Goal: Communication & Community: Answer question/provide support

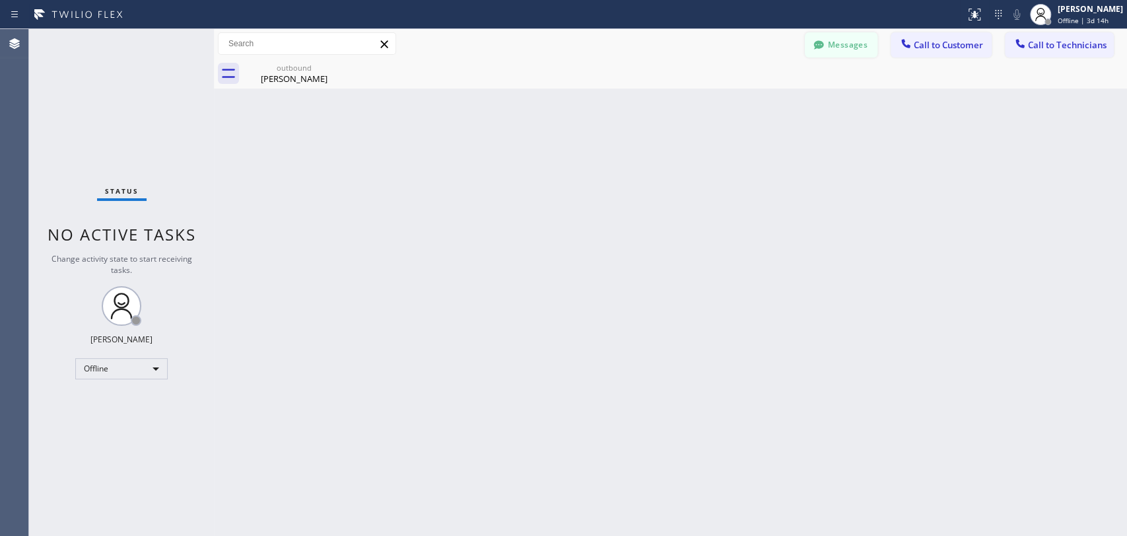
click at [835, 44] on button "Messages" at bounding box center [841, 44] width 73 height 25
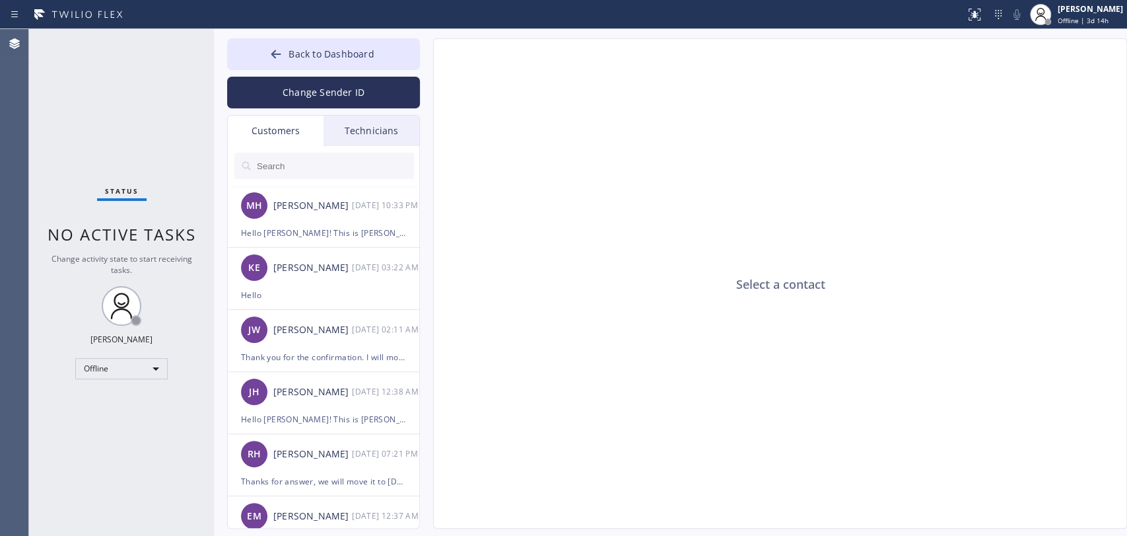
drag, startPoint x: 351, startPoint y: 142, endPoint x: 354, endPoint y: 133, distance: 9.0
click at [353, 141] on div "Technicians" at bounding box center [372, 131] width 96 height 30
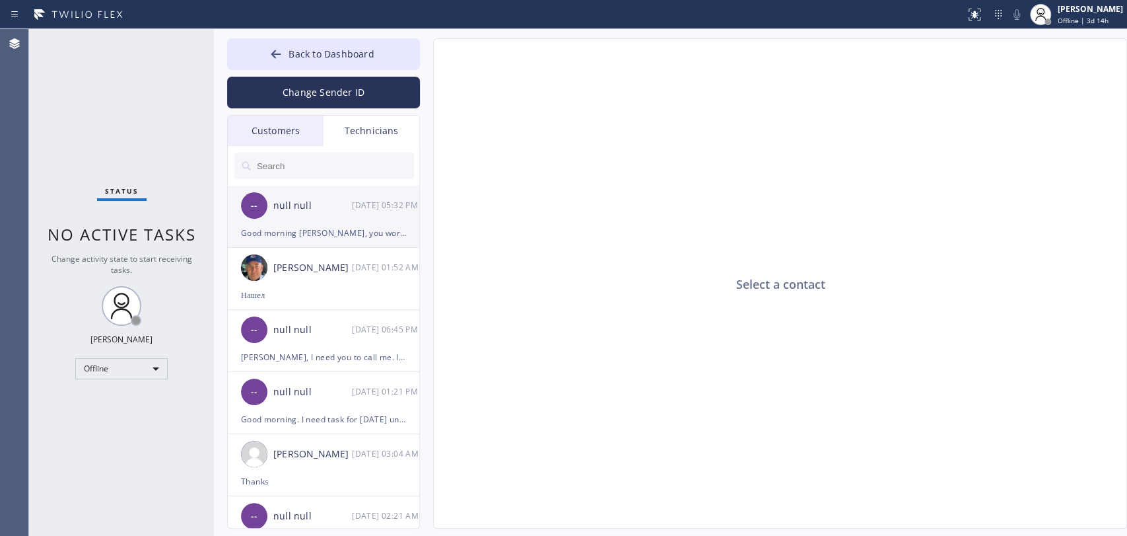
click at [338, 203] on div "null null" at bounding box center [312, 205] width 79 height 15
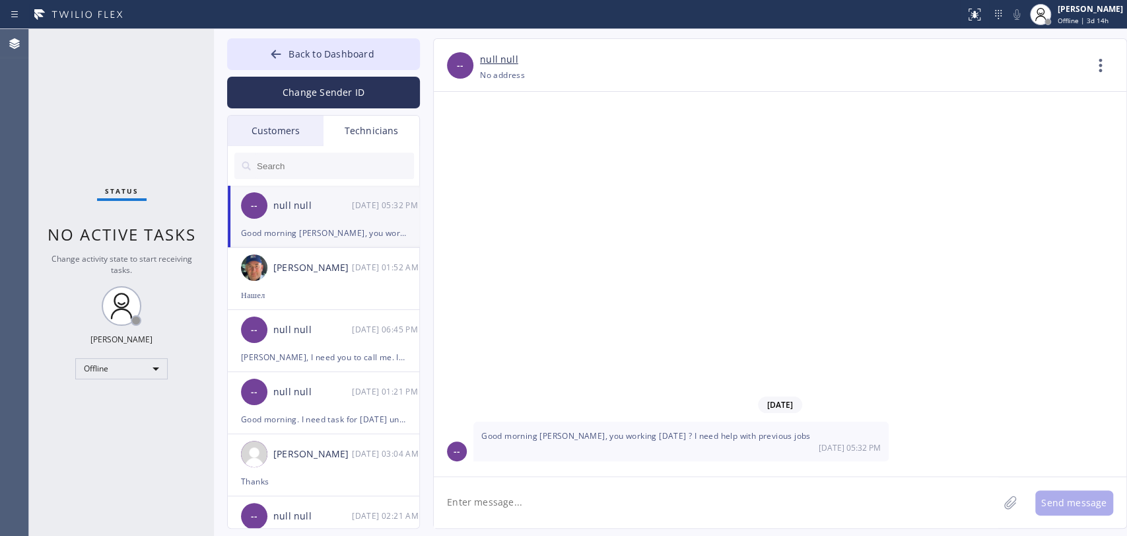
click at [528, 481] on textarea at bounding box center [716, 502] width 565 height 51
click at [646, 437] on span "Good morning [PERSON_NAME], you working [DATE] ? I need help with previous jobs" at bounding box center [646, 435] width 330 height 11
click at [646, 436] on span "Good morning [PERSON_NAME], you working [DATE] ? I need help with previous jobs" at bounding box center [646, 435] width 330 height 11
click at [631, 430] on span "Good morning [PERSON_NAME], you working [DATE] ? I need help with previous jobs" at bounding box center [646, 435] width 330 height 11
click at [256, 199] on span "--" at bounding box center [254, 205] width 7 height 15
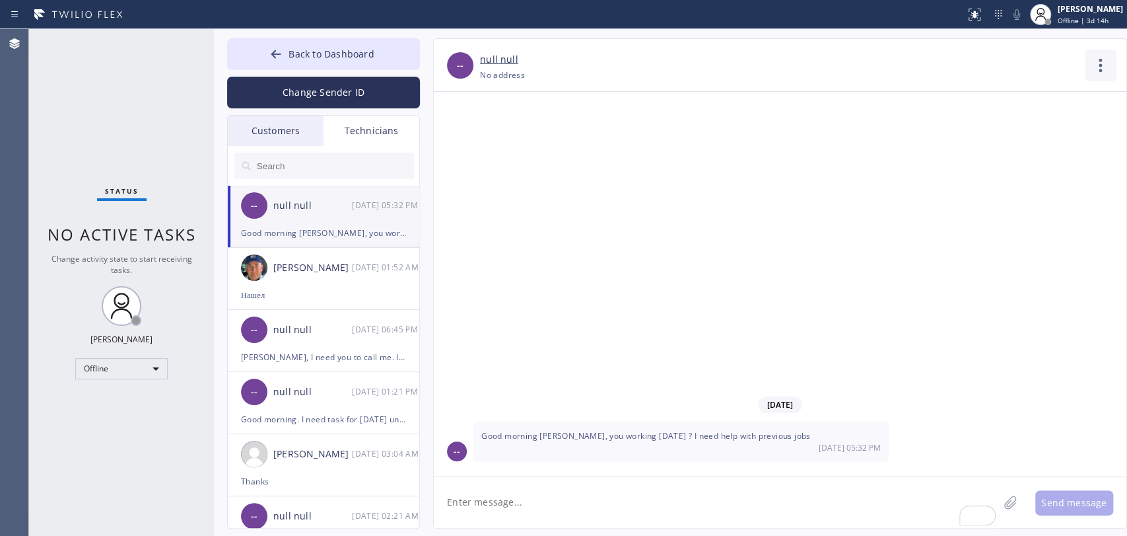
click at [1014, 68] on icon at bounding box center [1101, 66] width 32 height 32
click at [987, 91] on li "Contact Full Information" at bounding box center [1021, 101] width 192 height 34
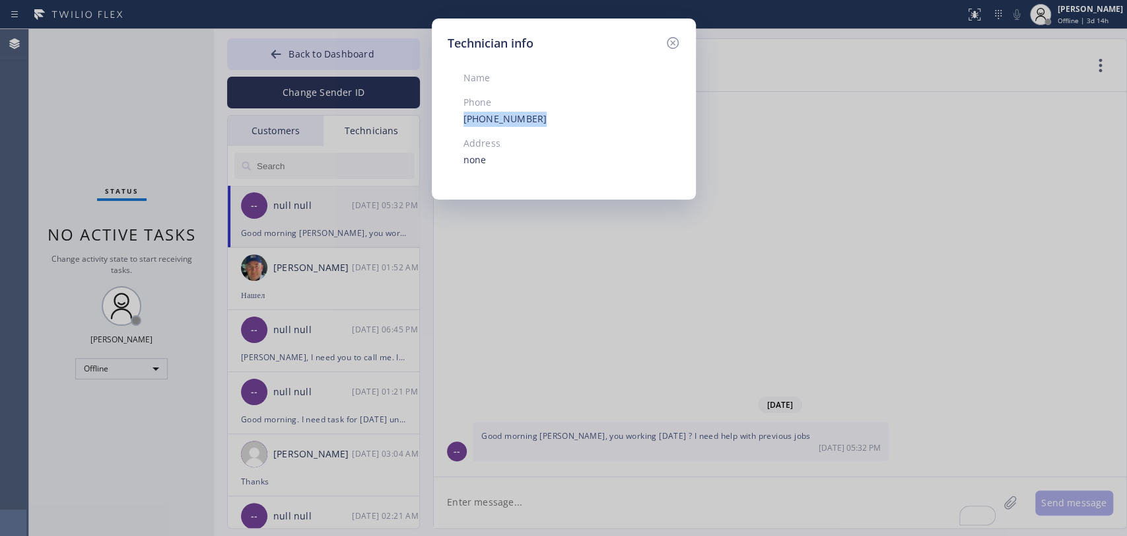
drag, startPoint x: 524, startPoint y: 118, endPoint x: 448, endPoint y: 115, distance: 76.0
click at [448, 115] on div "Name Phone (949) 919-2234 Address none" at bounding box center [539, 117] width 182 height 131
copy link "[PHONE_NUMBER]"
drag, startPoint x: 652, startPoint y: 35, endPoint x: 666, endPoint y: 38, distance: 13.5
click at [654, 35] on div "Technician info" at bounding box center [564, 43] width 232 height 18
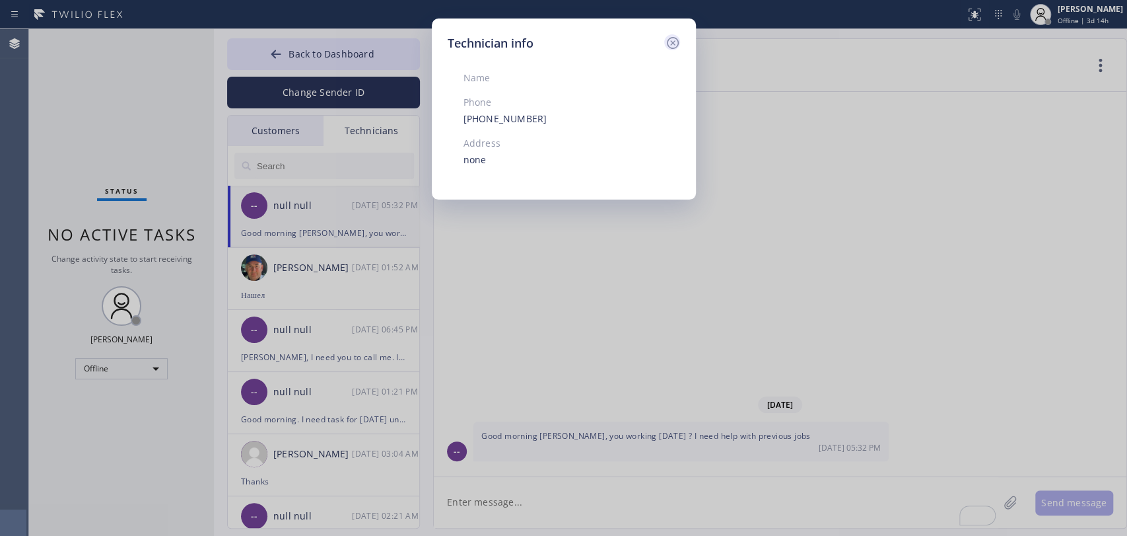
click at [666, 38] on icon at bounding box center [673, 43] width 16 height 16
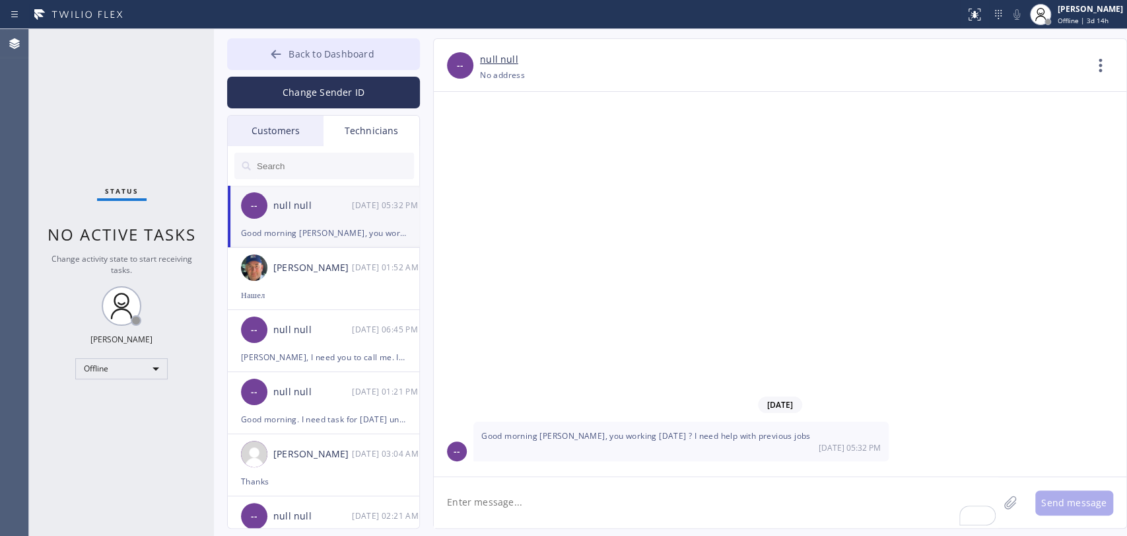
click at [323, 44] on button "Back to Dashboard" at bounding box center [323, 54] width 193 height 32
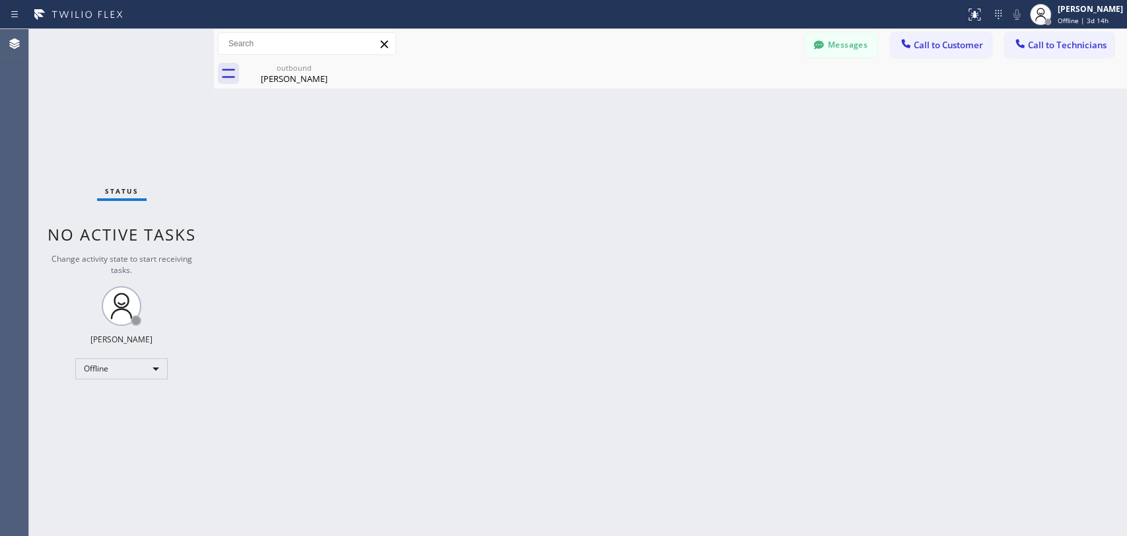
click at [1014, 47] on span "Call to Technicians" at bounding box center [1067, 45] width 79 height 12
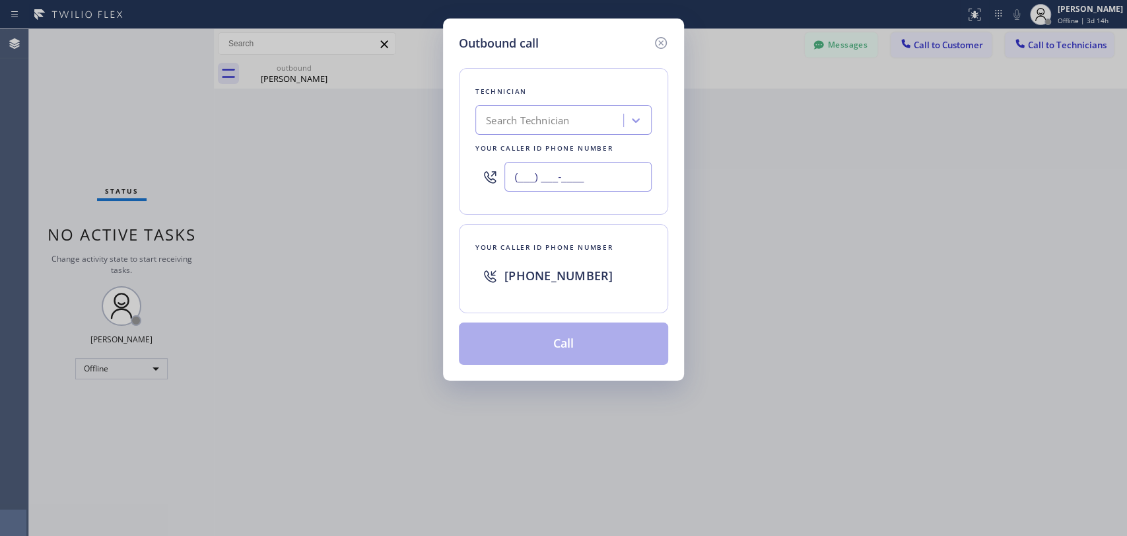
click at [570, 170] on input "(___) ___-____" at bounding box center [578, 177] width 147 height 30
paste input "949) 919-2234"
type input "[PHONE_NUMBER]"
click at [505, 229] on div "Your caller id phone number +13236796146" at bounding box center [563, 268] width 209 height 89
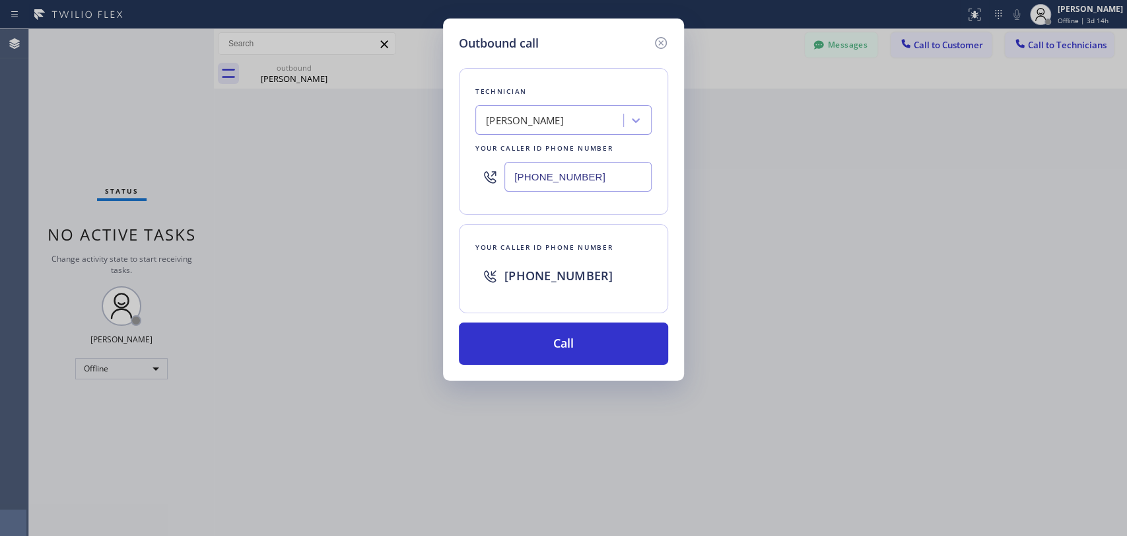
click at [567, 132] on div "Firuz Dadadzhanov" at bounding box center [563, 120] width 176 height 30
click at [660, 44] on icon at bounding box center [661, 43] width 16 height 16
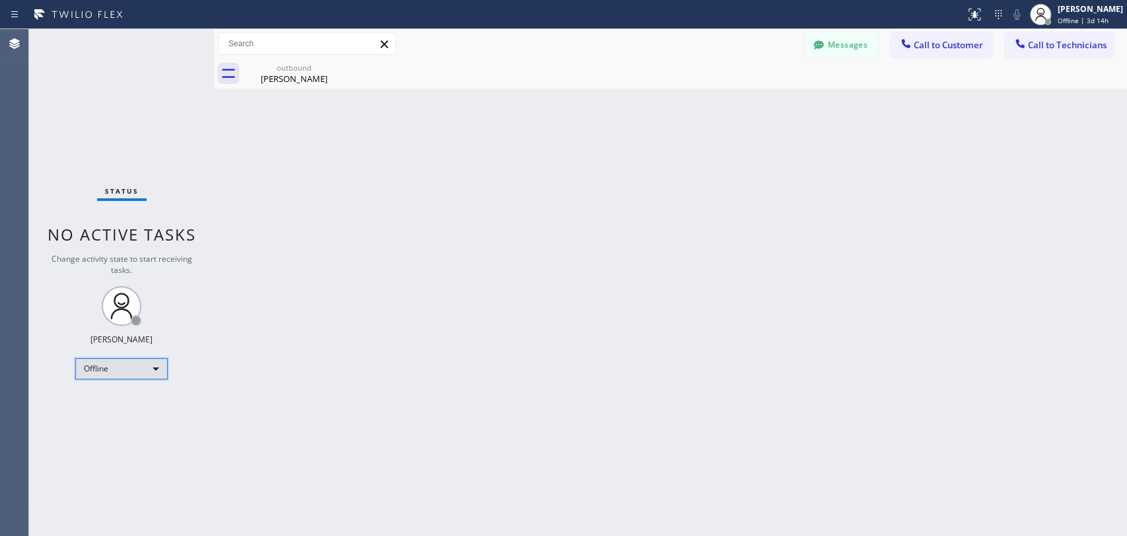
click at [121, 360] on div "Offline" at bounding box center [121, 368] width 92 height 21
drag, startPoint x: 120, startPoint y: 360, endPoint x: 129, endPoint y: 402, distance: 43.3
click at [129, 402] on ul "Offline Available Unavailable Break" at bounding box center [120, 409] width 91 height 65
click at [129, 402] on li "Available" at bounding box center [121, 402] width 90 height 16
click at [417, 481] on div "Back to Dashboard Change Sender ID Customers Technicians MH Milton Hoere 08/21 …" at bounding box center [670, 282] width 913 height 507
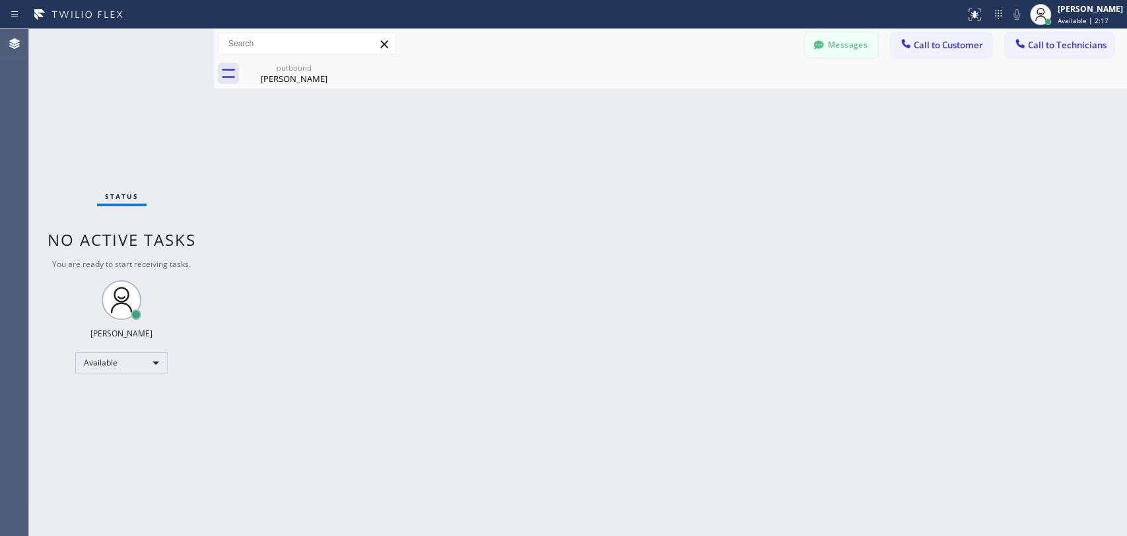
click at [838, 40] on button "Messages" at bounding box center [841, 44] width 73 height 25
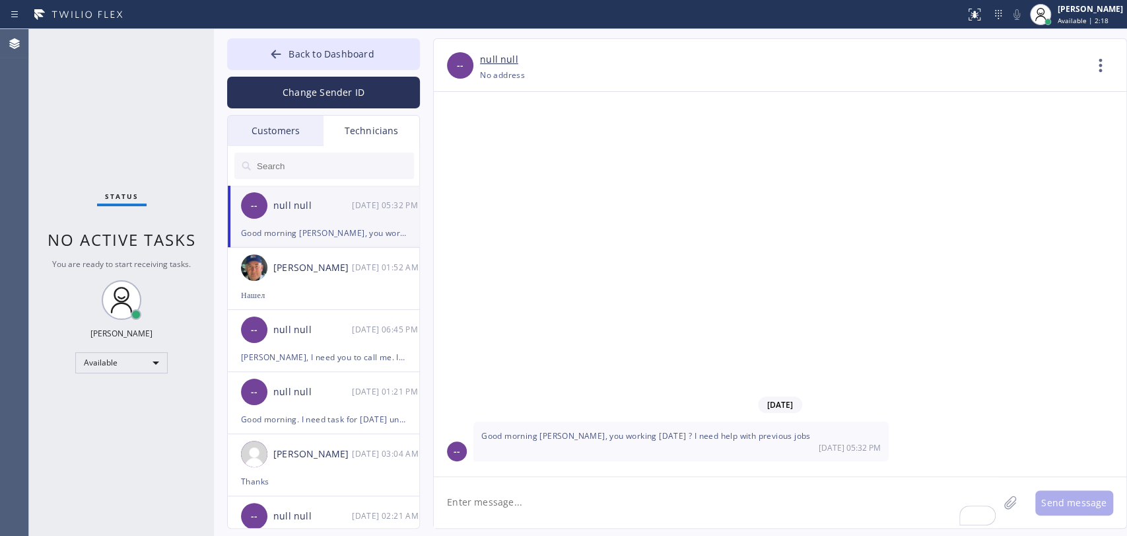
click at [533, 481] on div "Back to Dashboard Change Sender ID Customers Technicians MH Milton Hoere 08/21 …" at bounding box center [670, 282] width 913 height 507
click at [544, 481] on textarea "To enrich screen reader interactions, please activate Accessibility in Grammarl…" at bounding box center [716, 502] width 565 height 51
type textarea "Good morning! Yes, i'm working"
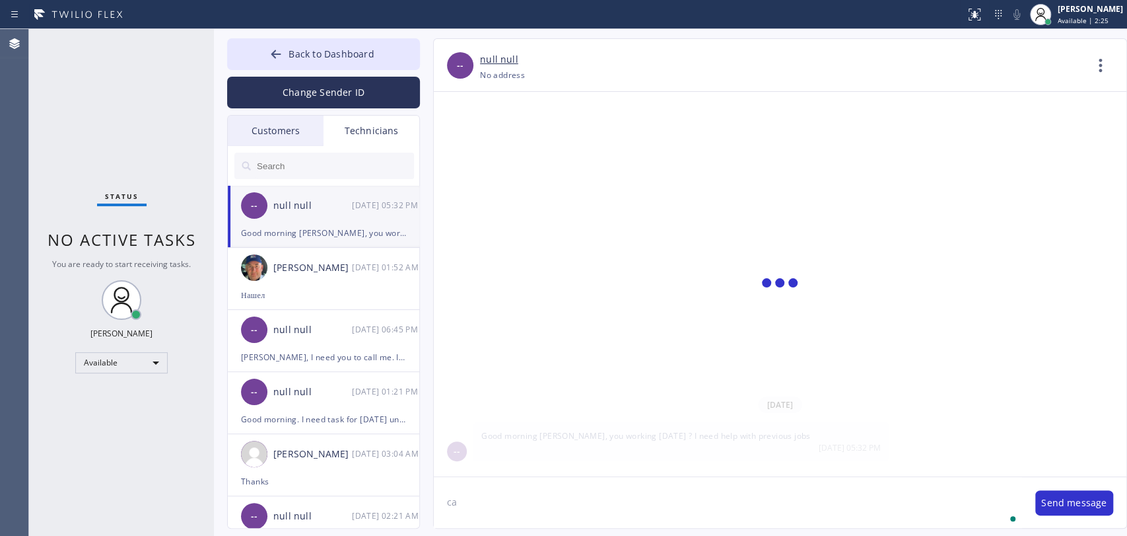
type textarea "c"
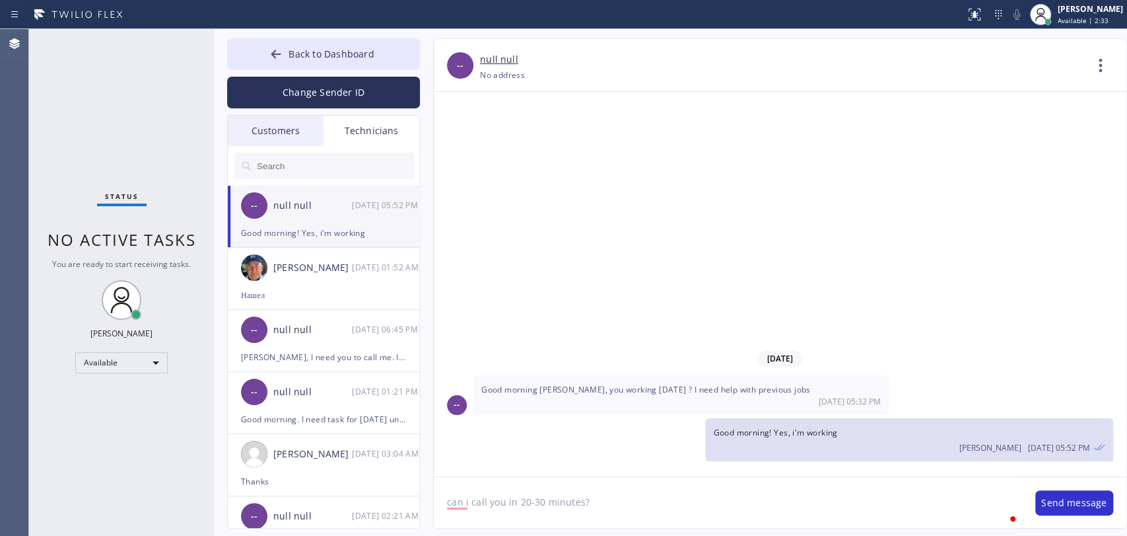
type textarea "can i call you in 20-30 minutes?"
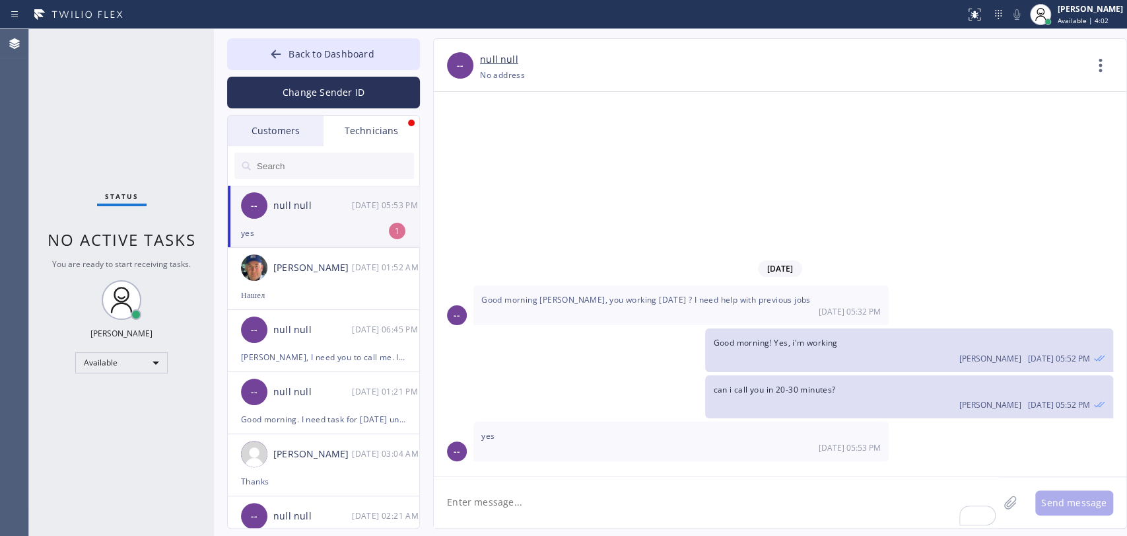
click at [280, 155] on input "text" at bounding box center [335, 166] width 158 height 26
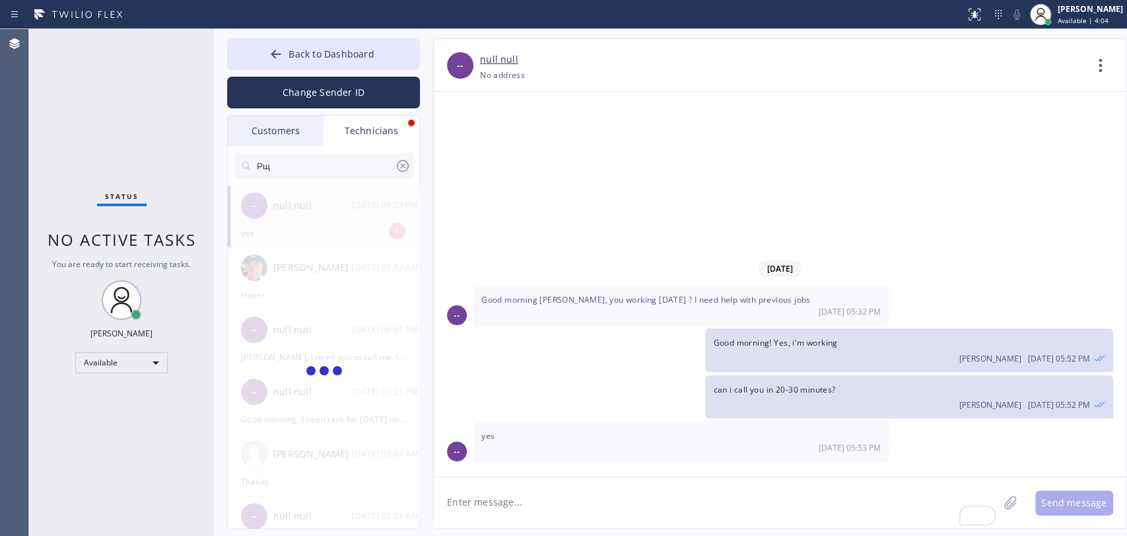
type input "Р"
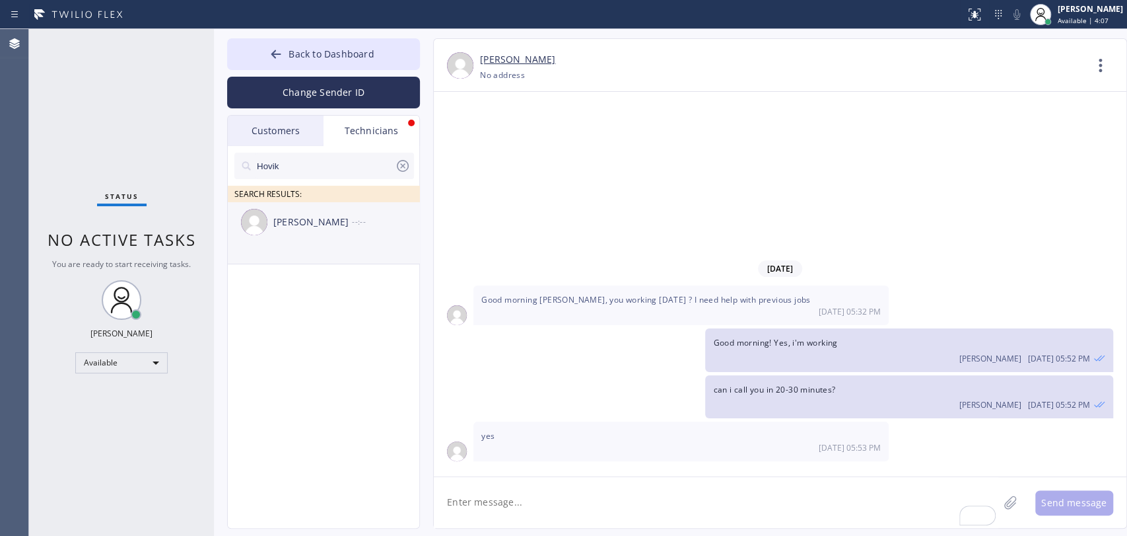
type input "Hovik"
click at [285, 242] on li "[PERSON_NAME] --:--" at bounding box center [324, 233] width 193 height 62
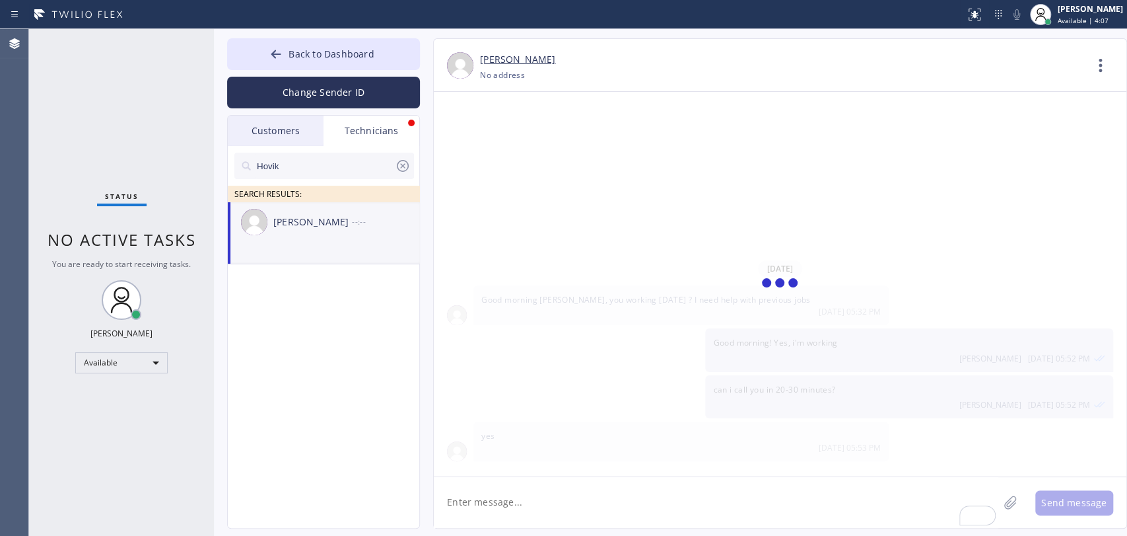
click at [510, 481] on textarea "To enrich screen reader interactions, please activate Accessibility in Grammarl…" at bounding box center [716, 502] width 565 height 51
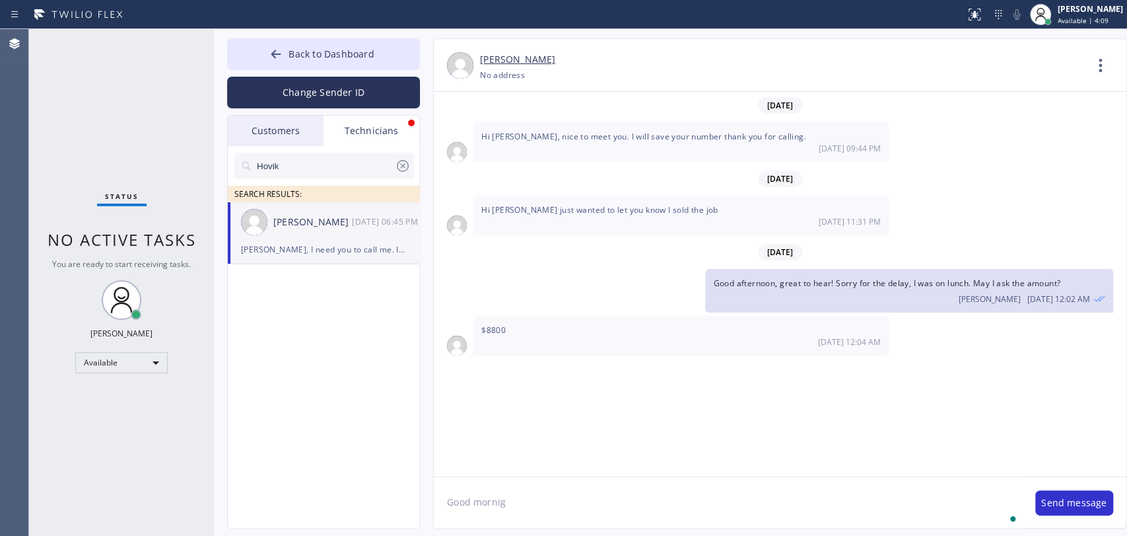
scroll to position [105596, 0]
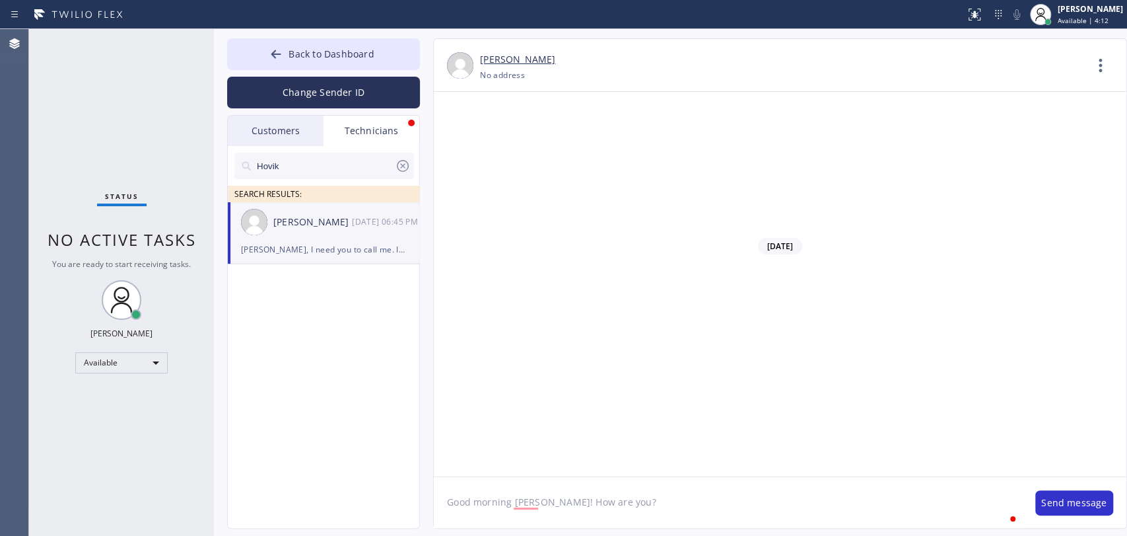
type textarea "Good morning [PERSON_NAME]! How are you?"
type textarea "i see that [PERSON_NAME] signed the contract"
type textarea "can u call me when u have a chance?"
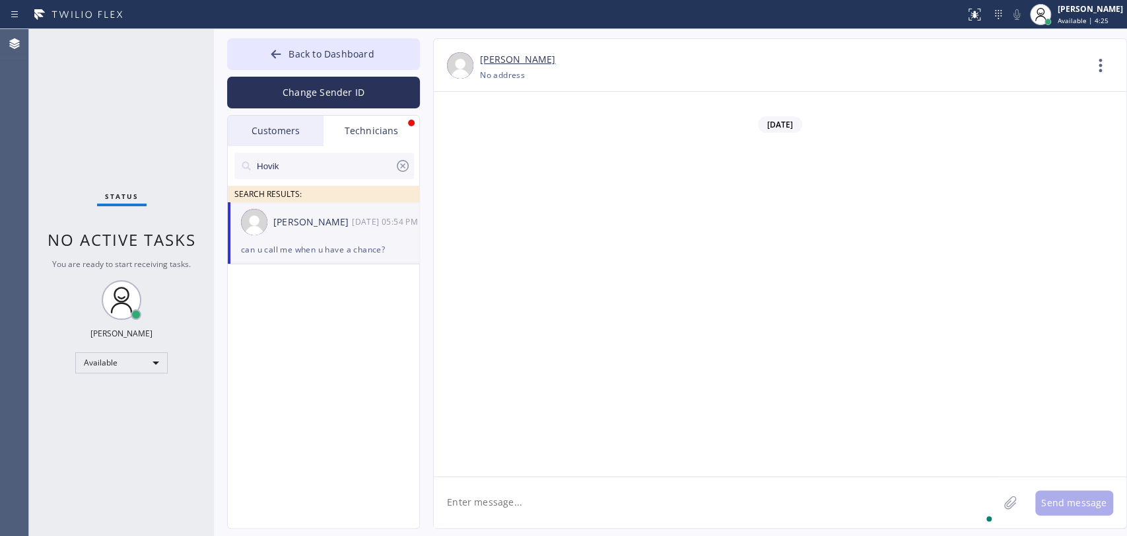
scroll to position [105763, 0]
click at [400, 172] on icon at bounding box center [403, 166] width 16 height 16
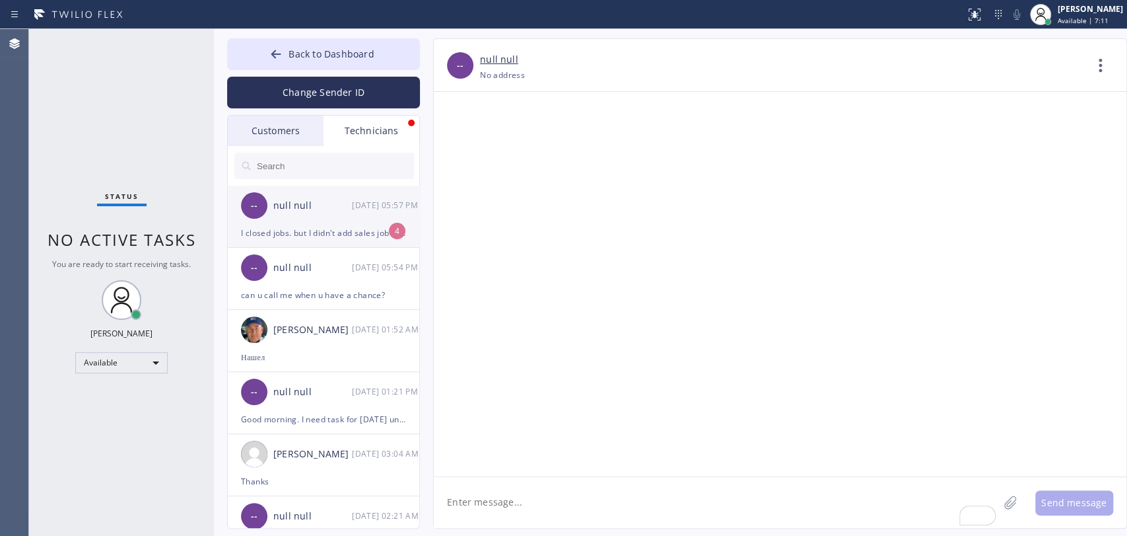
click at [302, 228] on div "I closed jobs. but I didn't add sales job for [PERSON_NAME], can you add it ple…" at bounding box center [323, 232] width 165 height 15
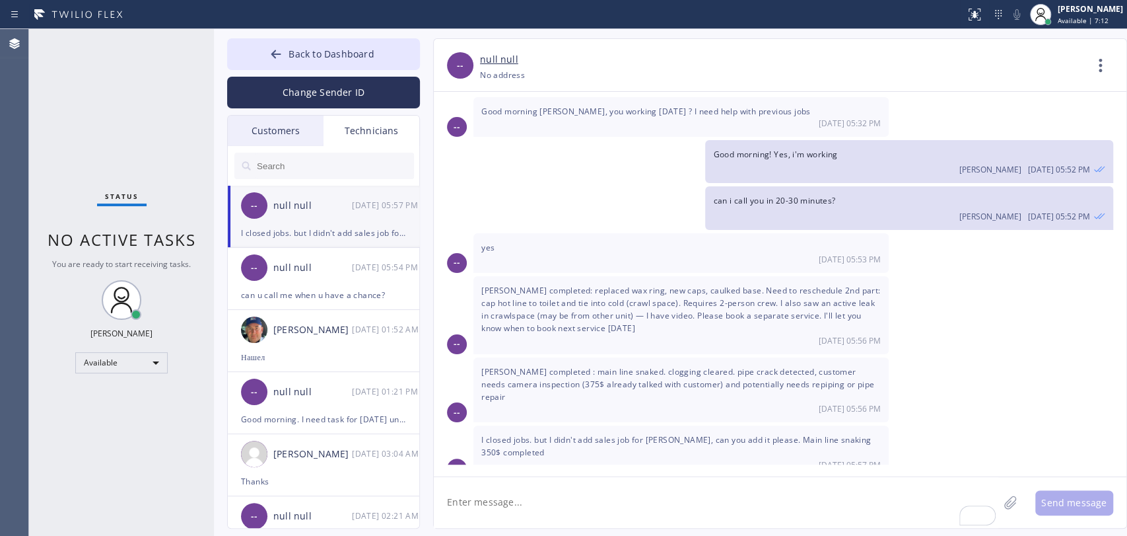
click at [521, 292] on span "[PERSON_NAME] completed: replaced wax ring, new caps, caulked base. Need to res…" at bounding box center [680, 310] width 399 height 50
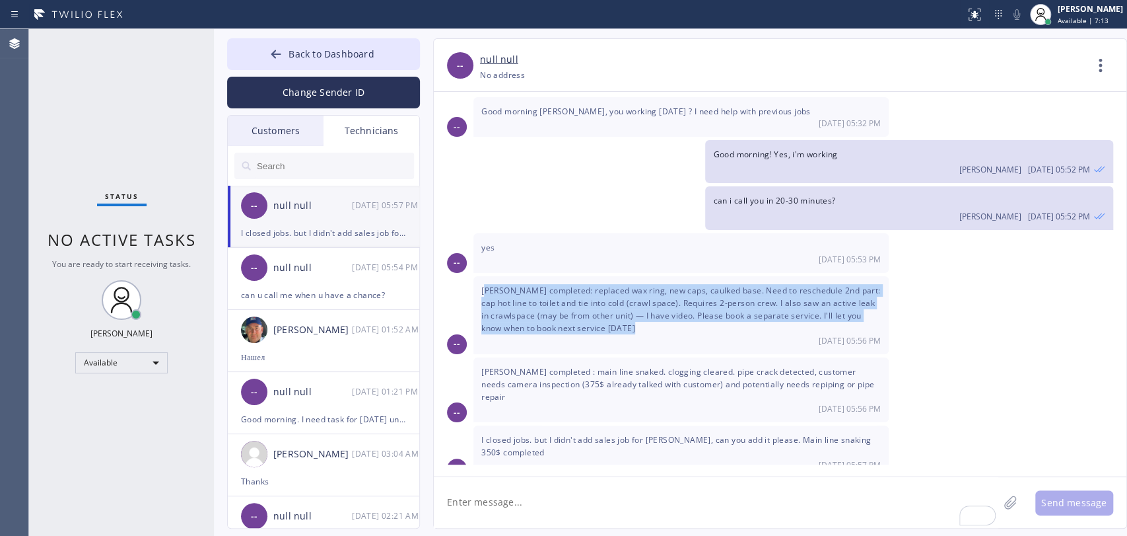
click at [521, 292] on span "[PERSON_NAME] completed: replaced wax ring, new caps, caulked base. Need to res…" at bounding box center [680, 310] width 399 height 50
click at [518, 287] on span "[PERSON_NAME] completed: replaced wax ring, new caps, caulked base. Need to res…" at bounding box center [680, 310] width 399 height 50
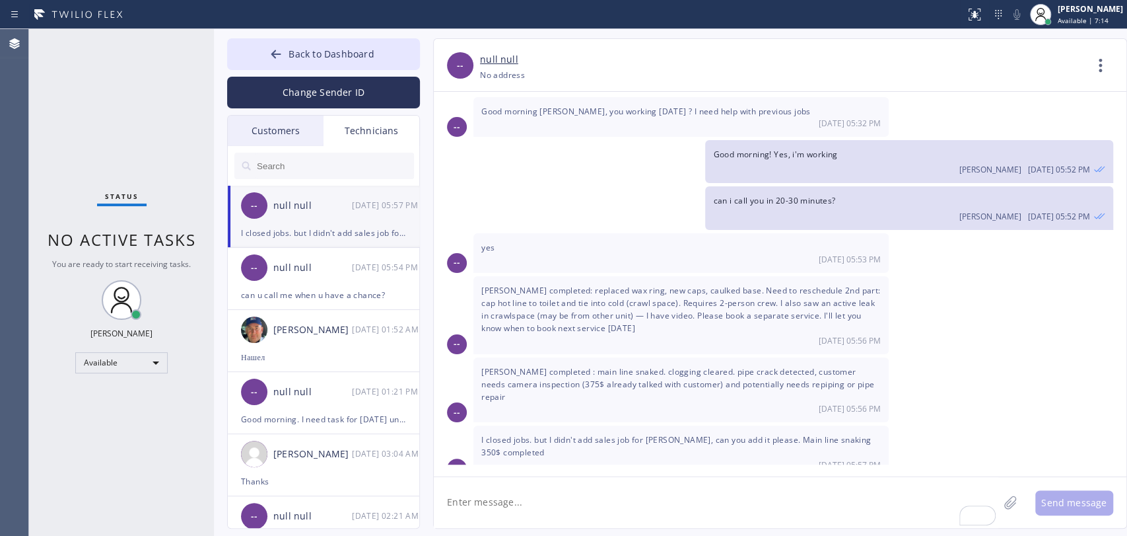
drag, startPoint x: 663, startPoint y: 429, endPoint x: 747, endPoint y: 427, distance: 83.9
click at [739, 431] on div "I closed jobs. but I didn't add sales job for Gregorio, can you add it please. …" at bounding box center [680, 451] width 415 height 52
click at [747, 434] on span "I closed jobs. but I didn't add sales job for [PERSON_NAME], can you add it ple…" at bounding box center [676, 446] width 390 height 24
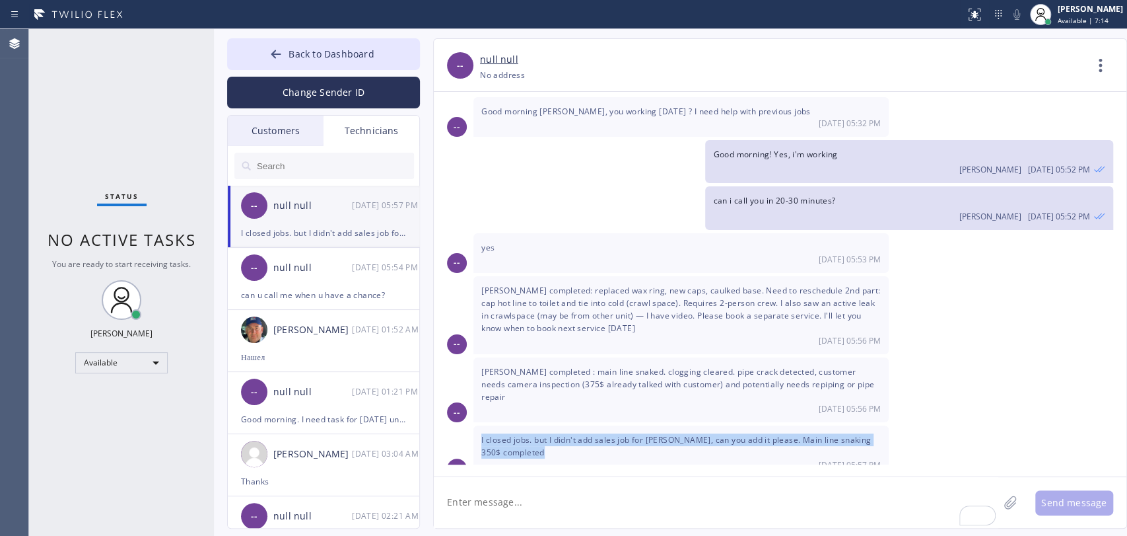
drag, startPoint x: 747, startPoint y: 427, endPoint x: 730, endPoint y: 419, distance: 18.6
click at [744, 434] on span "I closed jobs. but I didn't add sales job for [PERSON_NAME], can you add it ple…" at bounding box center [676, 446] width 390 height 24
click at [730, 434] on span "I closed jobs. but I didn't add sales job for [PERSON_NAME], can you add it ple…" at bounding box center [676, 446] width 390 height 24
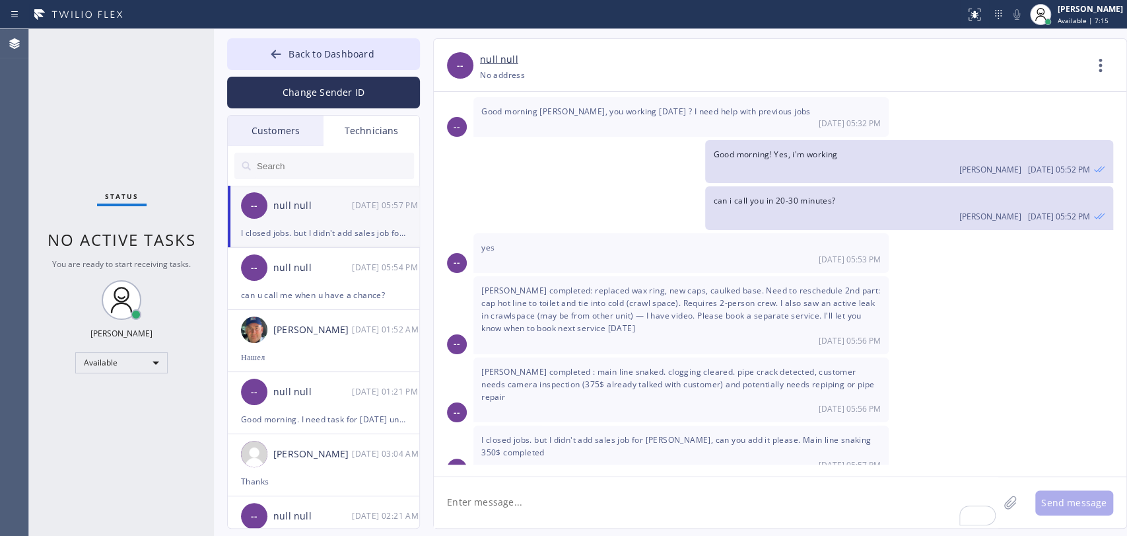
drag, startPoint x: 779, startPoint y: 419, endPoint x: 788, endPoint y: 419, distance: 8.6
click at [781, 434] on span "I closed jobs. but I didn't add sales job for [PERSON_NAME], can you add it ple…" at bounding box center [676, 446] width 390 height 24
click at [789, 434] on span "I closed jobs. but I didn't add sales job for [PERSON_NAME], can you add it ple…" at bounding box center [676, 446] width 390 height 24
click at [781, 434] on span "I closed jobs. but I didn't add sales job for [PERSON_NAME], can you add it ple…" at bounding box center [676, 446] width 390 height 24
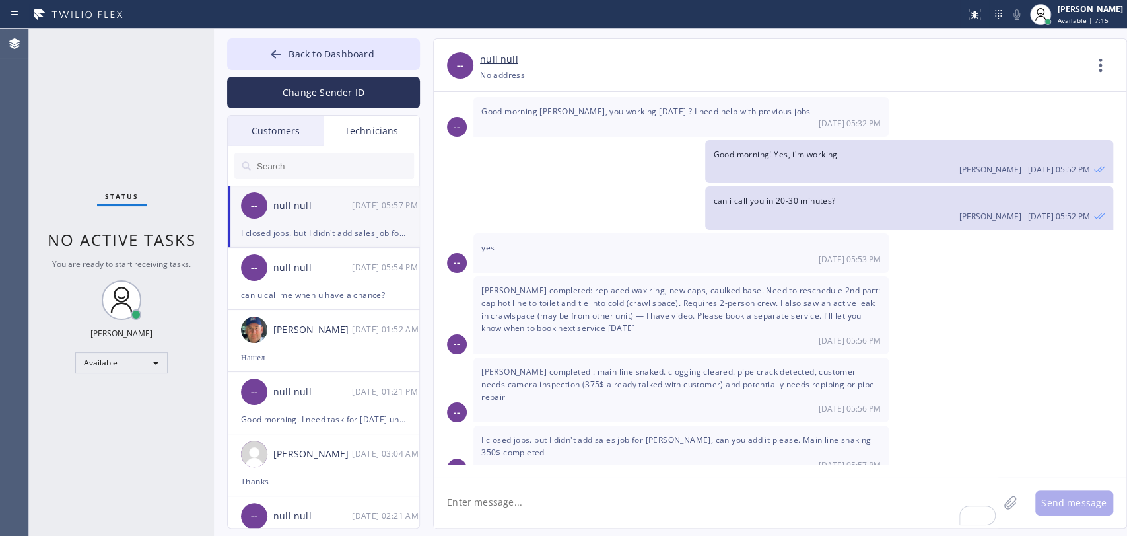
click at [571, 373] on div "Gregorio completed : main line snaked. clogging cleared. pipe crack detected, c…" at bounding box center [680, 389] width 415 height 65
click at [509, 369] on span "[PERSON_NAME] completed : main line snaked. clogging cleared. pipe crack detect…" at bounding box center [677, 384] width 393 height 36
click at [508, 290] on span "[PERSON_NAME] completed: replaced wax ring, new caps, caulked base. Need to res…" at bounding box center [680, 310] width 399 height 50
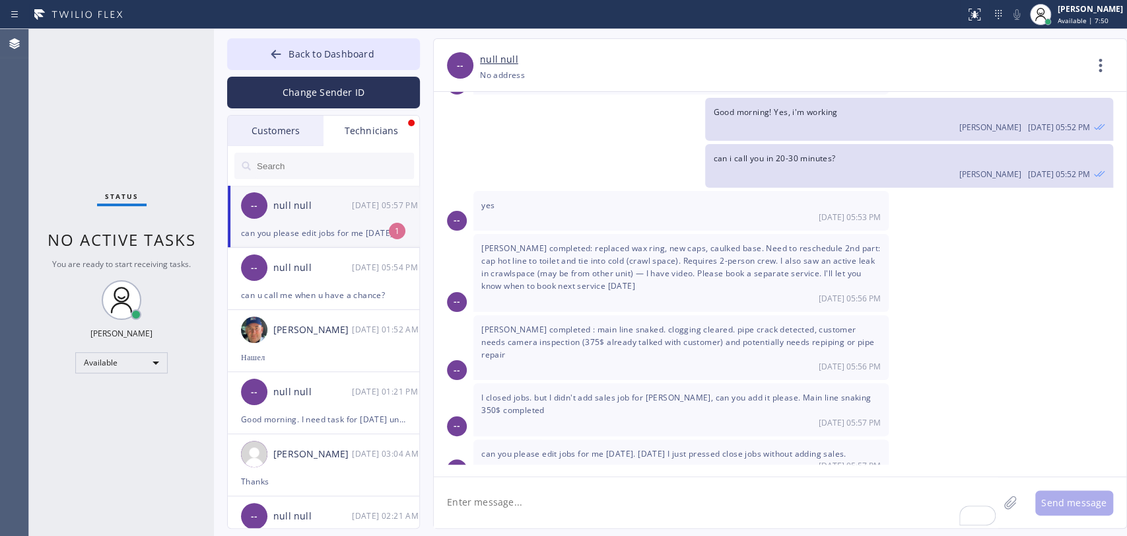
click at [571, 264] on span "[PERSON_NAME] completed: replaced wax ring, new caps, caulked base. Need to res…" at bounding box center [680, 267] width 399 height 50
click at [568, 260] on span "[PERSON_NAME] completed: replaced wax ring, new caps, caulked base. Need to res…" at bounding box center [680, 267] width 399 height 50
drag, startPoint x: 559, startPoint y: 251, endPoint x: 552, endPoint y: 245, distance: 9.4
click at [558, 251] on span "[PERSON_NAME] completed: replaced wax ring, new caps, caulked base. Need to res…" at bounding box center [680, 267] width 399 height 50
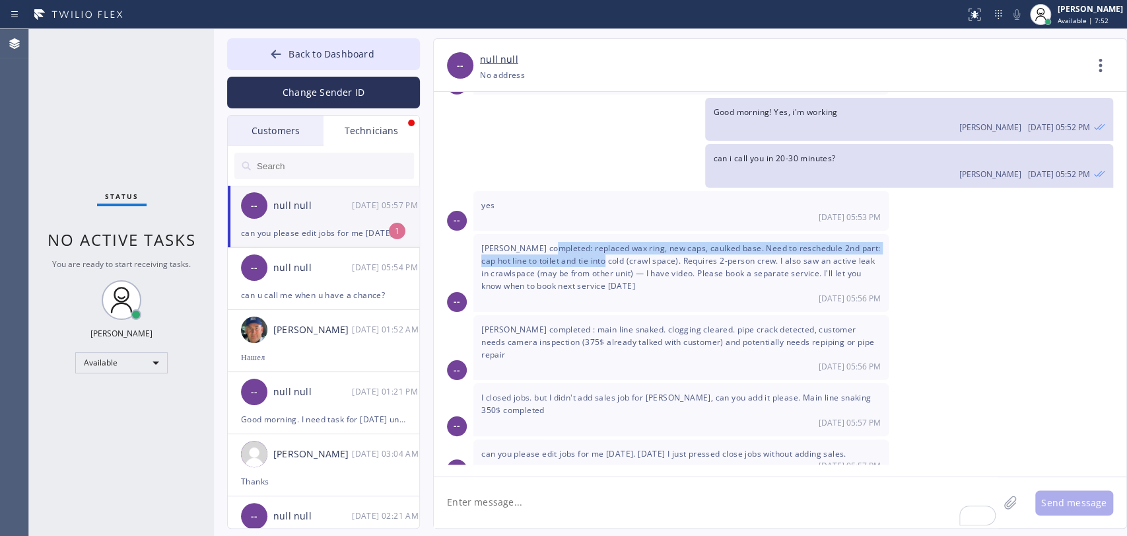
drag, startPoint x: 549, startPoint y: 238, endPoint x: 600, endPoint y: 252, distance: 52.7
click at [597, 252] on div "Dean wilcox completed: replaced wax ring, new caps, caulked base. Need to resch…" at bounding box center [680, 273] width 415 height 78
click at [600, 252] on span "[PERSON_NAME] completed: replaced wax ring, new caps, caulked base. Need to res…" at bounding box center [680, 267] width 399 height 50
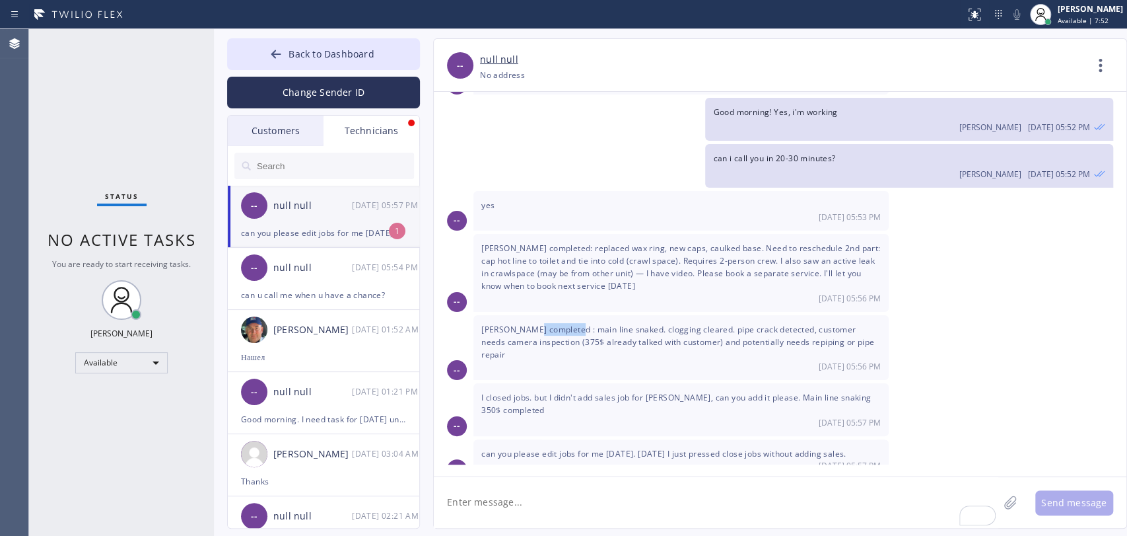
drag, startPoint x: 536, startPoint y: 322, endPoint x: 584, endPoint y: 329, distance: 48.8
click at [577, 329] on span "[PERSON_NAME] completed : main line snaked. clogging cleared. pipe crack detect…" at bounding box center [677, 342] width 393 height 36
click at [586, 329] on span "[PERSON_NAME] completed : main line snaked. clogging cleared. pipe crack detect…" at bounding box center [677, 342] width 393 height 36
drag, startPoint x: 646, startPoint y: 260, endPoint x: 655, endPoint y: 263, distance: 9.6
click at [654, 262] on span "[PERSON_NAME] completed: replaced wax ring, new caps, caulked base. Need to res…" at bounding box center [680, 267] width 399 height 50
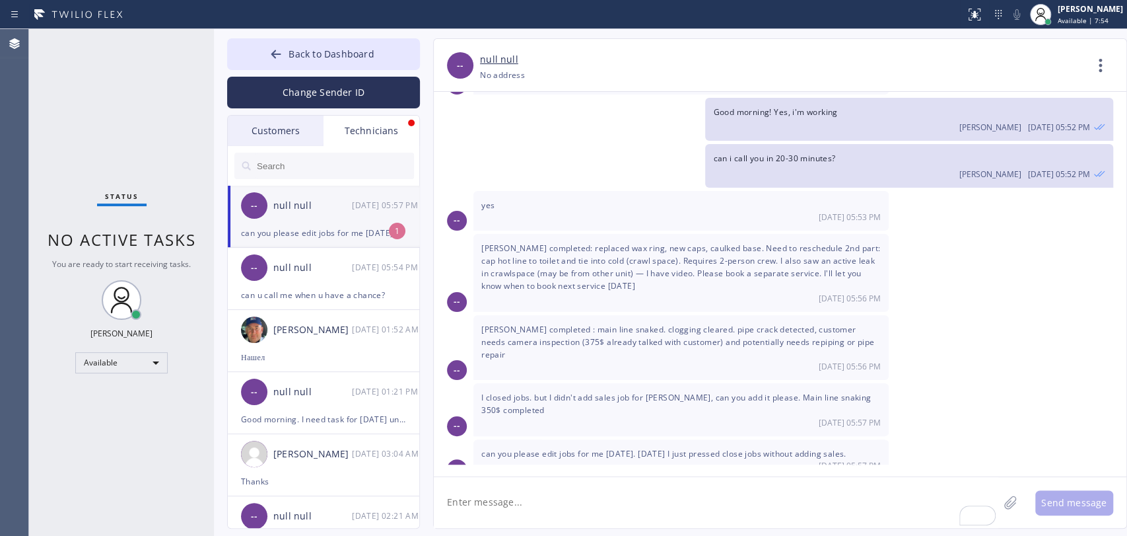
click at [655, 263] on div "Dean wilcox completed: replaced wax ring, new caps, caulked base. Need to resch…" at bounding box center [680, 273] width 415 height 78
drag, startPoint x: 675, startPoint y: 271, endPoint x: 717, endPoint y: 277, distance: 42.7
click at [711, 277] on div "Dean wilcox completed: replaced wax ring, new caps, caulked base. Need to resch…" at bounding box center [680, 273] width 415 height 78
click at [717, 277] on div "Dean wilcox completed: replaced wax ring, new caps, caulked base. Need to resch…" at bounding box center [680, 273] width 415 height 78
click at [722, 271] on span "[PERSON_NAME] completed: replaced wax ring, new caps, caulked base. Need to res…" at bounding box center [680, 267] width 399 height 50
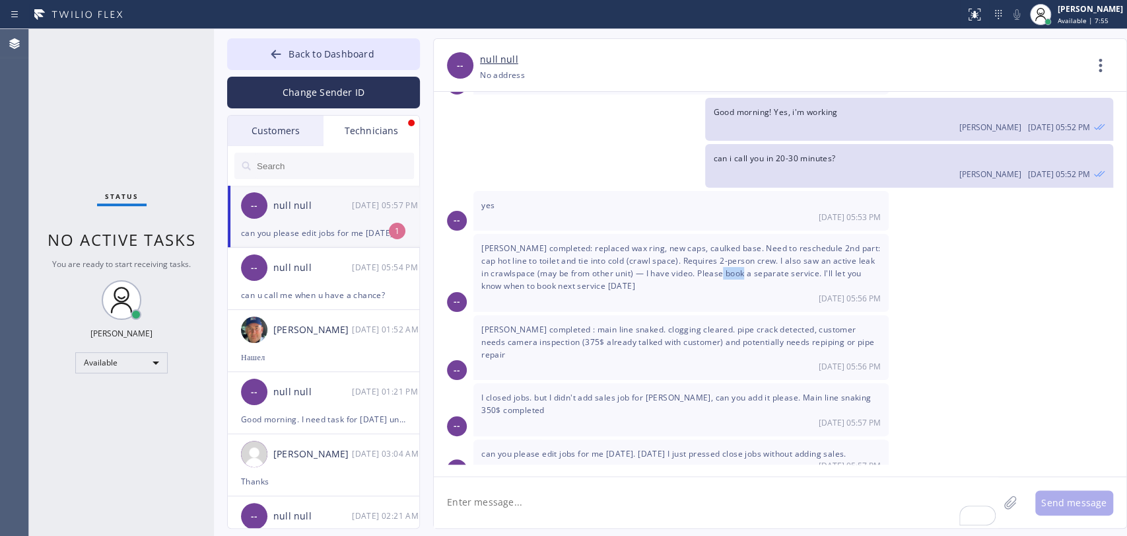
click at [722, 271] on span "[PERSON_NAME] completed: replaced wax ring, new caps, caulked base. Need to res…" at bounding box center [680, 267] width 399 height 50
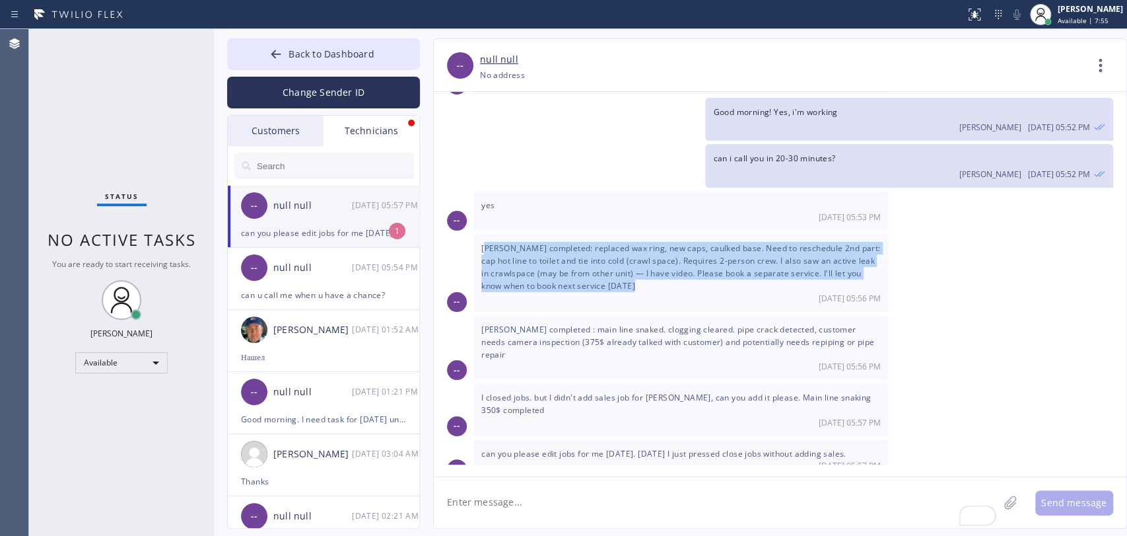
drag, startPoint x: 722, startPoint y: 271, endPoint x: 711, endPoint y: 267, distance: 11.3
click at [715, 268] on span "[PERSON_NAME] completed: replaced wax ring, new caps, caulked base. Need to res…" at bounding box center [680, 267] width 399 height 50
click at [711, 267] on span "[PERSON_NAME] completed: replaced wax ring, new caps, caulked base. Need to res…" at bounding box center [680, 267] width 399 height 50
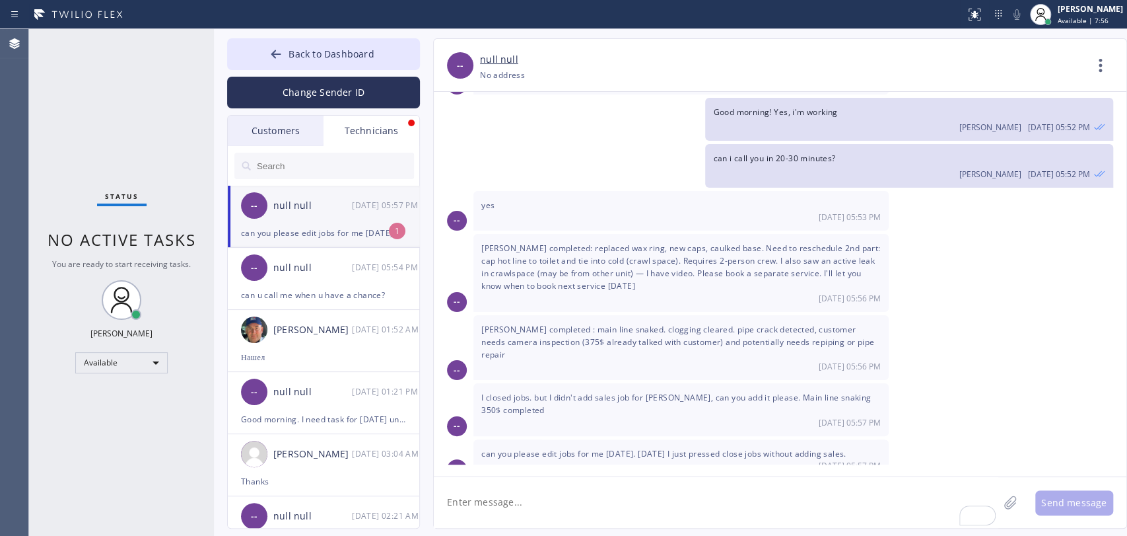
click at [555, 267] on span "[PERSON_NAME] completed: replaced wax ring, new caps, caulked base. Need to res…" at bounding box center [680, 267] width 399 height 50
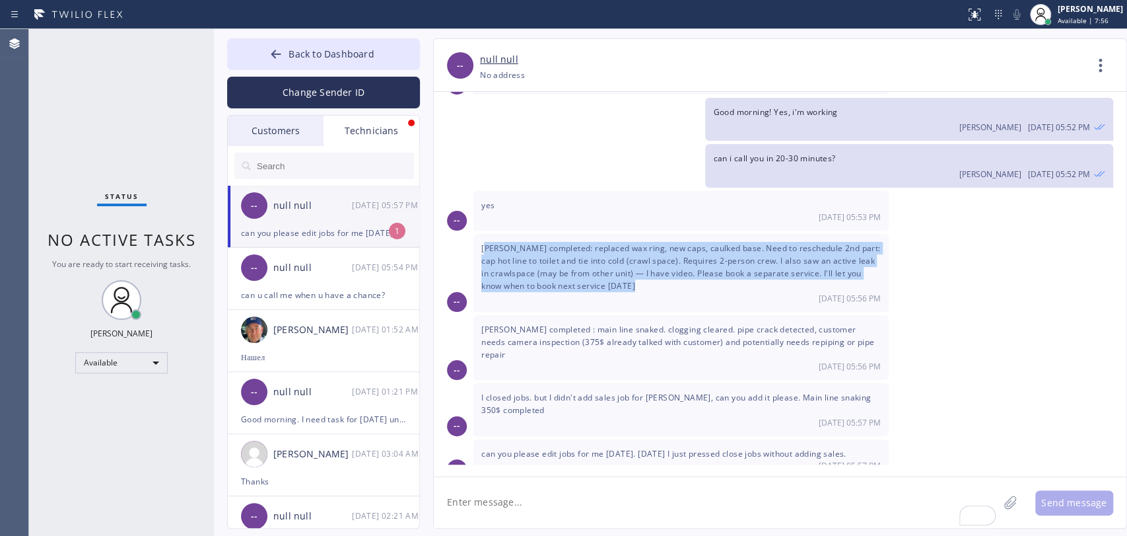
drag, startPoint x: 555, startPoint y: 267, endPoint x: 544, endPoint y: 270, distance: 12.2
click at [547, 269] on span "[PERSON_NAME] completed: replaced wax ring, new caps, caulked base. Need to res…" at bounding box center [680, 267] width 399 height 50
click at [544, 270] on span "[PERSON_NAME] completed: replaced wax ring, new caps, caulked base. Need to res…" at bounding box center [680, 267] width 399 height 50
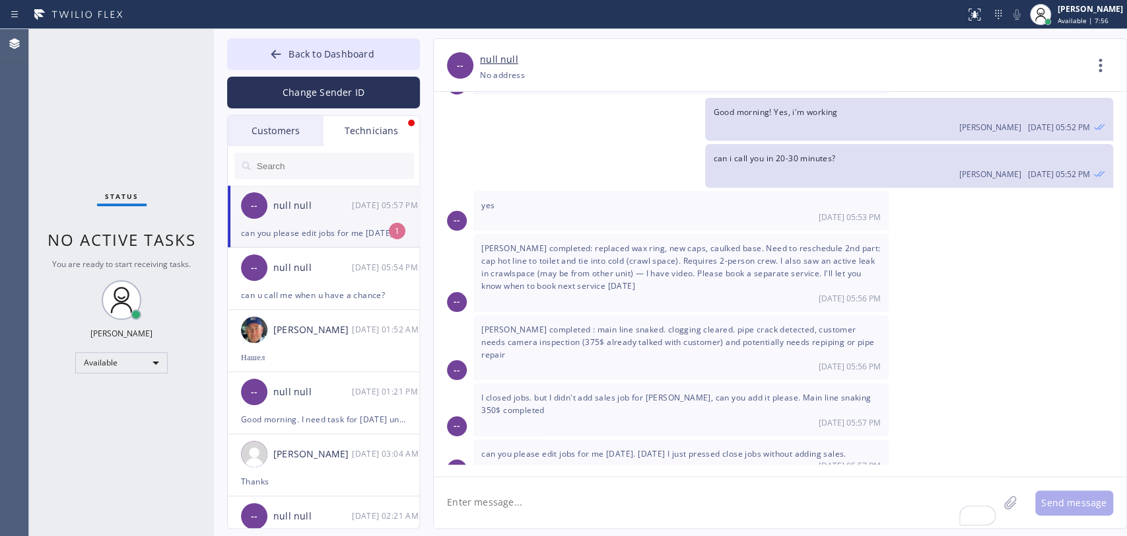
click at [536, 285] on span "[PERSON_NAME] completed: replaced wax ring, new caps, caulked base. Need to res…" at bounding box center [680, 267] width 399 height 50
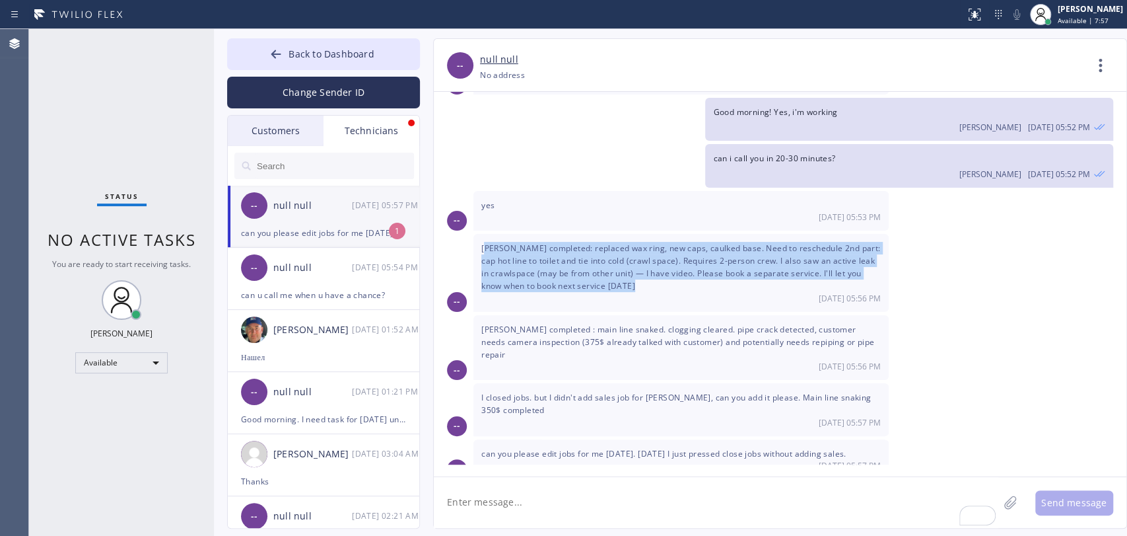
drag, startPoint x: 536, startPoint y: 285, endPoint x: 524, endPoint y: 281, distance: 12.8
click at [526, 281] on span "[PERSON_NAME] completed: replaced wax ring, new caps, caulked base. Need to res…" at bounding box center [680, 267] width 399 height 50
click at [510, 283] on span "[PERSON_NAME] completed: replaced wax ring, new caps, caulked base. Need to res…" at bounding box center [680, 267] width 399 height 50
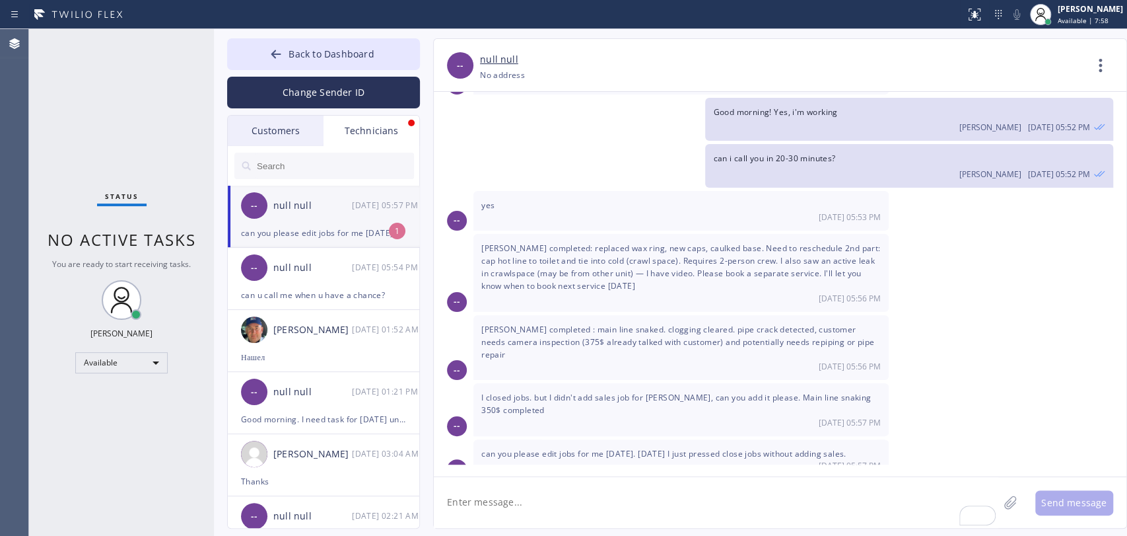
click at [508, 460] on div "[DATE] 05:57 PM" at bounding box center [681, 465] width 400 height 11
click at [518, 448] on span "can you please edit jobs for me [DATE]. [DATE] I just pressed close jobs withou…" at bounding box center [663, 453] width 365 height 11
drag, startPoint x: 519, startPoint y: 434, endPoint x: 545, endPoint y: 433, distance: 26.4
click at [523, 448] on span "can you please edit jobs for me [DATE]. [DATE] I just pressed close jobs withou…" at bounding box center [663, 453] width 365 height 11
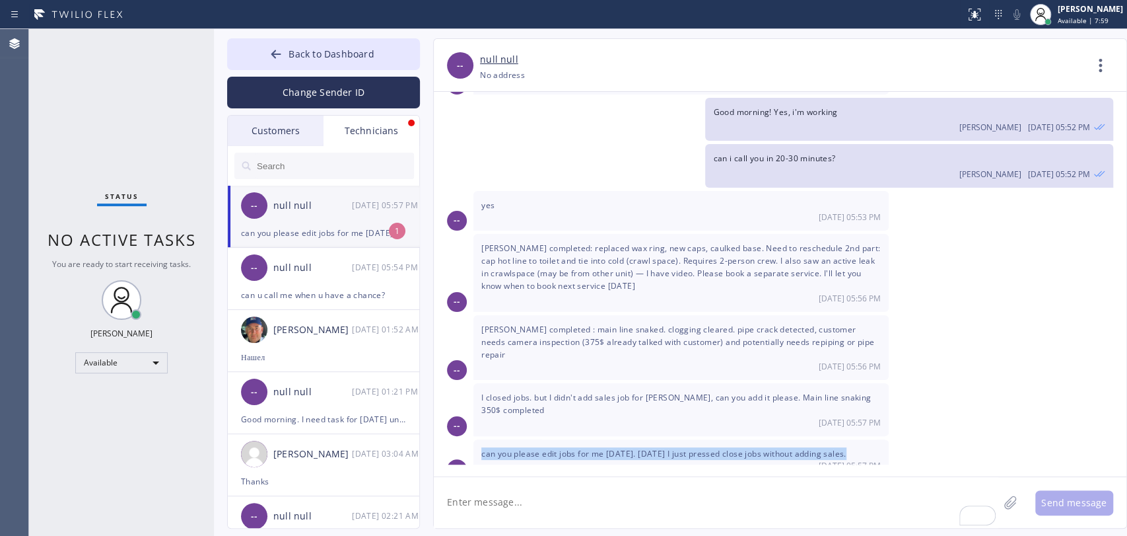
click at [569, 448] on span "can you please edit jobs for me [DATE]. [DATE] I just pressed close jobs withou…" at bounding box center [663, 453] width 365 height 11
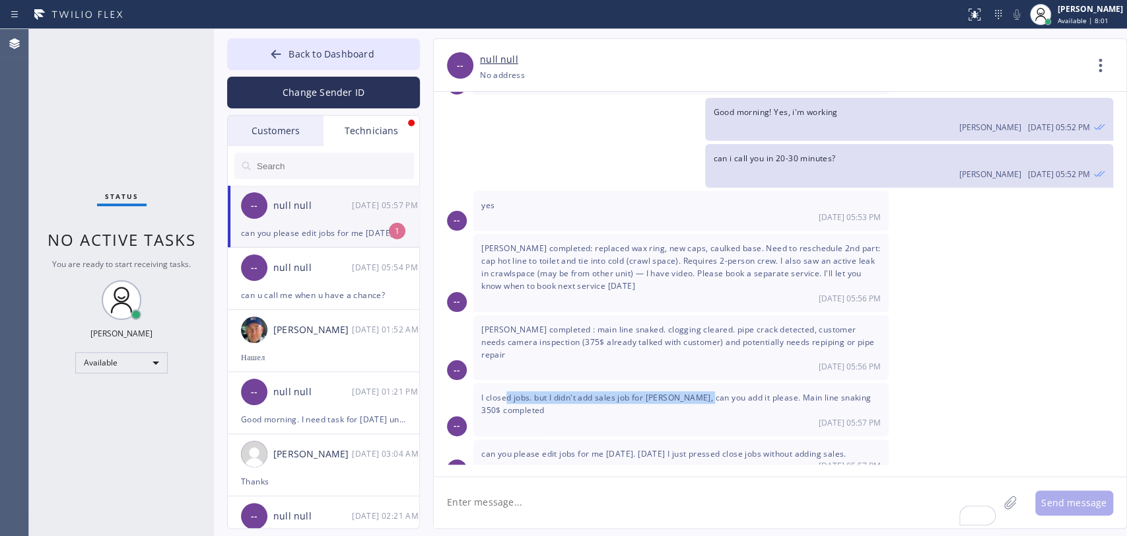
drag, startPoint x: 523, startPoint y: 384, endPoint x: 708, endPoint y: 384, distance: 184.9
click at [707, 392] on span "I closed jobs. but I didn't add sales job for [PERSON_NAME], can you add it ple…" at bounding box center [676, 404] width 390 height 24
click at [621, 392] on span "I closed jobs. but I didn't add sales job for [PERSON_NAME], can you add it ple…" at bounding box center [676, 404] width 390 height 24
click at [619, 275] on div "Dean wilcox completed: replaced wax ring, new caps, caulked base. Need to resch…" at bounding box center [680, 273] width 415 height 78
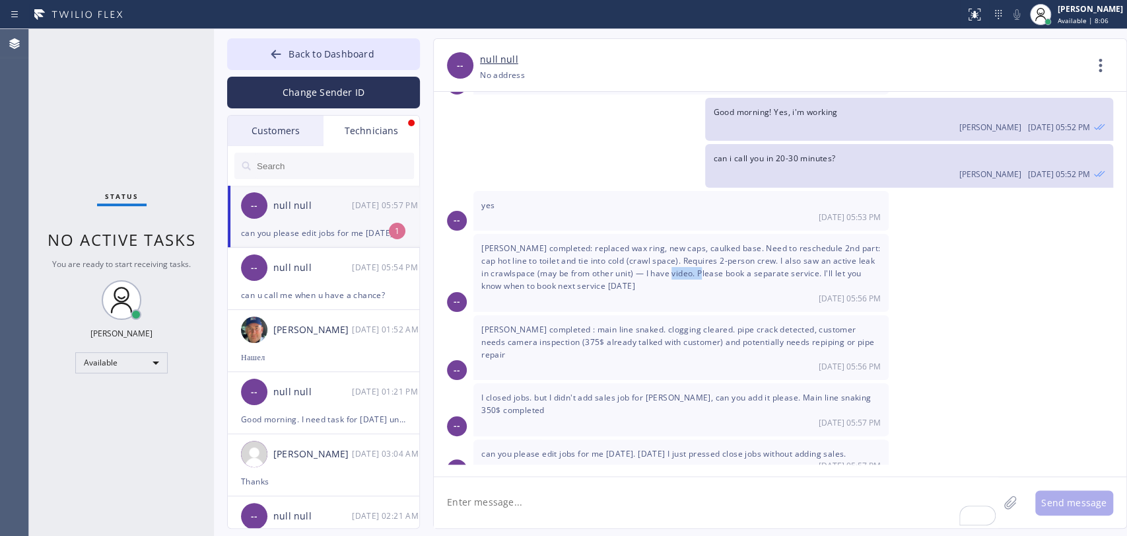
drag, startPoint x: 685, startPoint y: 265, endPoint x: 715, endPoint y: 265, distance: 29.1
click at [699, 265] on span "[PERSON_NAME] completed: replaced wax ring, new caps, caulked base. Need to res…" at bounding box center [680, 267] width 399 height 50
click at [715, 265] on span "[PERSON_NAME] completed: replaced wax ring, new caps, caulked base. Need to res…" at bounding box center [680, 267] width 399 height 50
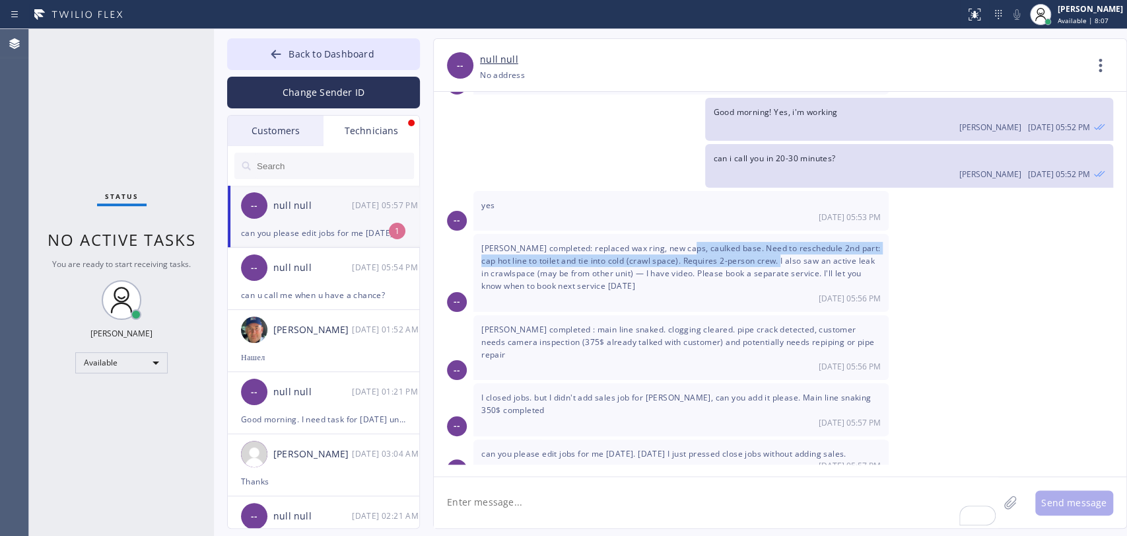
drag, startPoint x: 684, startPoint y: 249, endPoint x: 769, endPoint y: 257, distance: 84.9
click at [767, 257] on span "[PERSON_NAME] completed: replaced wax ring, new caps, caulked base. Need to res…" at bounding box center [680, 267] width 399 height 50
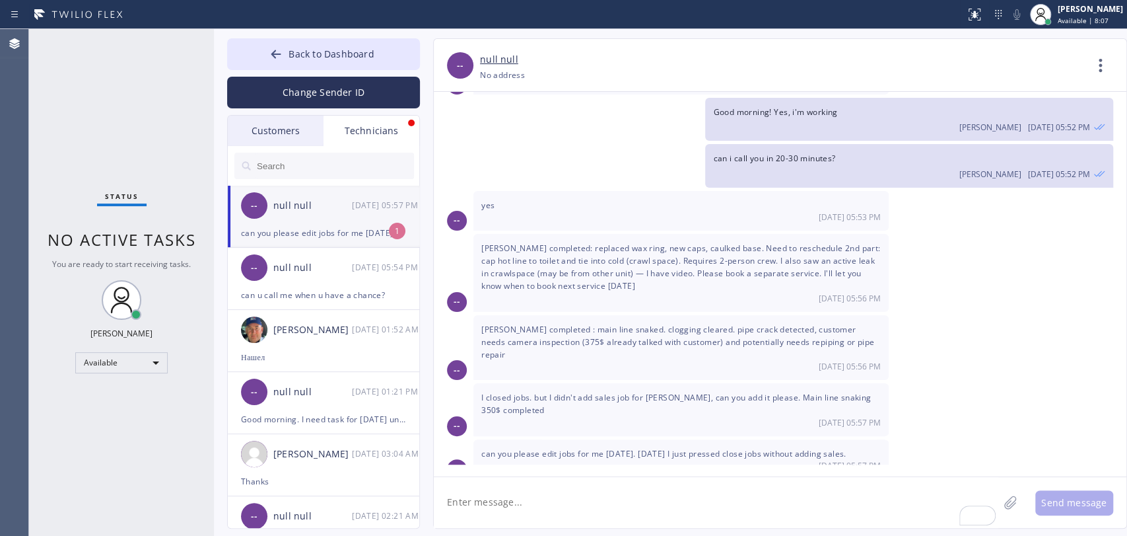
click at [769, 257] on span "[PERSON_NAME] completed: replaced wax ring, new caps, caulked base. Need to res…" at bounding box center [680, 267] width 399 height 50
click at [477, 481] on textarea "To enrich screen reader interactions, please activate Accessibility in Grammarl…" at bounding box center [716, 502] width 565 height 51
type textarea "thanks for updates! Sure, will do"
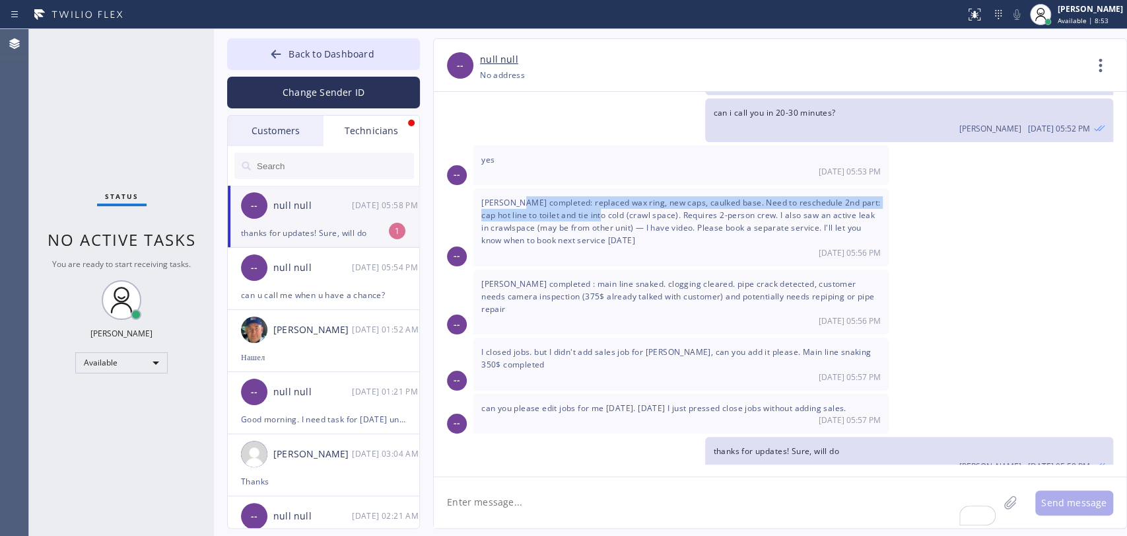
drag, startPoint x: 516, startPoint y: 202, endPoint x: 598, endPoint y: 206, distance: 82.0
click at [598, 206] on span "[PERSON_NAME] completed: replaced wax ring, new caps, caulked base. Need to res…" at bounding box center [680, 222] width 399 height 50
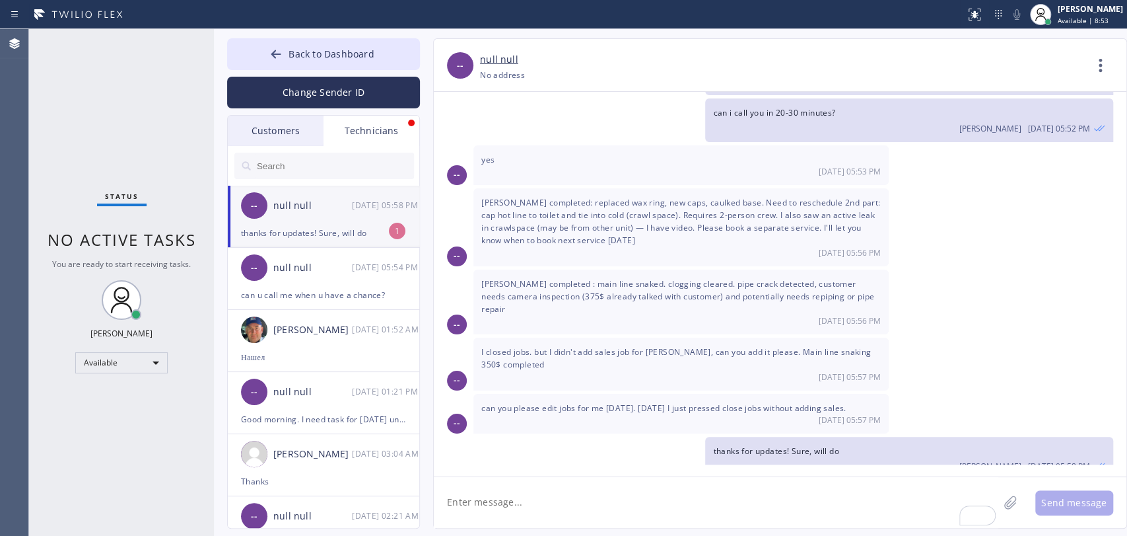
click at [604, 206] on span "[PERSON_NAME] completed: replaced wax ring, new caps, caulked base. Need to res…" at bounding box center [680, 222] width 399 height 50
drag, startPoint x: 737, startPoint y: 218, endPoint x: 798, endPoint y: 213, distance: 61.0
click at [792, 213] on span "[PERSON_NAME] completed: replaced wax ring, new caps, caulked base. Need to res…" at bounding box center [680, 222] width 399 height 50
click at [799, 213] on span "[PERSON_NAME] completed: replaced wax ring, new caps, caulked base. Need to res…" at bounding box center [680, 222] width 399 height 50
click at [813, 198] on span "[PERSON_NAME] completed: replaced wax ring, new caps, caulked base. Need to res…" at bounding box center [680, 222] width 399 height 50
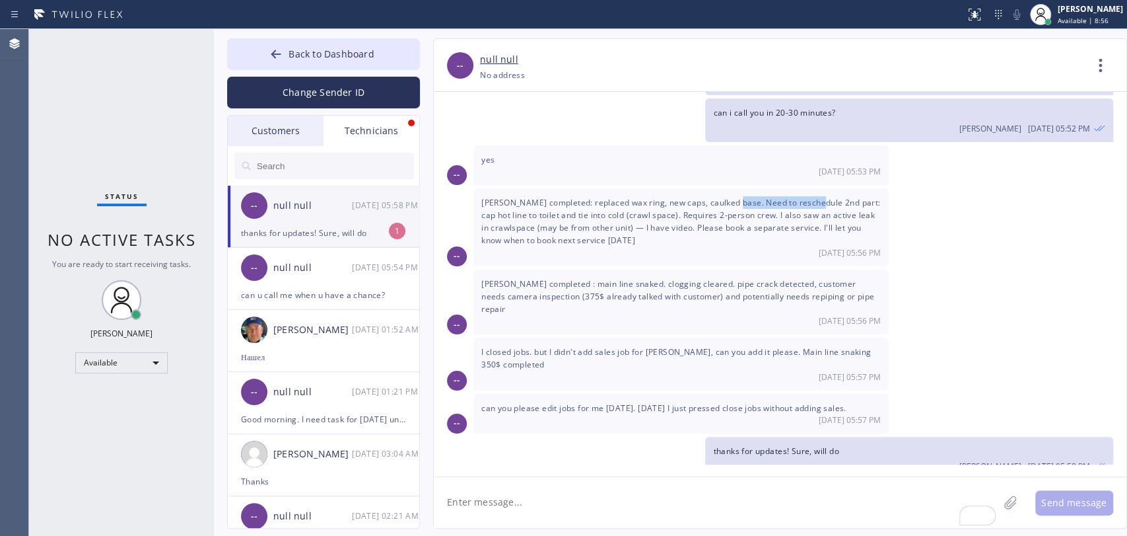
click at [814, 198] on span "[PERSON_NAME] completed: replaced wax ring, new caps, caulked base. Need to res…" at bounding box center [680, 222] width 399 height 50
drag, startPoint x: 527, startPoint y: 207, endPoint x: 604, endPoint y: 212, distance: 77.4
click at [587, 213] on span "[PERSON_NAME] completed: replaced wax ring, new caps, caulked base. Need to res…" at bounding box center [680, 222] width 399 height 50
click at [604, 212] on span "[PERSON_NAME] completed: replaced wax ring, new caps, caulked base. Need to res…" at bounding box center [680, 222] width 399 height 50
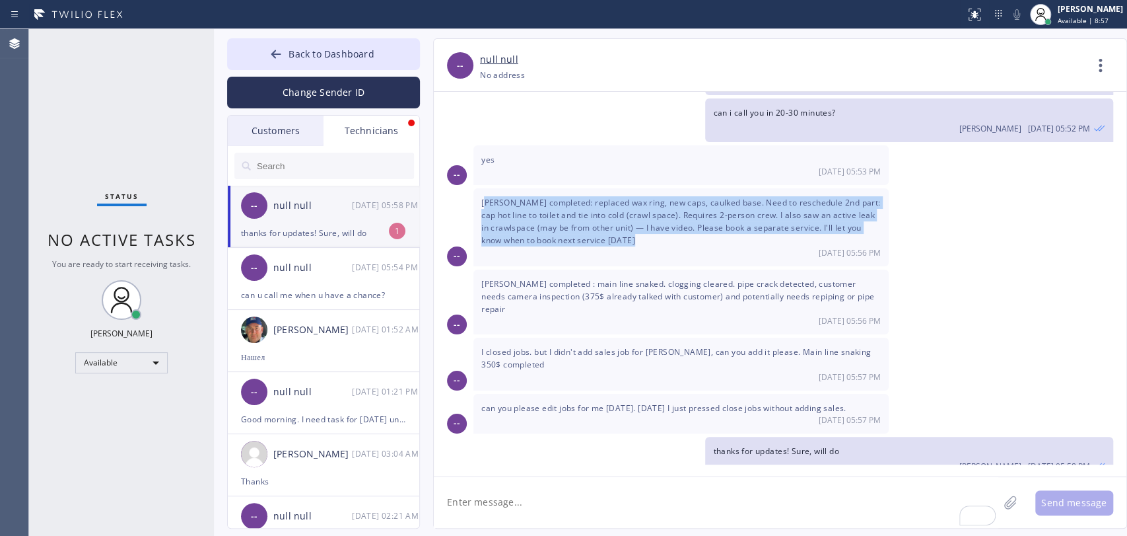
click at [604, 212] on span "[PERSON_NAME] completed: replaced wax ring, new caps, caulked base. Need to res…" at bounding box center [680, 222] width 399 height 50
click at [589, 205] on div "Dean wilcox completed: replaced wax ring, new caps, caulked base. Need to resch…" at bounding box center [680, 227] width 415 height 78
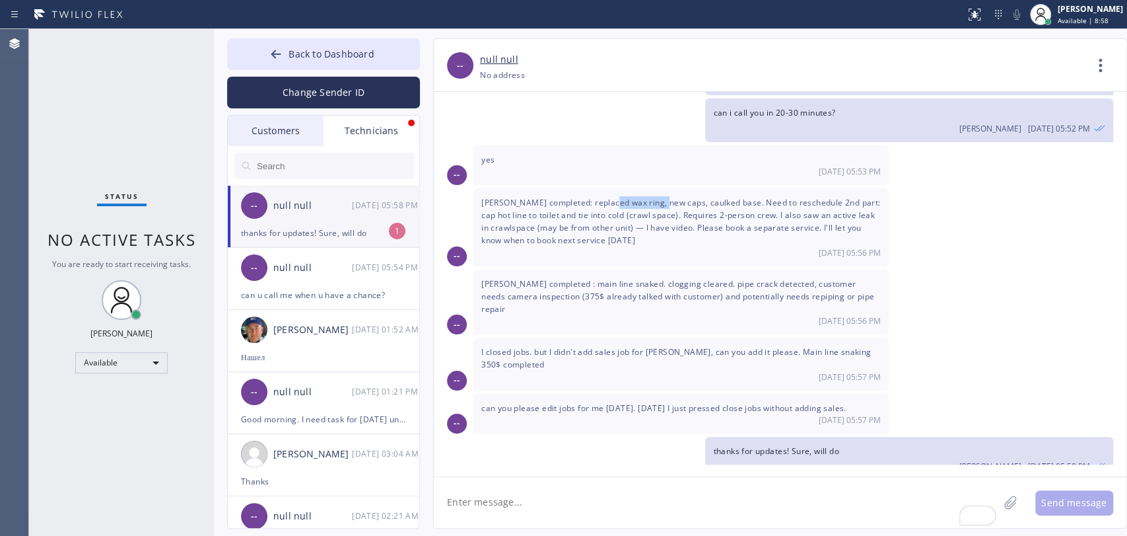
drag, startPoint x: 624, startPoint y: 202, endPoint x: 689, endPoint y: 202, distance: 64.7
click at [672, 202] on span "[PERSON_NAME] completed: replaced wax ring, new caps, caulked base. Need to res…" at bounding box center [680, 222] width 399 height 50
click at [689, 202] on span "[PERSON_NAME] completed: replaced wax ring, new caps, caulked base. Need to res…" at bounding box center [680, 222] width 399 height 50
click at [525, 481] on textarea "To enrich screen reader interactions, please activate Accessibility in Grammarl…" at bounding box center [716, 502] width 565 height 51
type textarea "Can u please tell me the sale amount for [PERSON_NAME]? I'll add as well"
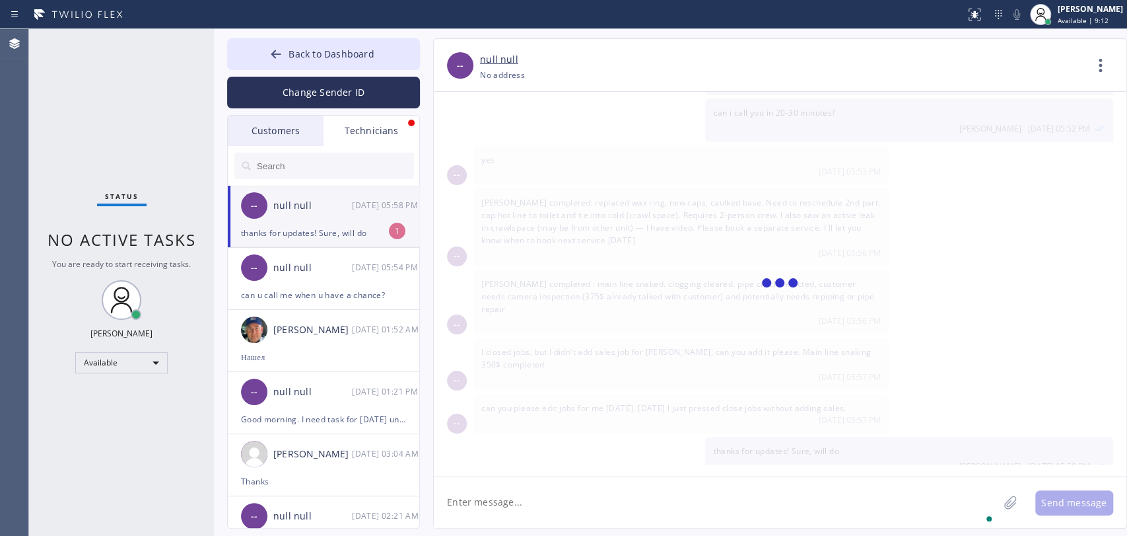
scroll to position [159, 0]
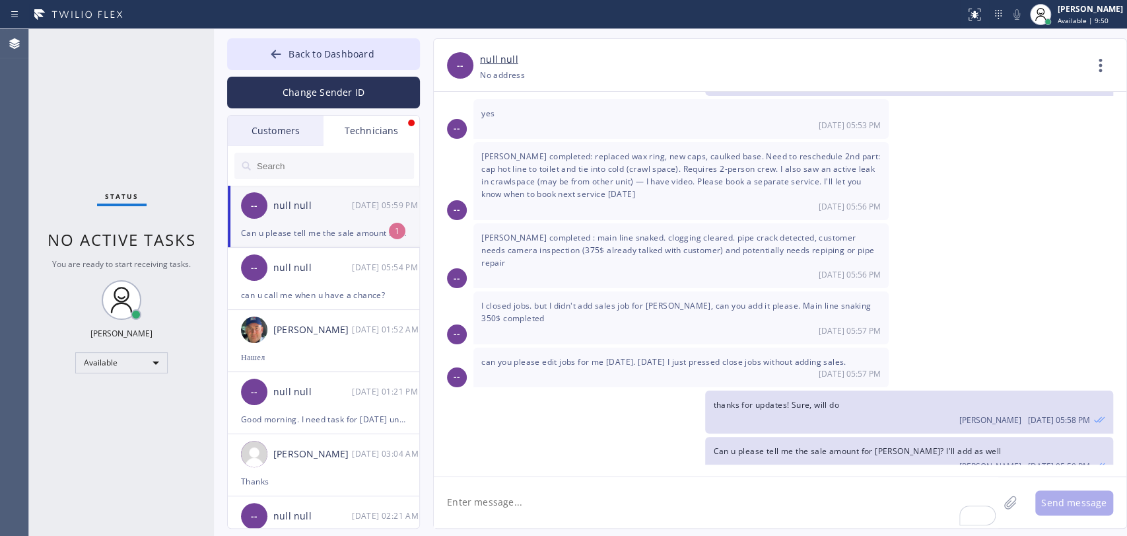
click at [287, 203] on div "null null" at bounding box center [312, 205] width 79 height 15
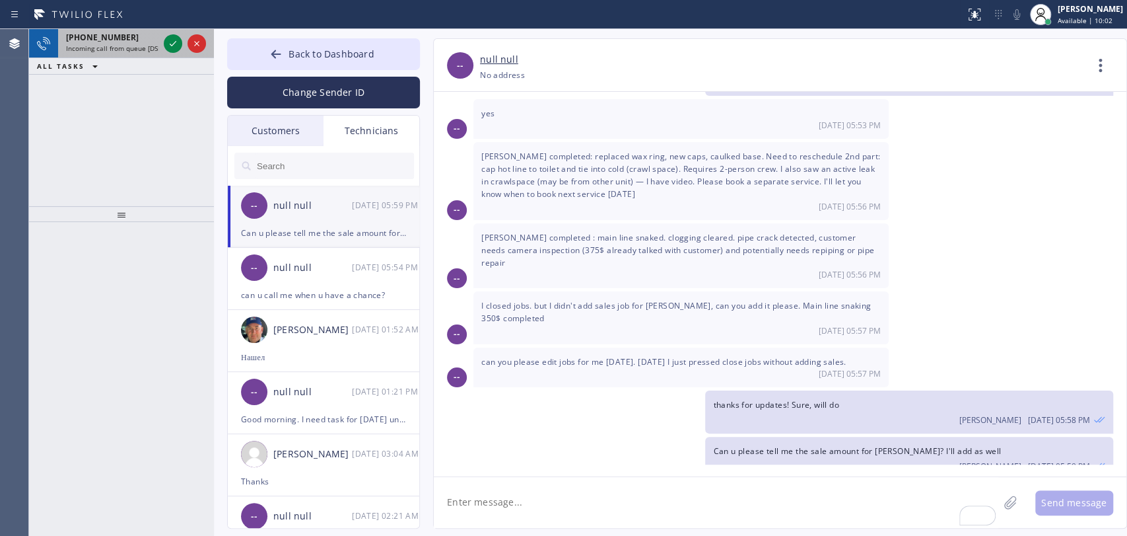
click at [95, 44] on span "Incoming call from queue [DSRs]" at bounding box center [116, 48] width 101 height 9
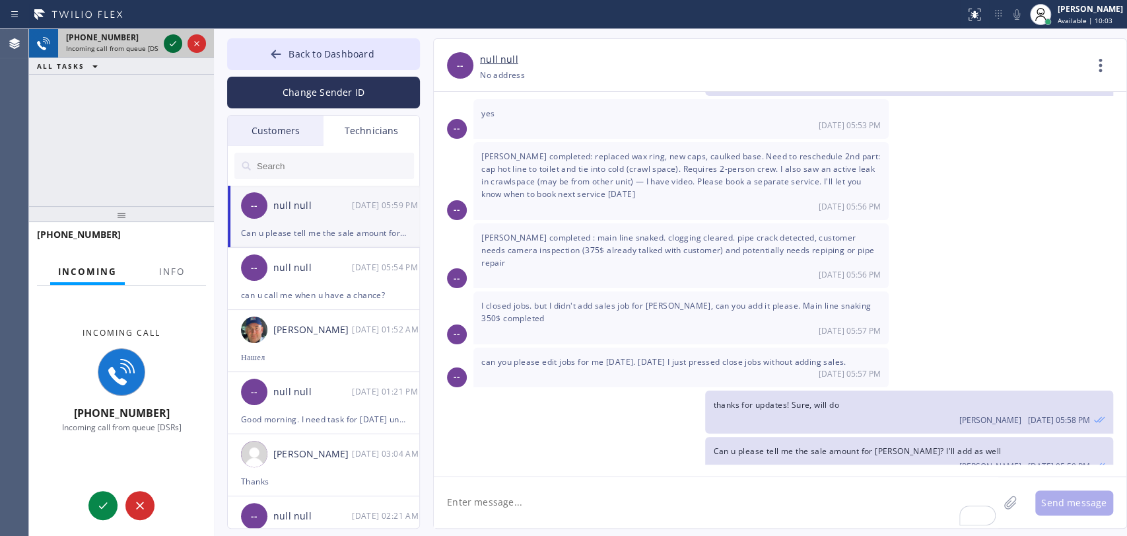
click at [170, 41] on icon at bounding box center [173, 44] width 16 height 16
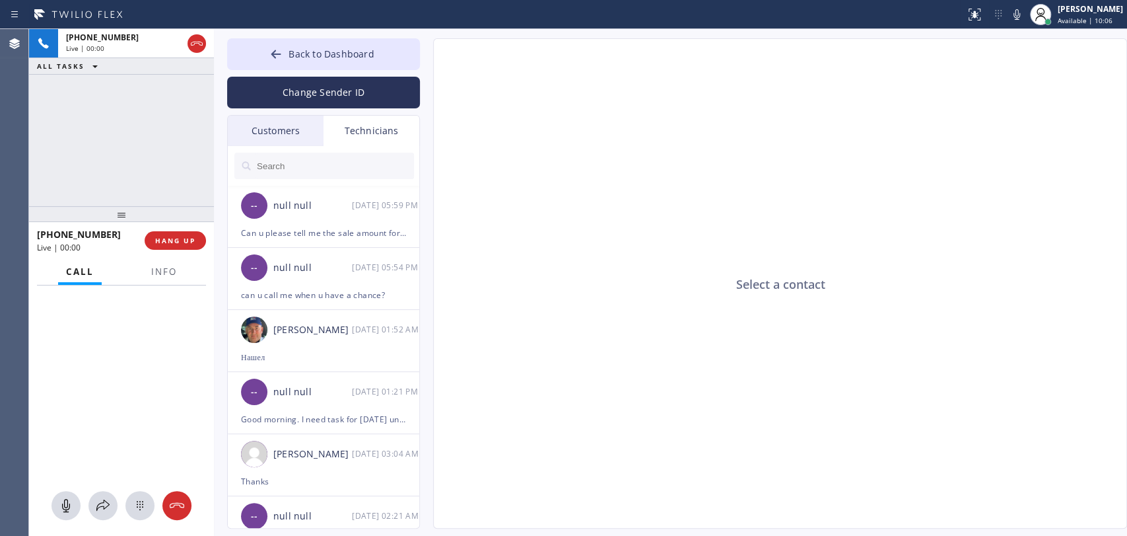
click at [174, 282] on div at bounding box center [164, 283] width 42 height 3
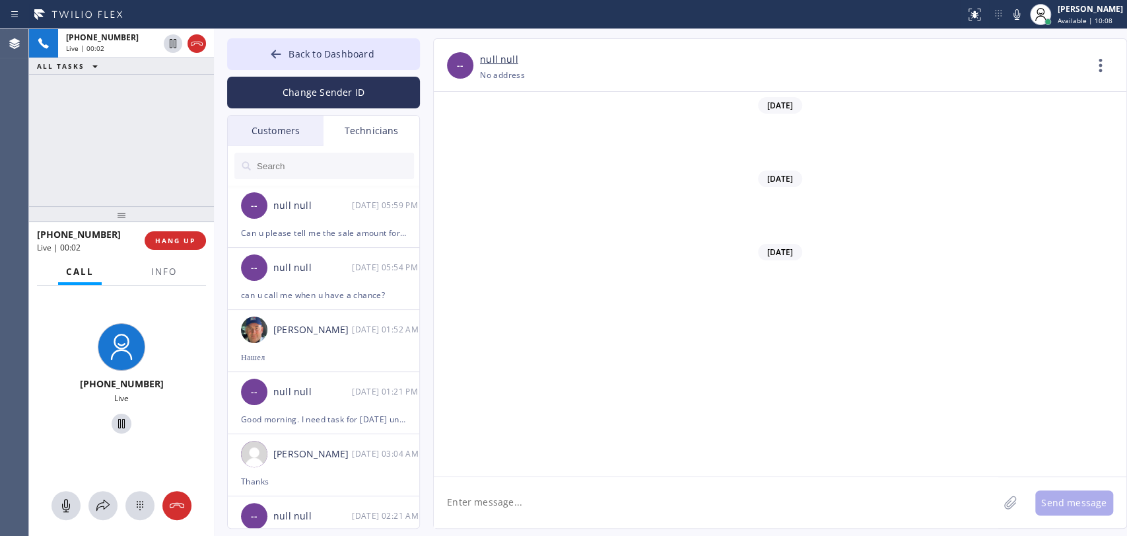
scroll to position [105763, 0]
click at [336, 198] on div "null null" at bounding box center [312, 205] width 79 height 15
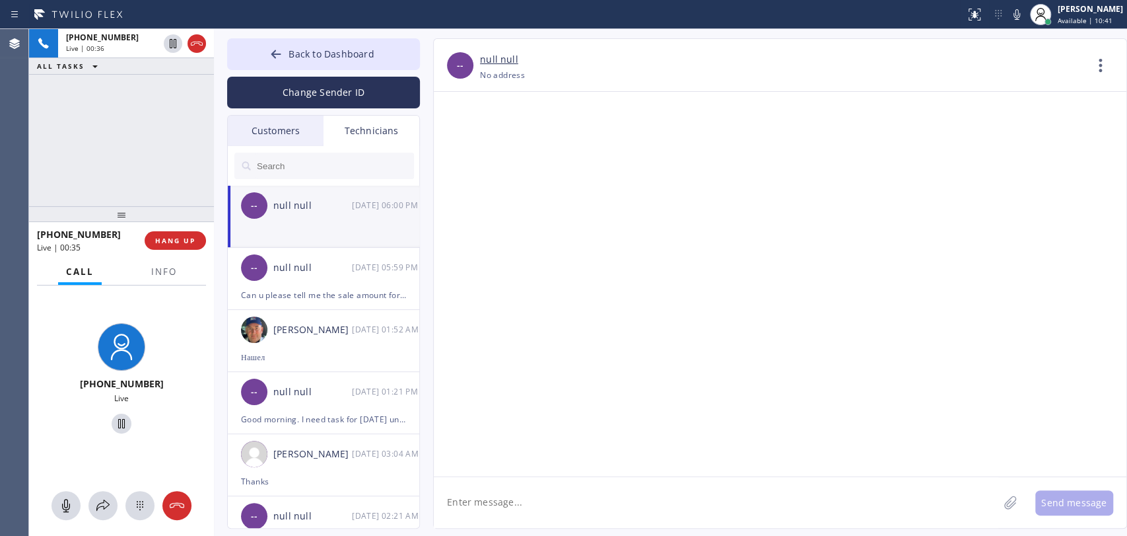
scroll to position [105873, 0]
click at [171, 244] on div "+18189669606 Live | 02:47 HANG UP" at bounding box center [121, 240] width 169 height 34
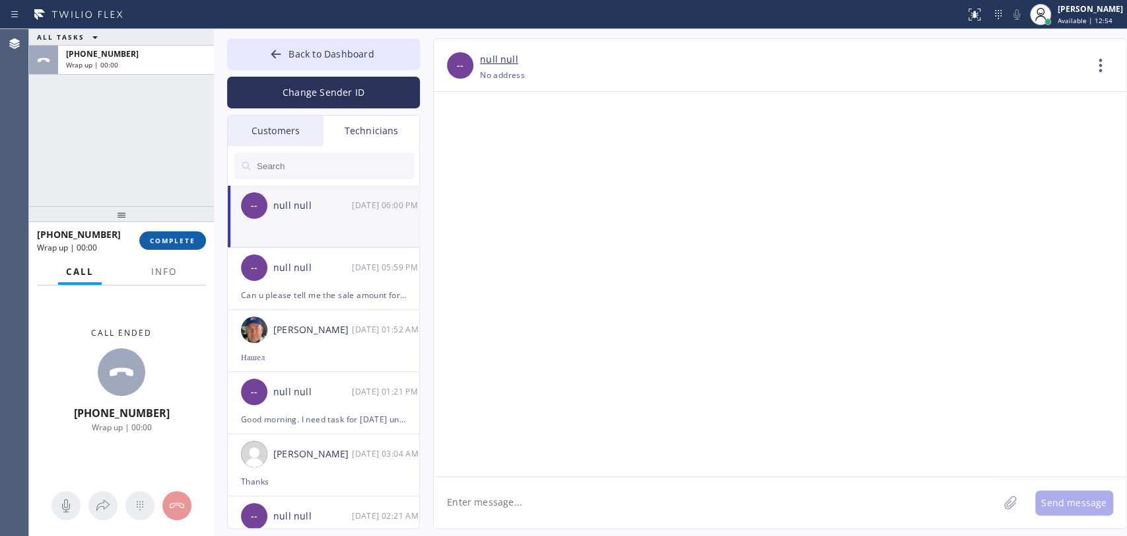
click at [171, 244] on span "COMPLETE" at bounding box center [173, 240] width 46 height 9
click at [174, 193] on div "ALL TASKS ALL TASKS ACTIVE TASKS TASKS IN WRAP UP +18189669606 Wrap up | 00:00" at bounding box center [121, 117] width 185 height 177
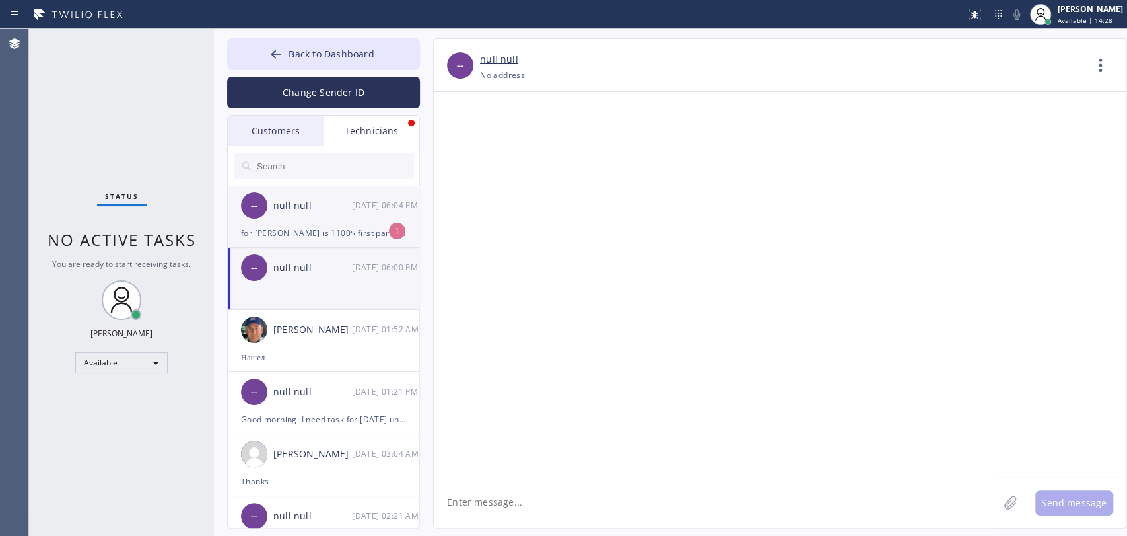
click at [312, 208] on div "null null" at bounding box center [312, 205] width 79 height 15
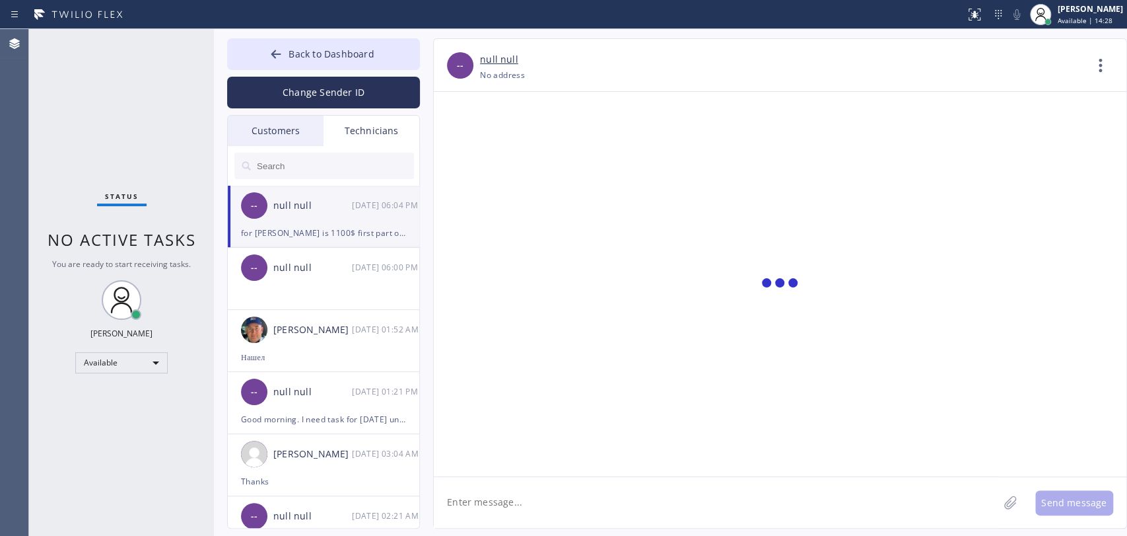
scroll to position [201, 0]
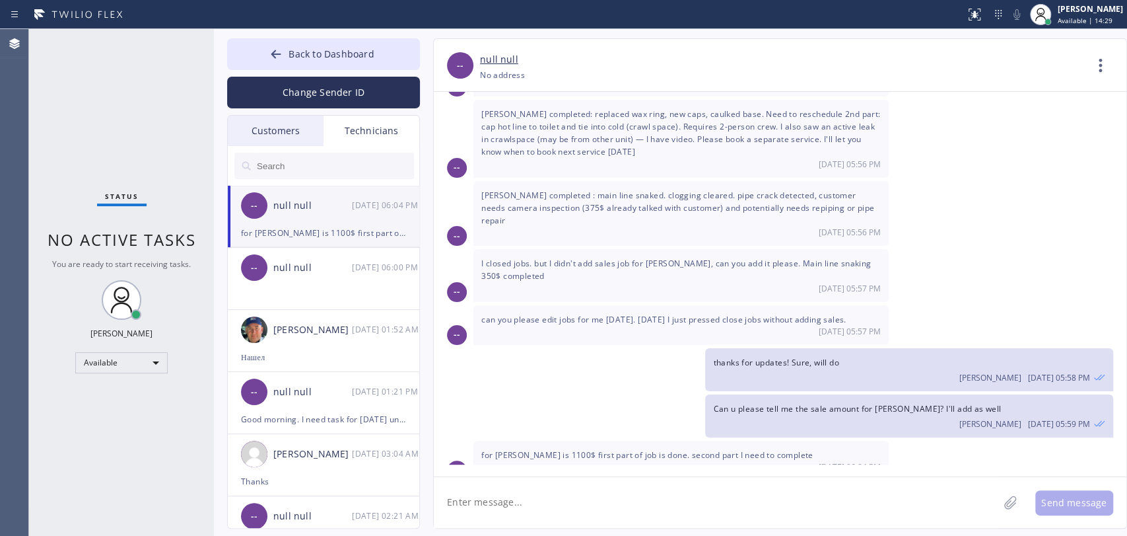
click at [527, 481] on textarea at bounding box center [716, 502] width 565 height 51
type textarea "i"
type textarea "perfect, great job! I'll add to the system, also i opened it so you can edit la…"
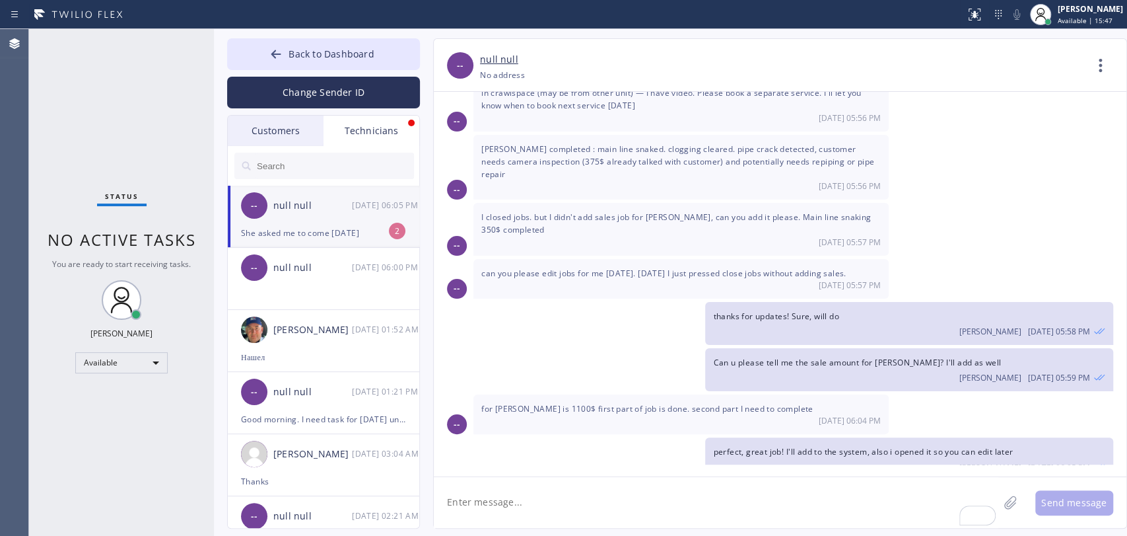
scroll to position [333, 0]
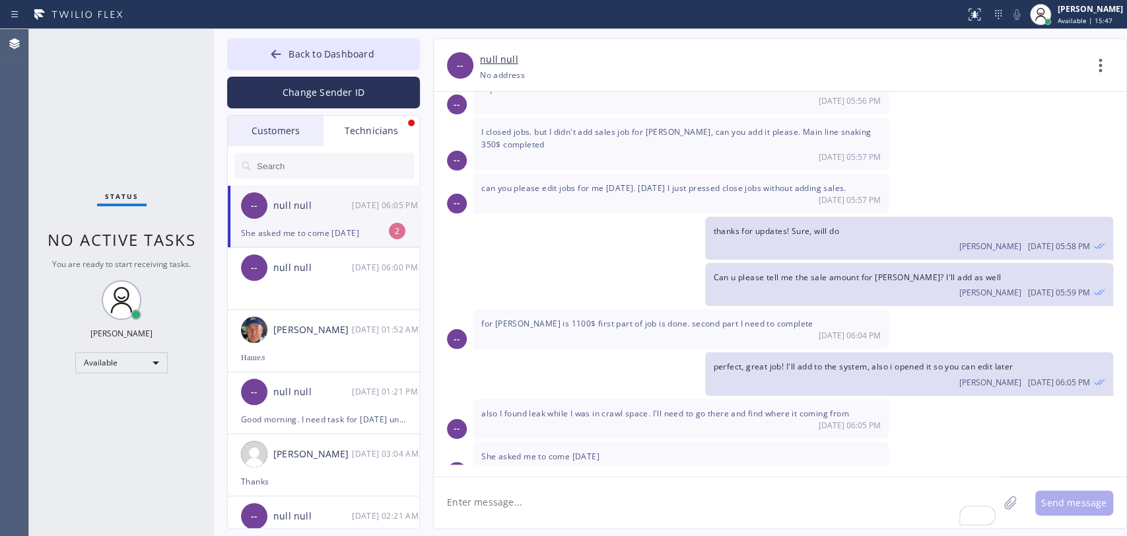
click at [352, 230] on div "She asked me to come today" at bounding box center [323, 232] width 165 height 15
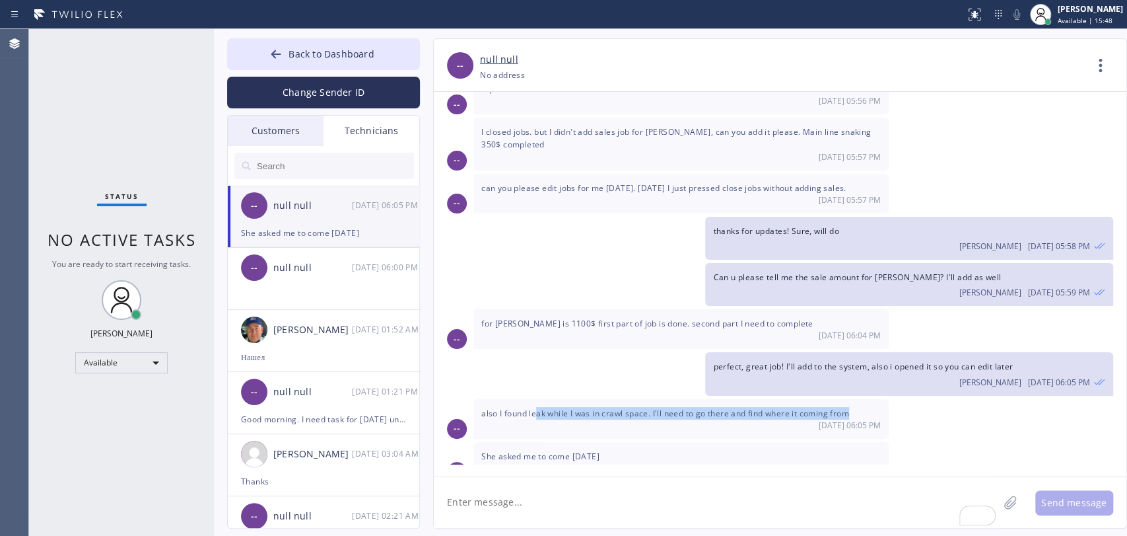
drag, startPoint x: 536, startPoint y: 395, endPoint x: 639, endPoint y: 407, distance: 103.0
click at [633, 408] on div "also I found leak while I was in crawl space. I'll need to go there and find wh…" at bounding box center [680, 419] width 415 height 40
click at [639, 419] on div "08/25 06:05 PM" at bounding box center [681, 424] width 400 height 11
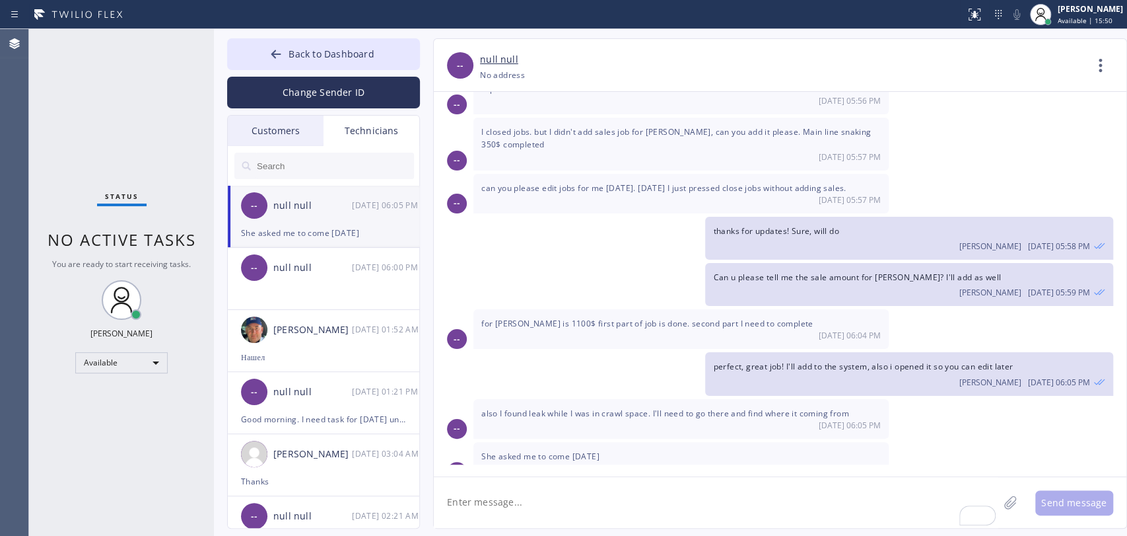
click at [520, 481] on textarea "To enrich screen reader interactions, please activate Accessibility in Grammarl…" at bounding box center [716, 502] width 565 height 51
type textarea "S"
type textarea "What time? i will add to the system"
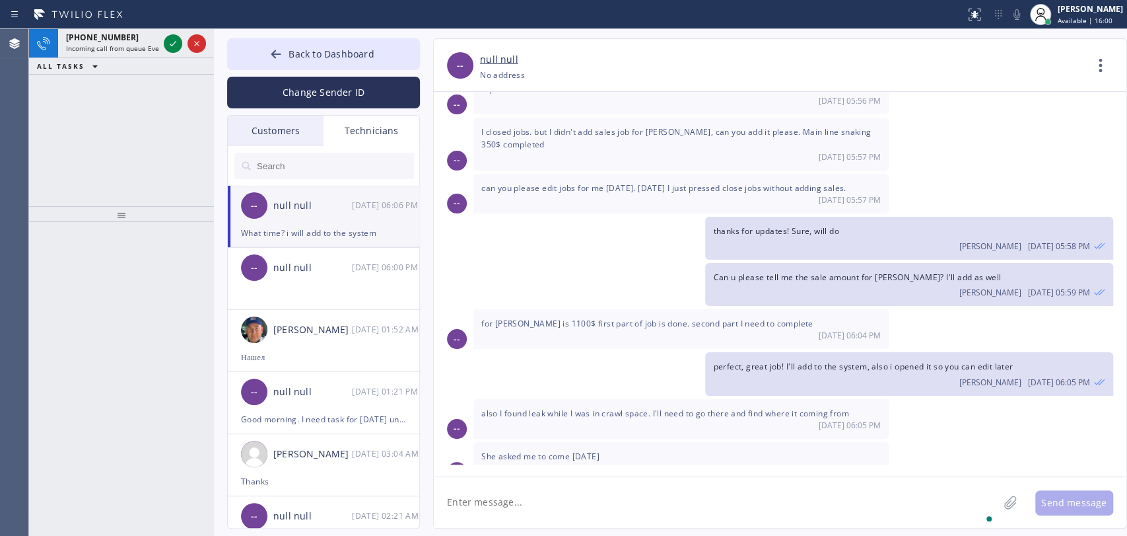
scroll to position [378, 0]
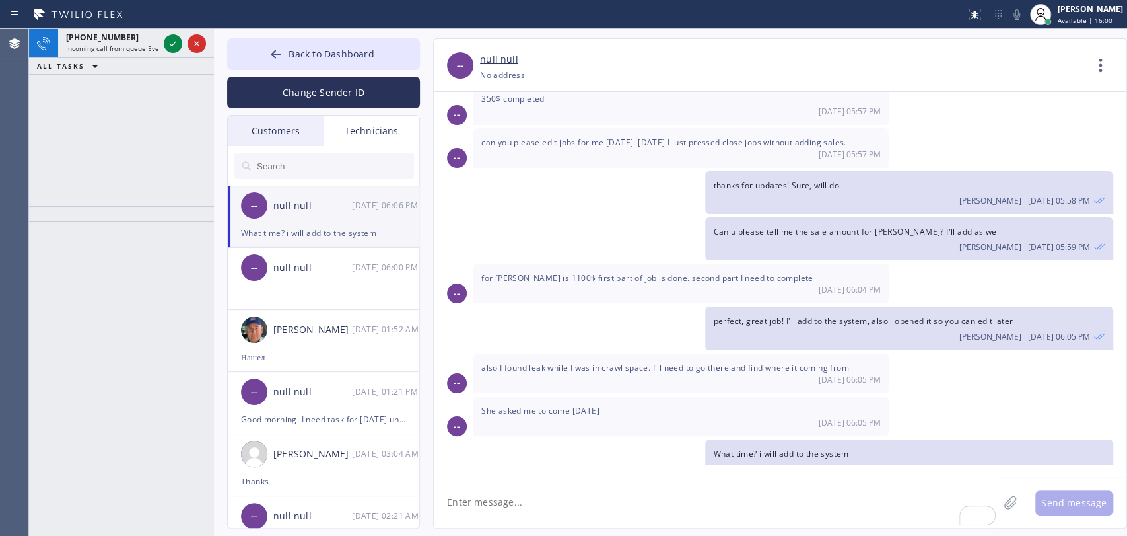
click at [65, 28] on div "Status report No issues detected If you experience an issue, please download th…" at bounding box center [563, 14] width 1127 height 29
click at [79, 44] on span "Incoming call from queue Everybody" at bounding box center [123, 48] width 114 height 9
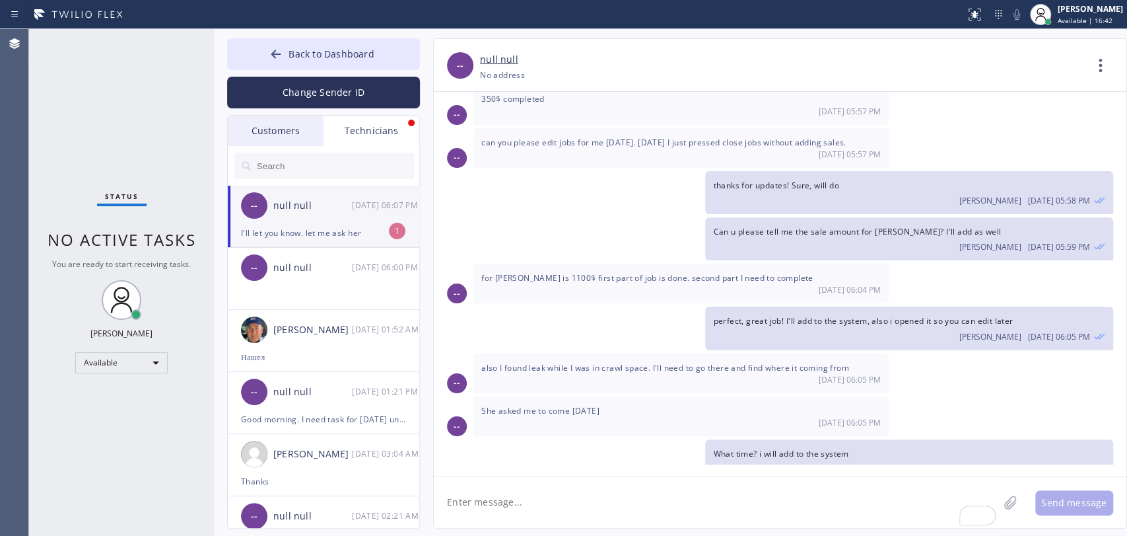
scroll to position [421, 0]
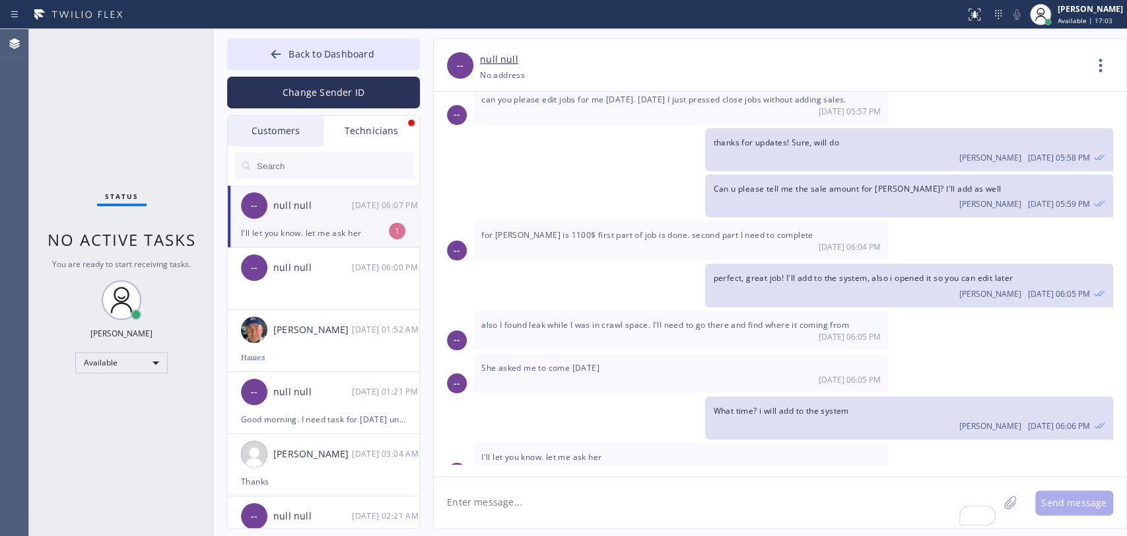
click at [370, 228] on div "I'll let you know. let me ask her" at bounding box center [323, 232] width 165 height 15
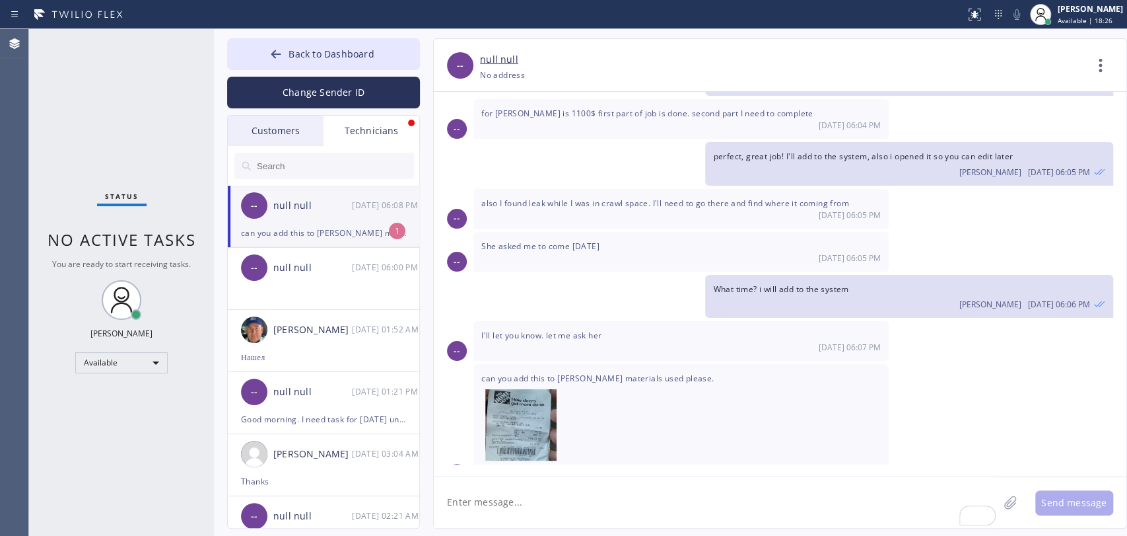
click at [323, 231] on div "can you add this to Dean's materials used please." at bounding box center [323, 232] width 165 height 15
click at [530, 481] on textarea "To enrich screen reader interactions, please activate Accessibility in Grammarl…" at bounding box center [716, 502] width 565 height 51
type textarea "sure"
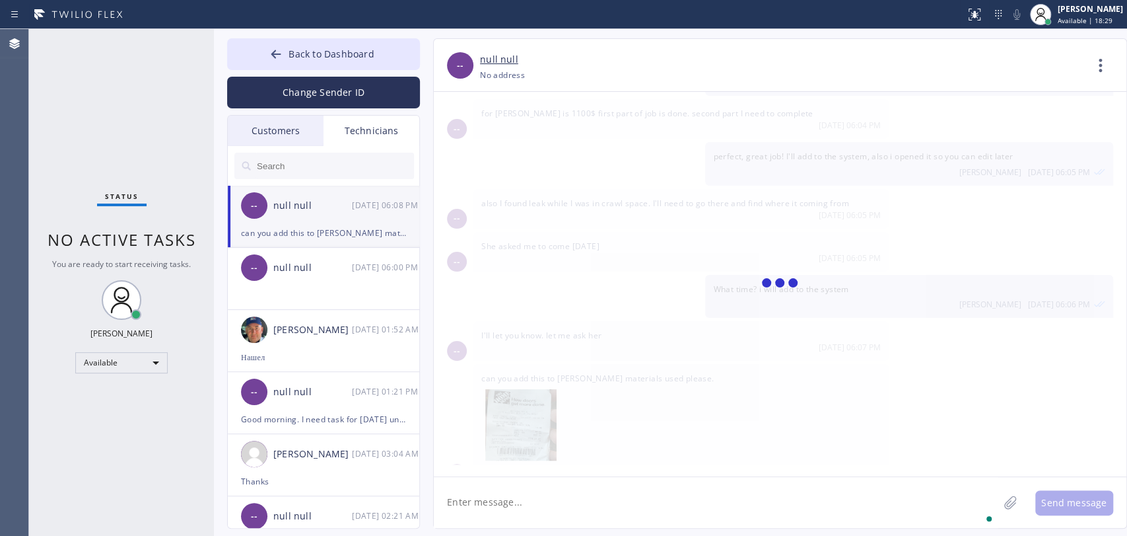
scroll to position [588, 0]
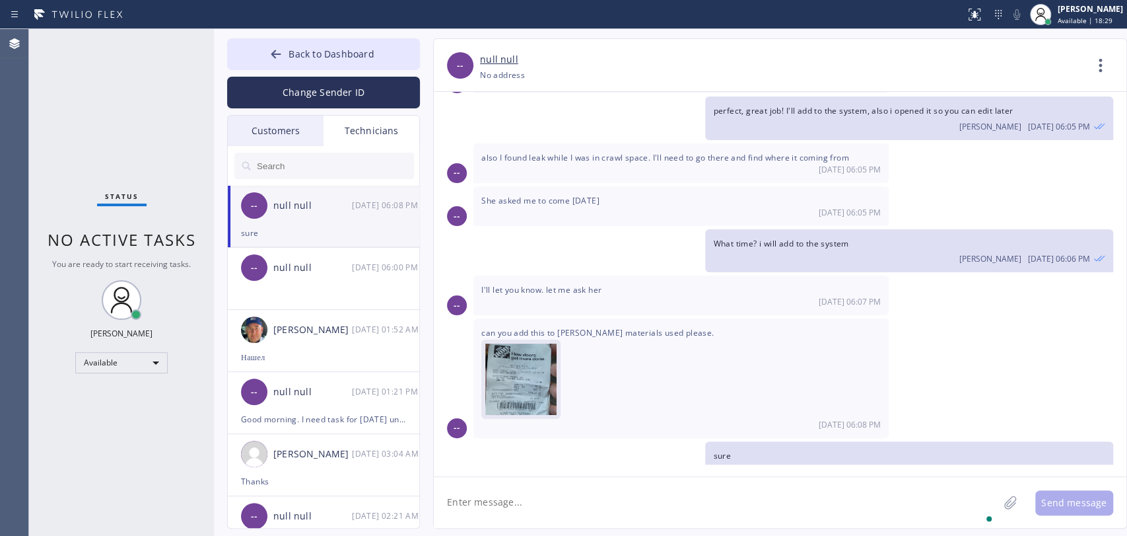
click at [529, 370] on img at bounding box center [520, 382] width 71 height 79
click at [530, 481] on textarea "To enrich screen reader interactions, please activate Accessibility in Grammarl…" at bounding box center [716, 502] width 565 height 51
type textarea "Done"
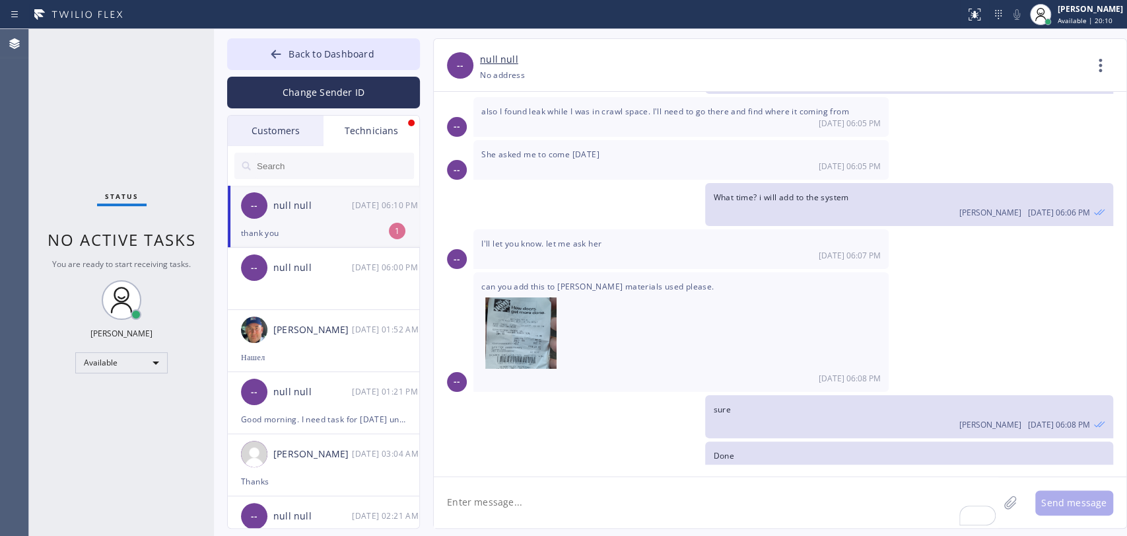
scroll to position [677, 0]
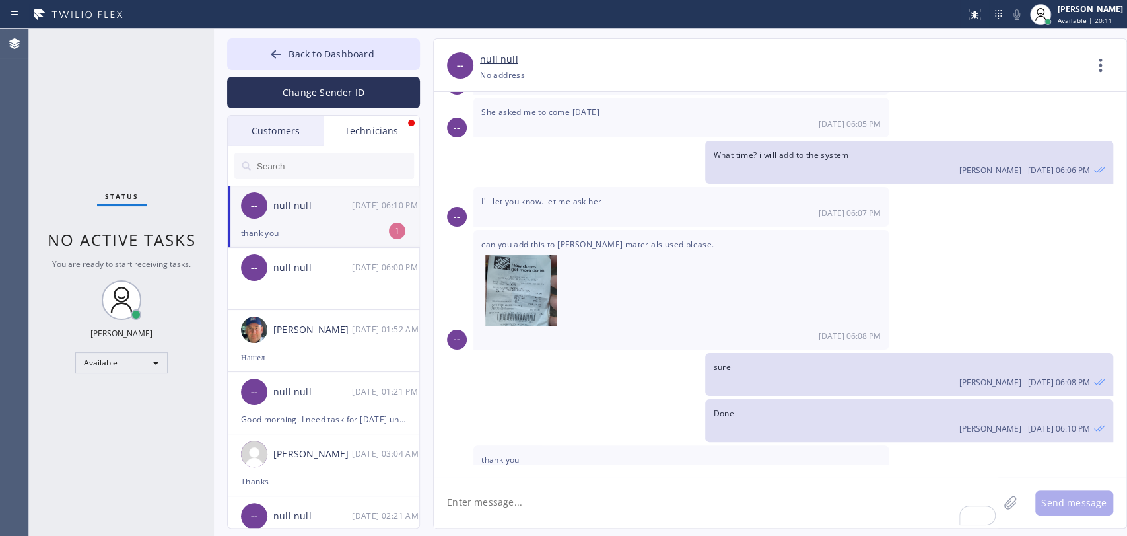
drag, startPoint x: 486, startPoint y: 492, endPoint x: 432, endPoint y: 464, distance: 60.8
click at [486, 481] on textarea "To enrich screen reader interactions, please activate Accessibility in Grammarl…" at bounding box center [716, 502] width 565 height 51
click at [378, 215] on div "-- null null 08/25 06:10 PM" at bounding box center [324, 206] width 193 height 40
click at [269, 131] on div "Customers" at bounding box center [276, 131] width 96 height 30
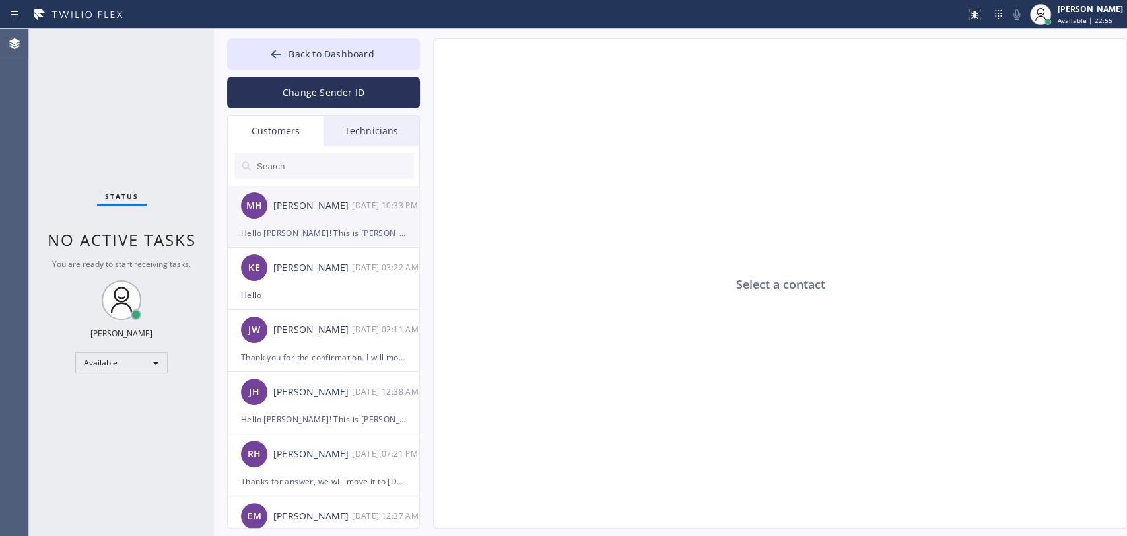
click at [314, 227] on div "Hello [PERSON_NAME]! This is [PERSON_NAME] from HVAC Alliance again. Could you …" at bounding box center [323, 232] width 165 height 15
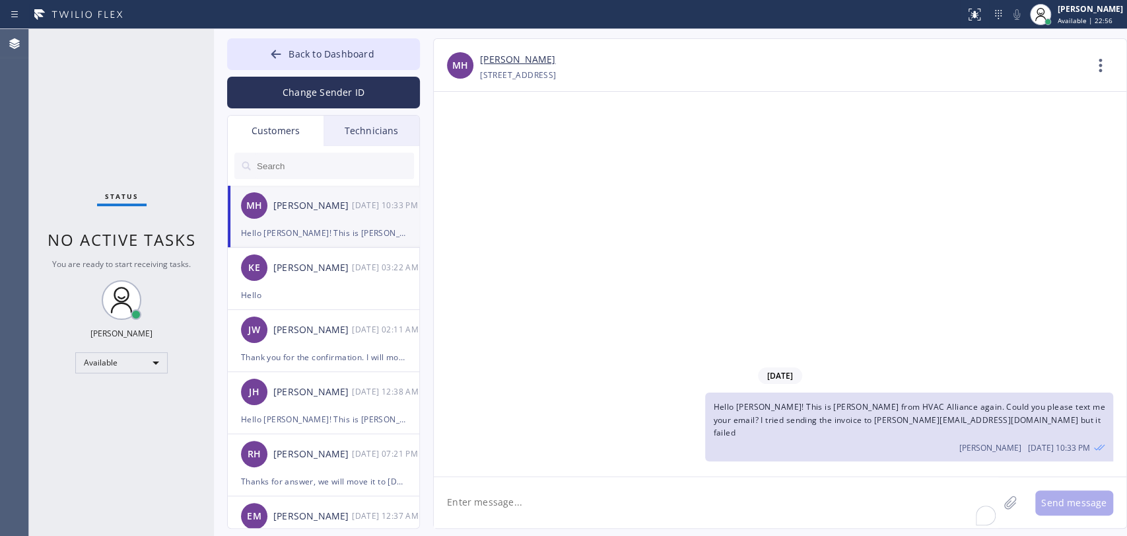
click at [669, 481] on textarea "To enrich screen reader interactions, please activate Accessibility in Grammarl…" at bounding box center [716, 502] width 565 height 51
click at [512, 61] on link "[PERSON_NAME]" at bounding box center [517, 59] width 75 height 15
click at [381, 48] on button "Back to Dashboard" at bounding box center [323, 54] width 193 height 32
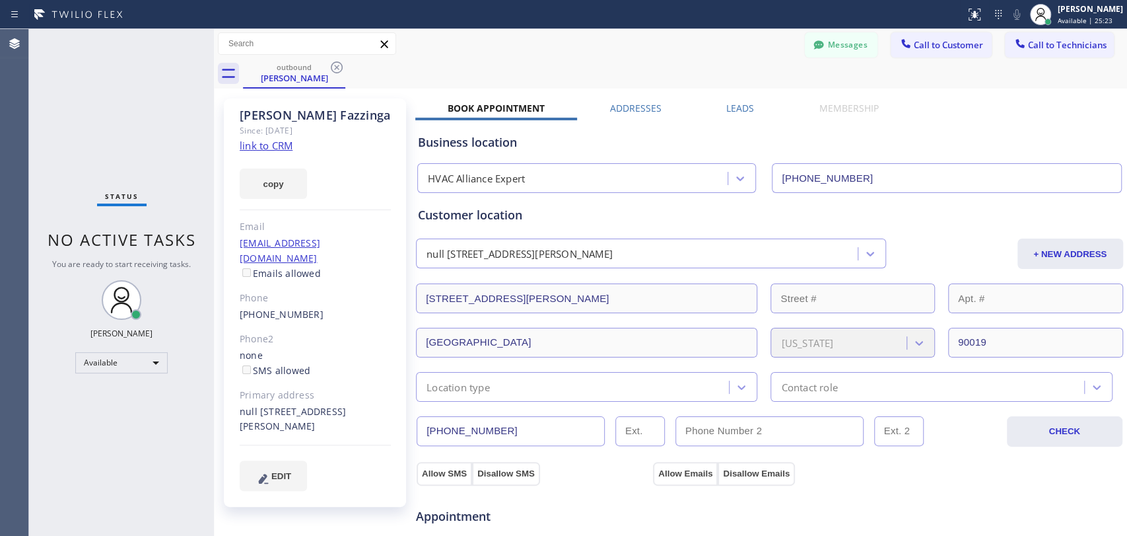
drag, startPoint x: 1052, startPoint y: 51, endPoint x: 838, endPoint y: 50, distance: 214.0
click at [1014, 50] on button "Call to Technicians" at bounding box center [1059, 44] width 109 height 25
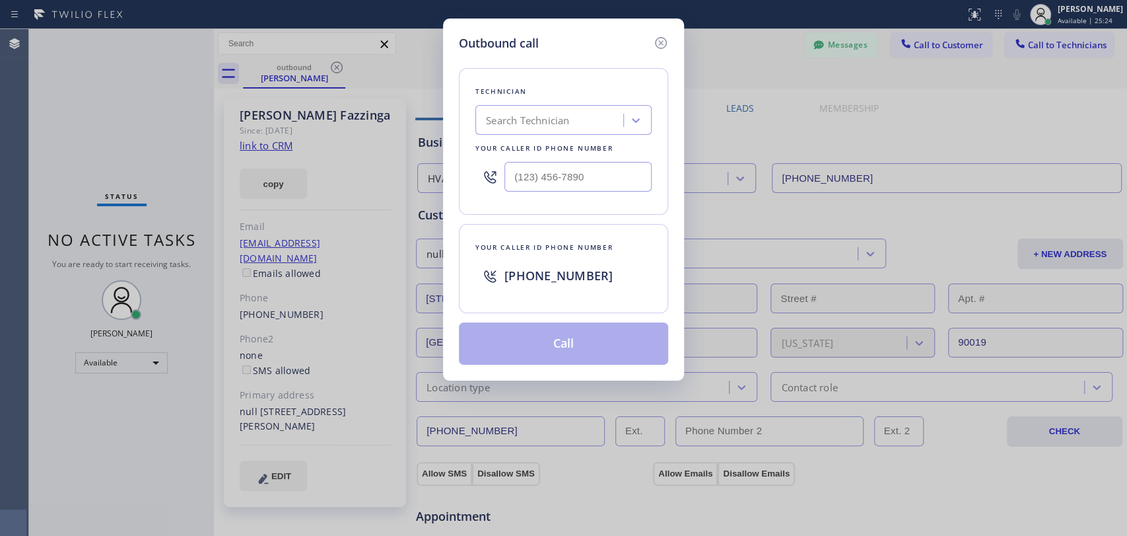
drag, startPoint x: 602, startPoint y: 88, endPoint x: 575, endPoint y: 104, distance: 31.4
click at [602, 88] on div "Technician" at bounding box center [563, 92] width 176 height 14
click at [574, 107] on div "Technician Search Technician Your caller id phone number" at bounding box center [563, 141] width 209 height 147
click at [571, 118] on div "Search Technician" at bounding box center [551, 120] width 144 height 23
type input "sam"
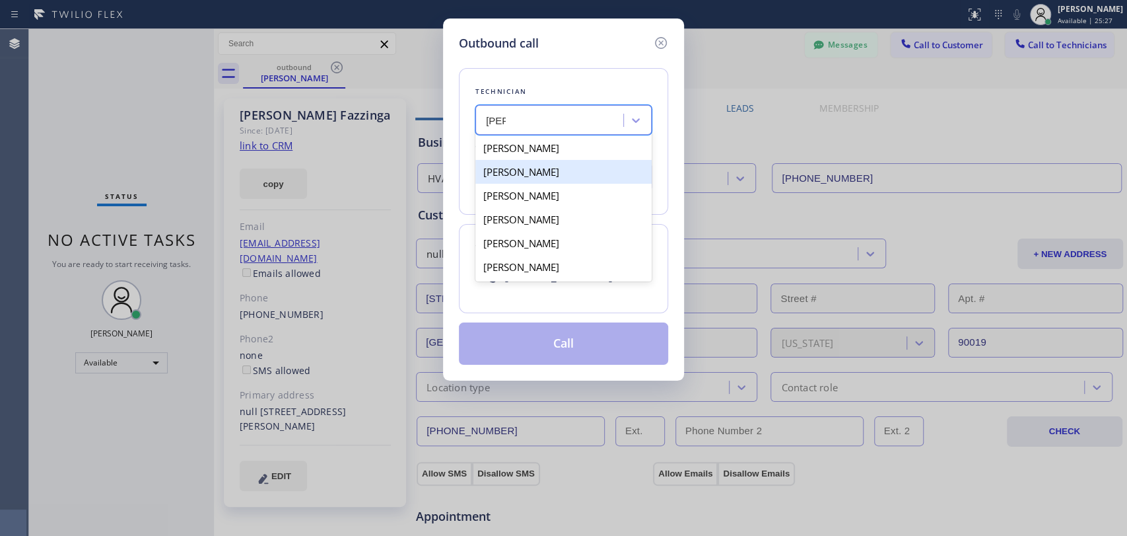
click at [529, 170] on div "Samuel Contreras" at bounding box center [563, 172] width 176 height 24
type input "(310) 367-6750"
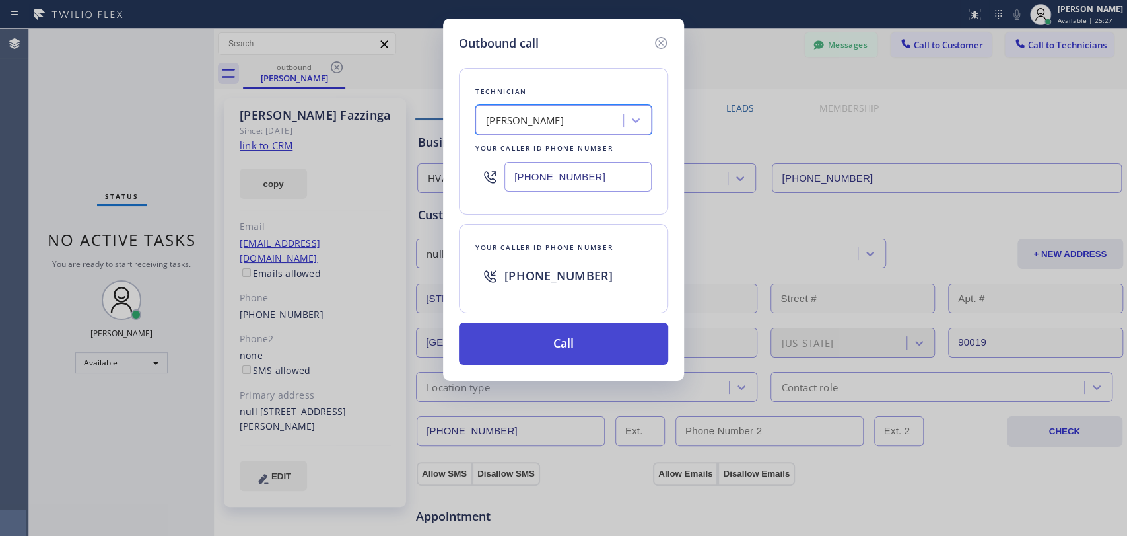
click at [509, 345] on button "Call" at bounding box center [563, 343] width 209 height 42
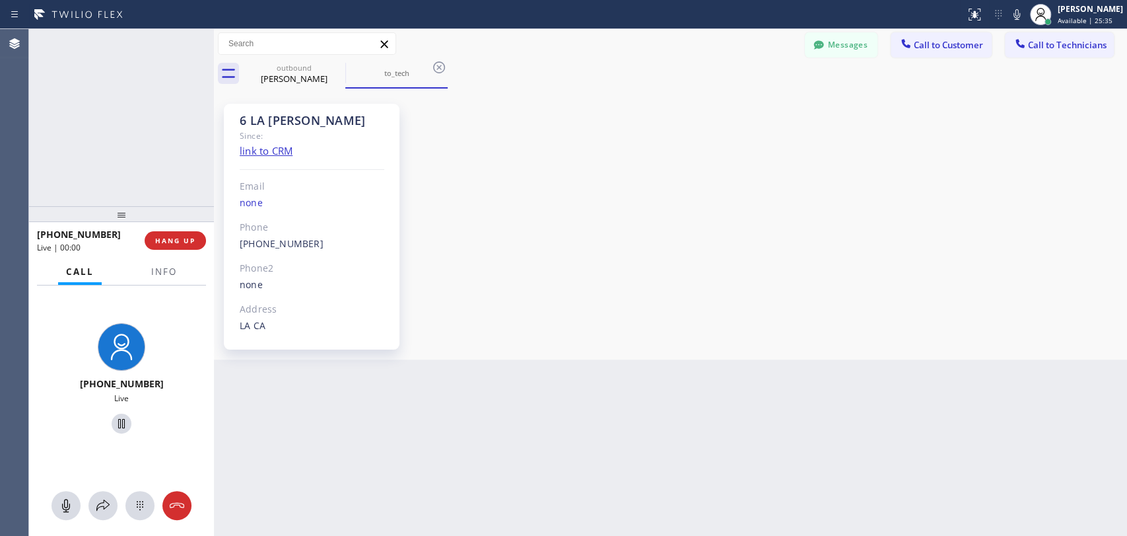
scroll to position [6149, 0]
drag, startPoint x: 262, startPoint y: 120, endPoint x: 279, endPoint y: 118, distance: 17.3
click at [275, 120] on div "6 LA Sam" at bounding box center [312, 120] width 145 height 15
click at [279, 118] on div "6 LA Sam" at bounding box center [312, 120] width 145 height 15
drag, startPoint x: 279, startPoint y: 118, endPoint x: 243, endPoint y: 118, distance: 35.7
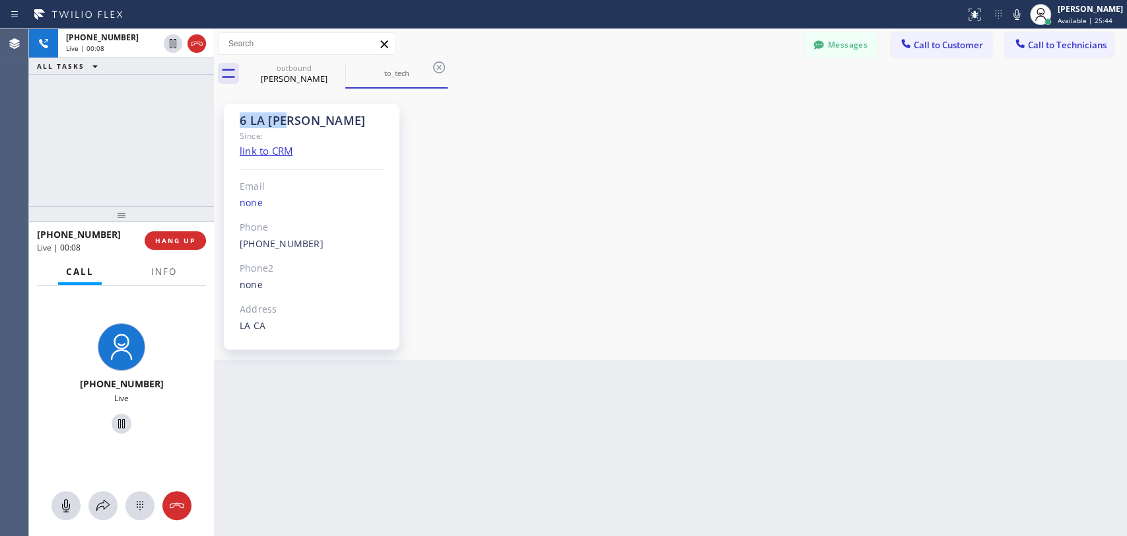
click at [243, 118] on div "6 LA Sam" at bounding box center [312, 120] width 145 height 15
drag, startPoint x: 243, startPoint y: 118, endPoint x: 304, endPoint y: 122, distance: 60.9
click at [304, 122] on div "6 LA Sam" at bounding box center [312, 120] width 145 height 15
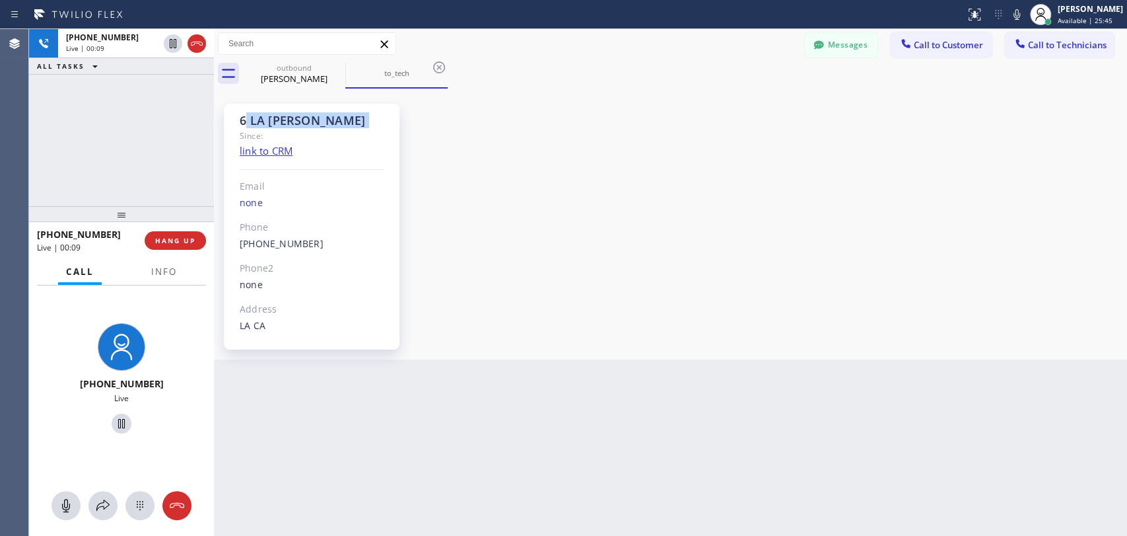
drag, startPoint x: 304, startPoint y: 122, endPoint x: 245, endPoint y: 118, distance: 58.9
click at [245, 118] on div "6 LA Sam" at bounding box center [312, 120] width 145 height 15
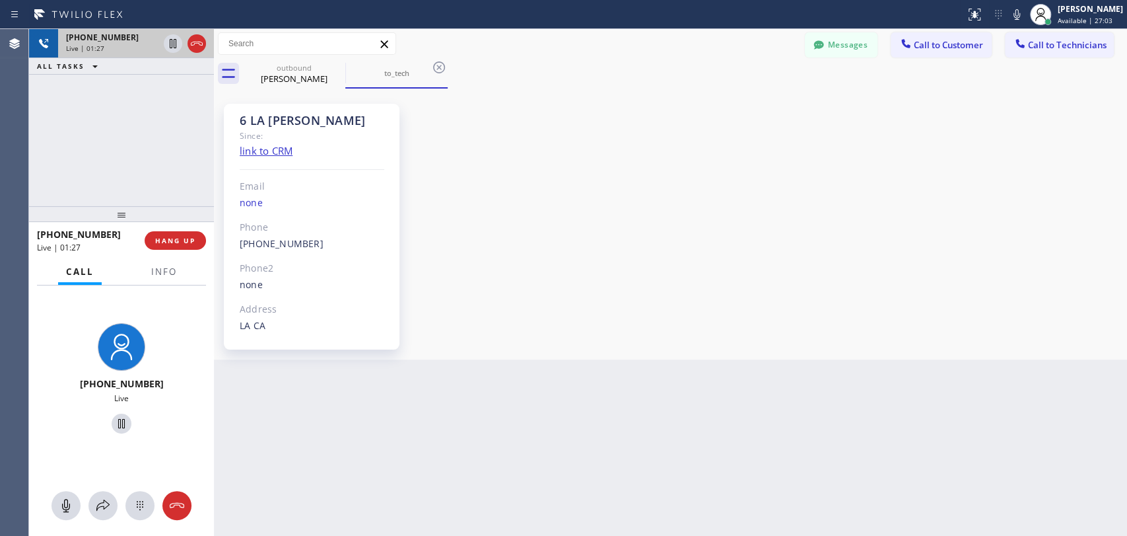
drag, startPoint x: 177, startPoint y: 240, endPoint x: 137, endPoint y: 35, distance: 208.5
click at [316, 165] on div "+13103676750 Live | 01:27 ALL TASKS ALL TASKS ACTIVE TASKS TASKS IN WRAP UP +13…" at bounding box center [578, 282] width 1098 height 507
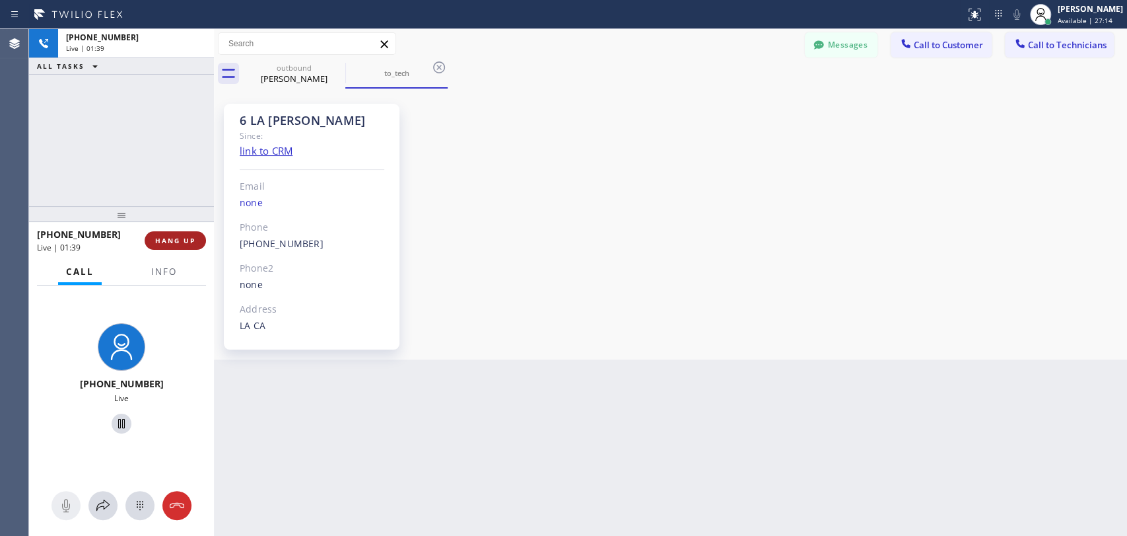
click at [180, 246] on button "HANG UP" at bounding box center [175, 240] width 61 height 18
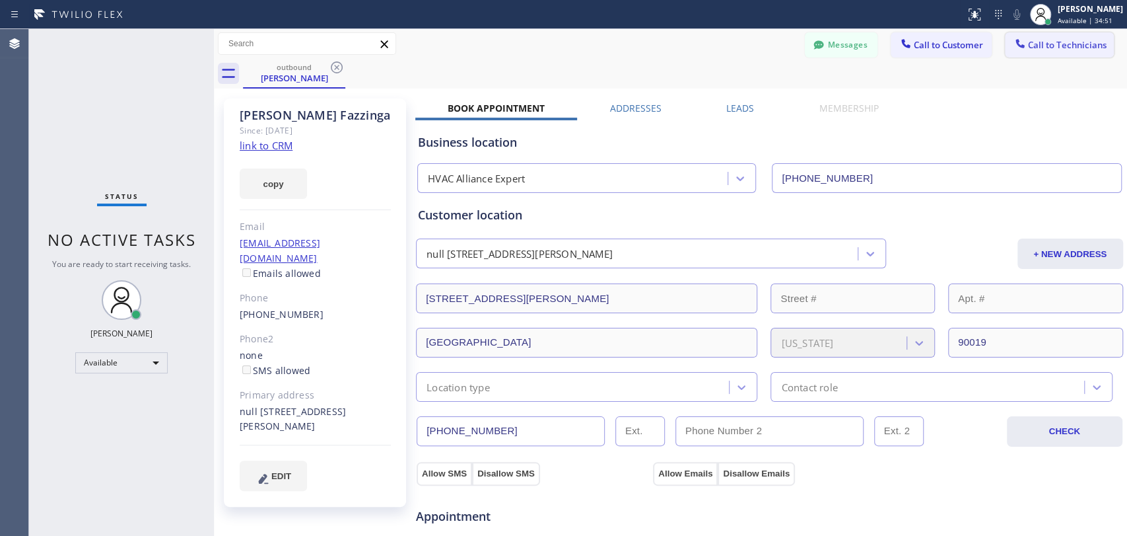
click at [1014, 42] on span "Call to Technicians" at bounding box center [1067, 45] width 79 height 12
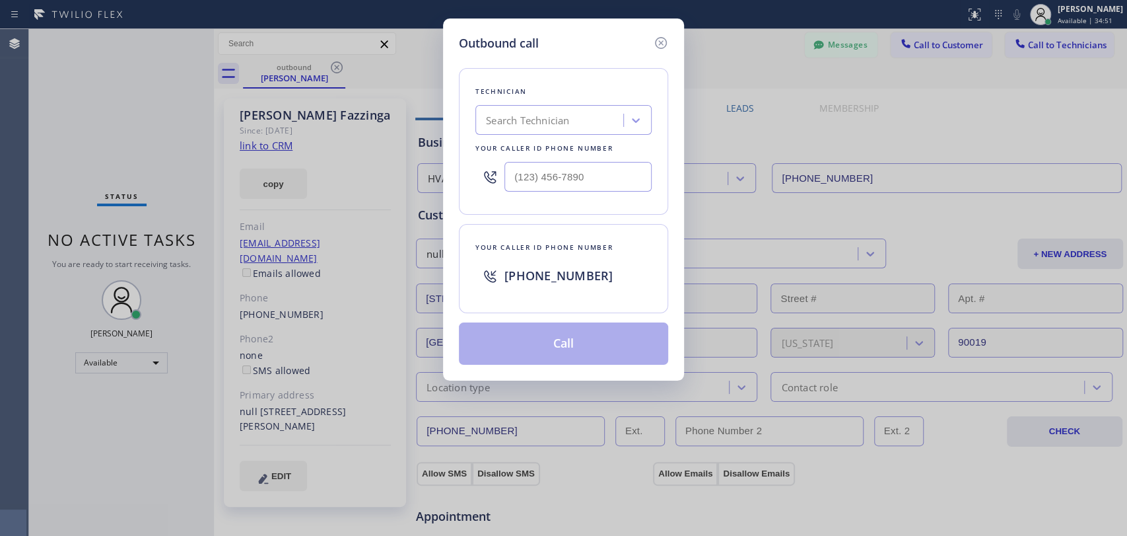
click at [623, 94] on div "Technician" at bounding box center [563, 92] width 176 height 14
click at [602, 111] on div "Search Technician" at bounding box center [563, 120] width 176 height 30
type input "R"
type input "Firuz"
click at [544, 145] on div "Firuz Dadadzhanov" at bounding box center [563, 148] width 176 height 24
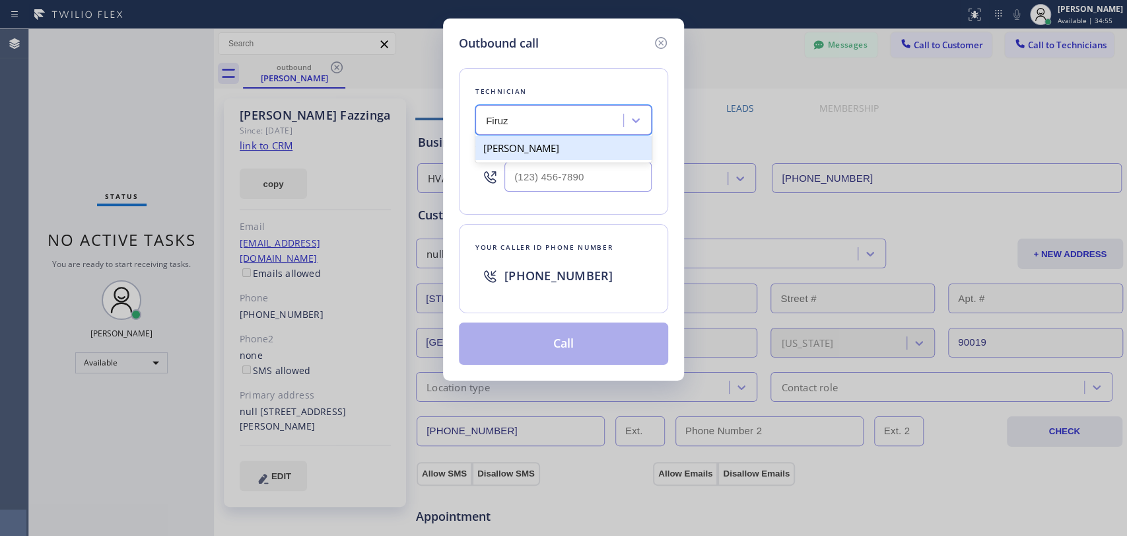
type input "(949) 919-2234"
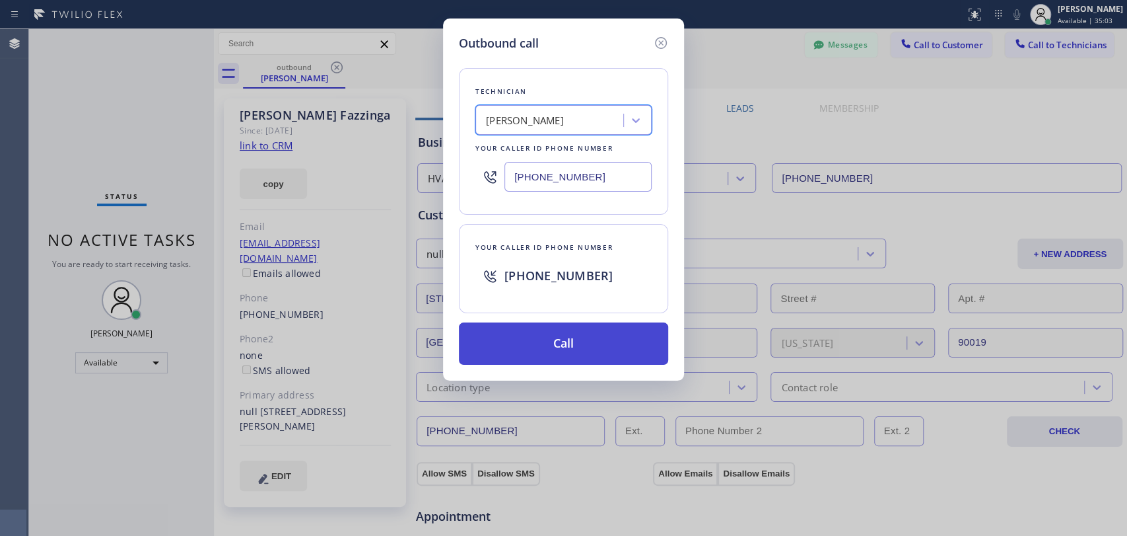
click at [555, 351] on button "Call" at bounding box center [563, 343] width 209 height 42
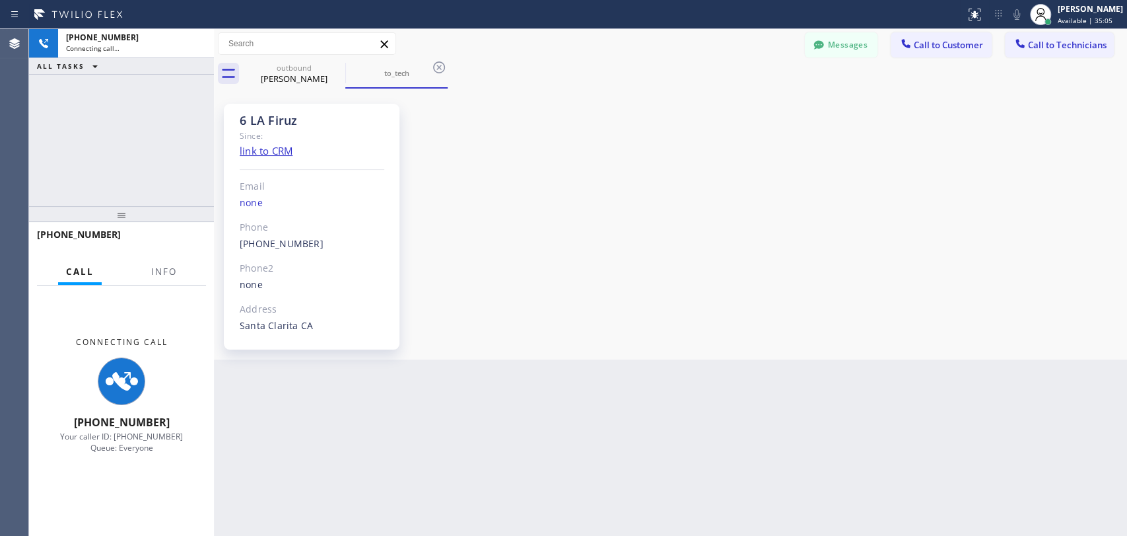
scroll to position [677, 0]
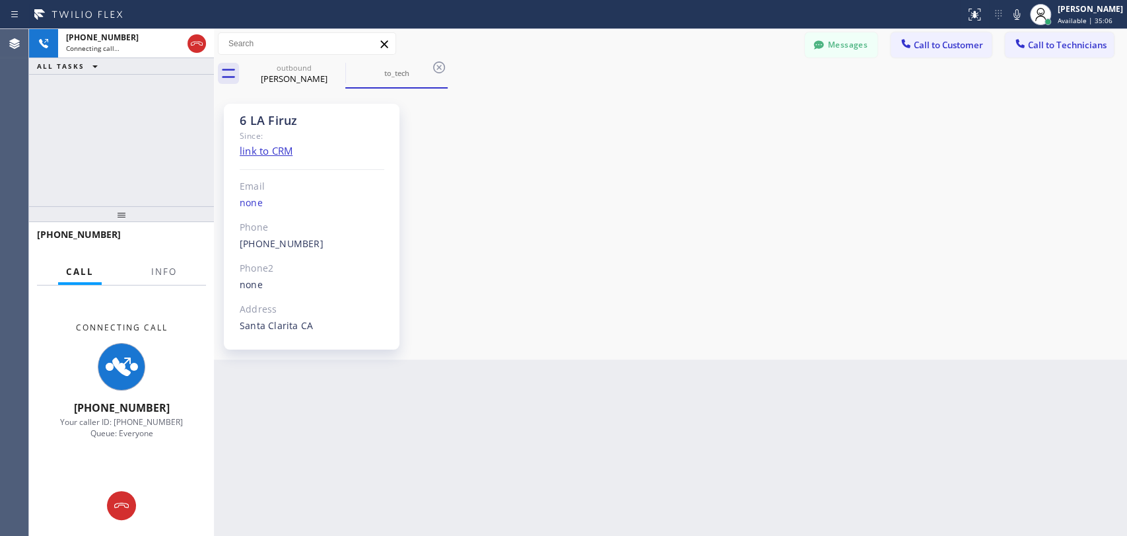
click at [297, 121] on div "6 LA Firuz" at bounding box center [312, 120] width 145 height 15
click at [296, 120] on div "6 LA Firuz" at bounding box center [312, 120] width 145 height 15
click at [294, 119] on div "6 LA Firuz" at bounding box center [312, 120] width 145 height 15
click at [292, 118] on div "6 LA Firuz" at bounding box center [312, 120] width 145 height 15
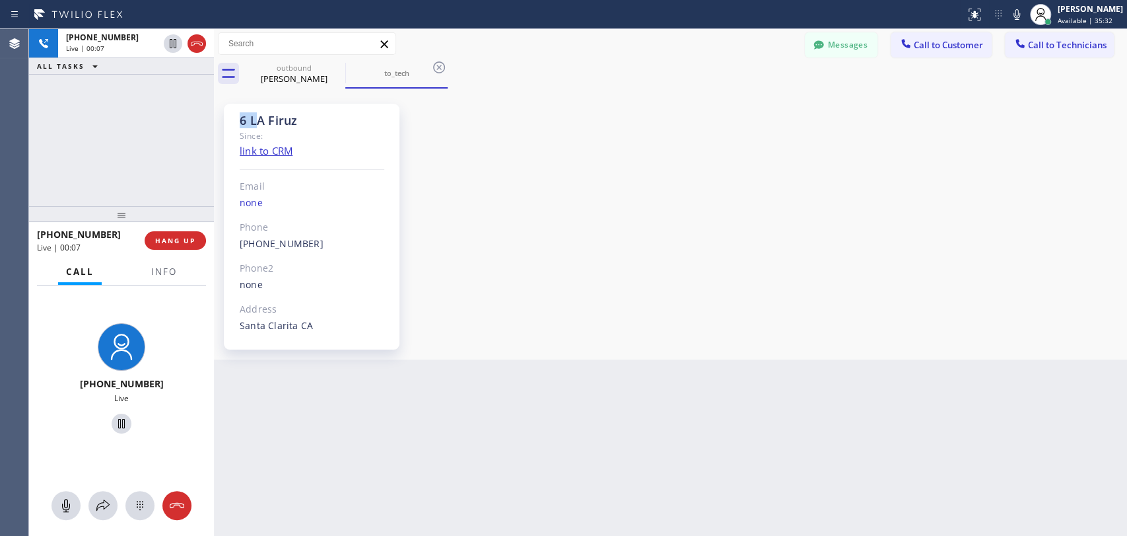
drag, startPoint x: 235, startPoint y: 112, endPoint x: 263, endPoint y: 117, distance: 28.8
click at [263, 117] on div "6 LA Firuz Since: link to CRM Email none Phone (949) 919-2234 Outbound call Tec…" at bounding box center [312, 227] width 176 height 246
click at [265, 117] on div "6 LA Firuz" at bounding box center [312, 120] width 145 height 15
click at [824, 47] on icon at bounding box center [818, 44] width 13 height 13
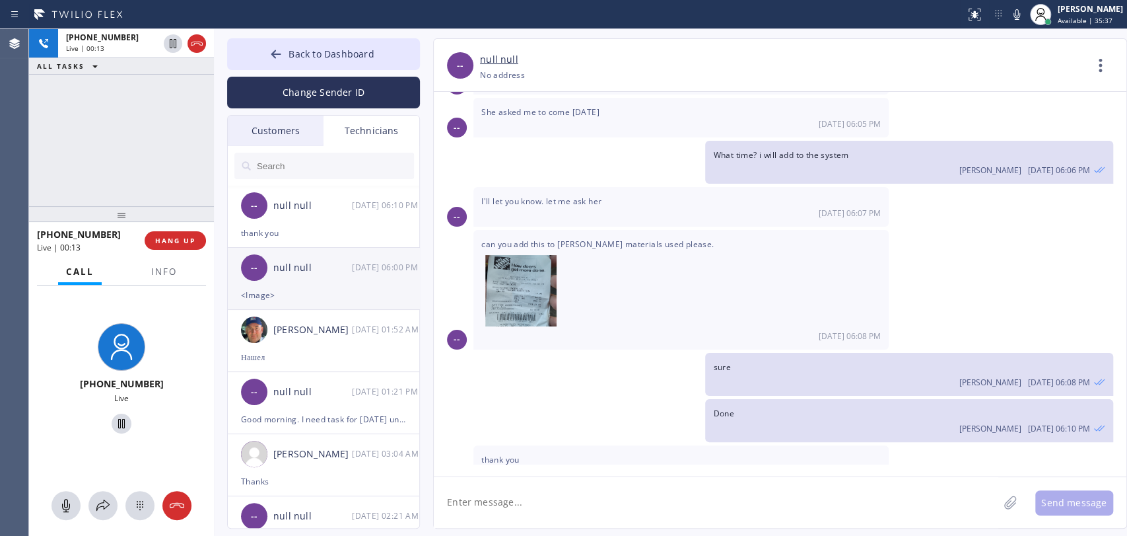
click at [328, 285] on div "-- null null 08/25 06:00 PM" at bounding box center [324, 268] width 193 height 40
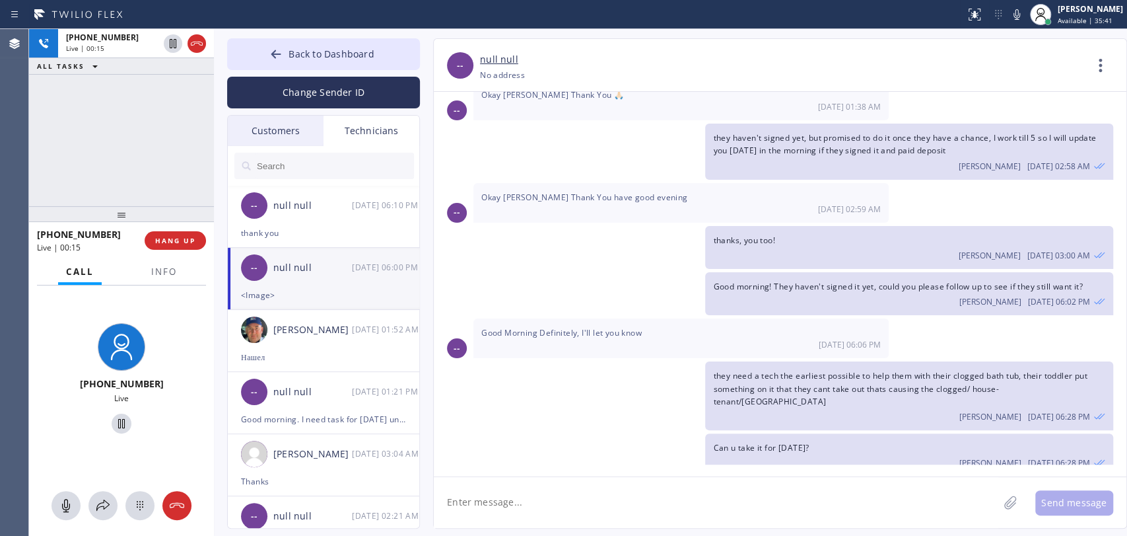
scroll to position [105873, 0]
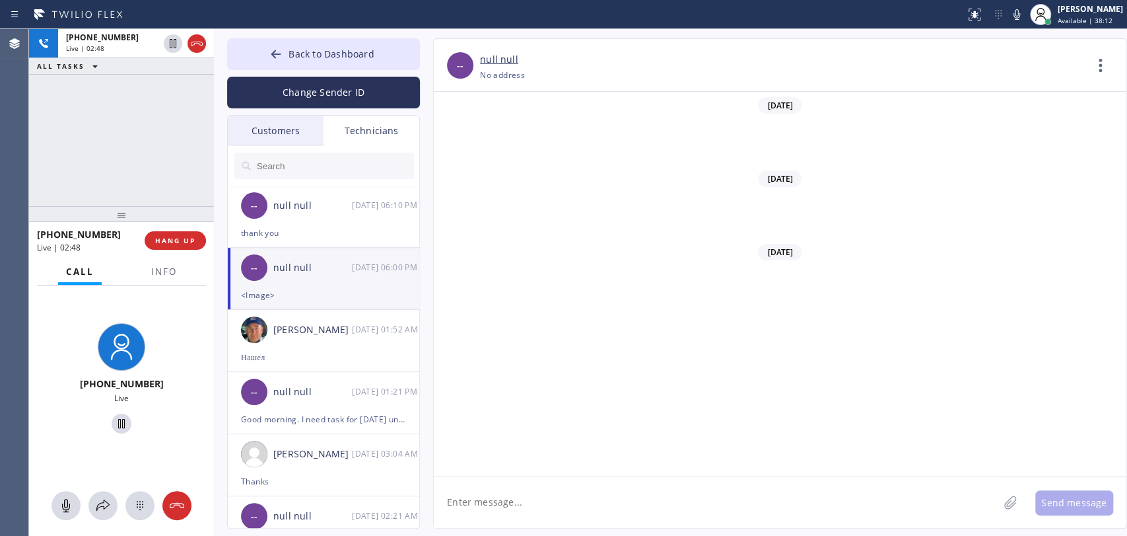
scroll to position [105873, 0]
click at [171, 248] on button "HANG UP" at bounding box center [175, 240] width 61 height 18
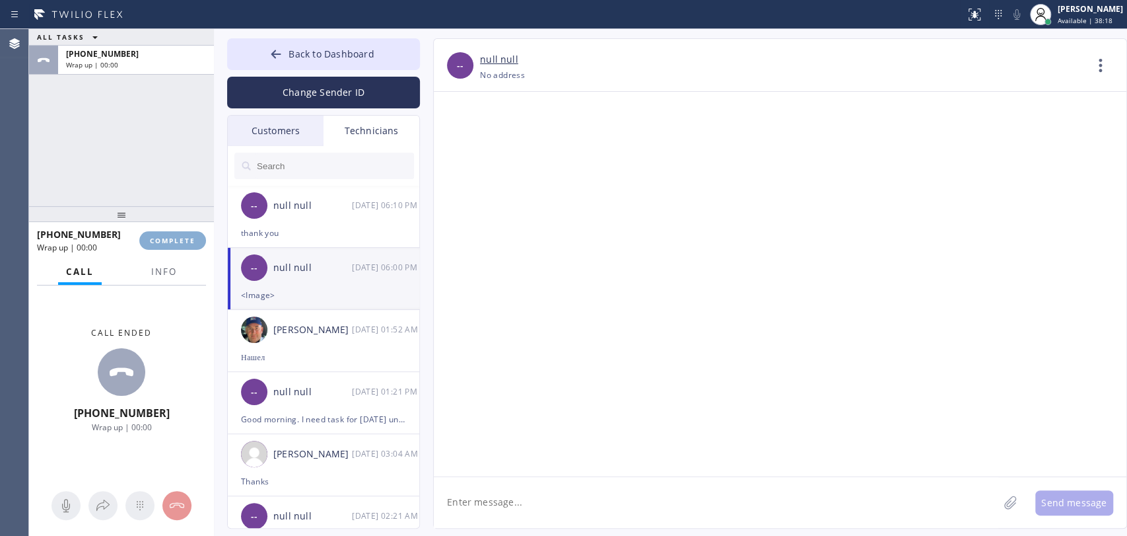
click at [174, 238] on span "COMPLETE" at bounding box center [173, 240] width 46 height 9
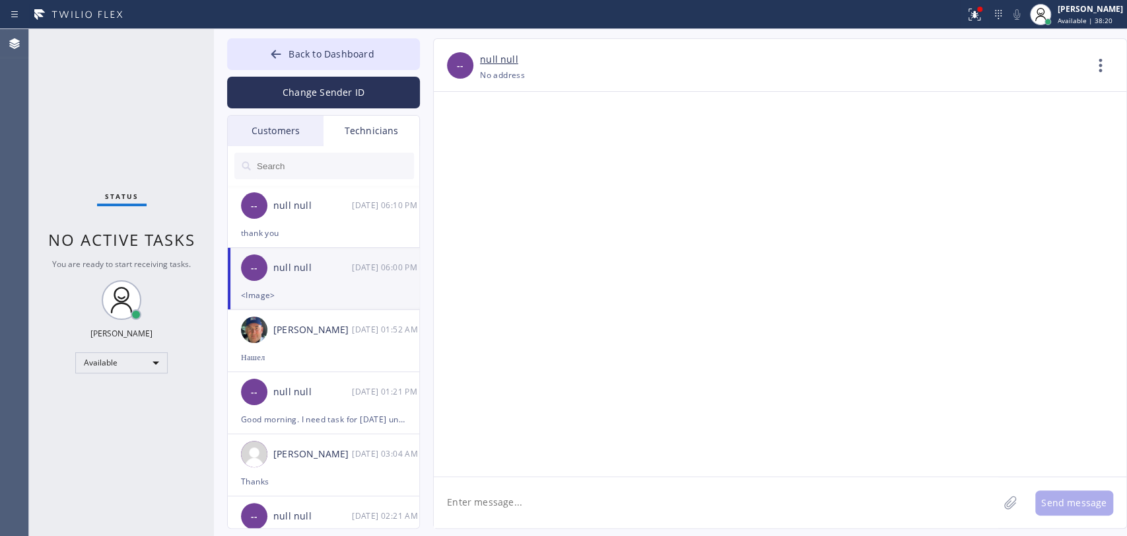
click at [174, 238] on span "No active tasks" at bounding box center [121, 239] width 147 height 22
click at [1071, 13] on div "[PERSON_NAME]" at bounding box center [1090, 8] width 65 height 11
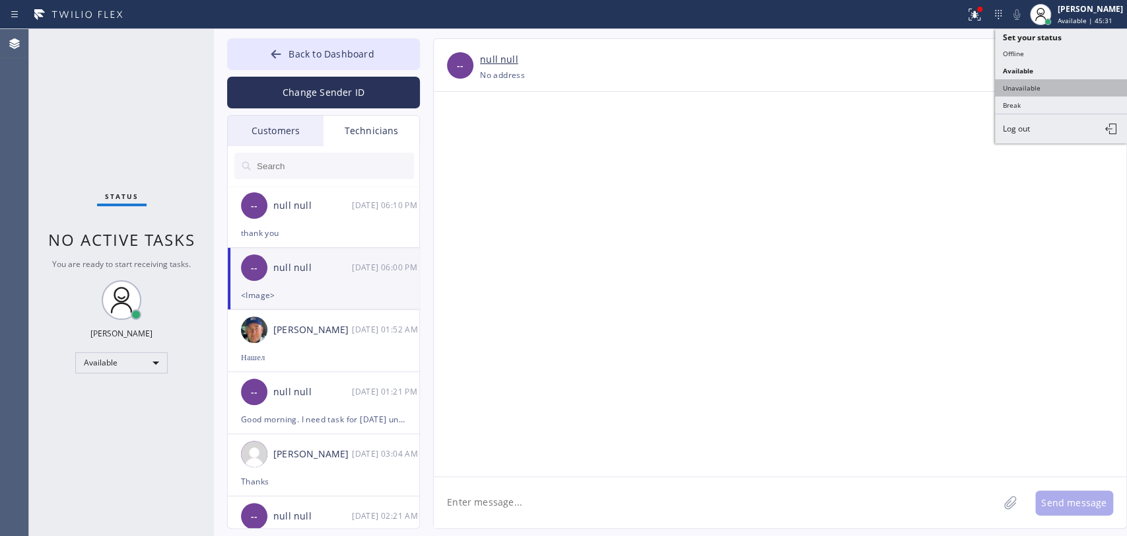
click at [1051, 85] on button "Unavailable" at bounding box center [1061, 87] width 132 height 17
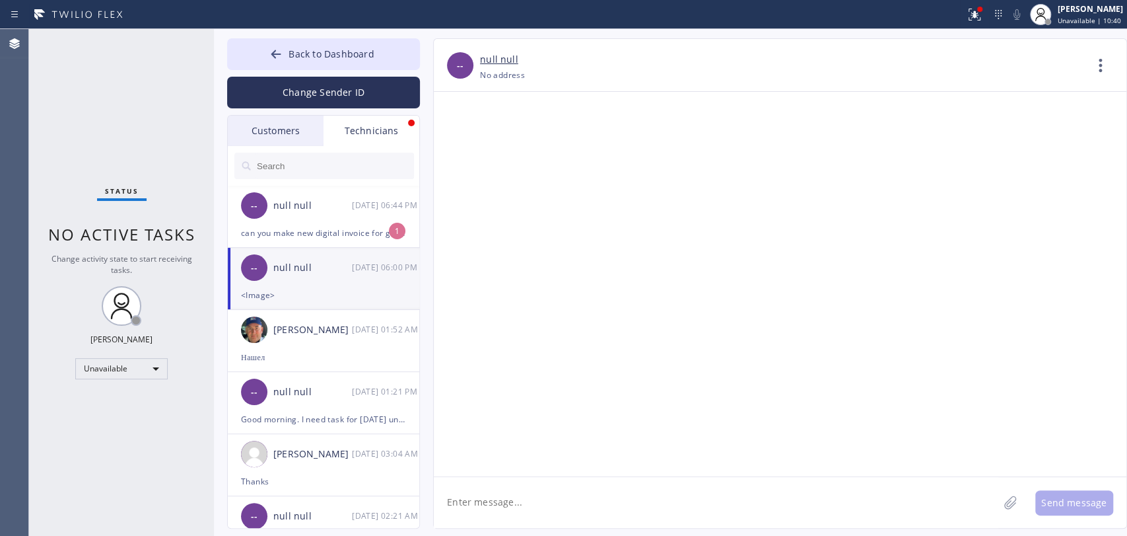
click at [262, 232] on div "can you make new digital invoice for gregoryo " camera inspection " 375$ and yo…" at bounding box center [323, 232] width 165 height 15
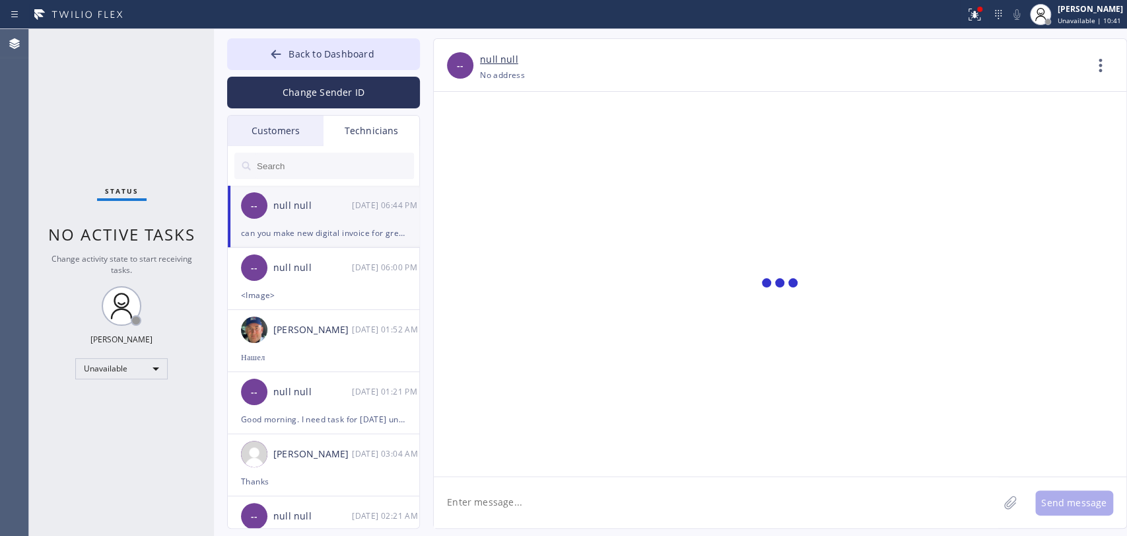
scroll to position [732, 0]
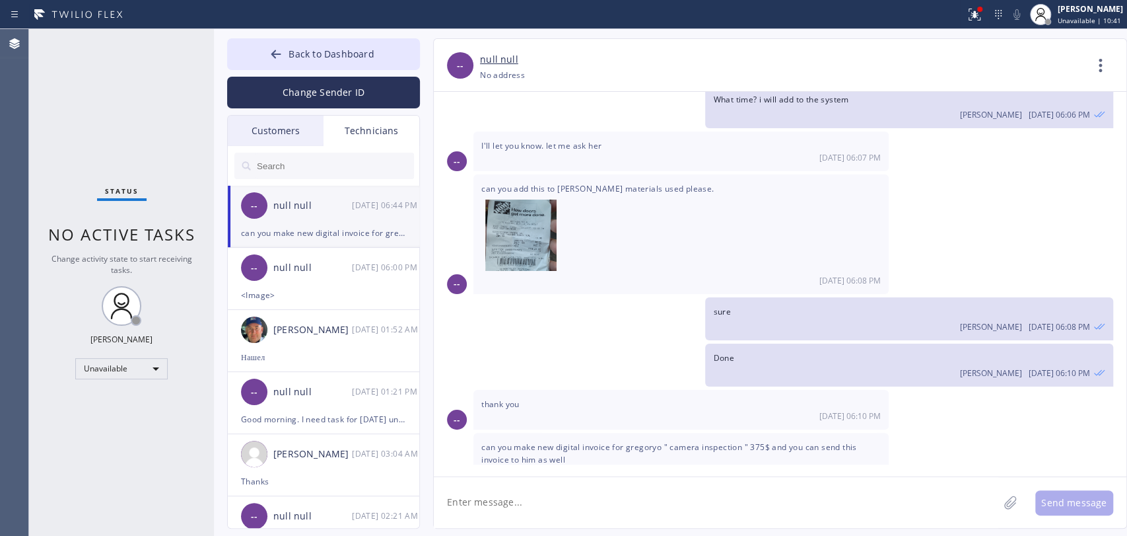
click at [585, 508] on textarea at bounding box center [716, 502] width 565 height 51
drag, startPoint x: 692, startPoint y: 421, endPoint x: 786, endPoint y: 422, distance: 93.8
click at [771, 441] on span "can you make new digital invoice for gregoryo " camera inspection " 375$ and yo…" at bounding box center [669, 453] width 376 height 24
click at [787, 441] on span "can you make new digital invoice for gregoryo " camera inspection " 375$ and yo…" at bounding box center [669, 453] width 376 height 24
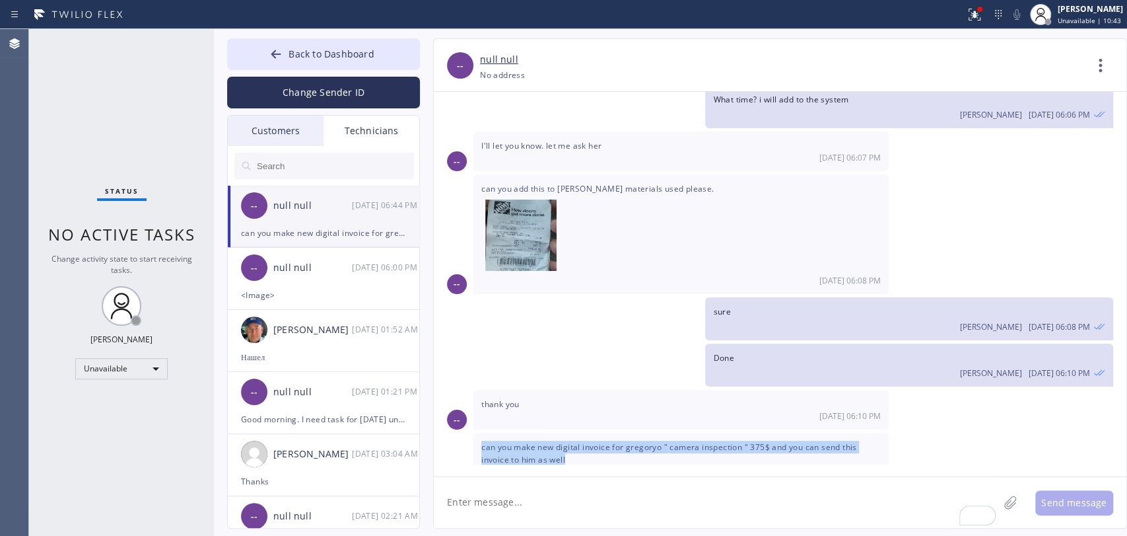
drag, startPoint x: 787, startPoint y: 422, endPoint x: 778, endPoint y: 421, distance: 8.7
click at [784, 441] on span "can you make new digital invoice for gregoryo " camera inspection " 375$ and yo…" at bounding box center [669, 453] width 376 height 24
click at [777, 441] on span "can you make new digital invoice for gregoryo " camera inspection " 375$ and yo…" at bounding box center [669, 453] width 376 height 24
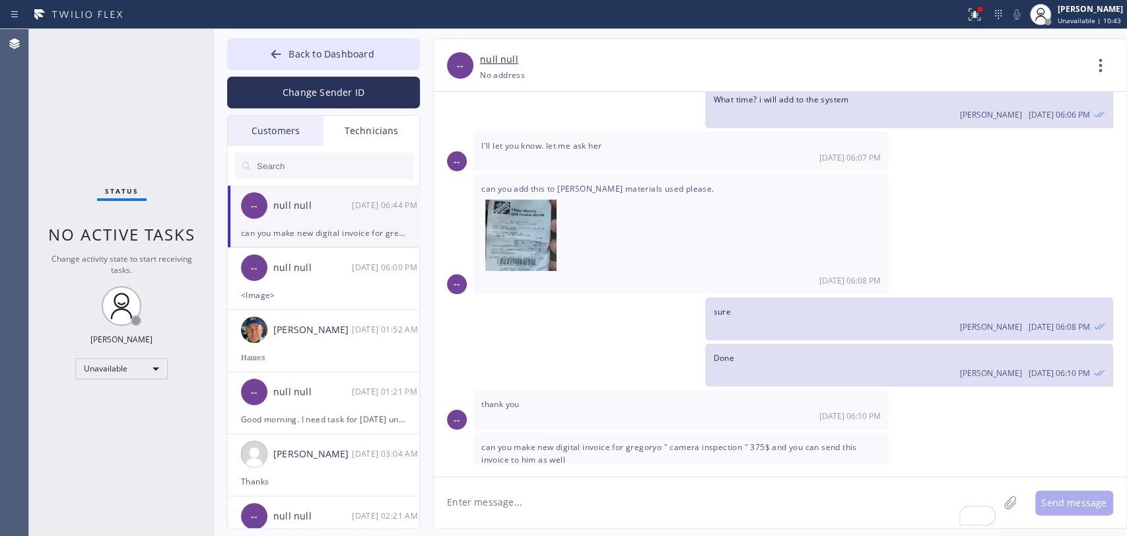
click at [595, 514] on textarea "To enrich screen reader interactions, please activate Accessibility in Grammarl…" at bounding box center [716, 502] width 565 height 51
drag, startPoint x: 180, startPoint y: 302, endPoint x: 227, endPoint y: 330, distance: 53.9
click at [180, 302] on div "Status No active tasks Change activity state to start receiving tasks. [PERSON_…" at bounding box center [121, 282] width 185 height 507
click at [120, 375] on div "Unavailable" at bounding box center [121, 368] width 92 height 21
click at [115, 395] on li "Available" at bounding box center [121, 402] width 90 height 16
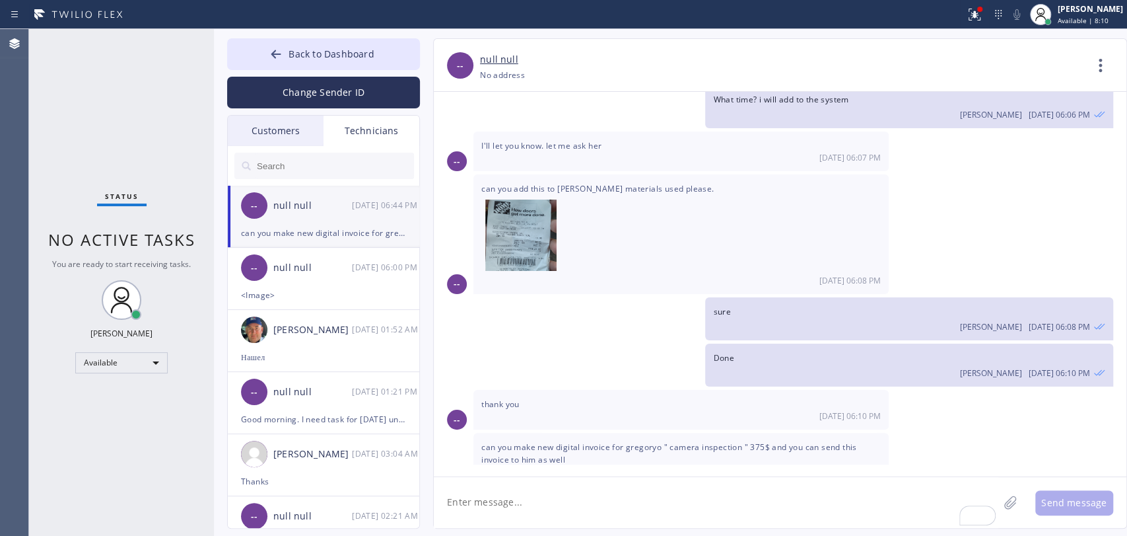
click at [348, 163] on input "text" at bounding box center [335, 166] width 158 height 26
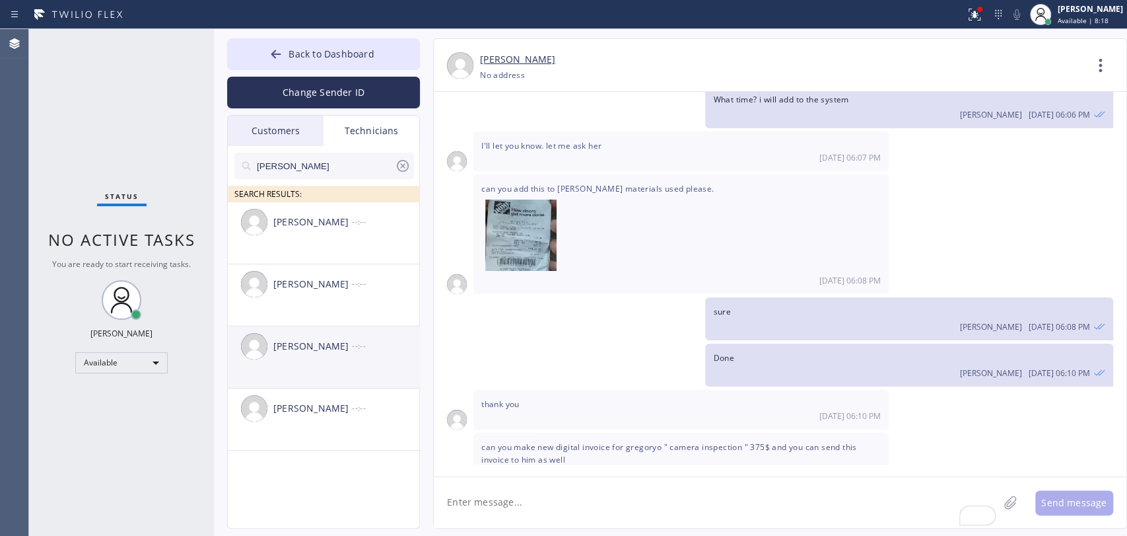
type input "denis"
click at [310, 355] on div "Denis Nikolayevich Bolshunov --:--" at bounding box center [324, 346] width 193 height 40
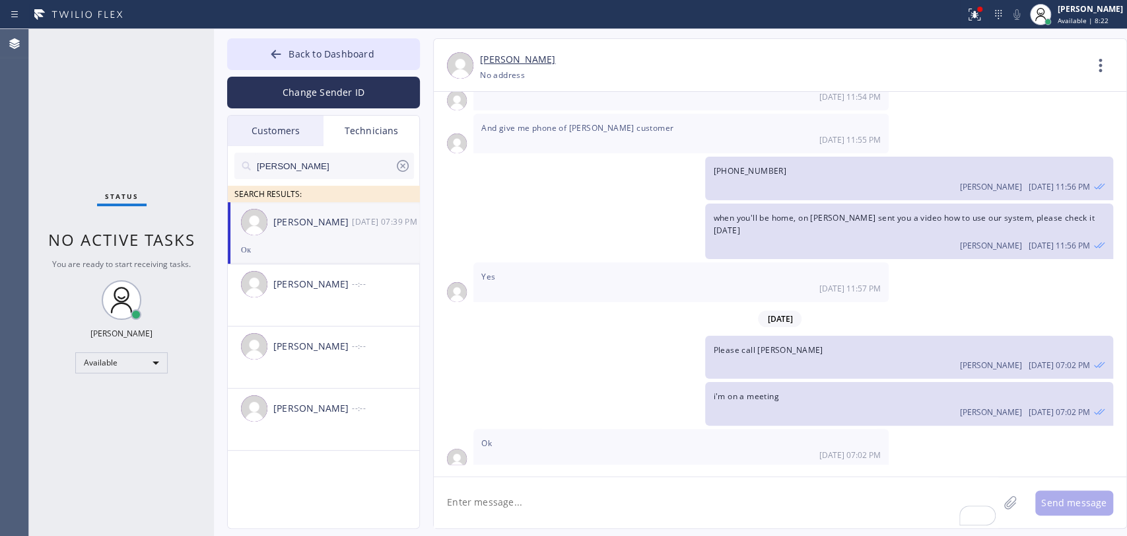
scroll to position [17745, 0]
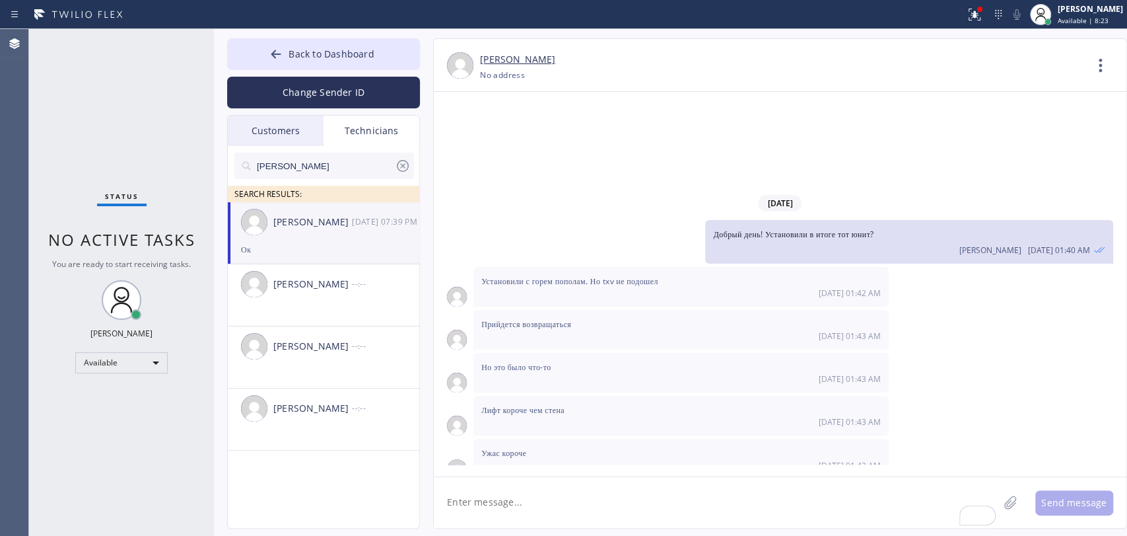
click at [544, 502] on textarea "To enrich screen reader interactions, please activate Accessibility in Grammarl…" at bounding box center [716, 502] width 565 height 51
type textarea "Hi [PERSON_NAME]!"
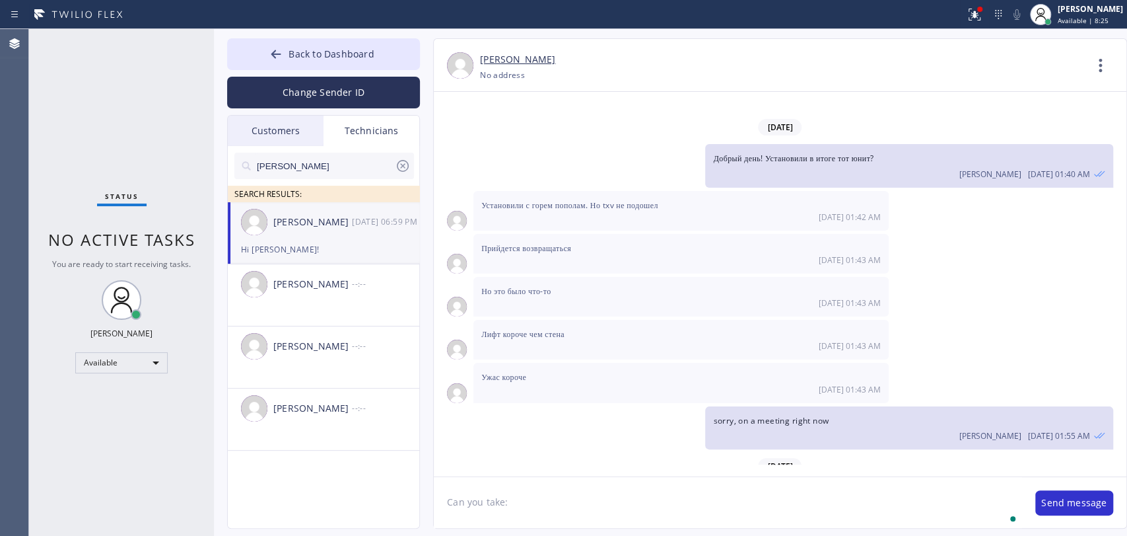
paste textarea "12-4 | no trip fee MEMBER | Central AC | the fan wasn`t running, looked like it…"
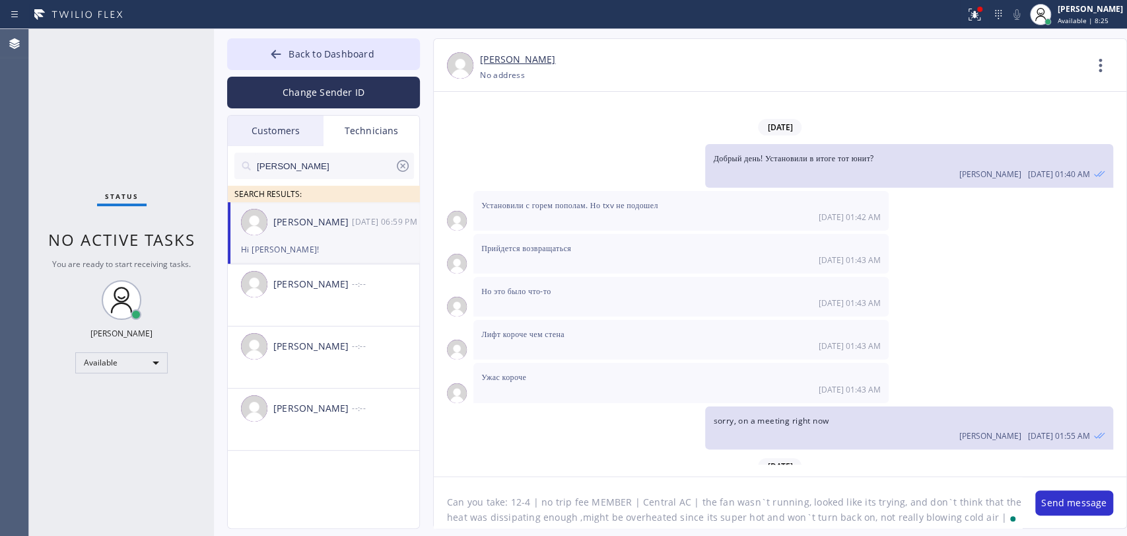
type textarea "Can you take: 12-4 | no trip fee MEMBER | Central AC | the fan wasn`t running, …"
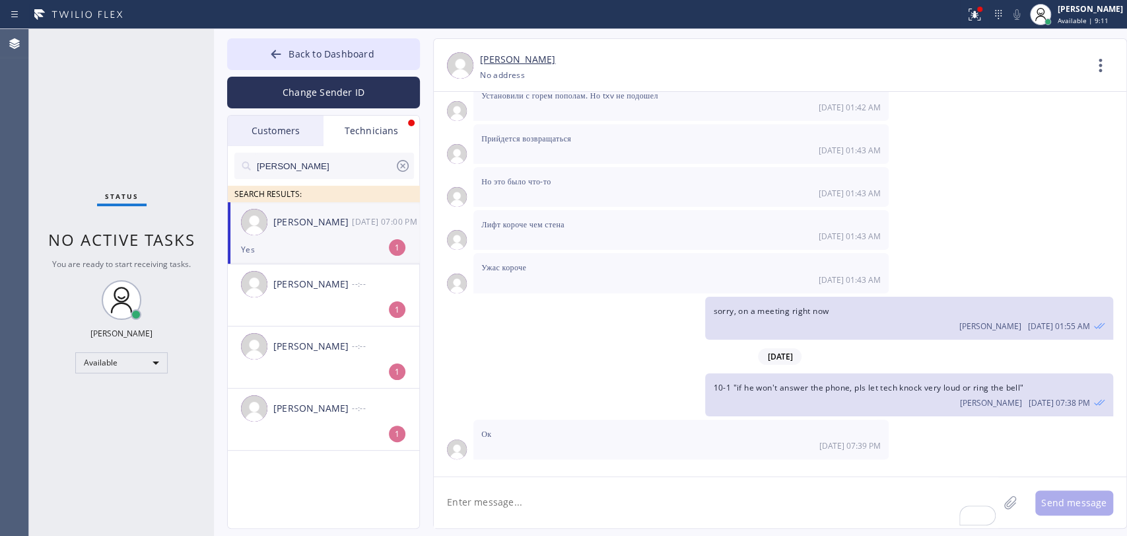
scroll to position [17973, 0]
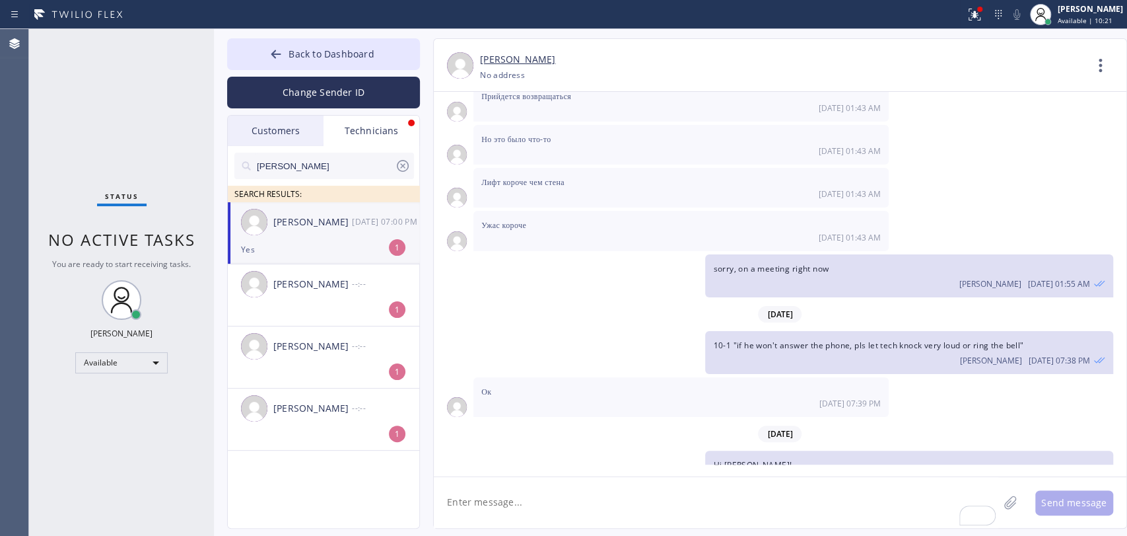
click at [314, 227] on div "Denis Nikolayevich Bolshunov" at bounding box center [312, 222] width 79 height 15
click at [506, 505] on textarea "To enrich screen reader interactions, please activate Accessibility in Grammarl…" at bounding box center [716, 502] width 565 height 51
type textarea "added"
click at [1088, 505] on button "Send message" at bounding box center [1074, 502] width 78 height 25
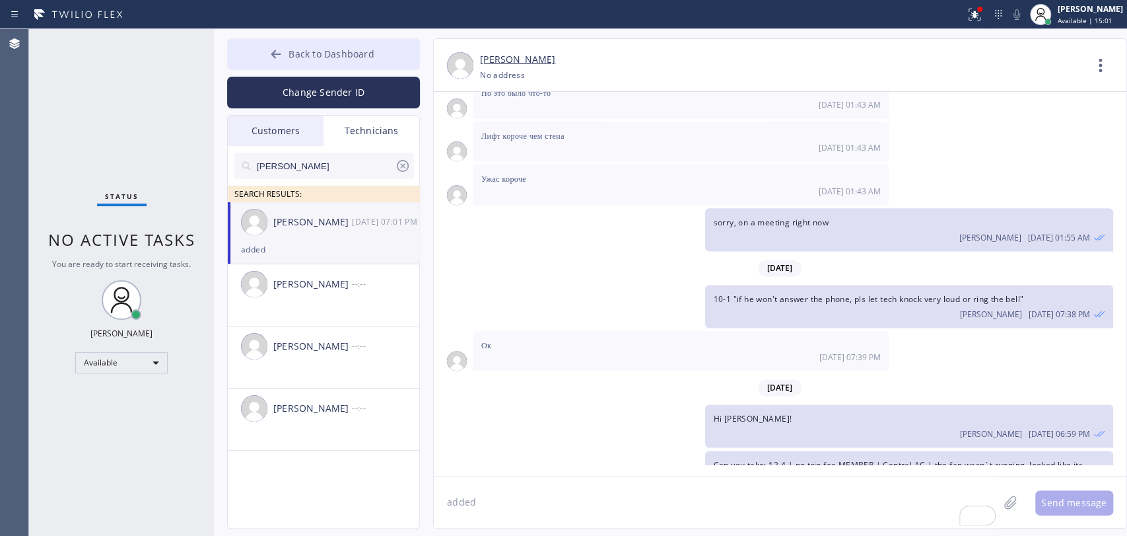
click at [372, 52] on span "Back to Dashboard" at bounding box center [331, 54] width 85 height 13
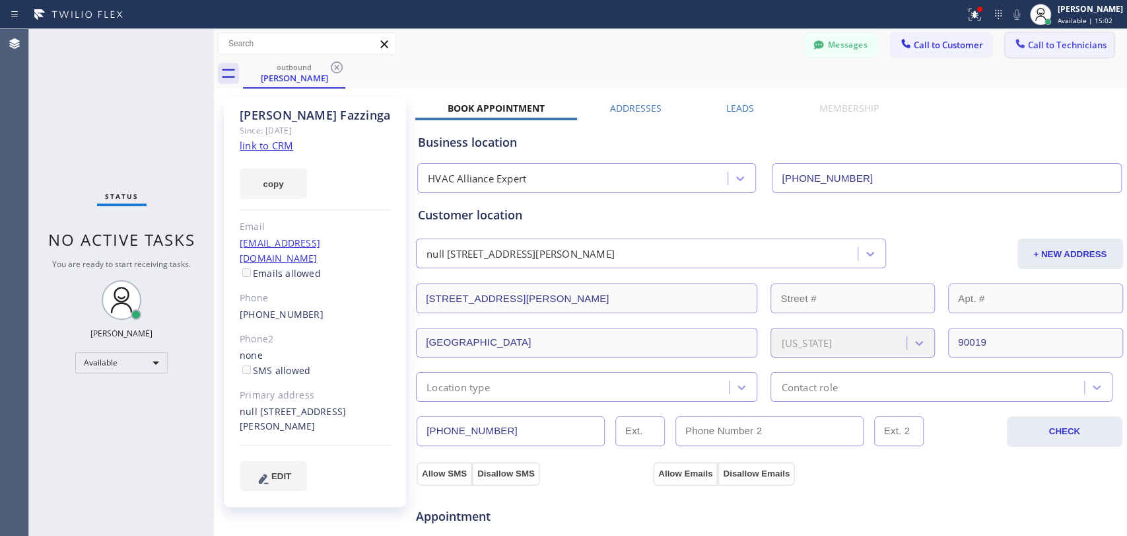
click at [1005, 56] on button "Call to Technicians" at bounding box center [1059, 44] width 109 height 25
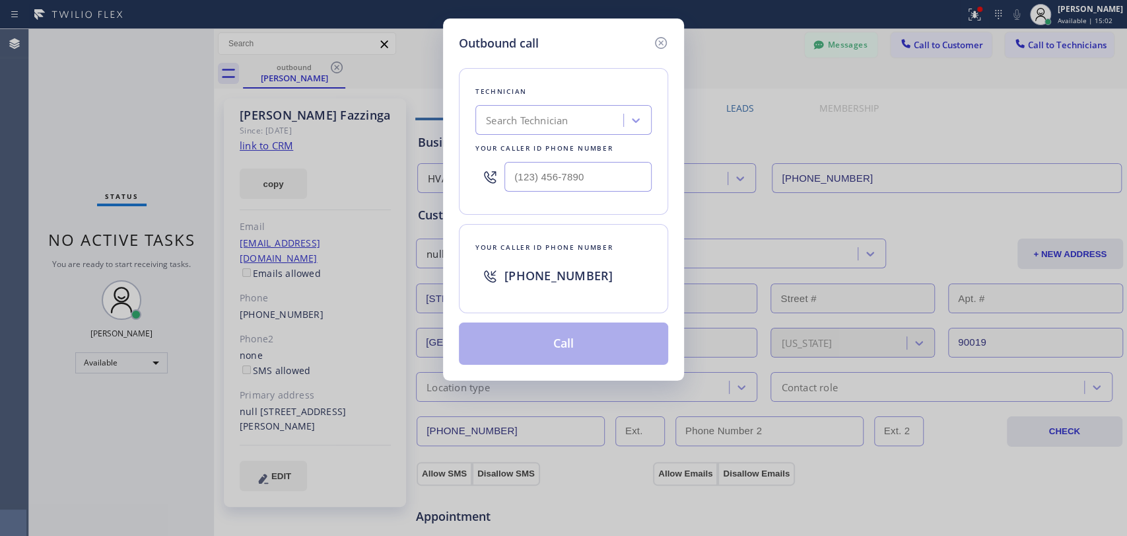
drag, startPoint x: 489, startPoint y: 139, endPoint x: 536, endPoint y: 112, distance: 54.5
click at [489, 139] on div "Technician Search Technician Your caller id phone number" at bounding box center [563, 141] width 209 height 147
click at [537, 112] on div "Search Technician" at bounding box center [551, 120] width 144 height 23
type input "fer"
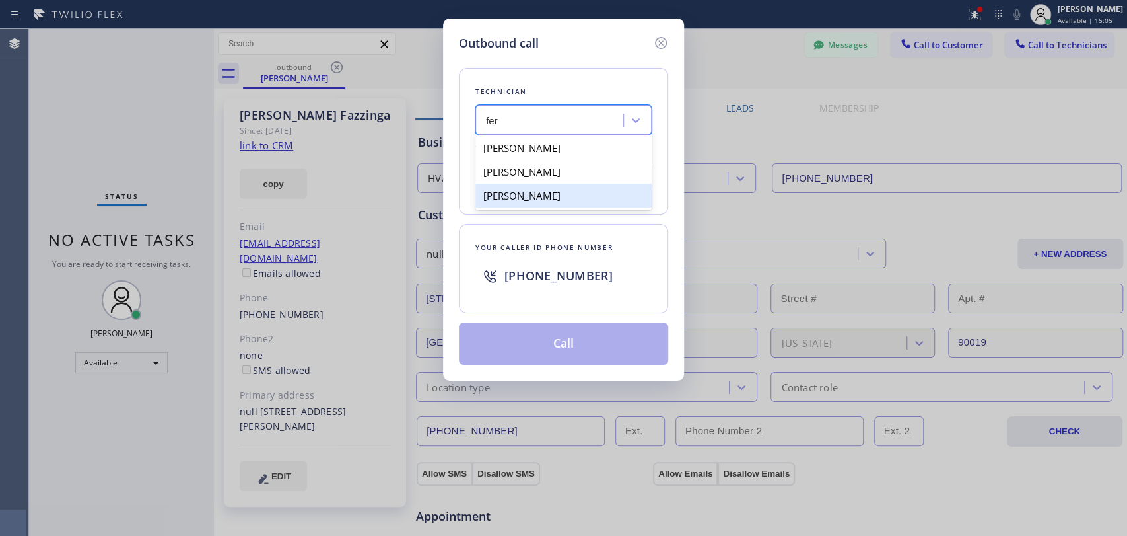
click at [522, 192] on div "Fernando F Roque" at bounding box center [563, 196] width 176 height 24
type input "(858) 322-3378"
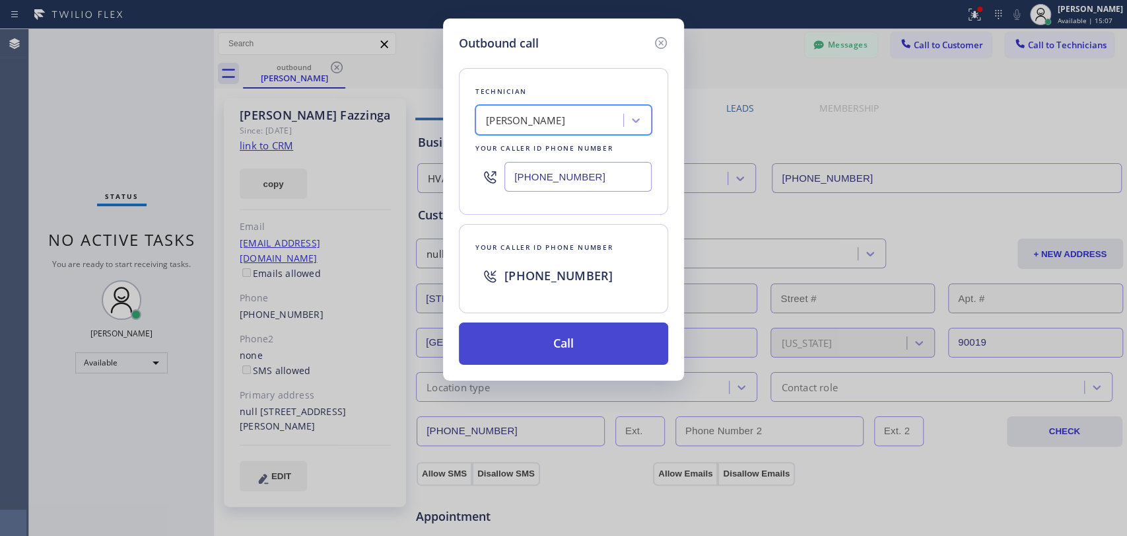
click at [542, 343] on button "Call" at bounding box center [563, 343] width 209 height 42
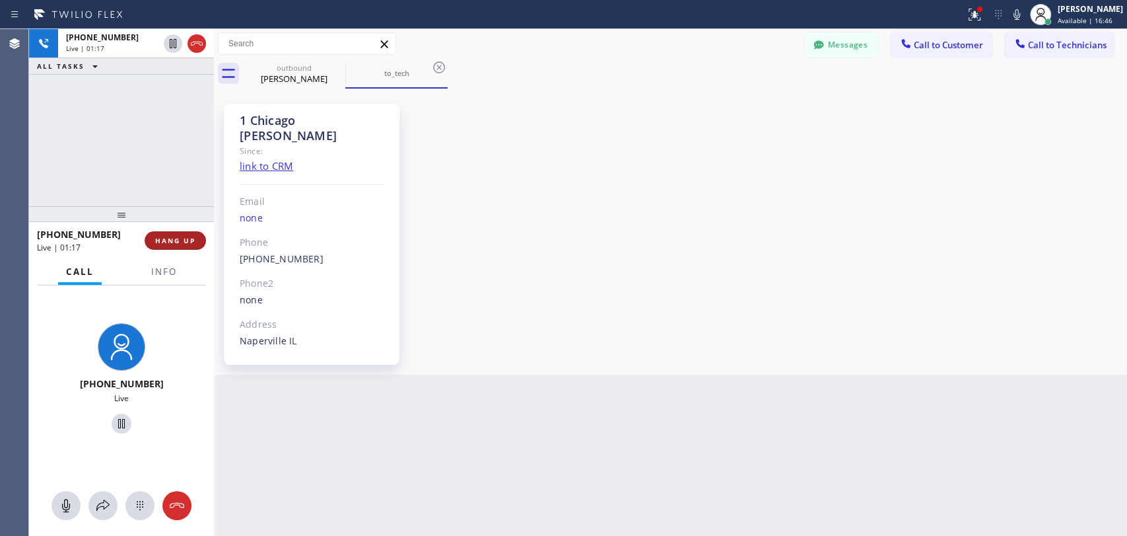
click at [175, 243] on span "HANG UP" at bounding box center [175, 240] width 40 height 9
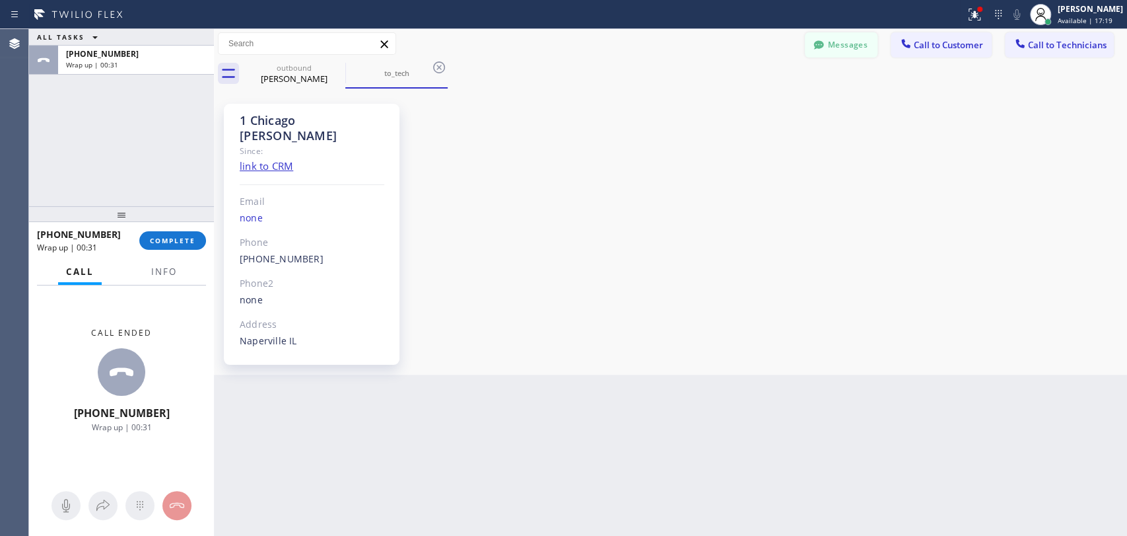
click at [827, 49] on button "Messages" at bounding box center [841, 44] width 73 height 25
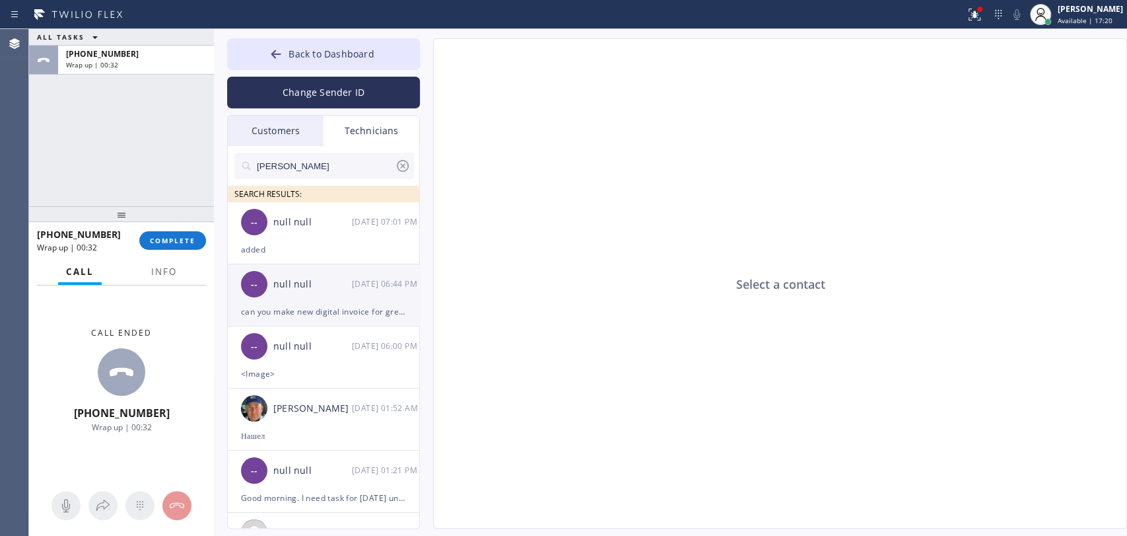
click at [314, 228] on div "null null" at bounding box center [312, 222] width 79 height 15
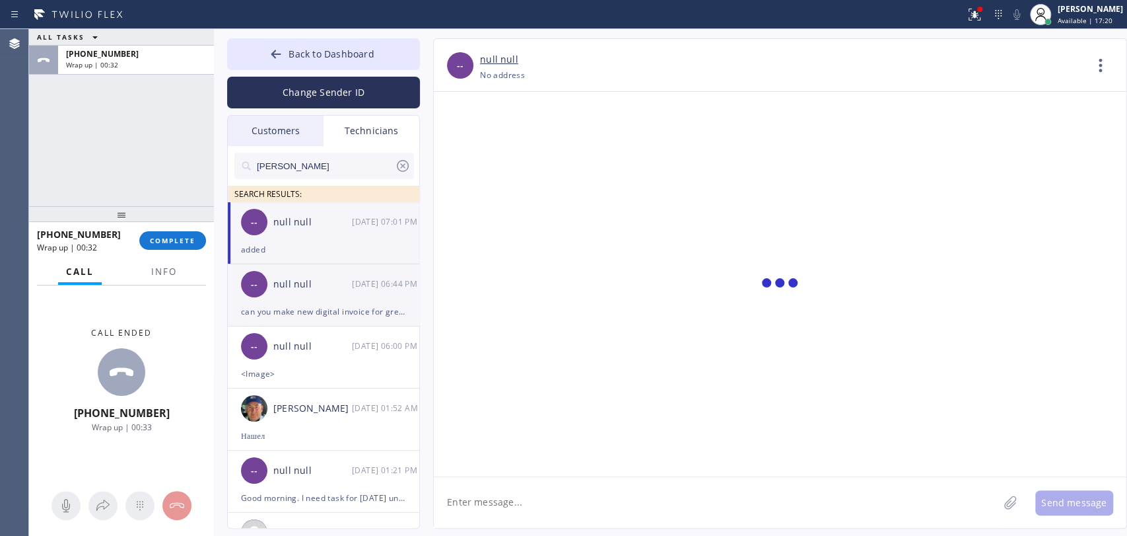
click at [301, 302] on div "-- null null 08/25 06:44 PM" at bounding box center [324, 284] width 193 height 40
click at [580, 516] on textarea at bounding box center [716, 502] width 565 height 51
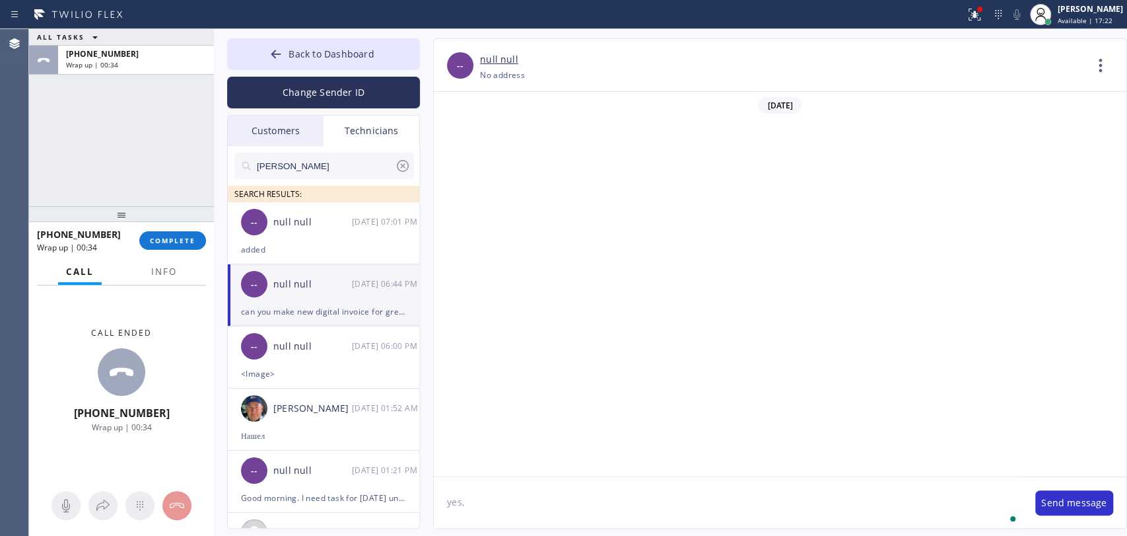
scroll to position [732, 0]
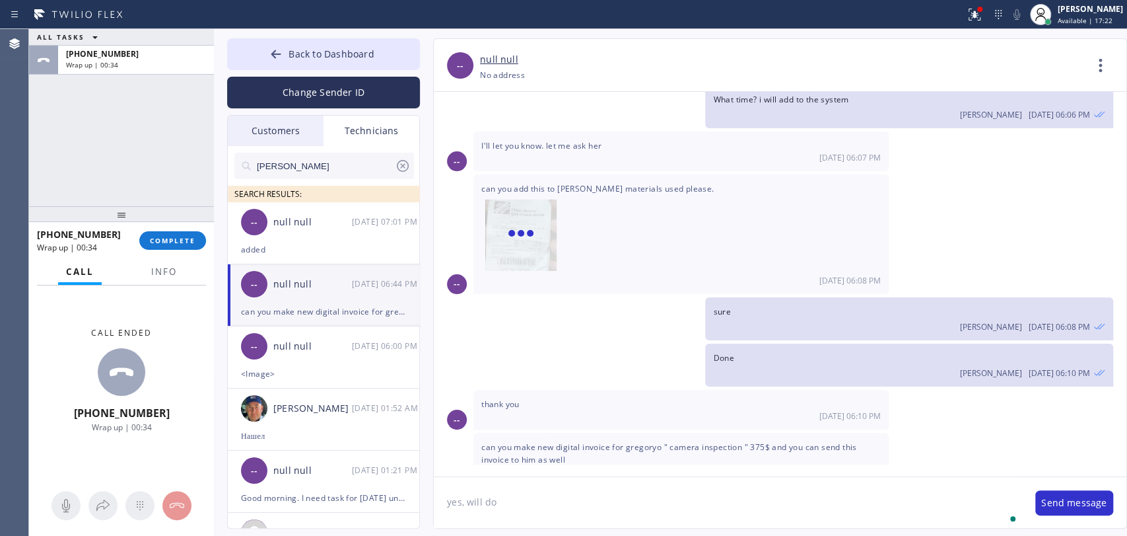
type textarea "yes, will do"
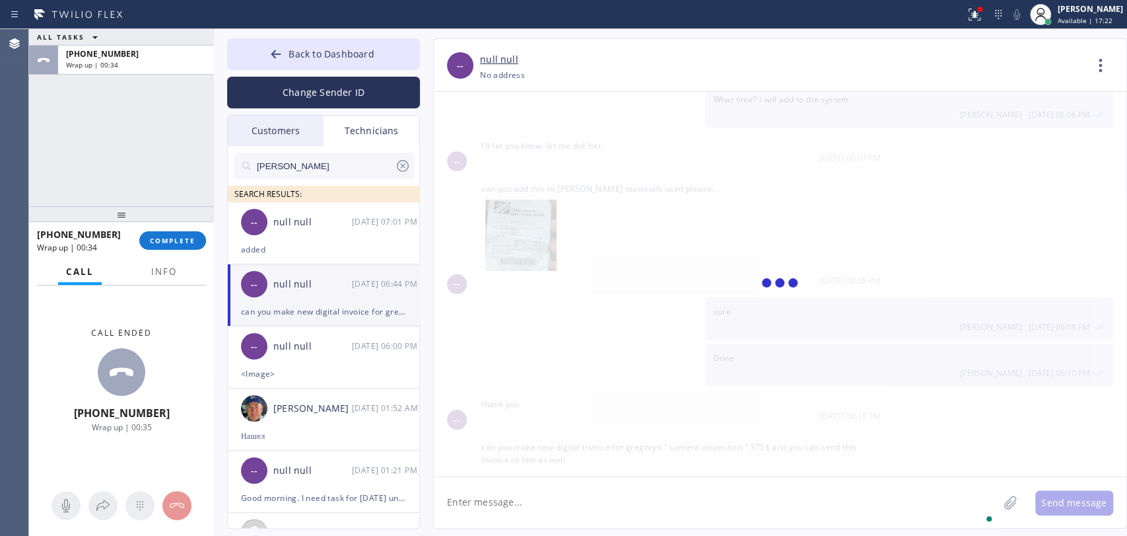
scroll to position [778, 0]
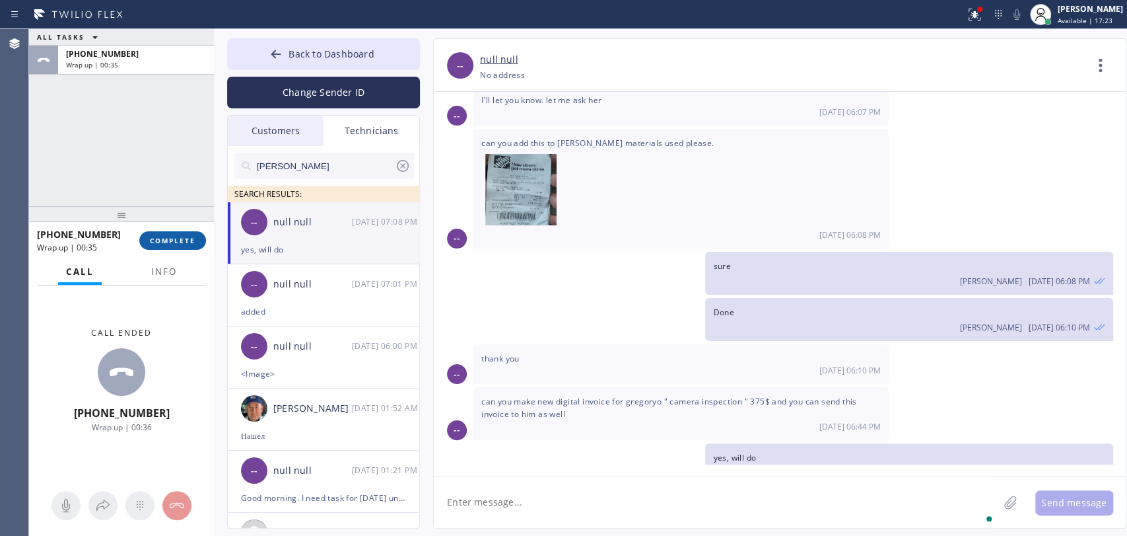
click at [186, 247] on button "COMPLETE" at bounding box center [172, 240] width 67 height 18
click at [790, 475] on div "08/25/2025 -- Good morning Alex, you working today ? I need help with previous …" at bounding box center [780, 284] width 693 height 384
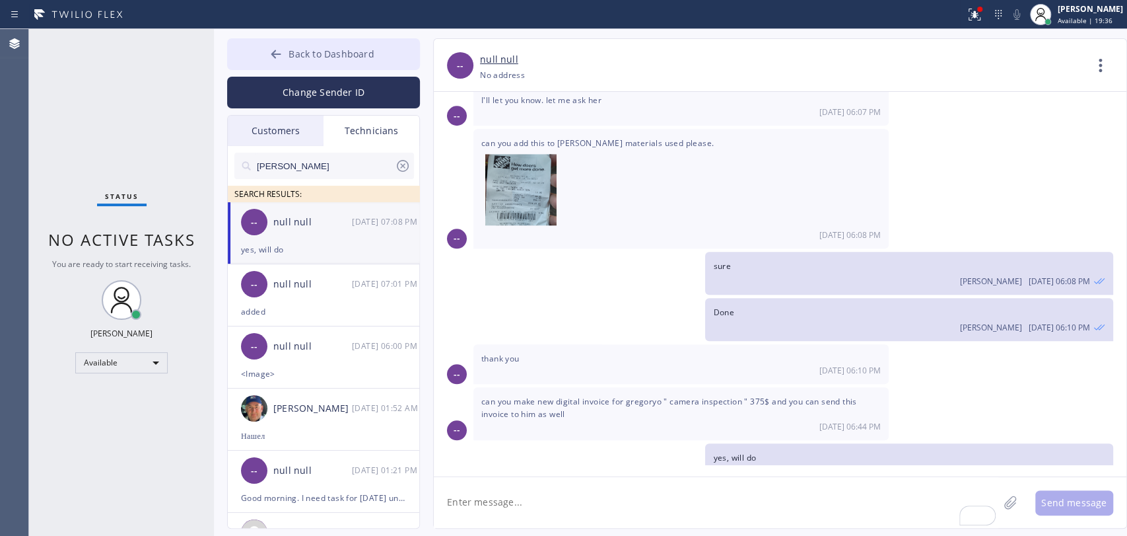
click at [328, 55] on span "Back to Dashboard" at bounding box center [331, 54] width 85 height 13
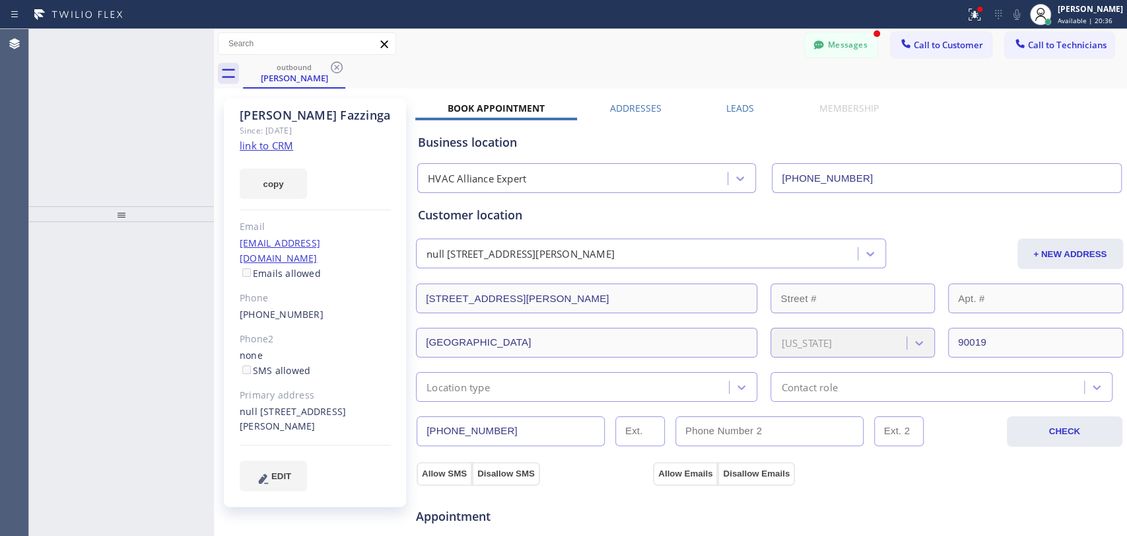
scroll to position [876, 0]
click at [67, 53] on div "+18189669606 Incoming call from queue [DSRs]" at bounding box center [109, 43] width 103 height 29
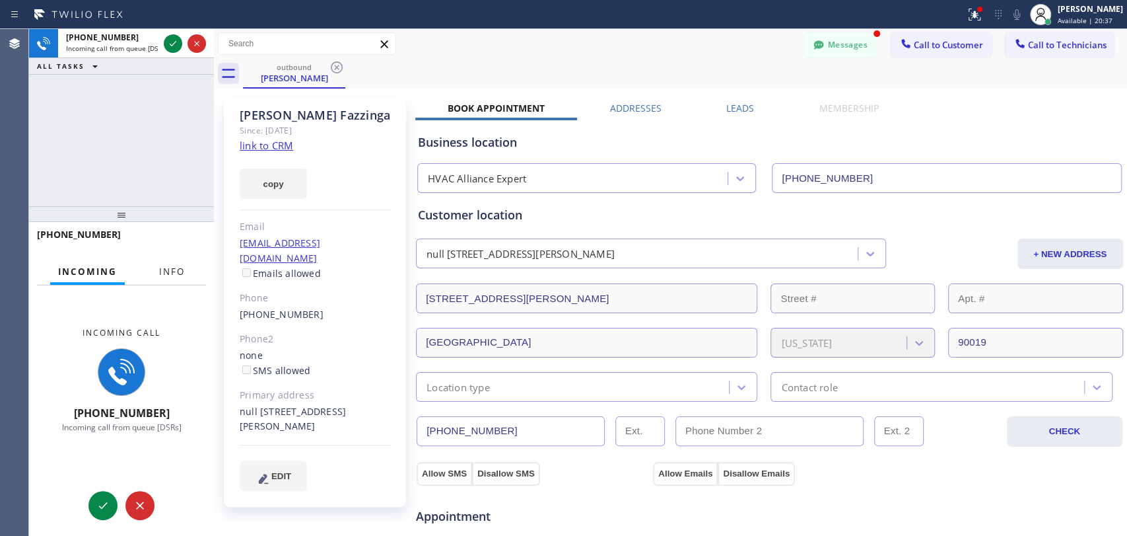
click at [190, 276] on button "Info" at bounding box center [172, 272] width 42 height 26
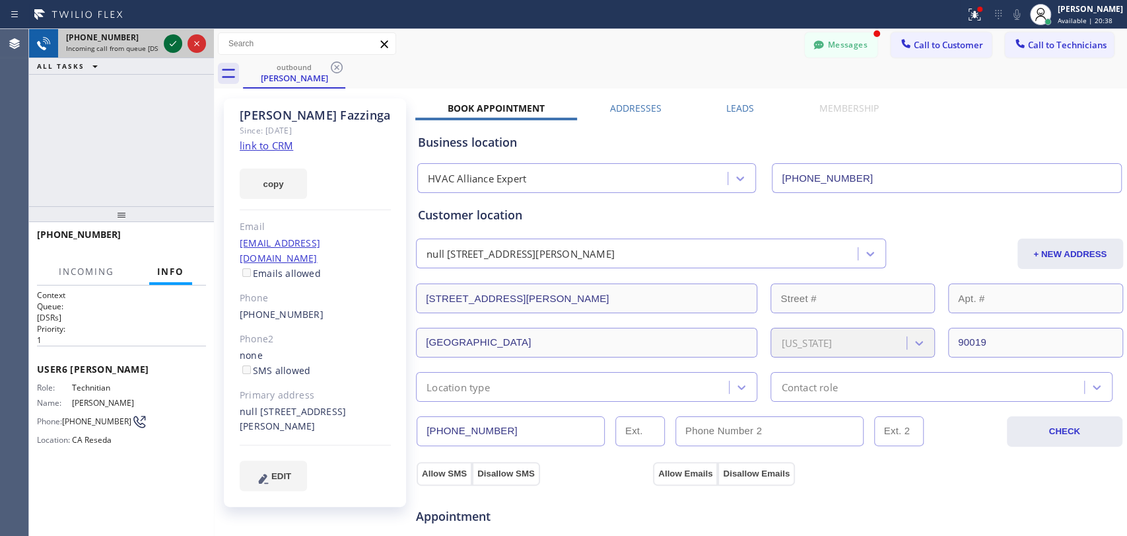
click at [174, 45] on icon at bounding box center [173, 44] width 16 height 16
click at [841, 46] on button "Messages" at bounding box center [841, 44] width 73 height 25
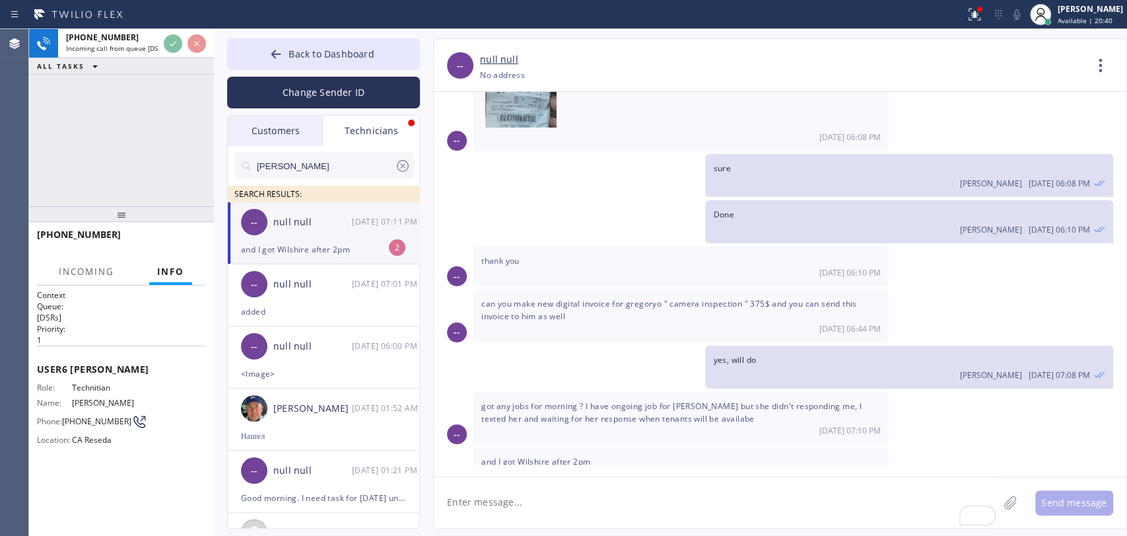
click at [325, 213] on div "-- null null 08/25 07:11 PM" at bounding box center [324, 222] width 193 height 40
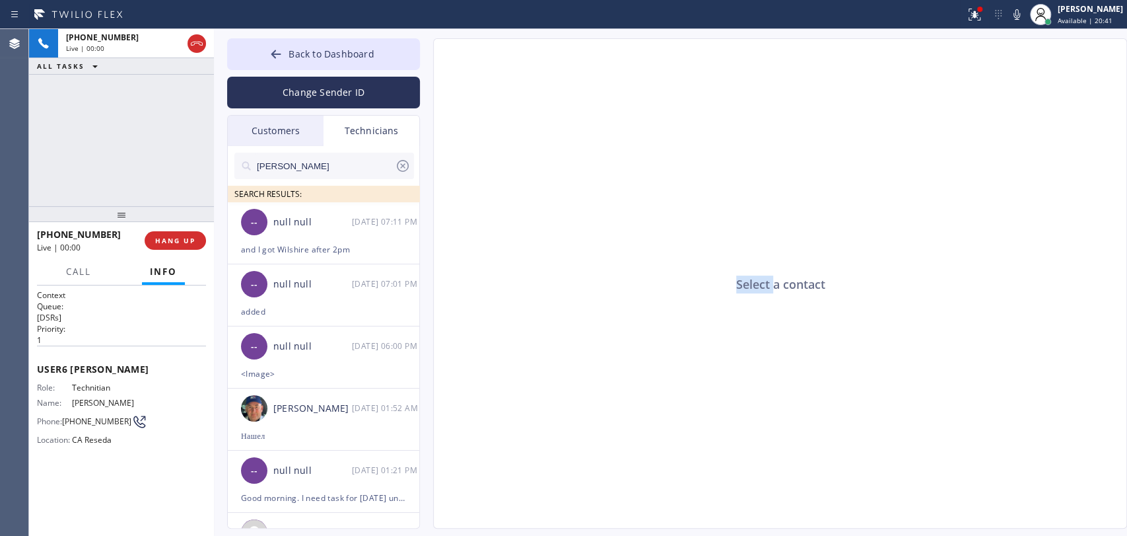
click at [528, 389] on div "Select a contact" at bounding box center [781, 284] width 694 height 490
click at [316, 211] on div "-- null null 08/25 07:11 PM" at bounding box center [324, 222] width 193 height 40
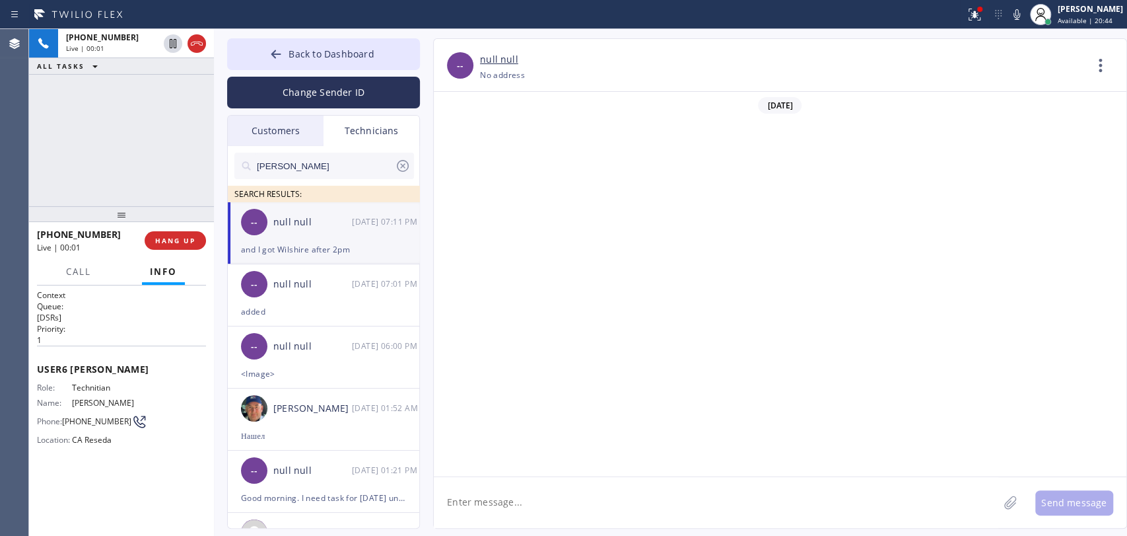
scroll to position [876, 0]
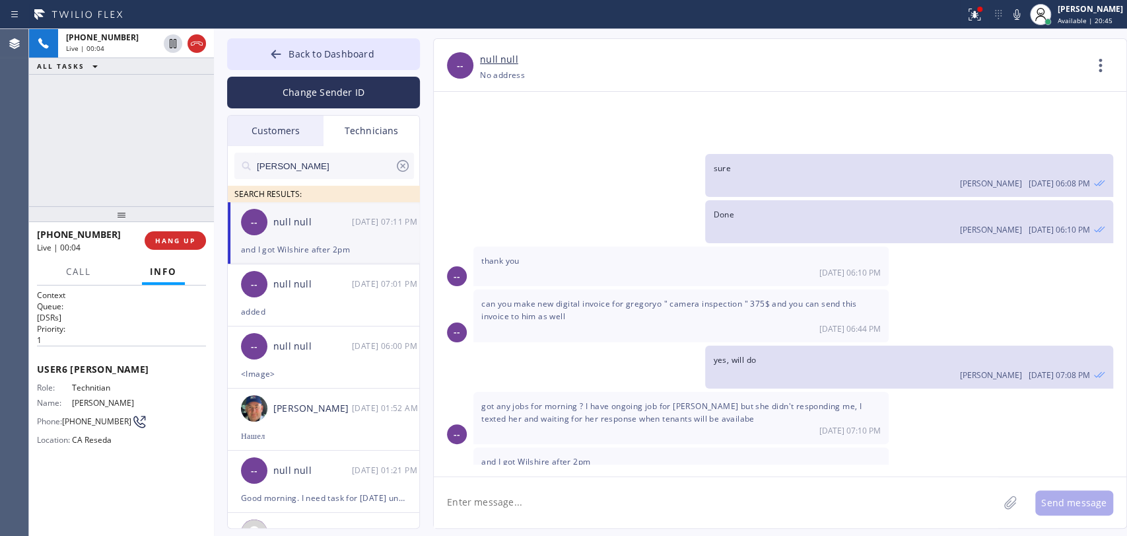
click at [680, 400] on span "got any jobs for morning ? I have ongoing job for [PERSON_NAME] but she didn't …" at bounding box center [671, 412] width 380 height 24
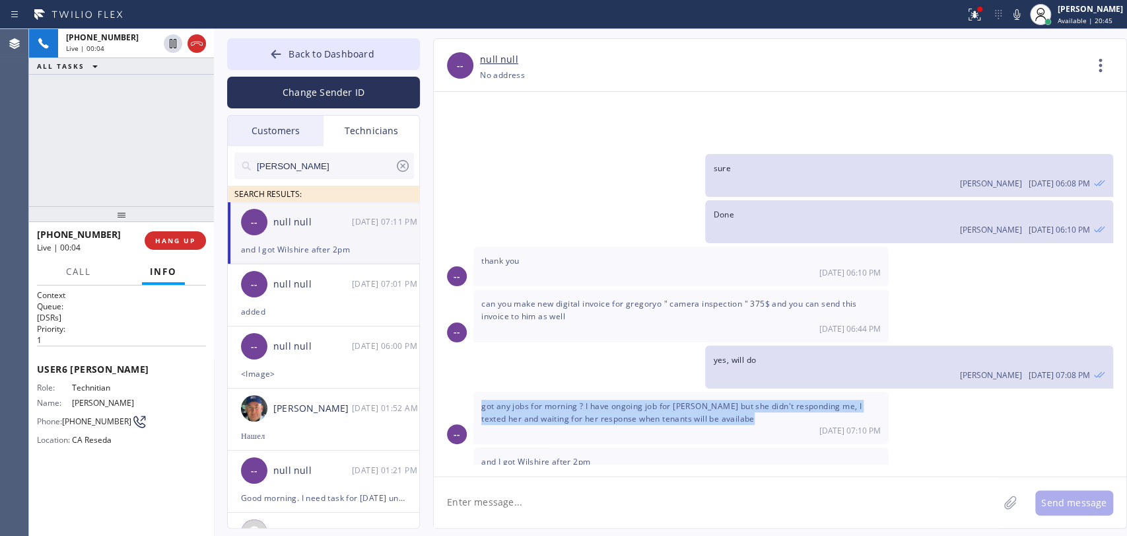
click at [680, 400] on span "got any jobs for morning ? I have ongoing job for [PERSON_NAME] but she didn't …" at bounding box center [671, 412] width 380 height 24
click at [664, 400] on span "got any jobs for morning ? I have ongoing job for [PERSON_NAME] but she didn't …" at bounding box center [671, 412] width 380 height 24
click at [518, 425] on div "[DATE] 07:10 PM" at bounding box center [681, 430] width 400 height 11
click at [512, 400] on span "got any jobs for morning ? I have ongoing job for [PERSON_NAME] but she didn't …" at bounding box center [671, 412] width 380 height 24
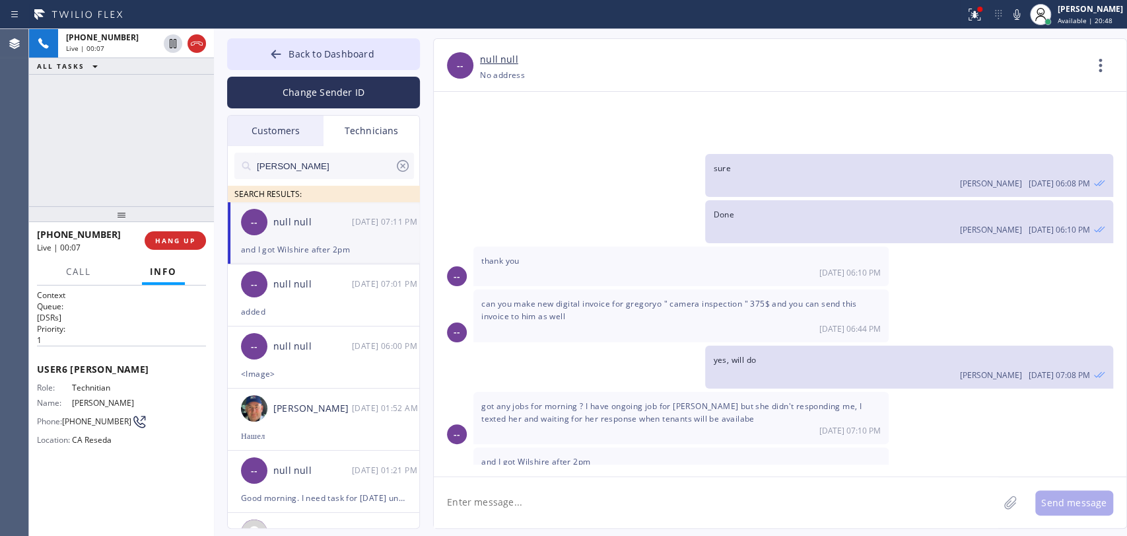
click at [475, 503] on textarea at bounding box center [716, 502] width 565 height 51
click at [501, 456] on span "and I got Wilshire after 2pm" at bounding box center [535, 461] width 109 height 11
drag, startPoint x: 501, startPoint y: 435, endPoint x: 497, endPoint y: 426, distance: 9.5
click at [501, 456] on span "and I got Wilshire after 2pm" at bounding box center [535, 461] width 109 height 11
click at [69, 258] on div "+18189669606 Live | 00:35 HANG UP" at bounding box center [121, 240] width 185 height 37
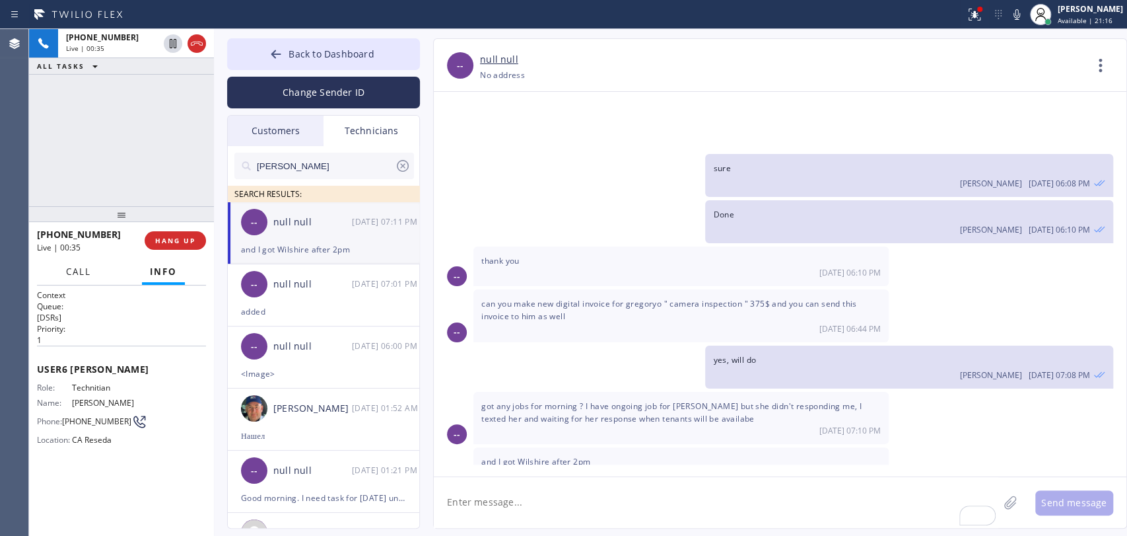
click at [69, 271] on span "Call" at bounding box center [78, 271] width 25 height 12
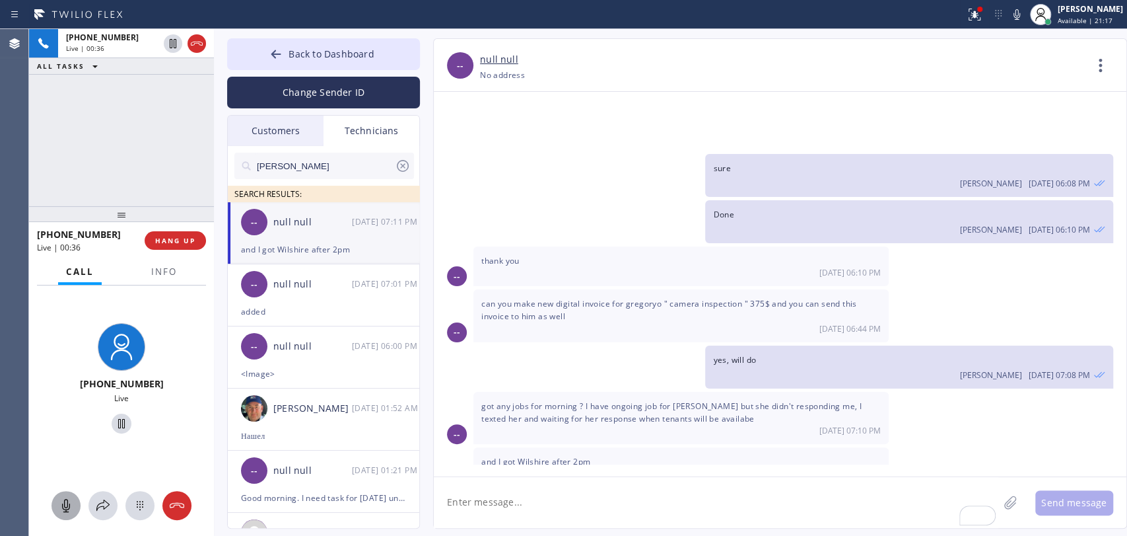
click at [59, 498] on icon at bounding box center [66, 505] width 16 height 16
click at [67, 495] on button at bounding box center [66, 505] width 29 height 29
click at [308, 53] on span "Back to Dashboard" at bounding box center [331, 54] width 85 height 13
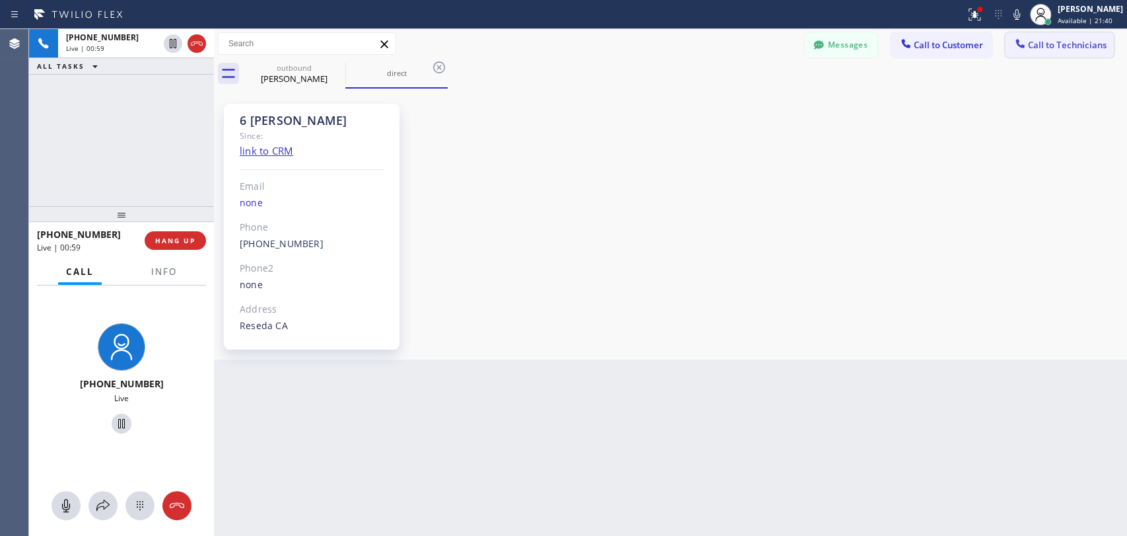
click at [1063, 46] on span "Call to Technicians" at bounding box center [1067, 45] width 79 height 12
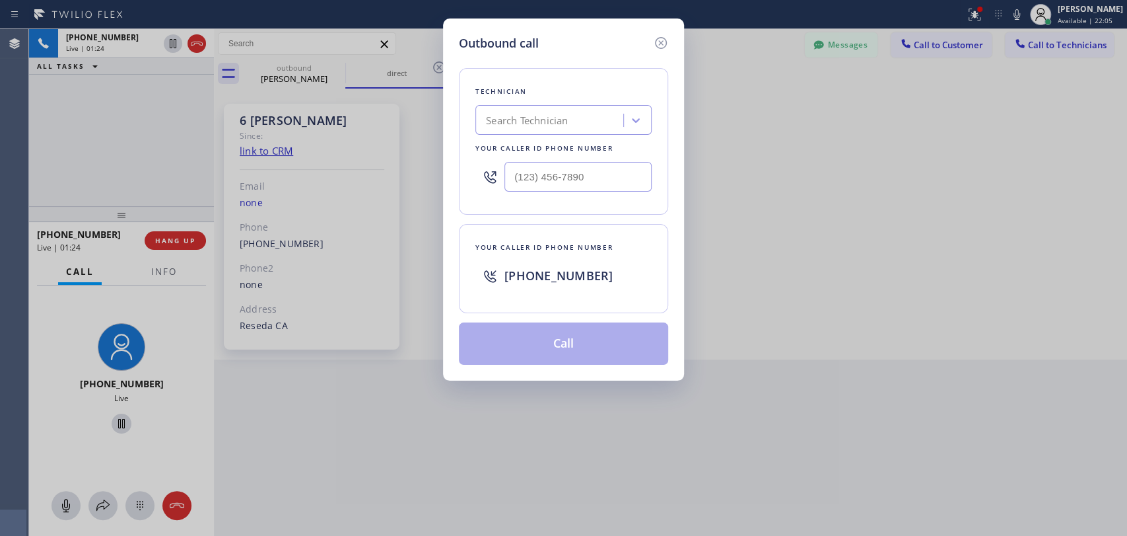
click at [278, 396] on div "Outbound call Technician Search Technician Your caller id phone number Your cal…" at bounding box center [563, 268] width 1127 height 536
click at [660, 39] on icon at bounding box center [661, 43] width 16 height 16
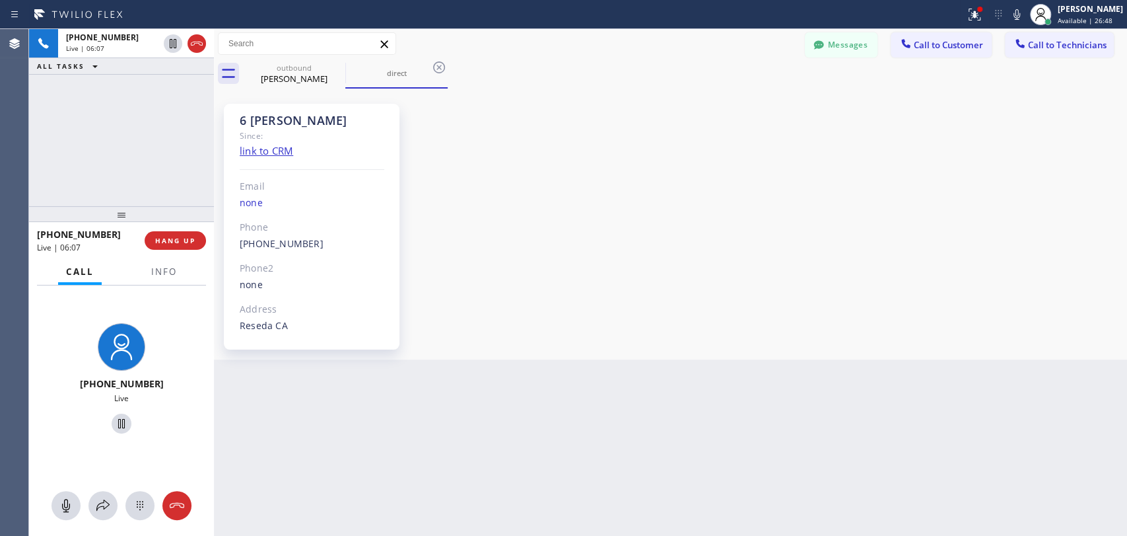
click at [130, 266] on div "Call Info" at bounding box center [121, 272] width 169 height 26
click at [143, 269] on button "Info" at bounding box center [164, 272] width 42 height 26
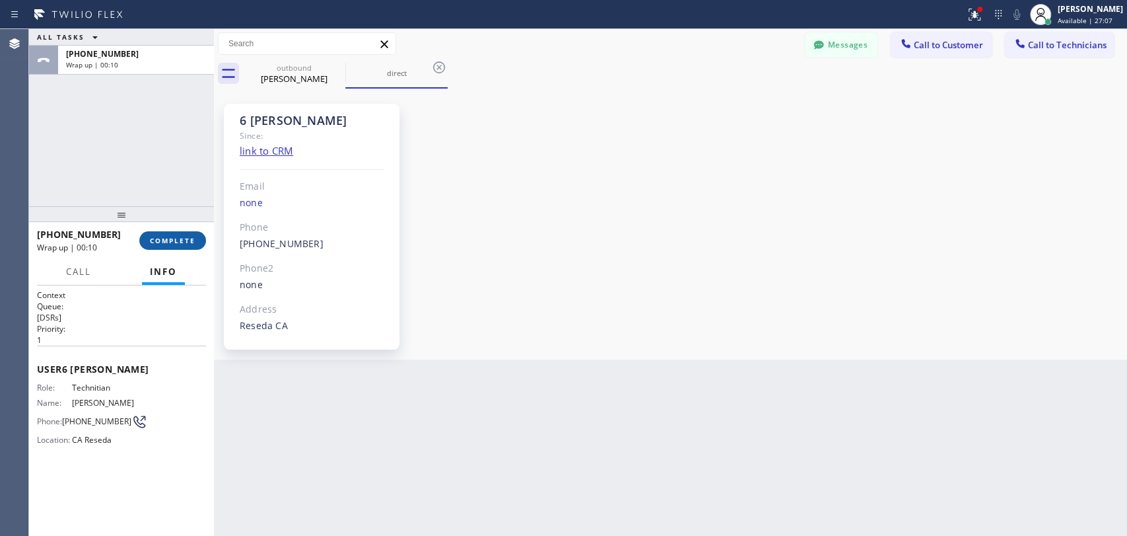
click at [182, 244] on span "COMPLETE" at bounding box center [173, 240] width 46 height 9
drag, startPoint x: 162, startPoint y: 201, endPoint x: 15, endPoint y: 232, distance: 150.6
click at [161, 200] on div "ALL TASKS ALL TASKS ACTIVE TASKS TASKS IN WRAP UP +18189669606 Wrap up | 00:10" at bounding box center [121, 117] width 185 height 177
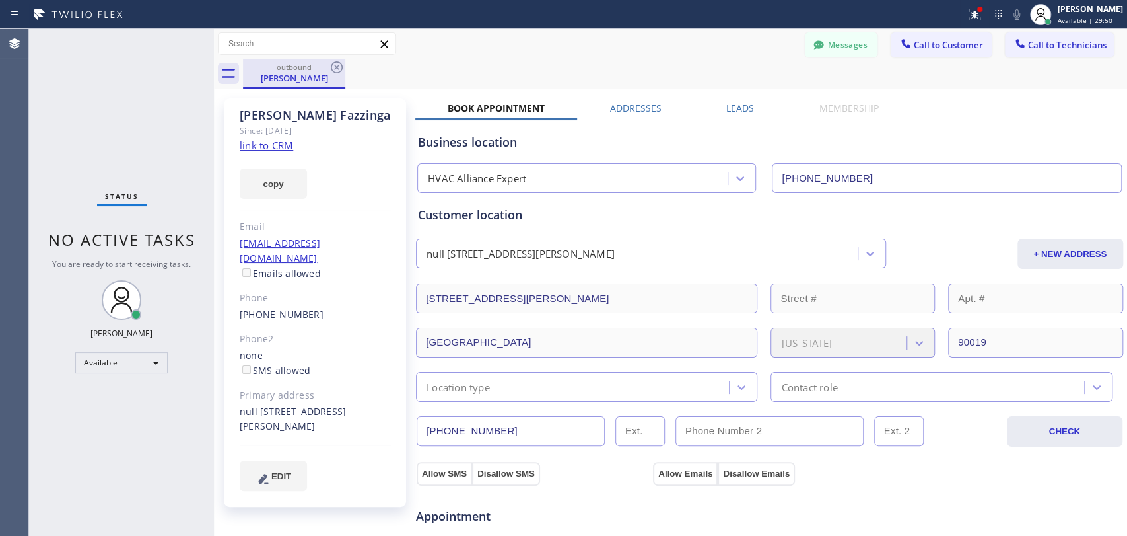
click at [318, 70] on div "outbound" at bounding box center [294, 67] width 100 height 10
click at [333, 67] on icon at bounding box center [337, 67] width 16 height 16
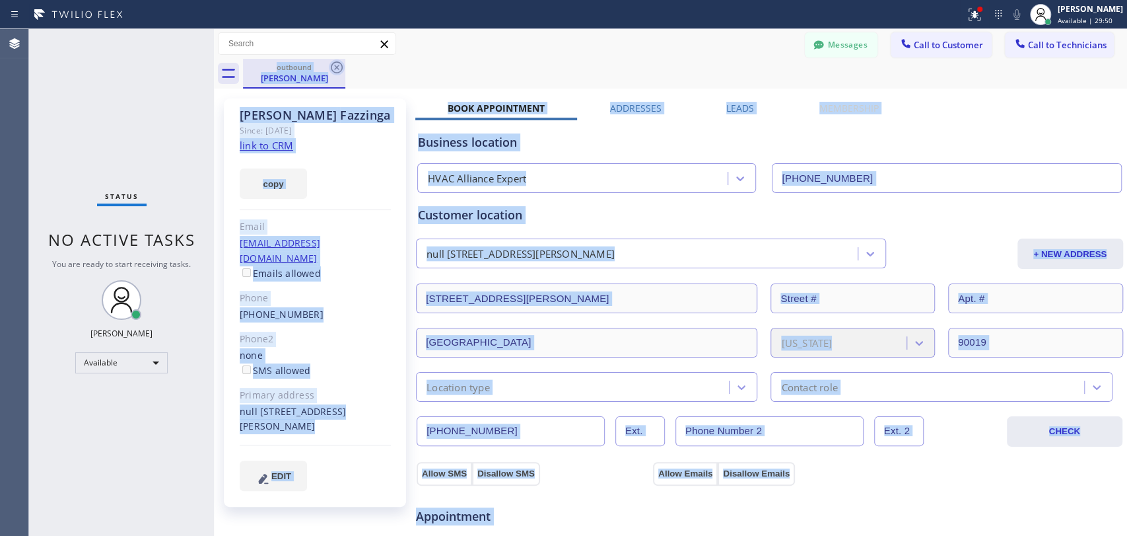
click at [333, 67] on div "outbound Jason Fazzinga" at bounding box center [685, 74] width 884 height 30
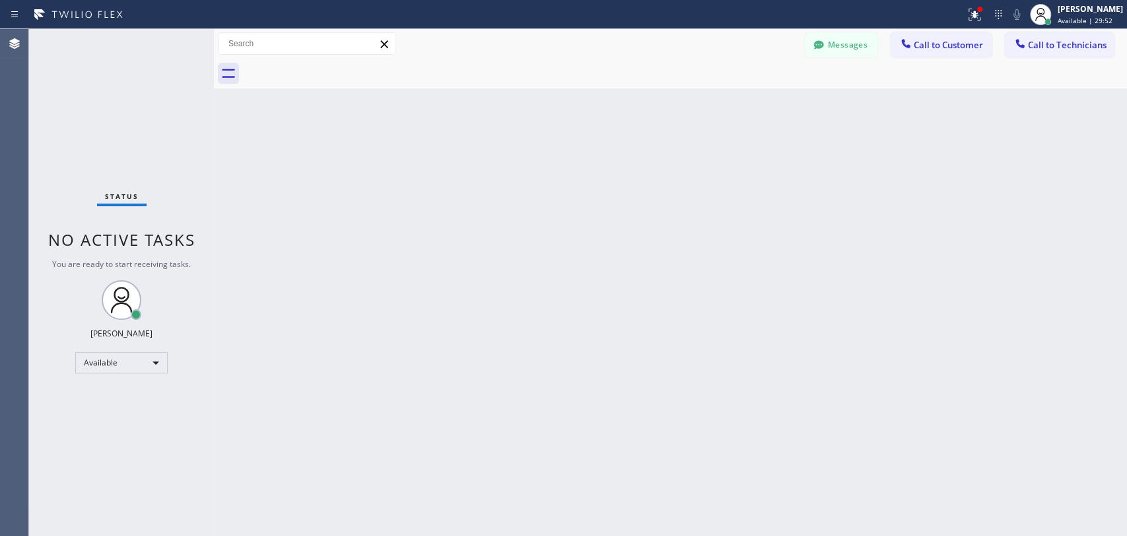
click at [417, 293] on div "Back to Dashboard Change Sender ID Customers Technicians MH Milton Hoere 08/21 …" at bounding box center [670, 282] width 913 height 507
click at [226, 80] on icon at bounding box center [228, 73] width 21 height 21
drag, startPoint x: 395, startPoint y: 223, endPoint x: 394, endPoint y: 212, distance: 11.2
click at [394, 219] on div "Back to Dashboard Change Sender ID Customers Technicians MH Milton Hoere 08/21 …" at bounding box center [670, 282] width 913 height 507
drag, startPoint x: 190, startPoint y: 232, endPoint x: 67, endPoint y: 236, distance: 122.9
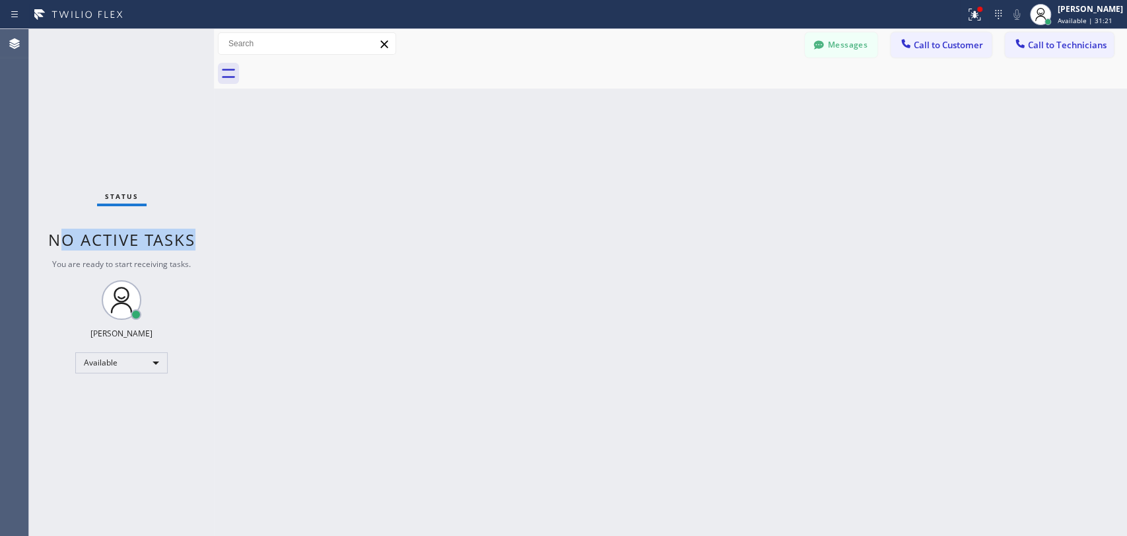
click at [67, 236] on span "No active tasks" at bounding box center [121, 239] width 147 height 22
drag, startPoint x: 71, startPoint y: 238, endPoint x: 171, endPoint y: 246, distance: 100.7
click at [170, 245] on span "No active tasks" at bounding box center [121, 239] width 147 height 22
click at [171, 246] on span "No active tasks" at bounding box center [121, 239] width 147 height 22
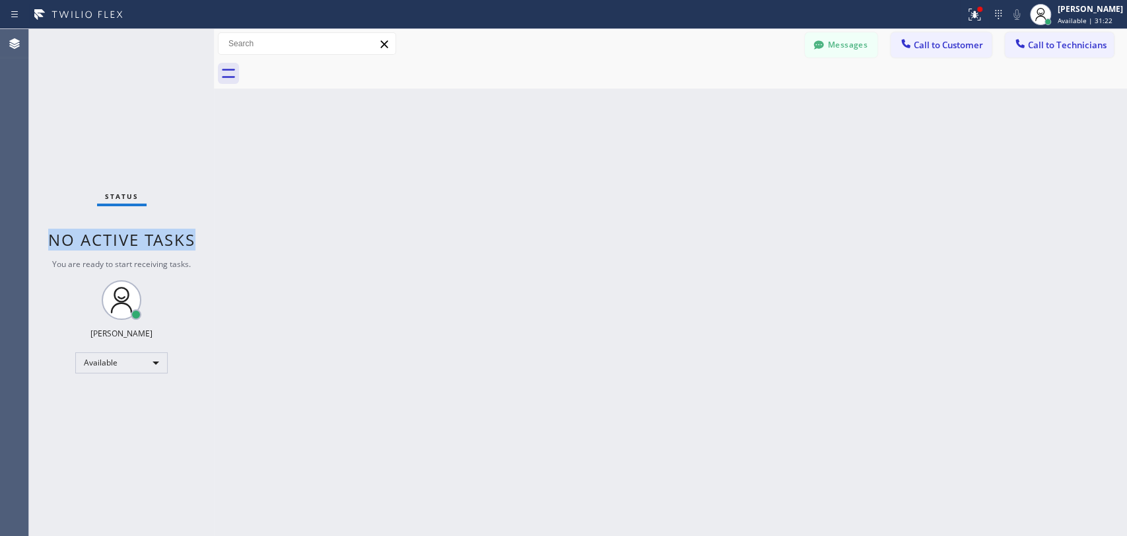
drag, startPoint x: 171, startPoint y: 246, endPoint x: 53, endPoint y: 239, distance: 118.4
click at [53, 239] on span "No active tasks" at bounding box center [121, 239] width 147 height 22
click at [328, 190] on div "Back to Dashboard Change Sender ID Customers Technicians MH Milton Hoere 08/21 …" at bounding box center [670, 282] width 913 height 507
click at [539, 202] on div "Back to Dashboard Change Sender ID Customers Technicians MH Milton Hoere 08/21 …" at bounding box center [670, 282] width 913 height 507
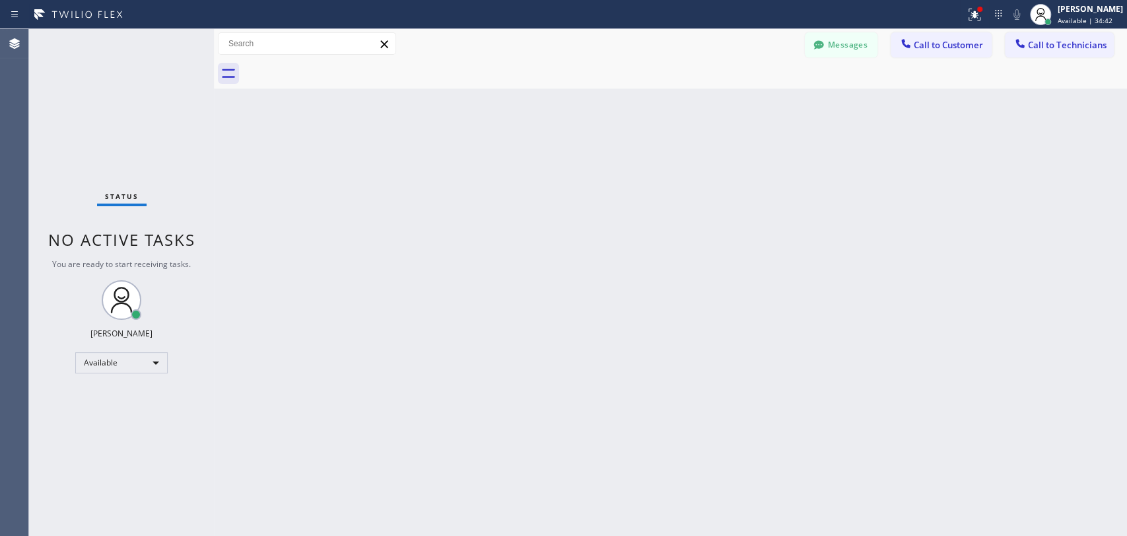
drag, startPoint x: 625, startPoint y: 440, endPoint x: 612, endPoint y: 503, distance: 64.9
click at [625, 440] on div "Back to Dashboard Change Sender ID Customers Technicians MH Milton Hoere 08/21 …" at bounding box center [670, 282] width 913 height 507
click at [647, 405] on div "Back to Dashboard Change Sender ID Customers Technicians [PERSON_NAME] [DATE] 1…" at bounding box center [670, 282] width 913 height 507
click at [861, 54] on button "Messages" at bounding box center [841, 44] width 73 height 25
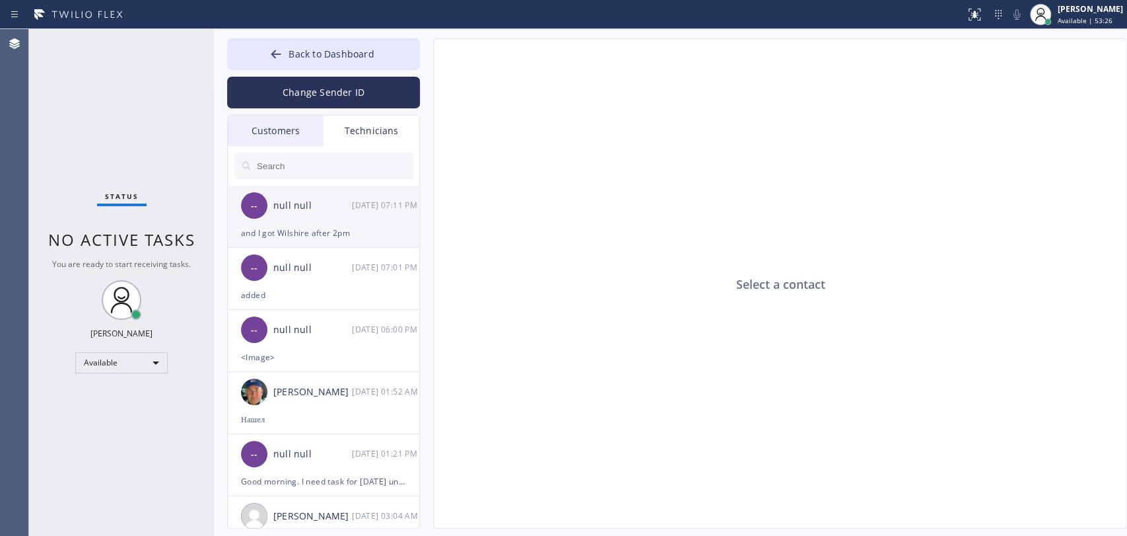
click at [303, 206] on div "null null" at bounding box center [312, 205] width 79 height 15
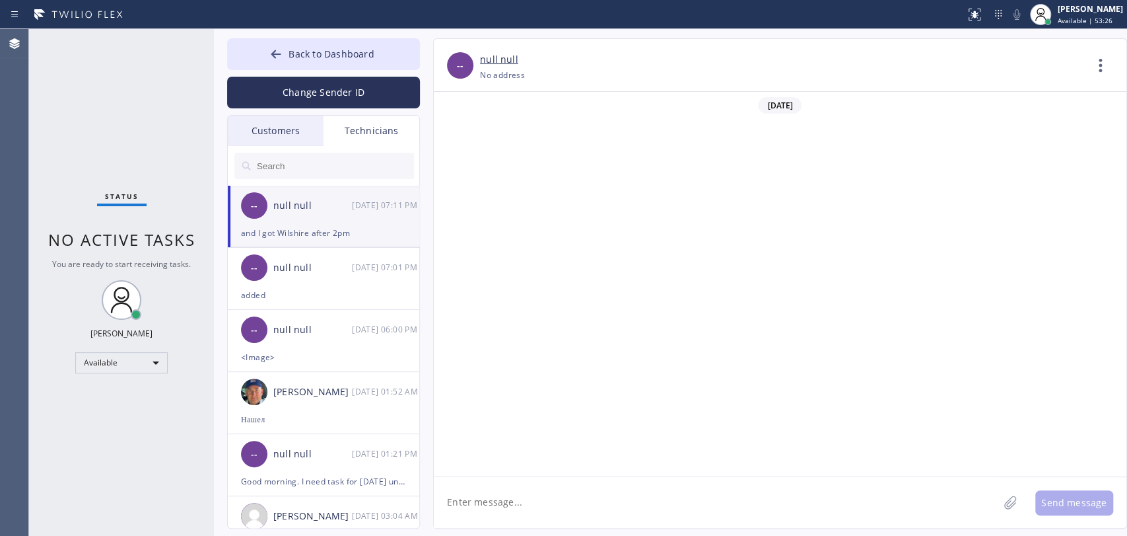
scroll to position [876, 0]
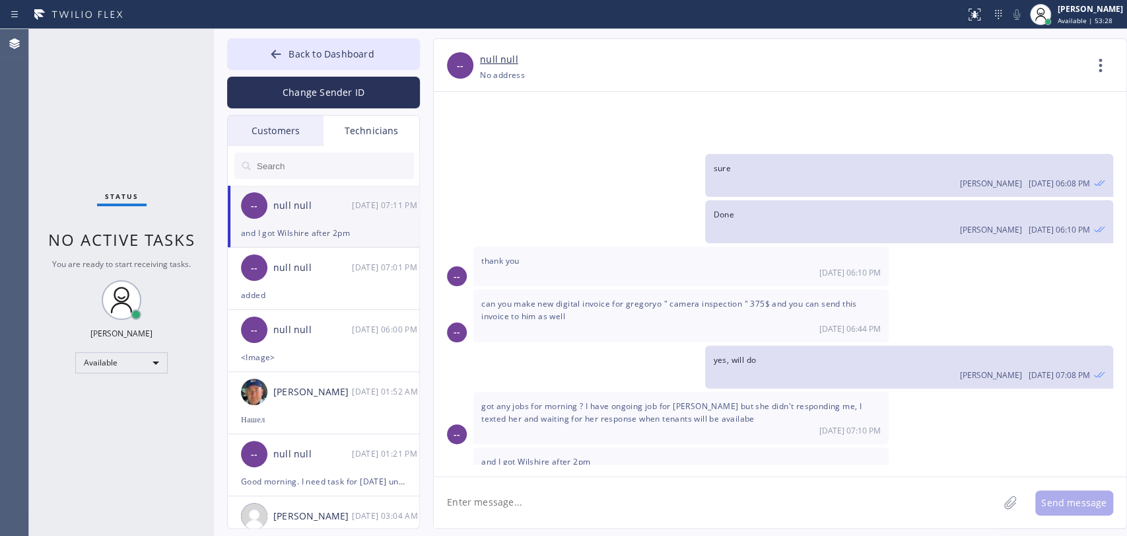
click at [618, 400] on span "got any jobs for morning ? I have ongoing job for [PERSON_NAME] but she didn't …" at bounding box center [671, 412] width 380 height 24
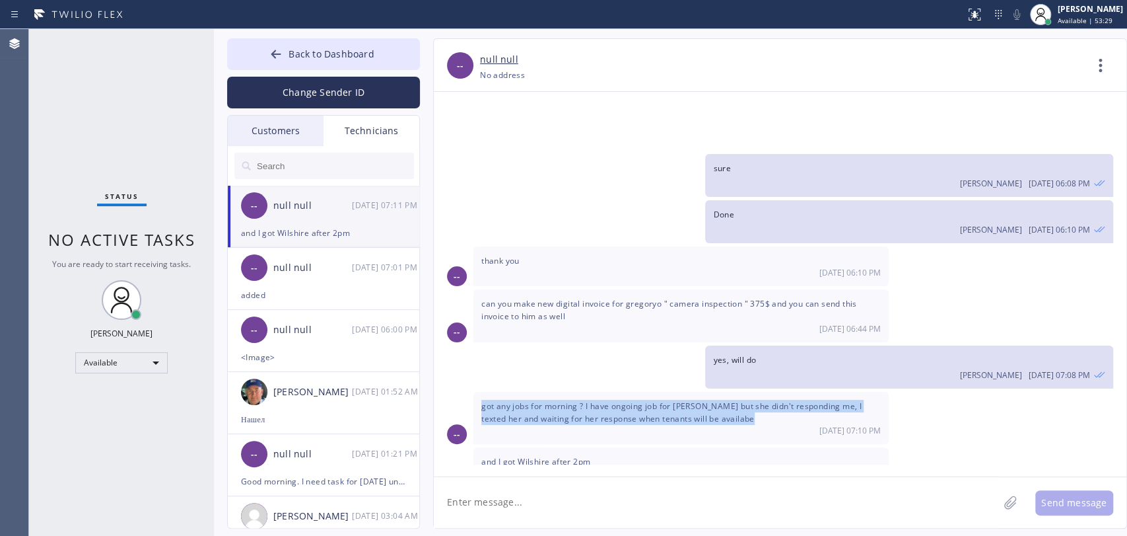
click at [617, 400] on span "got any jobs for morning ? I have ongoing job for [PERSON_NAME] but she didn't …" at bounding box center [671, 412] width 380 height 24
click at [534, 489] on textarea at bounding box center [716, 502] width 565 height 51
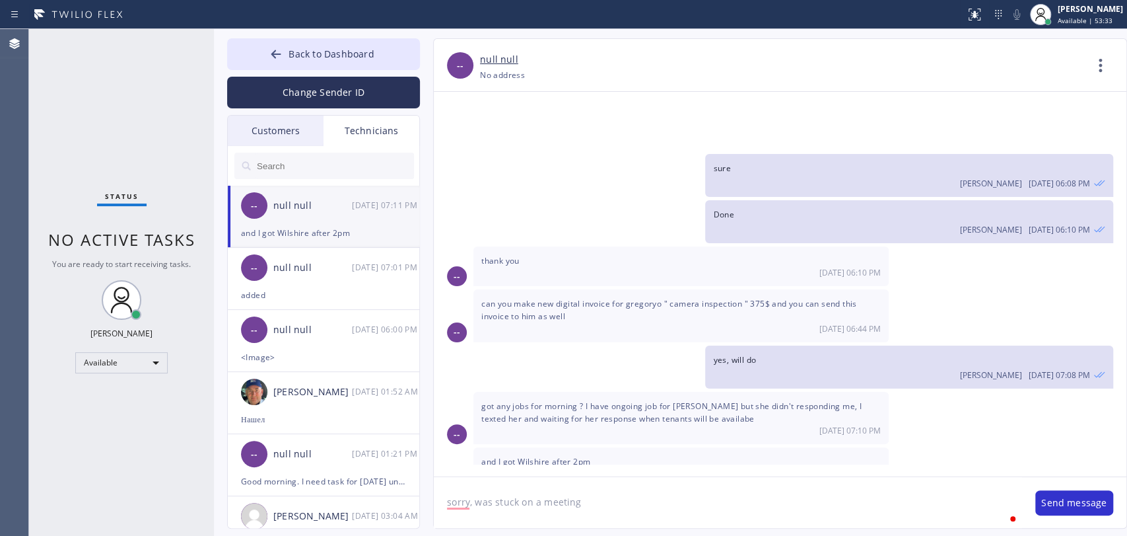
type textarea "sorry, was stuck on a meeting"
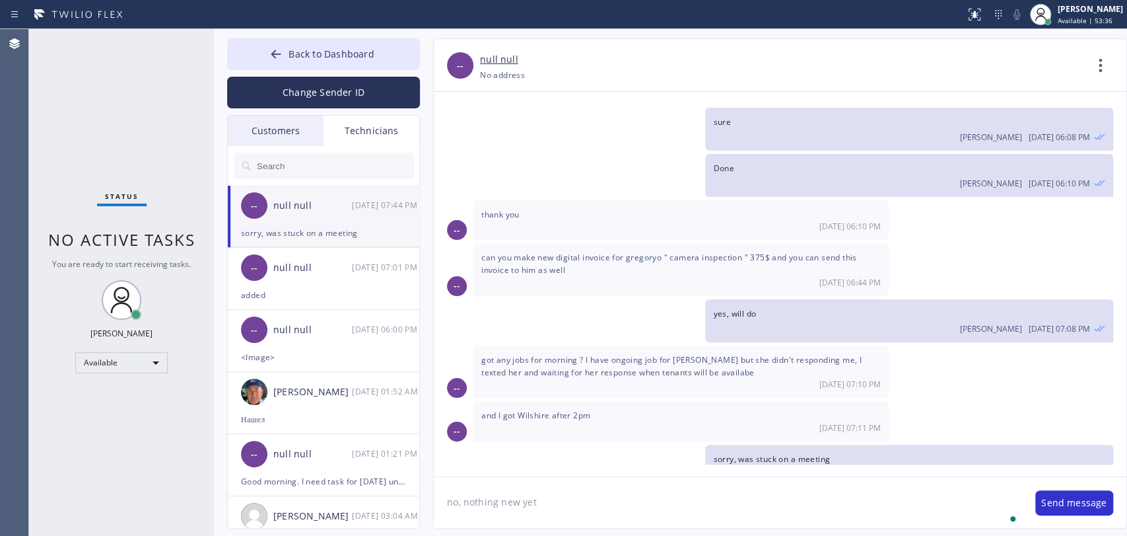
type textarea "no, nothing new yet"
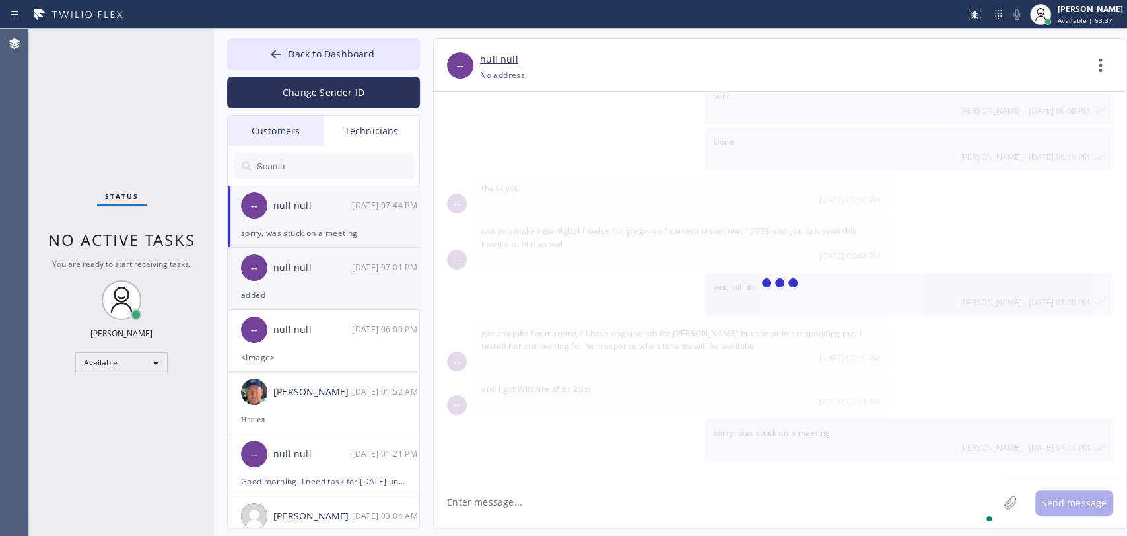
click at [254, 287] on div "added" at bounding box center [323, 294] width 165 height 15
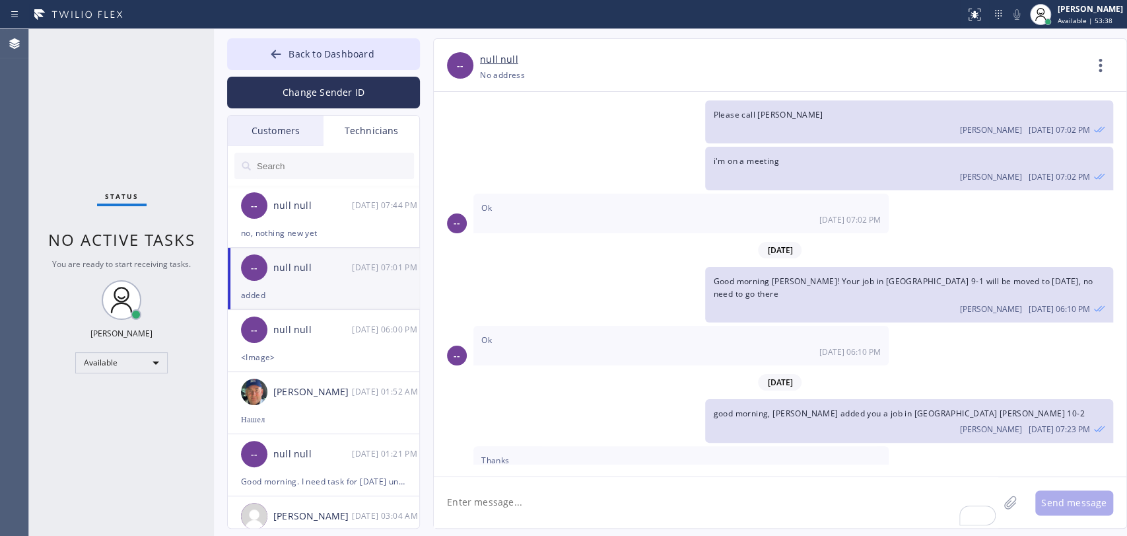
scroll to position [18019, 0]
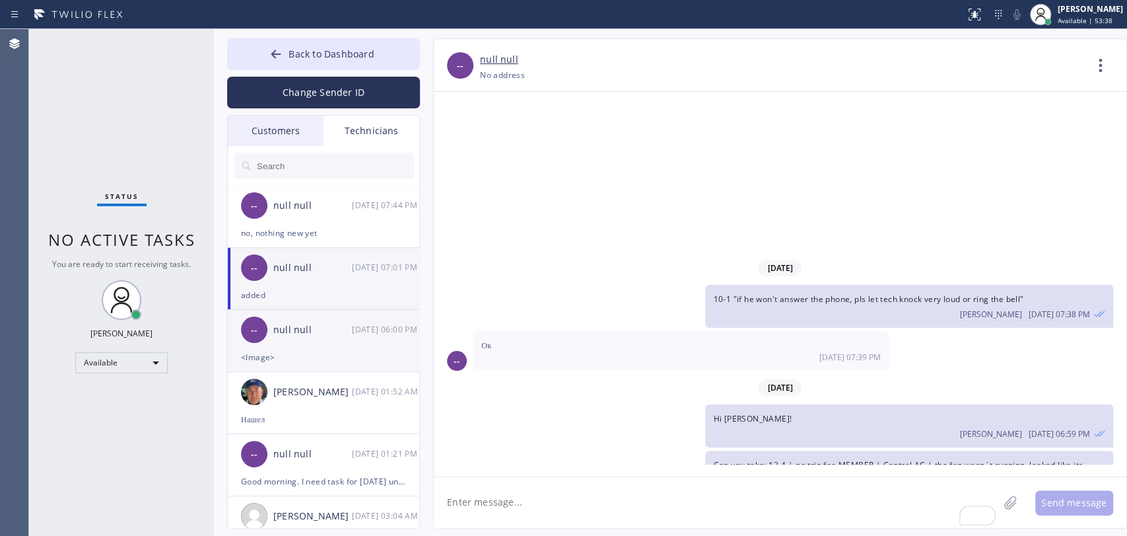
click at [281, 345] on div "-- null null 08/25 06:00 PM" at bounding box center [324, 330] width 193 height 40
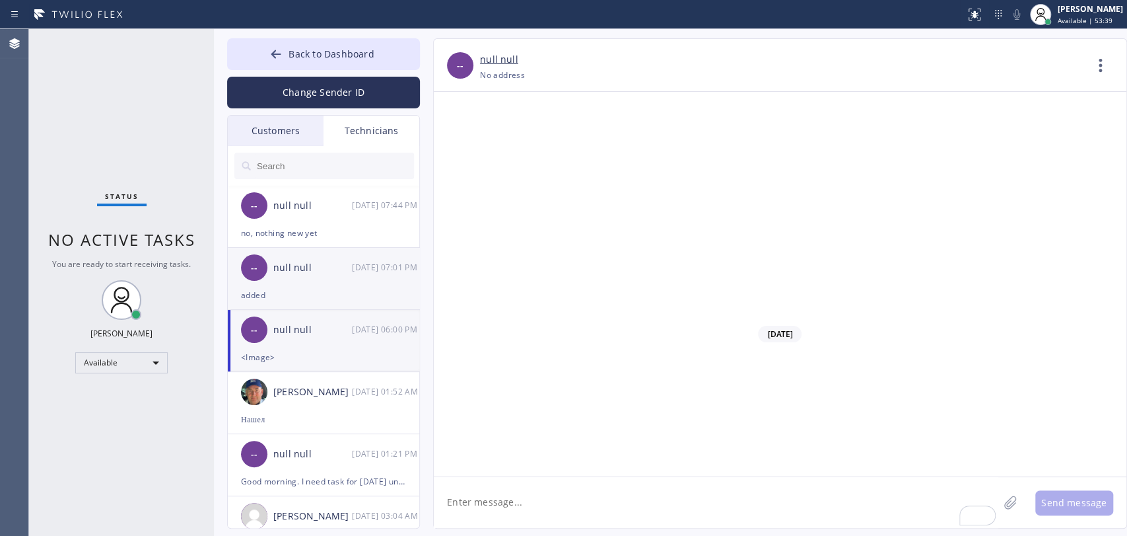
click at [273, 285] on div "-- null null 08/25 07:01 PM" at bounding box center [324, 268] width 193 height 40
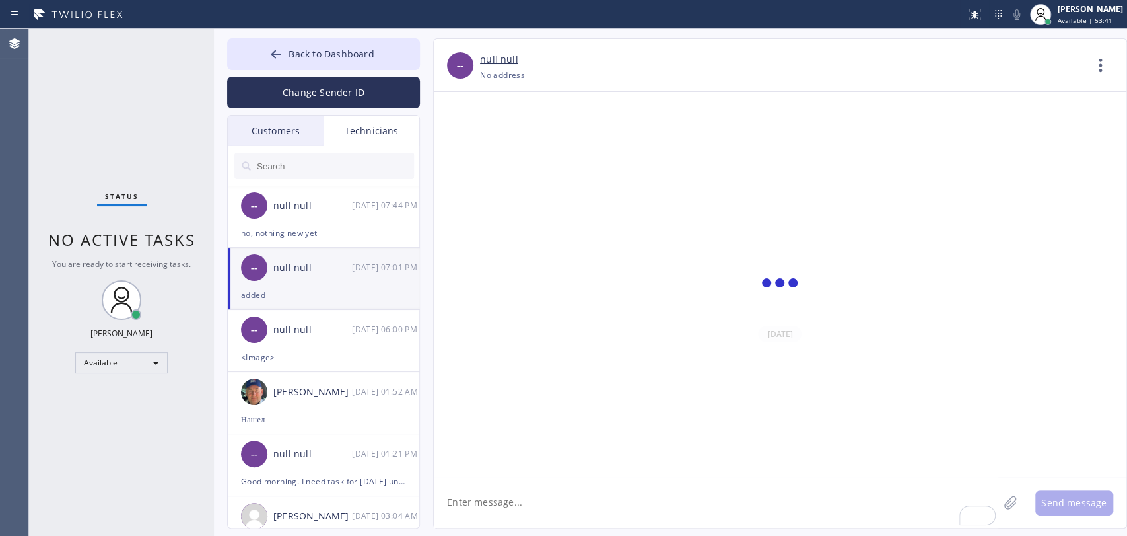
click at [506, 495] on textarea "To enrich screen reader interactions, please activate Accessibility in Grammarl…" at bounding box center [716, 502] width 565 height 51
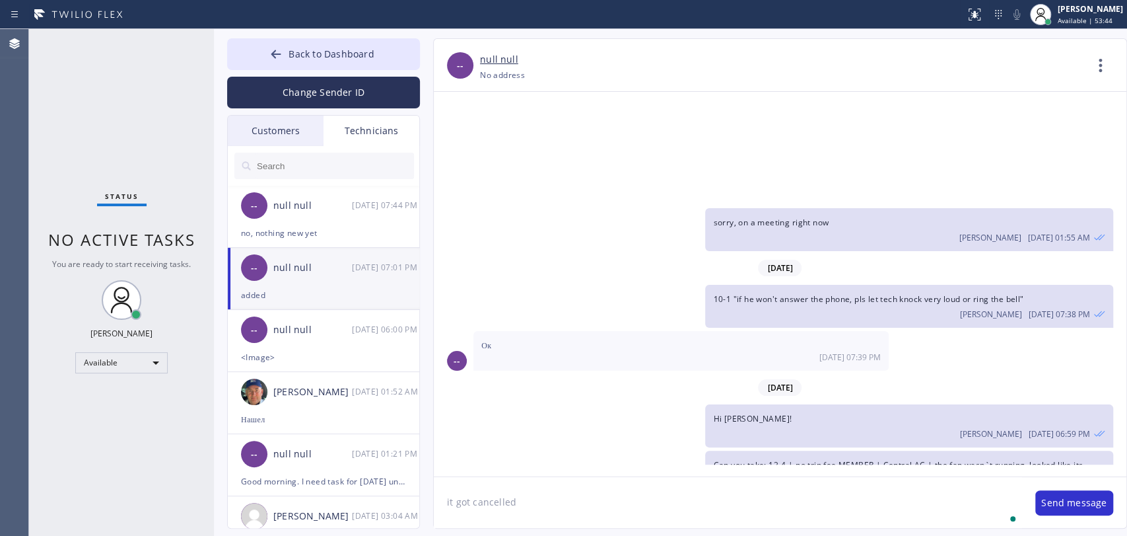
type textarea "it got cancelled"
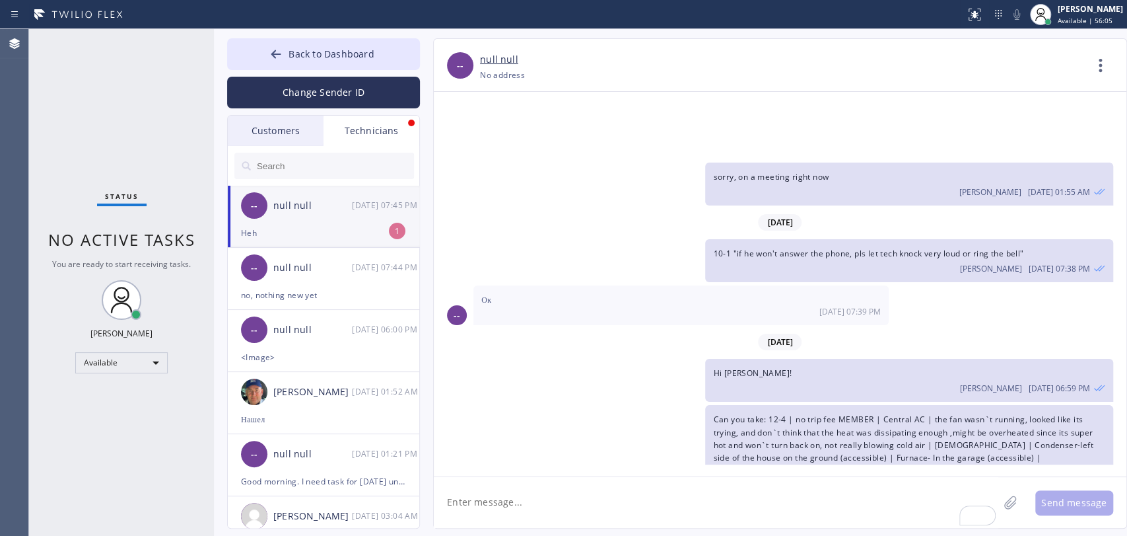
scroll to position [18107, 0]
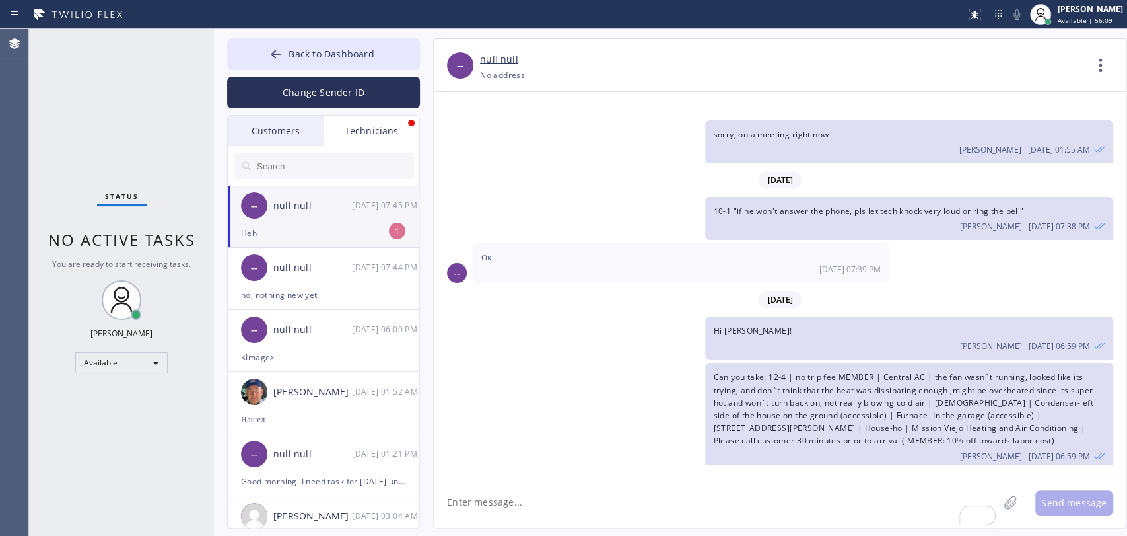
click at [331, 244] on li "-- null null 08/25 07:45 PM Heh 1" at bounding box center [324, 217] width 193 height 62
drag, startPoint x: 137, startPoint y: 239, endPoint x: 95, endPoint y: 239, distance: 41.6
click at [95, 239] on span "No active tasks" at bounding box center [121, 239] width 147 height 22
drag, startPoint x: 121, startPoint y: 240, endPoint x: 151, endPoint y: 242, distance: 30.5
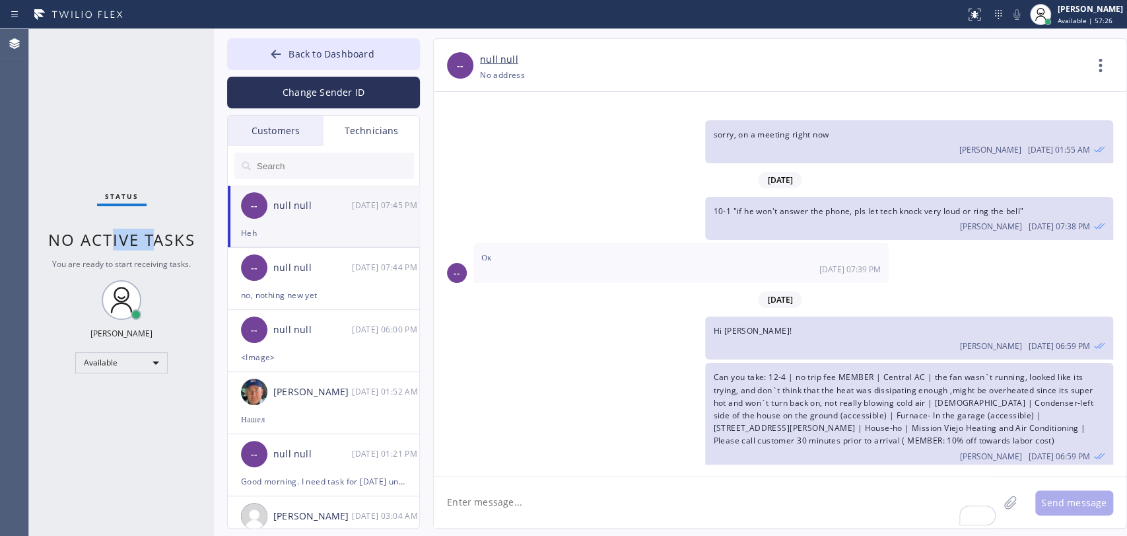
click at [151, 242] on span "No active tasks" at bounding box center [121, 239] width 147 height 22
click at [774, 535] on div "Oleksiy Dmitriev 08/25 07:01 PM" at bounding box center [909, 543] width 392 height 15
click at [773, 535] on div "Oleksiy Dmitriev 08/25 07:01 PM" at bounding box center [909, 543] width 392 height 15
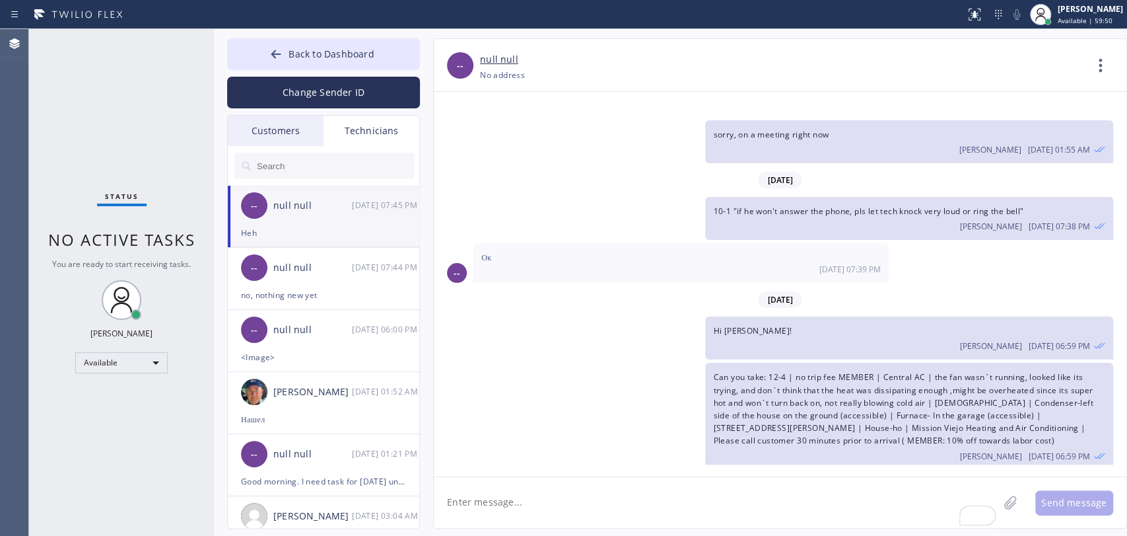
click at [755, 363] on div "Can you take: 12-4 | no trip fee MEMBER | Central AC | the fan wasn`t running, …" at bounding box center [908, 416] width 407 height 106
click at [755, 371] on span "Can you take: 12-4 | no trip fee MEMBER | Central AC | the fan wasn`t running, …" at bounding box center [903, 408] width 380 height 75
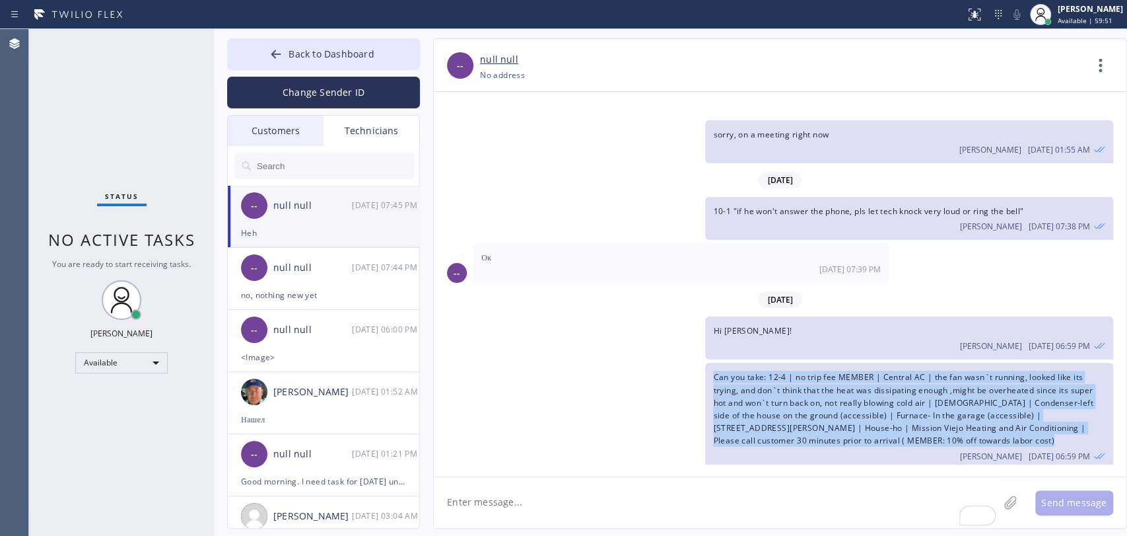
click at [755, 371] on span "Can you take: 12-4 | no trip fee MEMBER | Central AC | the fan wasn`t running, …" at bounding box center [903, 408] width 380 height 75
click at [834, 371] on span "Can you take: 12-4 | no trip fee MEMBER | Central AC | the fan wasn`t running, …" at bounding box center [903, 408] width 380 height 75
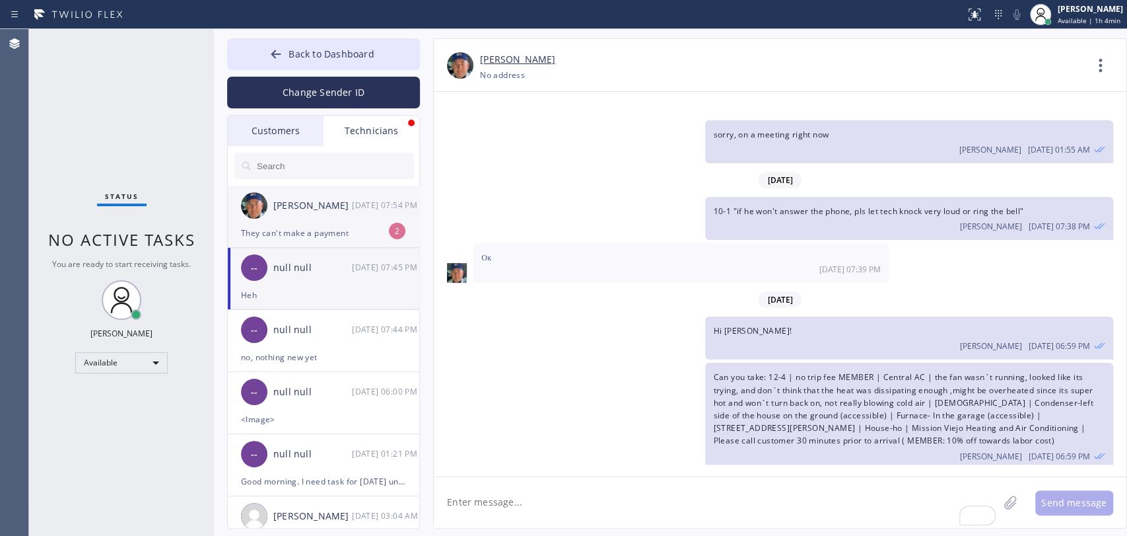
click at [320, 210] on div "[PERSON_NAME]" at bounding box center [312, 205] width 79 height 15
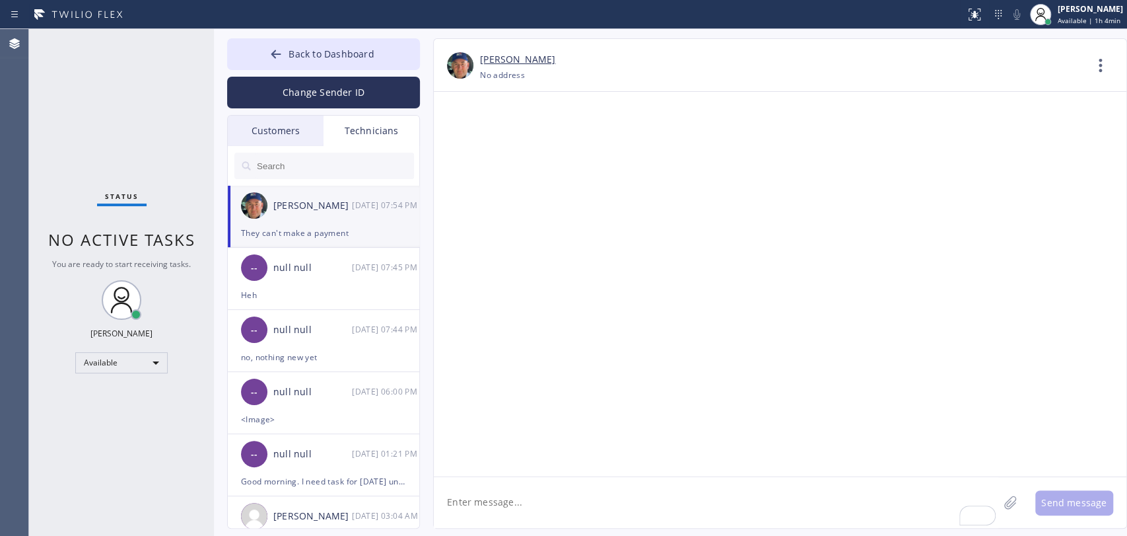
scroll to position [140129, 0]
click at [544, 489] on textarea "To enrich screen reader interactions, please activate Accessibility in Grammarl…" at bounding box center [716, 502] width 565 height 51
type textarea "w"
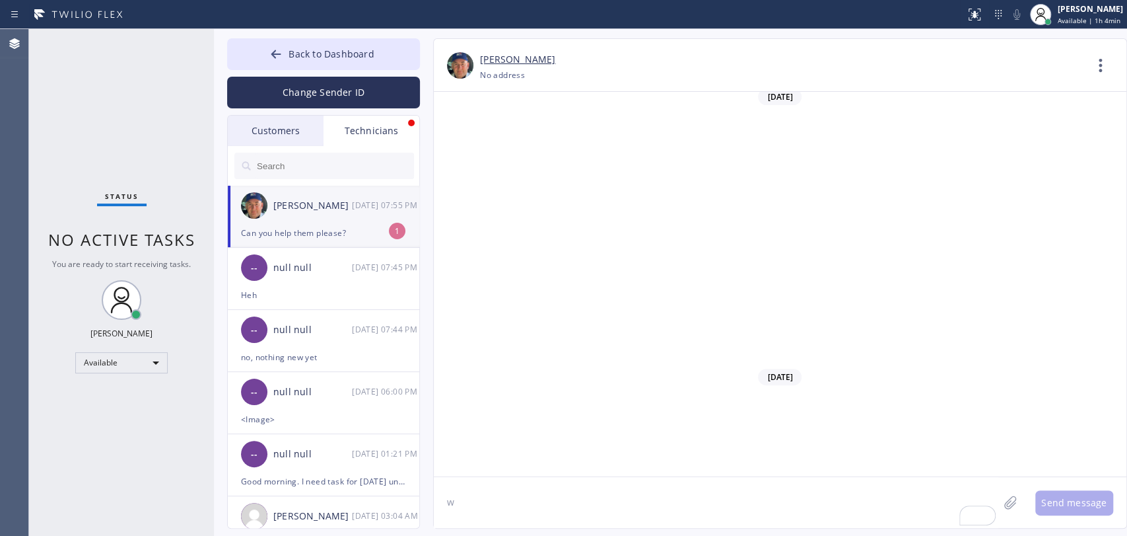
scroll to position [140171, 0]
type textarea "t"
type textarea "yes"
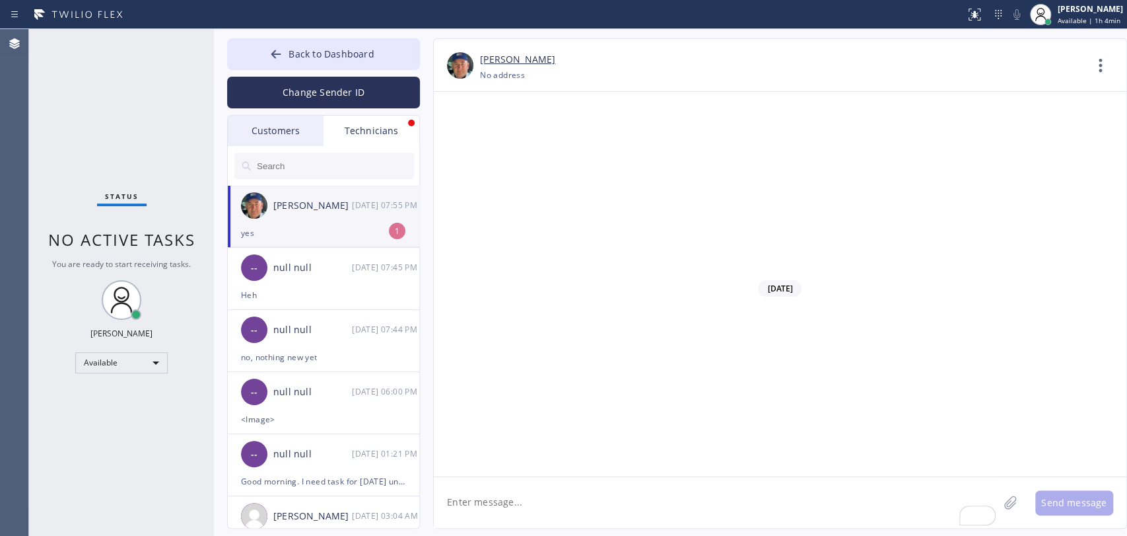
click at [301, 51] on span "Back to Dashboard" at bounding box center [331, 54] width 85 height 13
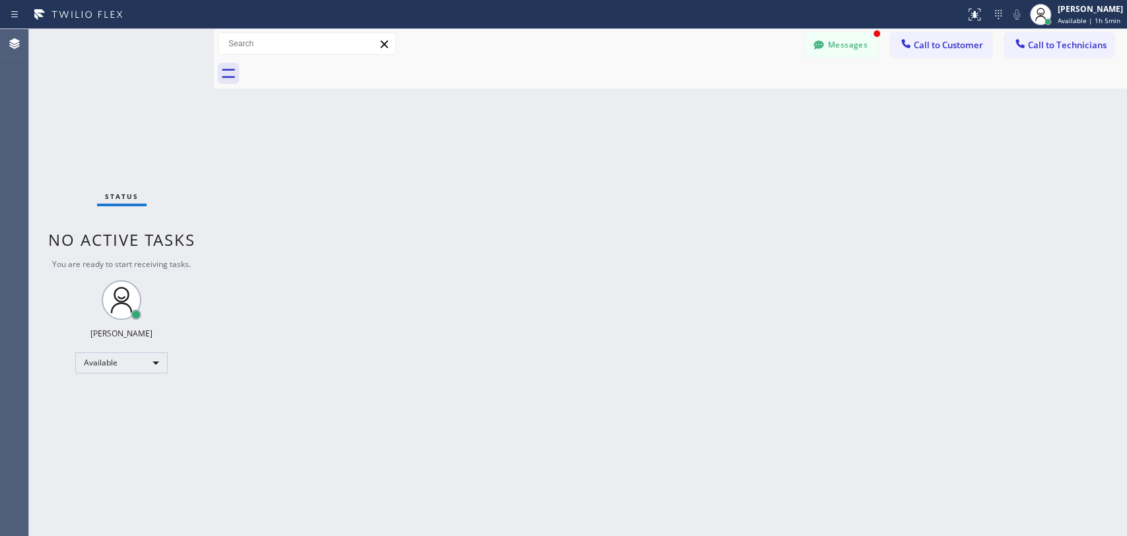
click at [931, 54] on button "Call to Customer" at bounding box center [941, 44] width 101 height 25
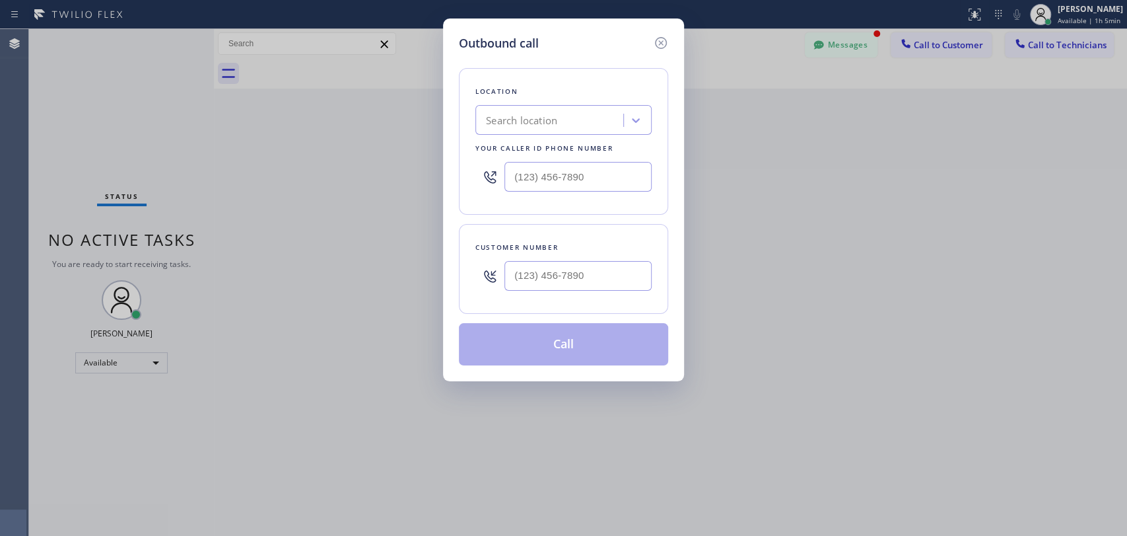
click at [524, 283] on input "text" at bounding box center [578, 276] width 147 height 30
paste input "626) 534-1738"
type input "[PHONE_NUMBER]"
click at [581, 118] on div "Search location" at bounding box center [551, 120] width 144 height 23
paste input "5 Star Appliance Repair"
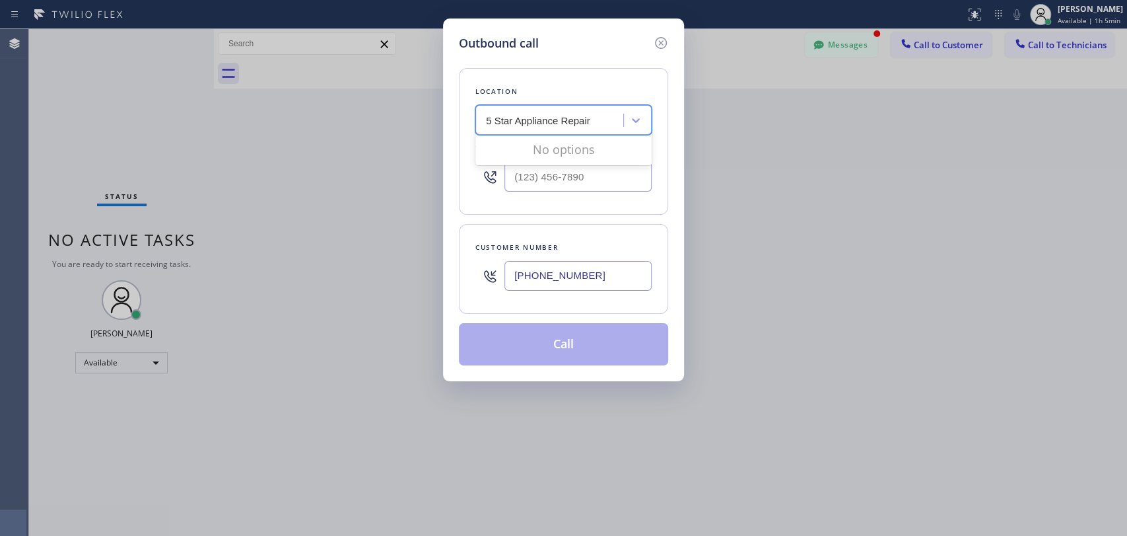
click at [489, 123] on input "5 Star Appliance Repair" at bounding box center [541, 120] width 111 height 11
click at [487, 123] on input "5 Star Appliance Repair" at bounding box center [541, 120] width 111 height 11
type input "5 Star Appliance Repair"
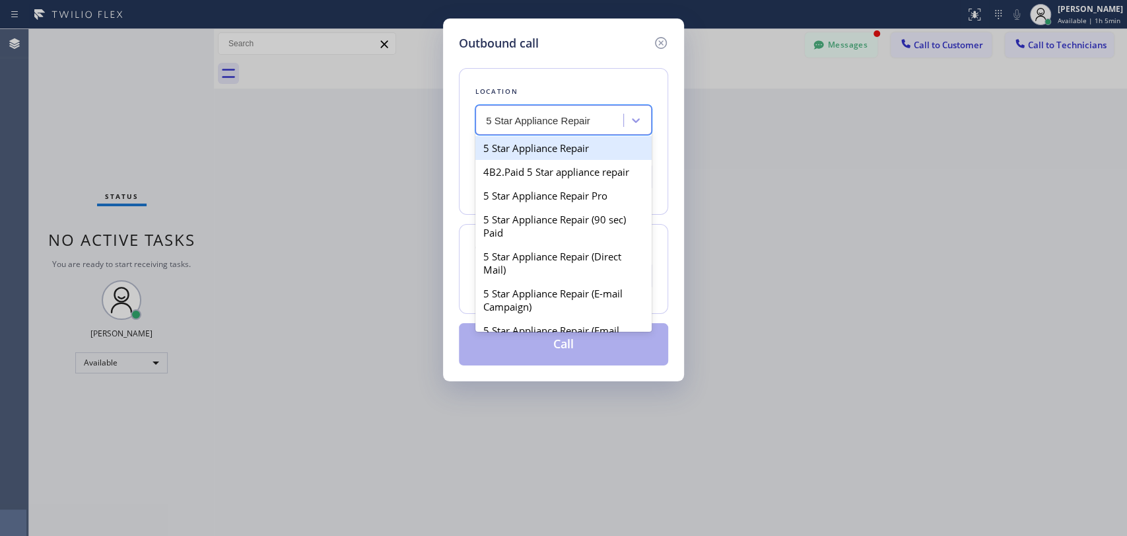
click at [516, 147] on div "5 Star Appliance Repair" at bounding box center [563, 148] width 176 height 24
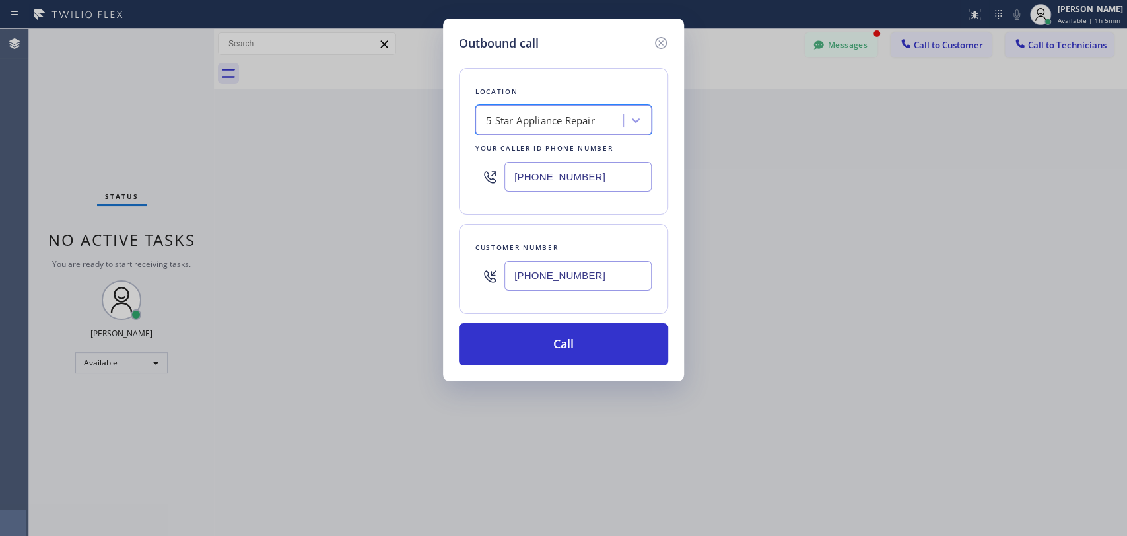
click at [533, 186] on input "[PHONE_NUMBER]" at bounding box center [578, 177] width 147 height 30
paste input "text"
type input "[PHONE_NUMBER]"
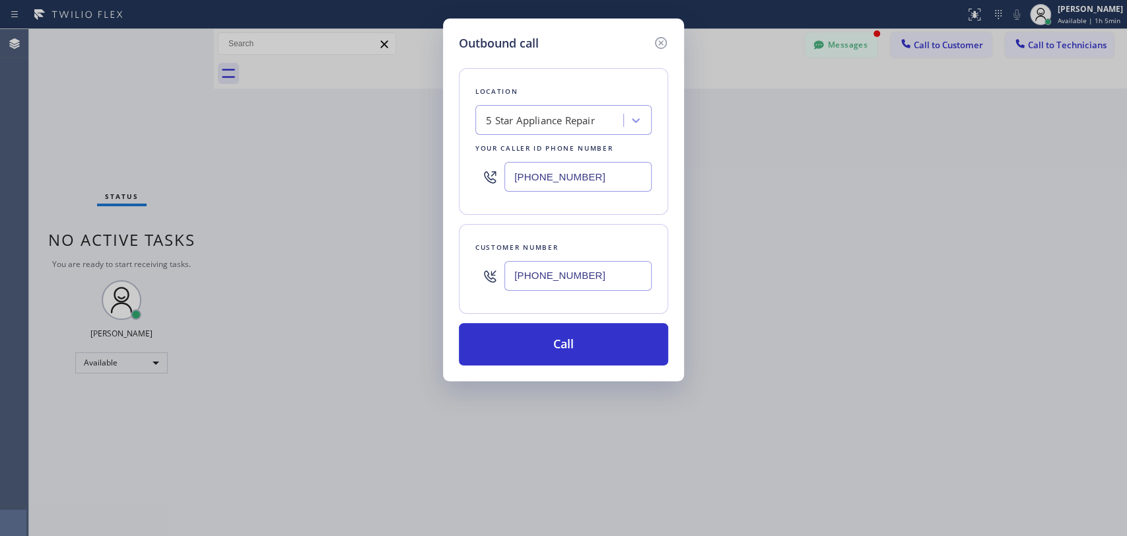
click at [533, 211] on div "Location 5 Star Appliance Repair Your caller id phone number (855) 731-4952" at bounding box center [563, 141] width 209 height 147
click at [575, 350] on button "Call" at bounding box center [563, 344] width 209 height 42
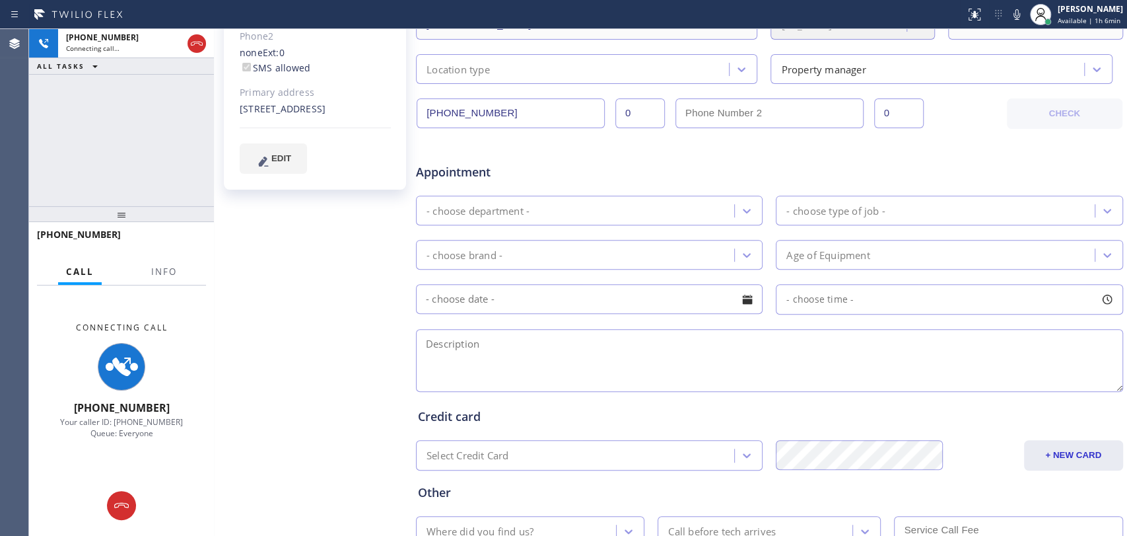
scroll to position [367, 0]
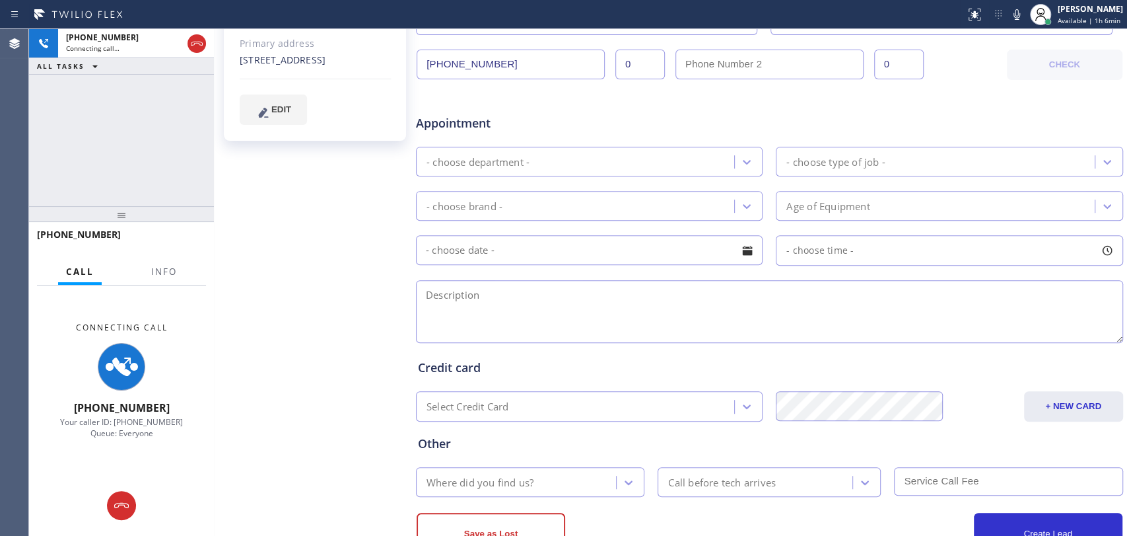
click at [487, 324] on textarea at bounding box center [769, 311] width 707 height 63
type input "[PHONE_NUMBER]"
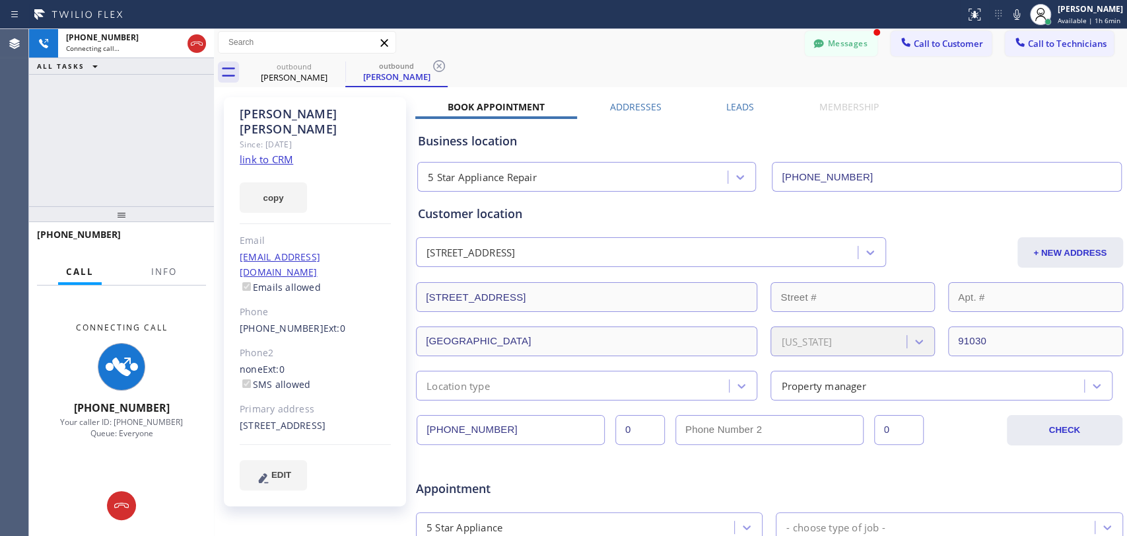
scroll to position [0, 0]
type textarea "that you have issues paying over the payment link"
click at [159, 269] on span "Info" at bounding box center [164, 271] width 26 height 12
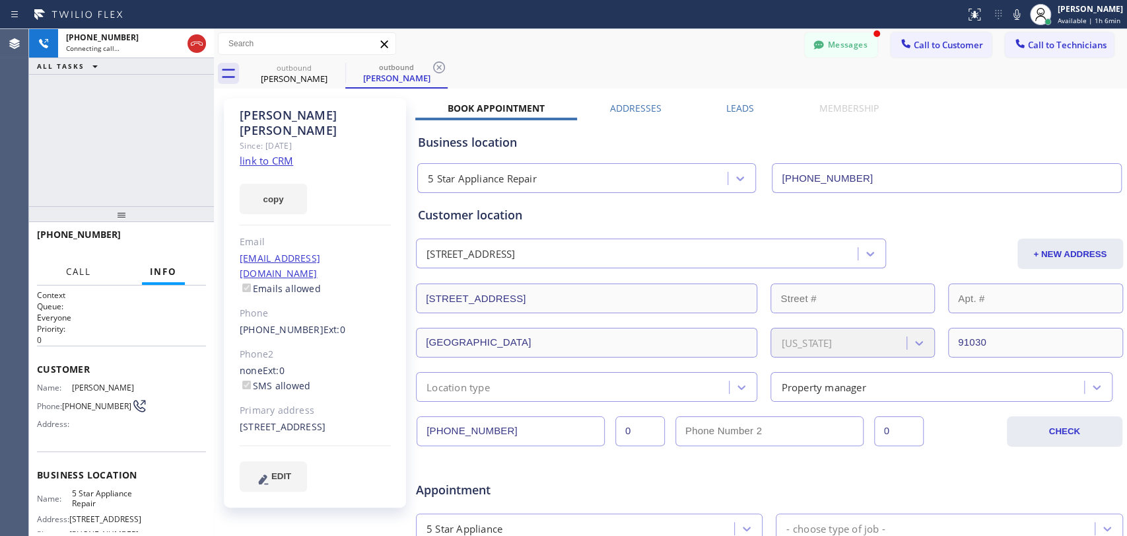
click at [88, 273] on span "Call" at bounding box center [78, 271] width 25 height 12
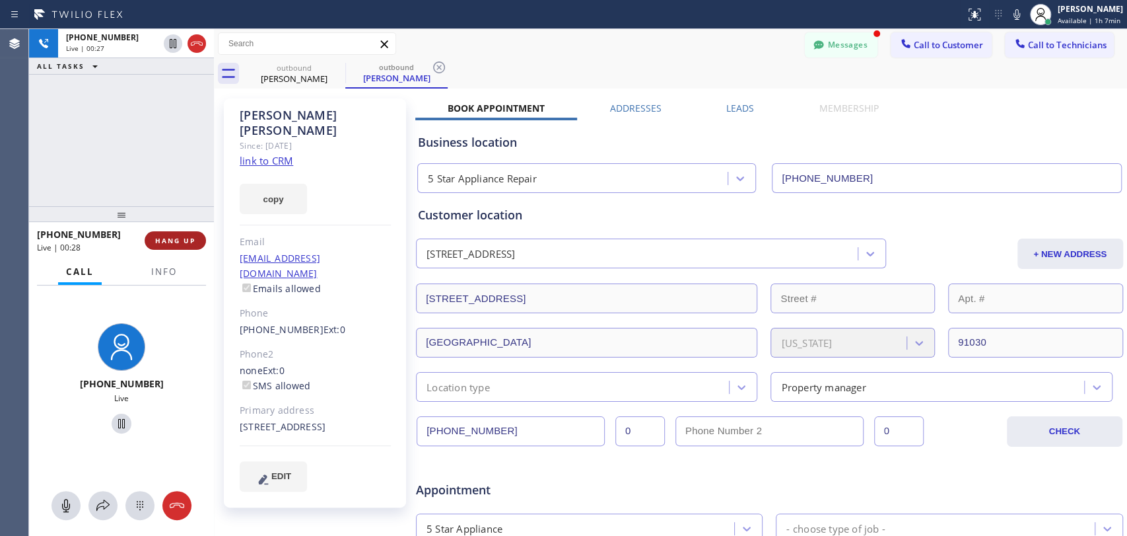
click at [187, 242] on span "HANG UP" at bounding box center [175, 240] width 40 height 9
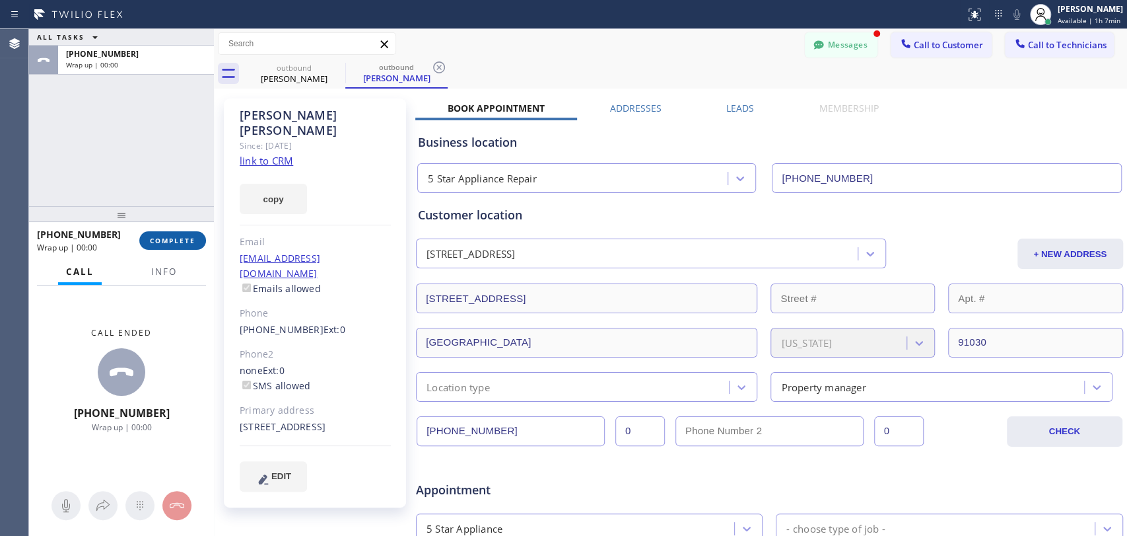
click at [180, 237] on span "COMPLETE" at bounding box center [173, 240] width 46 height 9
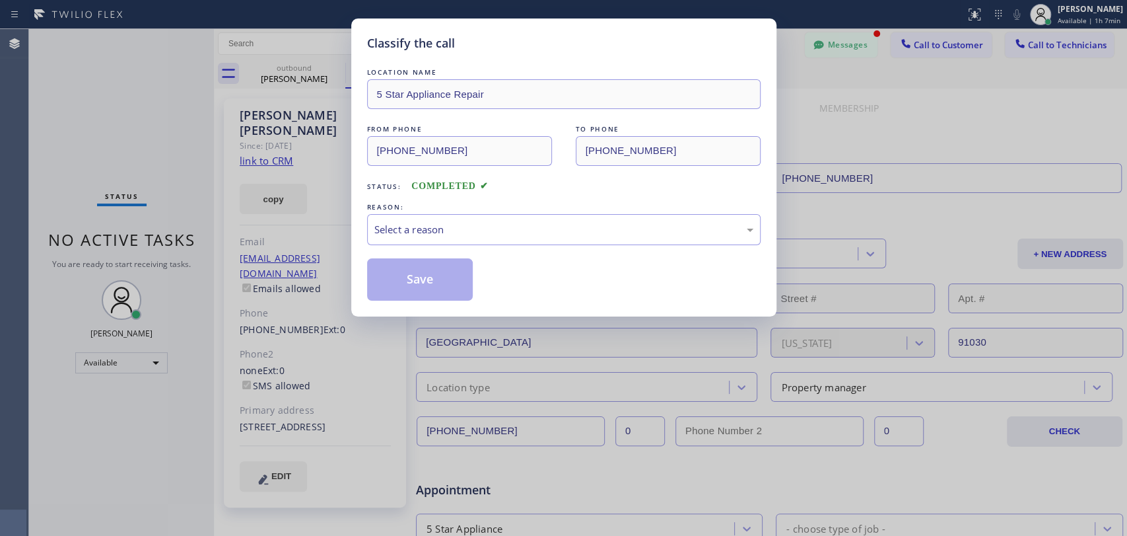
click at [849, 50] on div "Classify the call LOCATION NAME 5 Star Appliance Repair FROM PHONE (855) 731-49…" at bounding box center [563, 268] width 1127 height 536
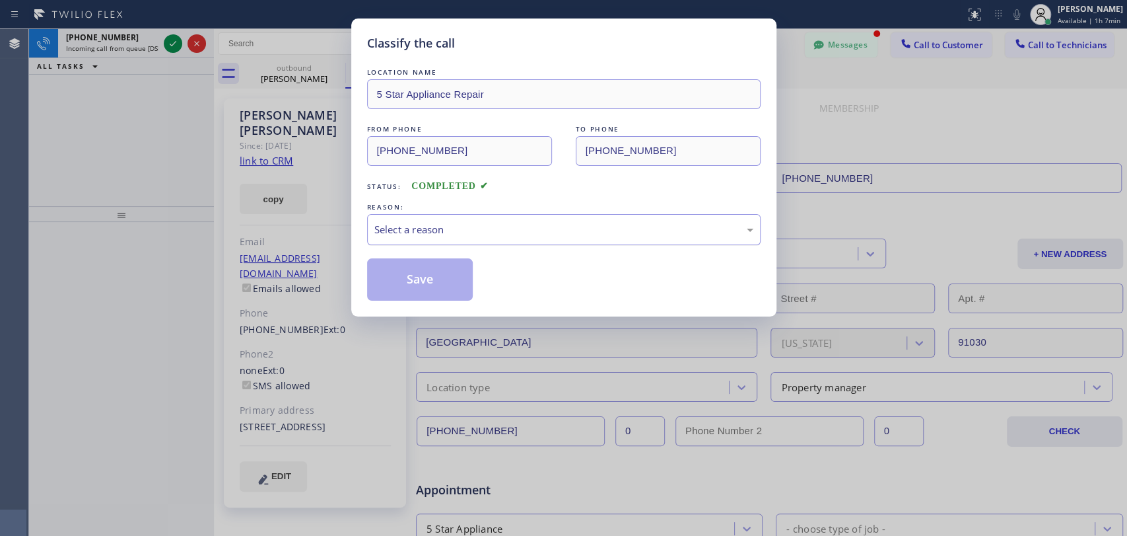
click at [435, 227] on div "Select a reason" at bounding box center [563, 229] width 379 height 15
click at [419, 271] on button "Save" at bounding box center [420, 279] width 106 height 42
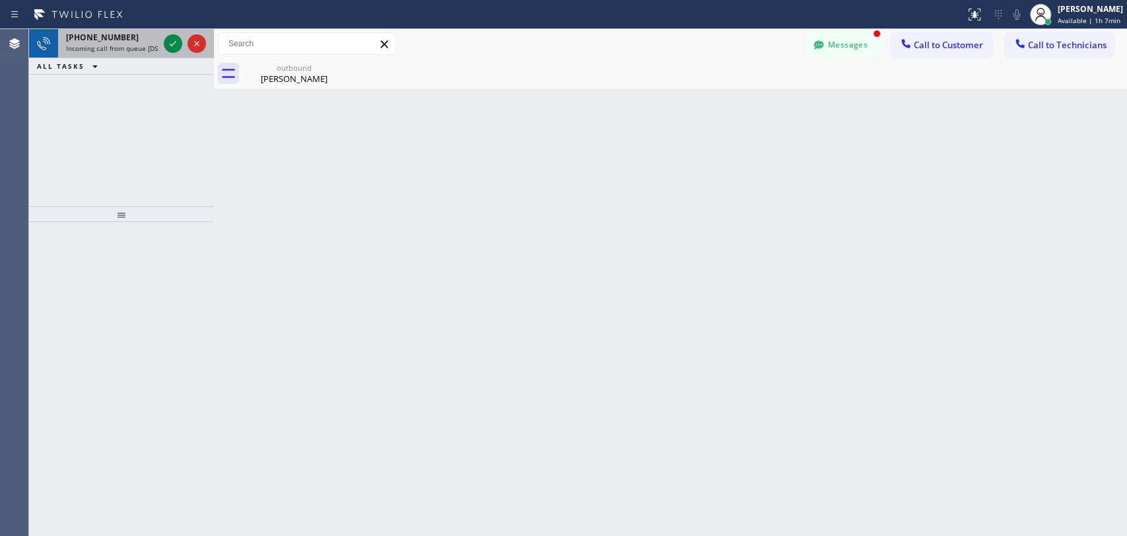
click at [120, 45] on span "Incoming call from queue [DSRs]" at bounding box center [116, 48] width 101 height 9
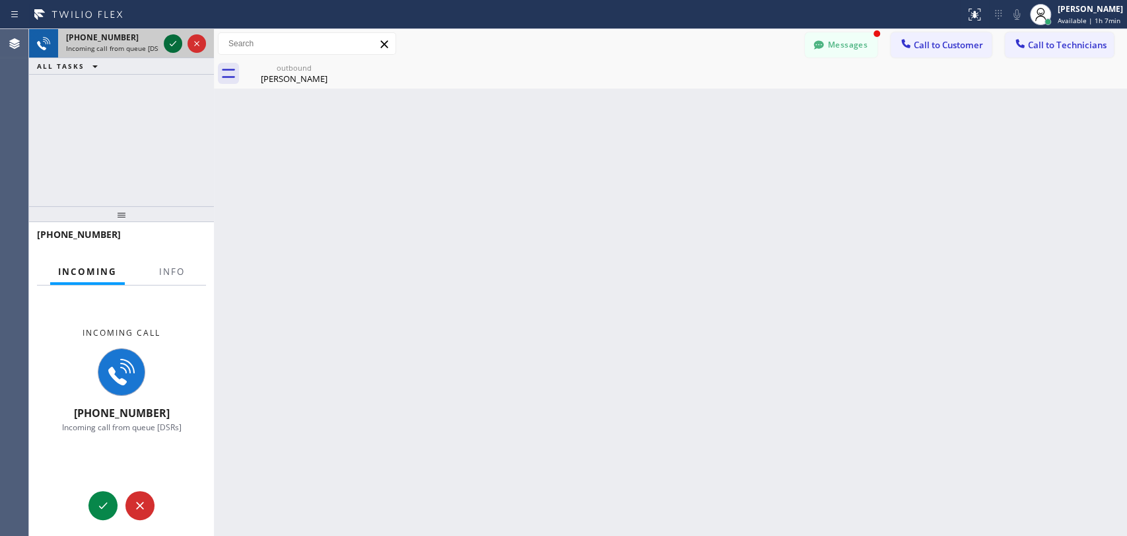
click at [172, 49] on icon at bounding box center [173, 44] width 16 height 16
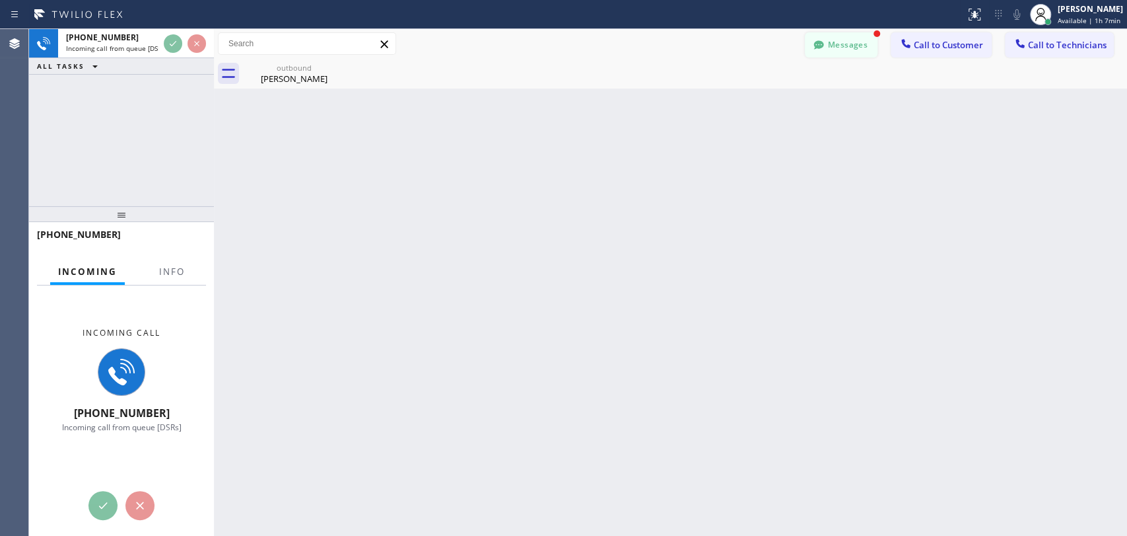
click at [820, 55] on div "Messages Call to Customer Call to Technicians Outbound call Location 5 Star App…" at bounding box center [670, 58] width 913 height 59
click at [813, 53] on div at bounding box center [819, 46] width 16 height 16
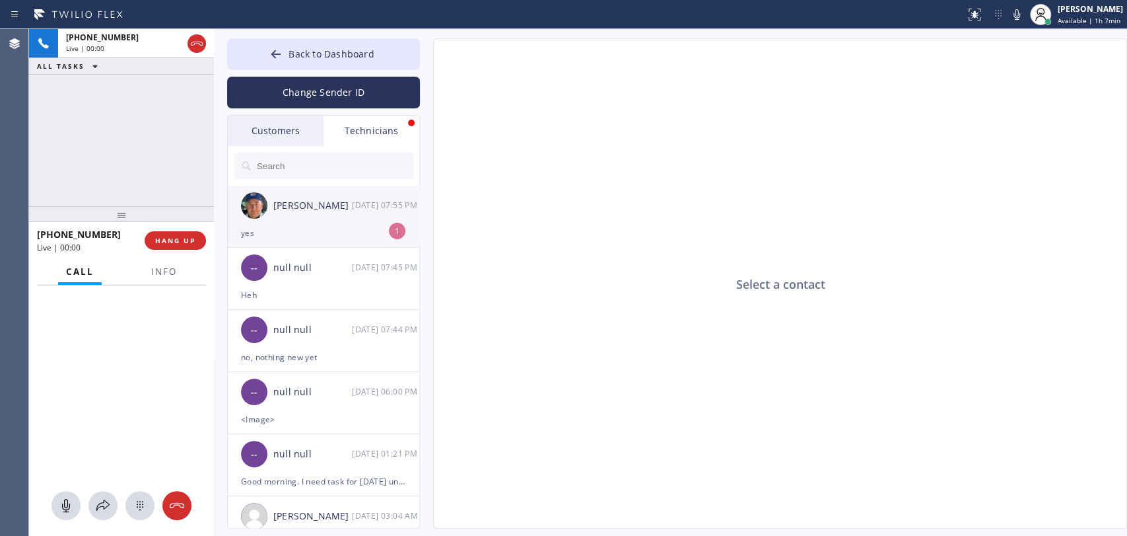
click at [282, 203] on div "[PERSON_NAME]" at bounding box center [312, 205] width 79 height 15
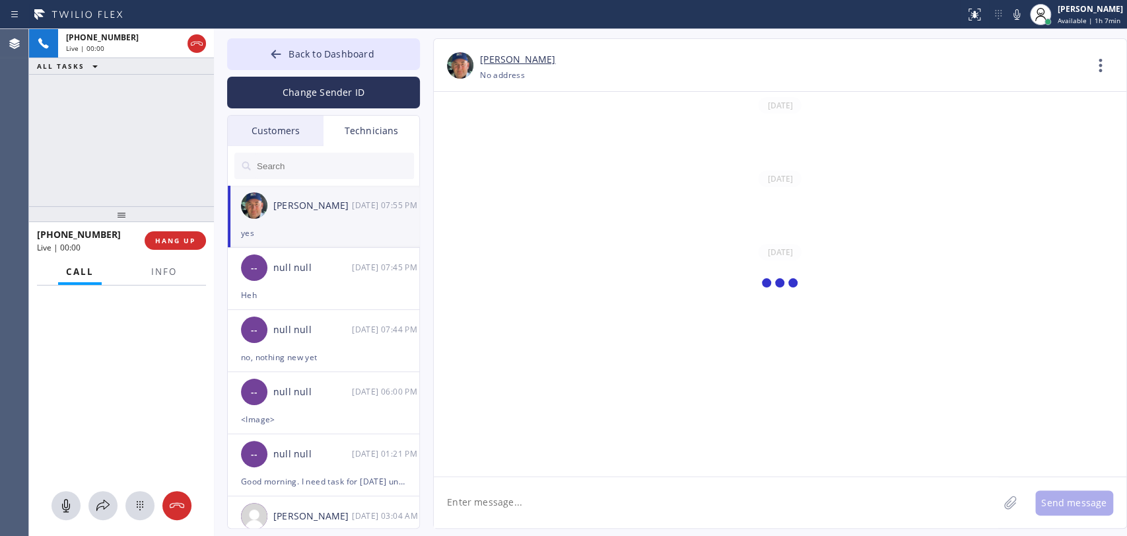
click at [533, 494] on textarea at bounding box center [716, 502] width 565 height 51
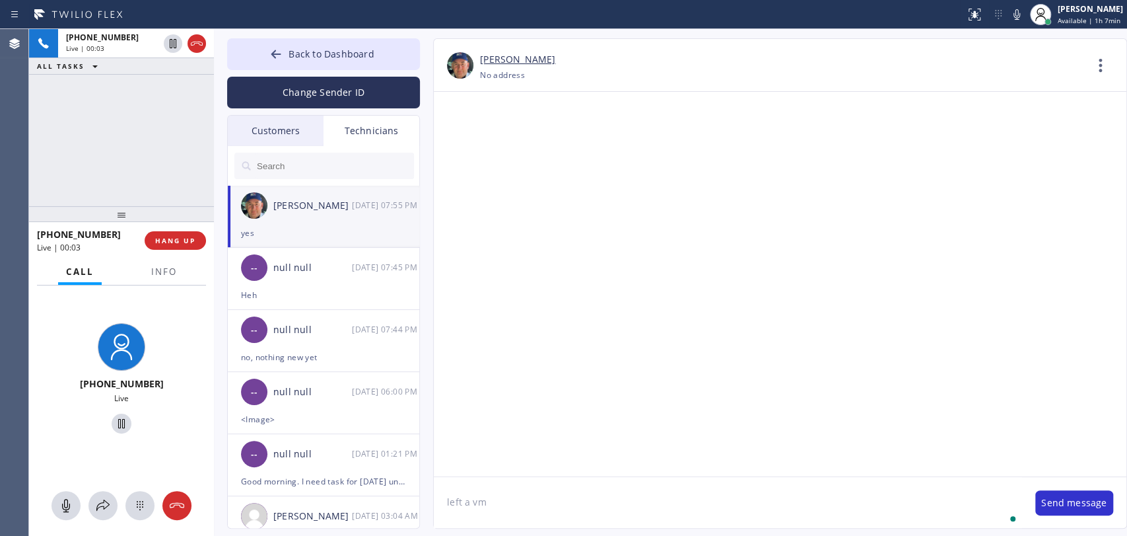
scroll to position [140217, 0]
type textarea "left a vm"
click at [188, 241] on span "HANG UP" at bounding box center [175, 240] width 40 height 9
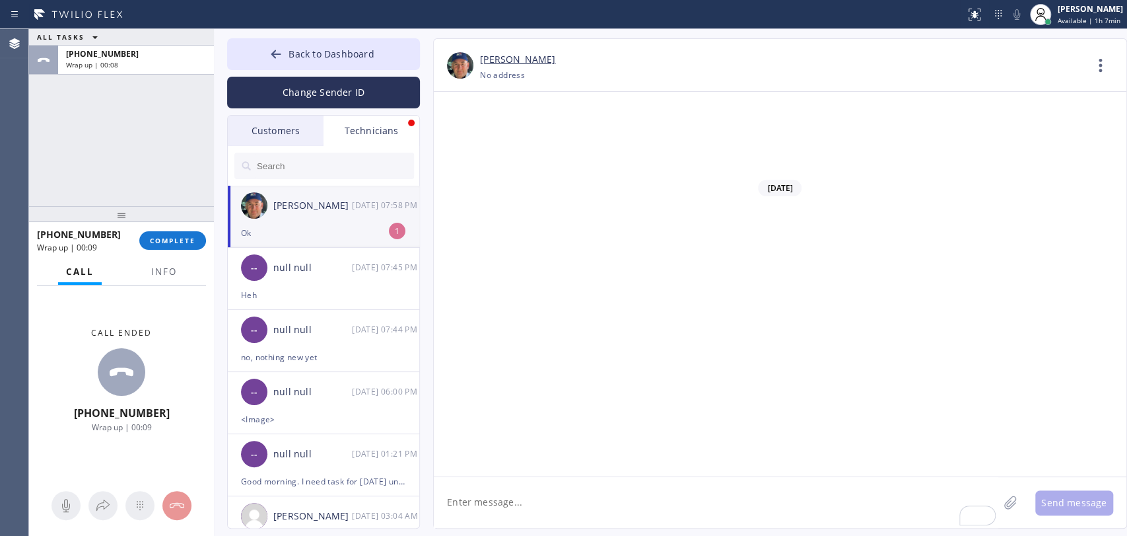
click at [536, 495] on textarea "To enrich screen reader interactions, please activate Accessibility in Grammarl…" at bounding box center [716, 502] width 565 height 51
paste textarea "[URL][DOMAIN_NAME]"
type textarea "[URL][DOMAIN_NAME]"
type textarea "can u send her this link? it's another way to pay"
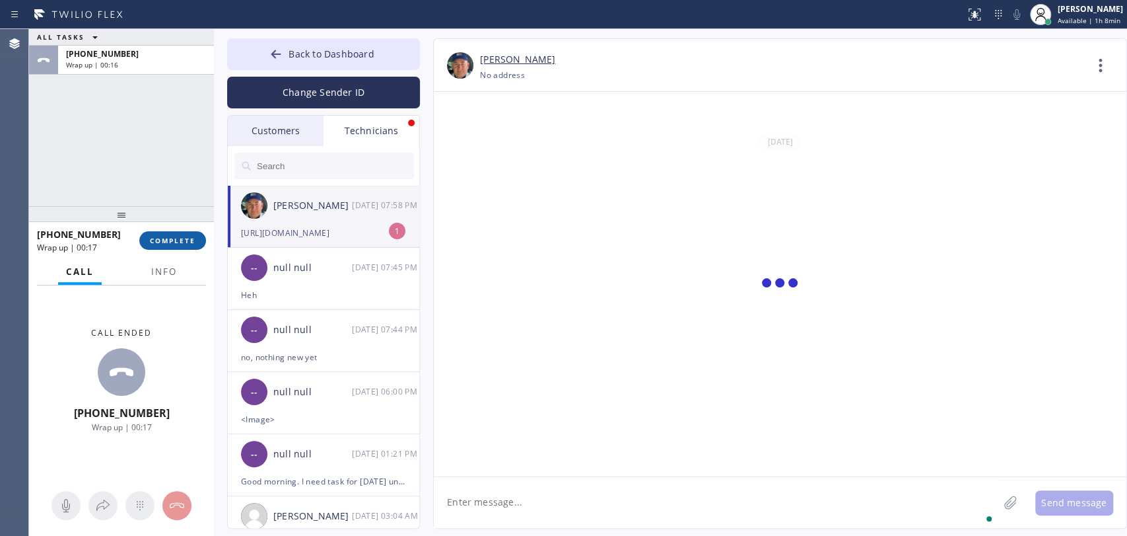
click at [188, 232] on button "COMPLETE" at bounding box center [172, 240] width 67 height 18
click at [159, 193] on div "ALL TASKS ALL TASKS ACTIVE TASKS TASKS IN WRAP UP [PHONE_NUMBER] Wrap up | 00:16" at bounding box center [121, 117] width 185 height 177
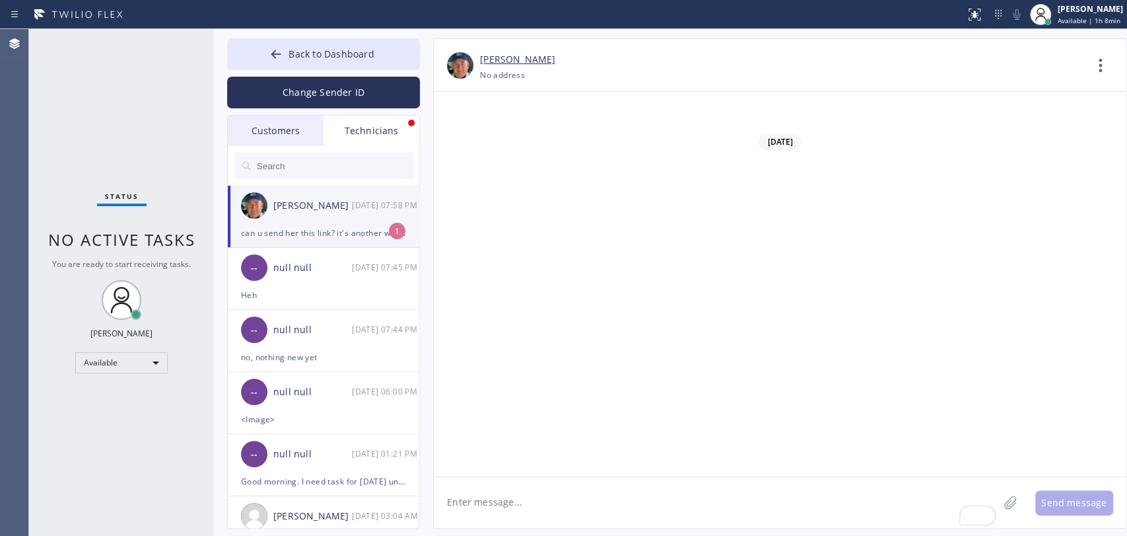
scroll to position [140397, 0]
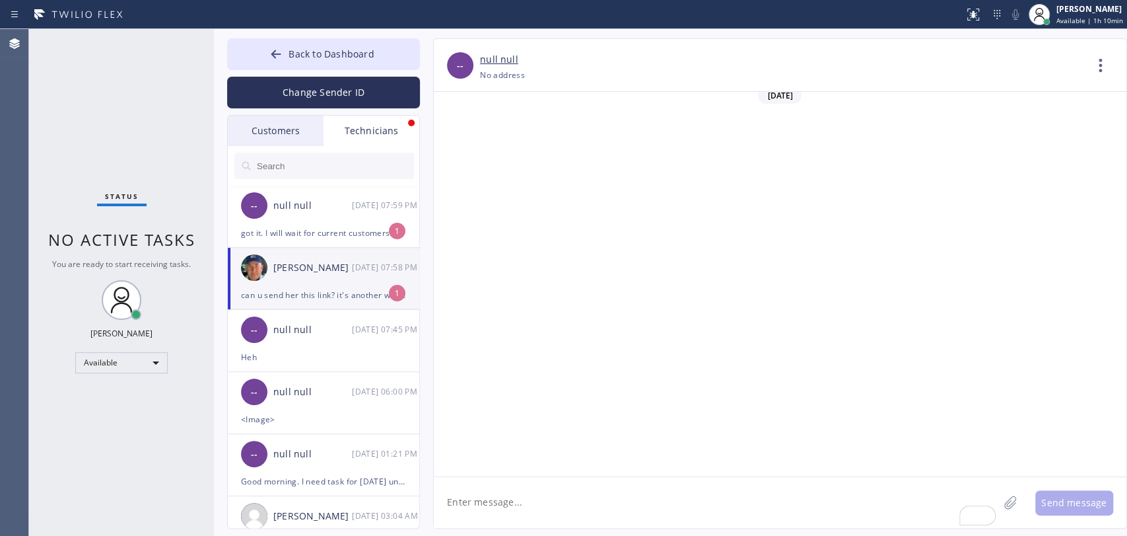
click at [302, 166] on input "text" at bounding box center [335, 166] width 158 height 26
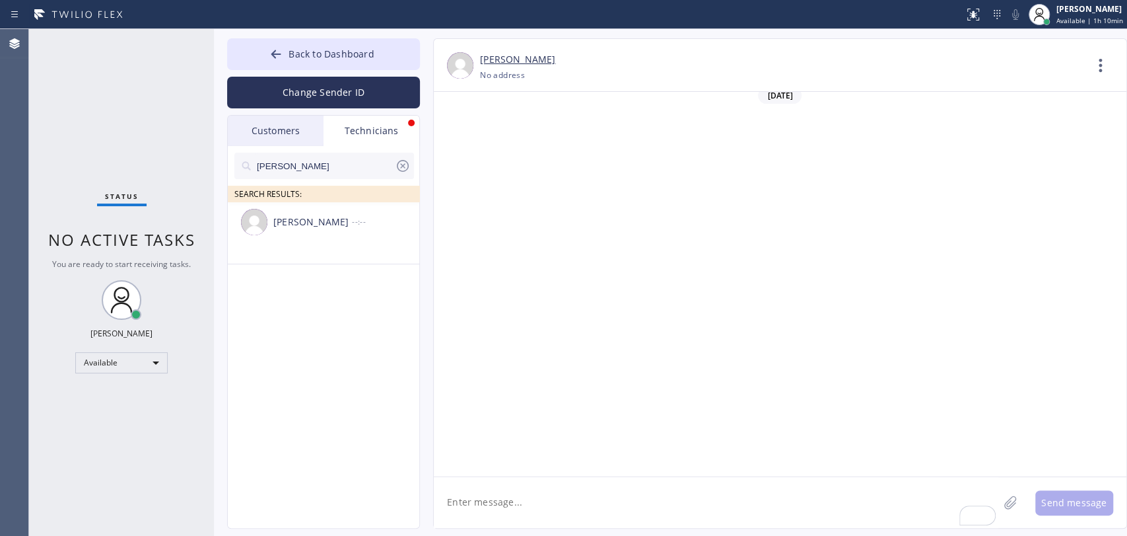
type input "[PERSON_NAME]"
click at [289, 237] on div "[PERSON_NAME] --:--" at bounding box center [324, 222] width 193 height 40
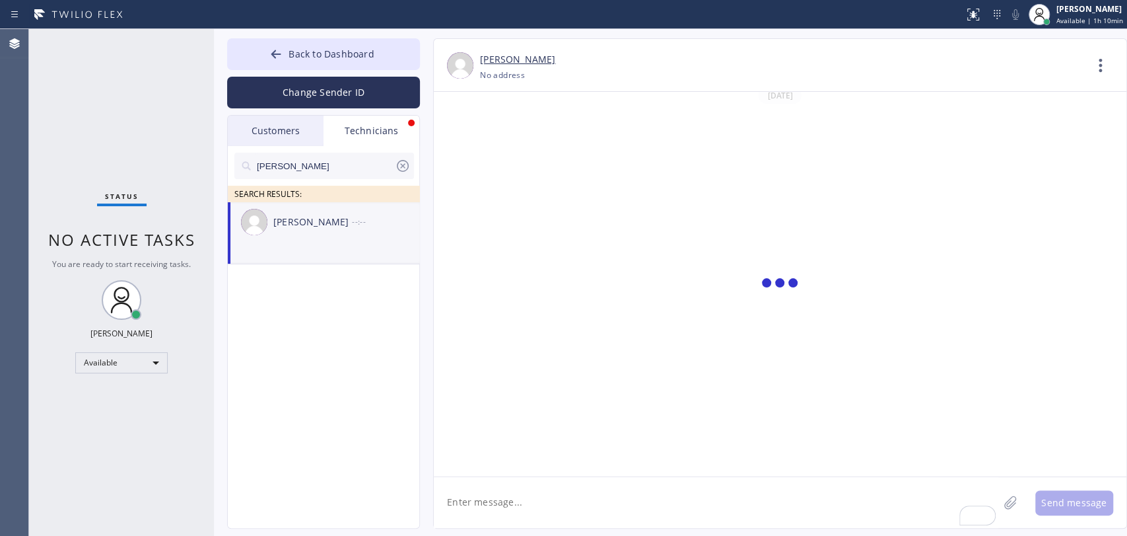
click at [526, 517] on textarea "To enrich screen reader interactions, please activate Accessibility in Grammarl…" at bounding box center [716, 502] width 565 height 51
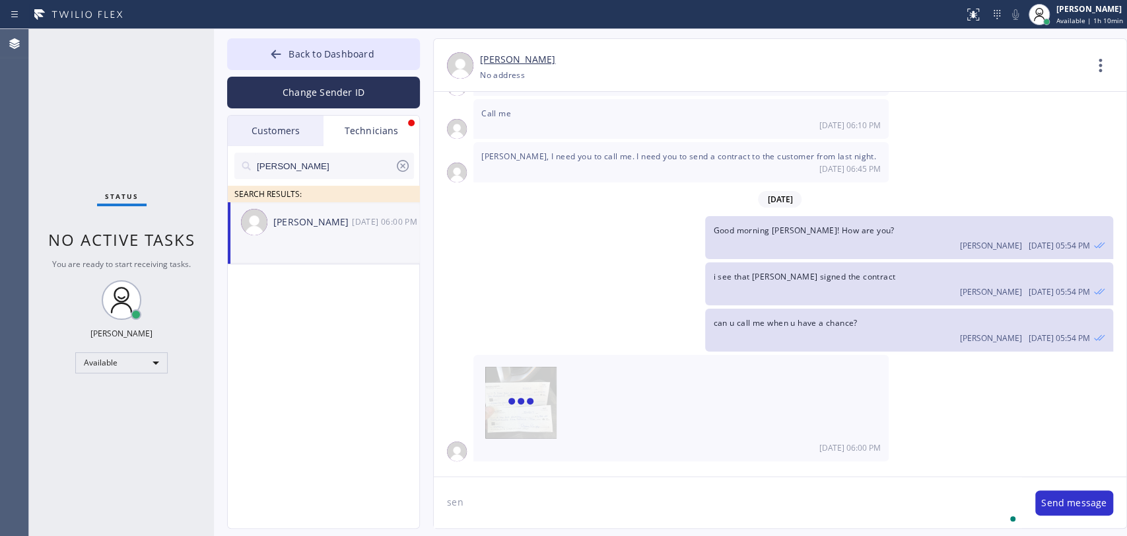
type textarea "sent"
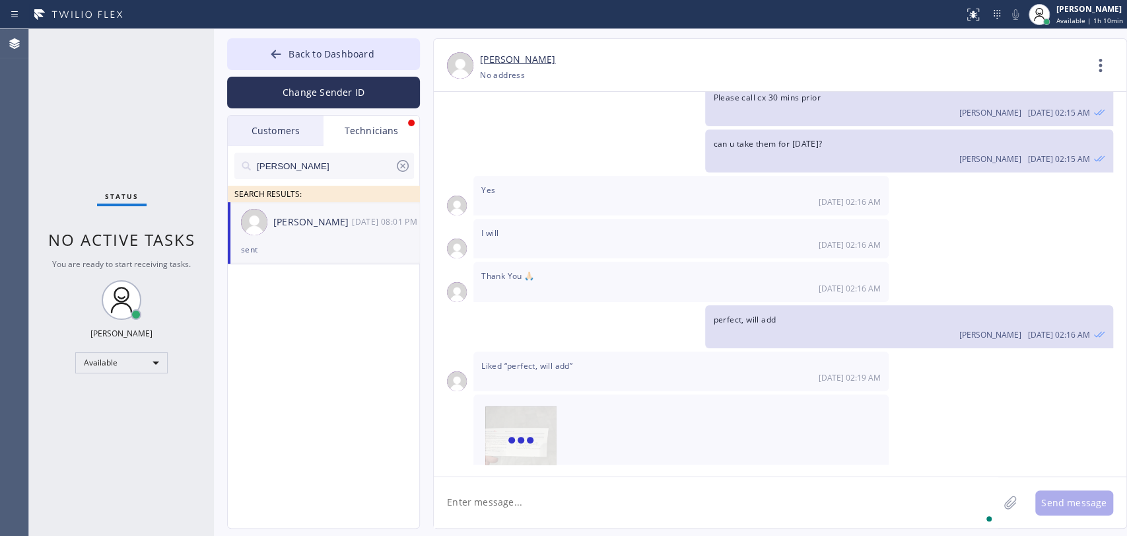
scroll to position [105918, 0]
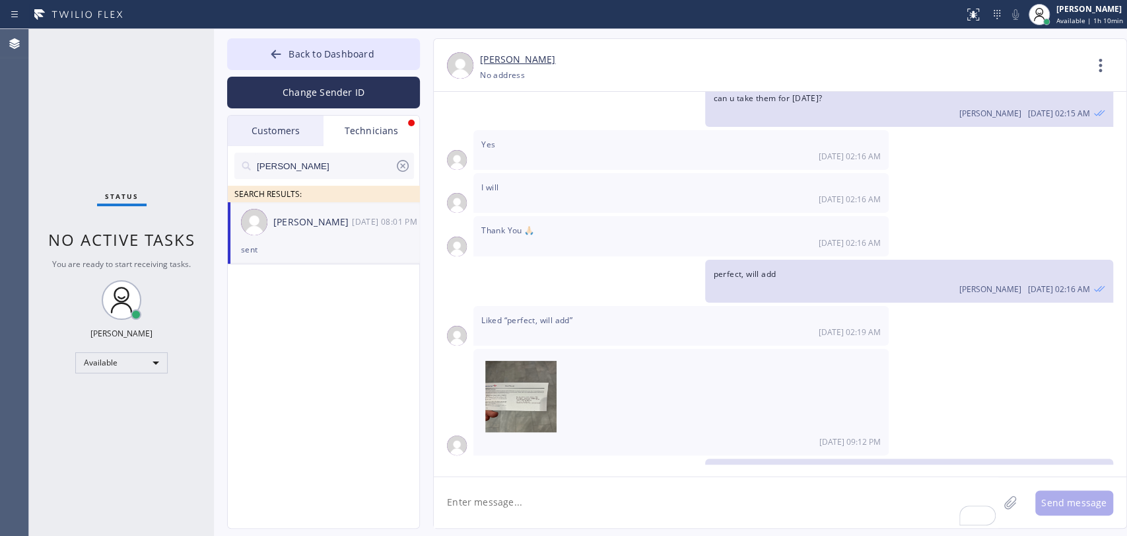
drag, startPoint x: 402, startPoint y: 164, endPoint x: 390, endPoint y: 166, distance: 12.6
click at [402, 164] on icon at bounding box center [403, 166] width 16 height 16
drag, startPoint x: 162, startPoint y: 180, endPoint x: 154, endPoint y: 181, distance: 8.7
click at [155, 181] on div "Status No active tasks You are ready to start receiving tasks. Oleksiy Dmitriev…" at bounding box center [121, 282] width 185 height 507
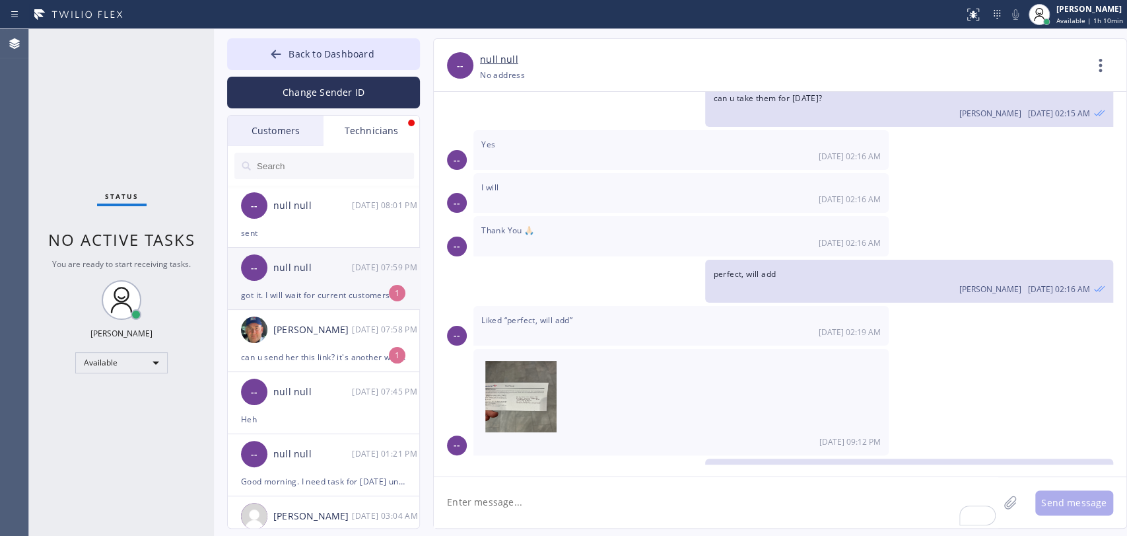
click at [347, 279] on div "-- null null 08/25 07:59 PM" at bounding box center [324, 268] width 193 height 40
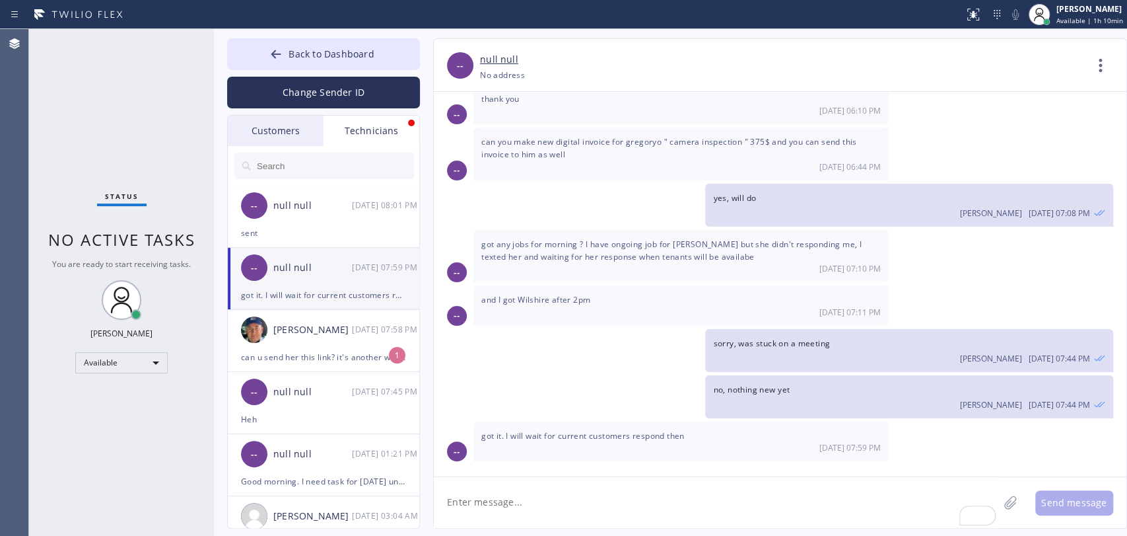
scroll to position [1010, 0]
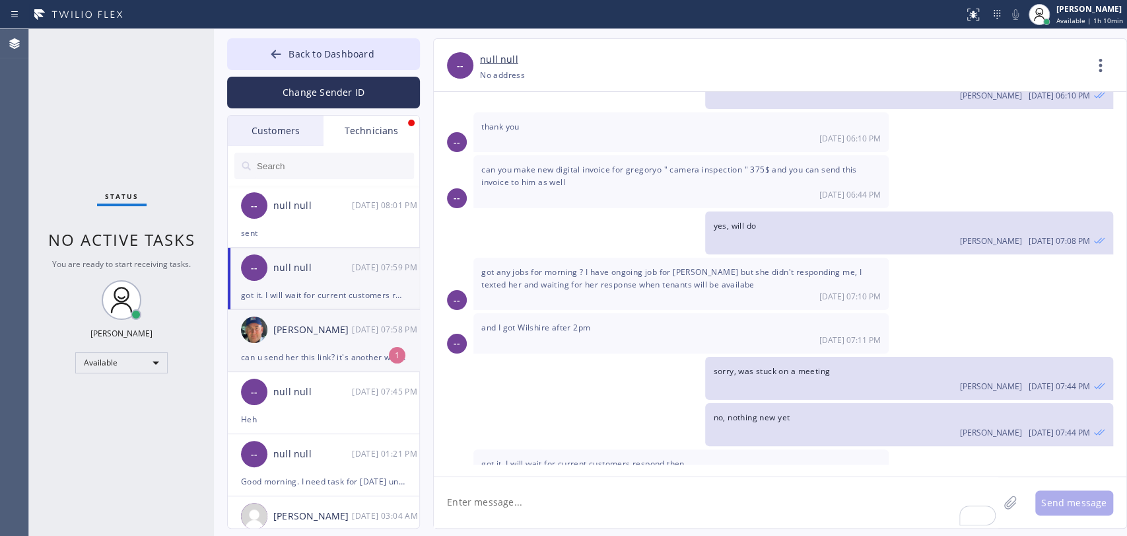
click at [322, 329] on div "[PERSON_NAME]" at bounding box center [312, 329] width 79 height 15
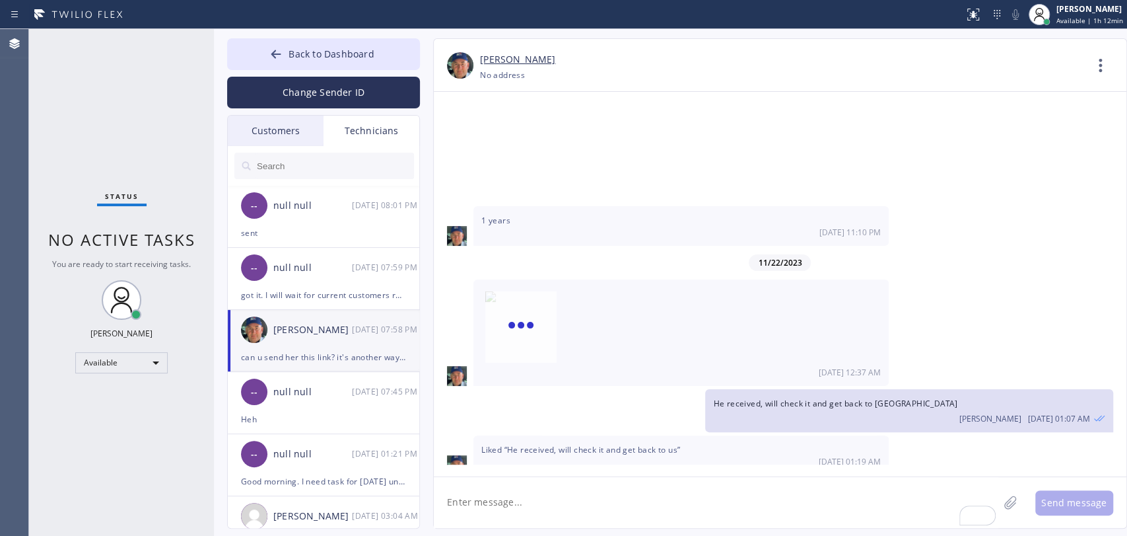
scroll to position [140397, 0]
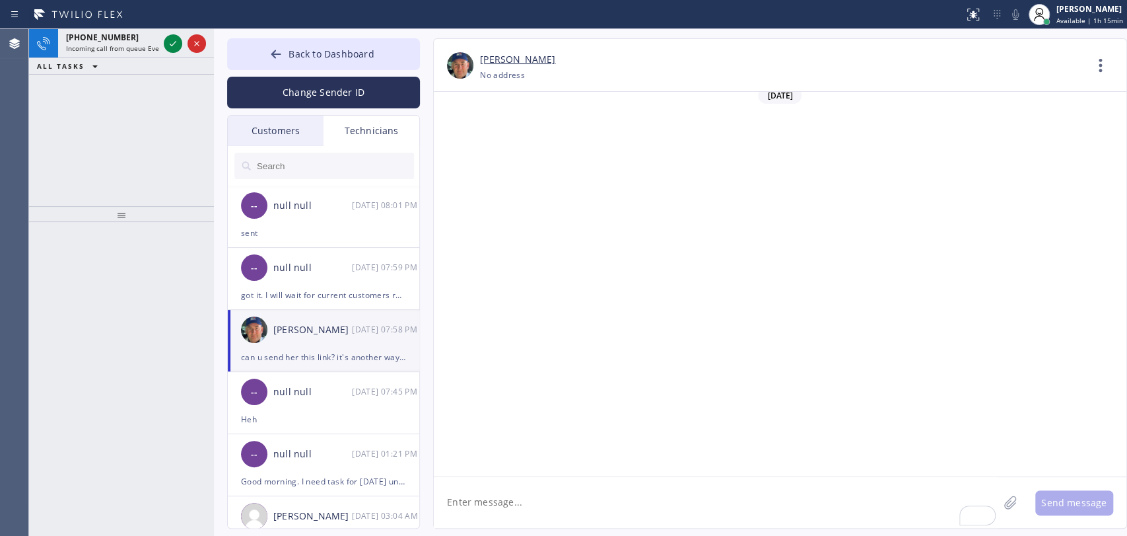
drag, startPoint x: 114, startPoint y: 42, endPoint x: 125, endPoint y: 64, distance: 24.5
click at [114, 44] on span "Incoming call from queue Everybody" at bounding box center [123, 48] width 114 height 9
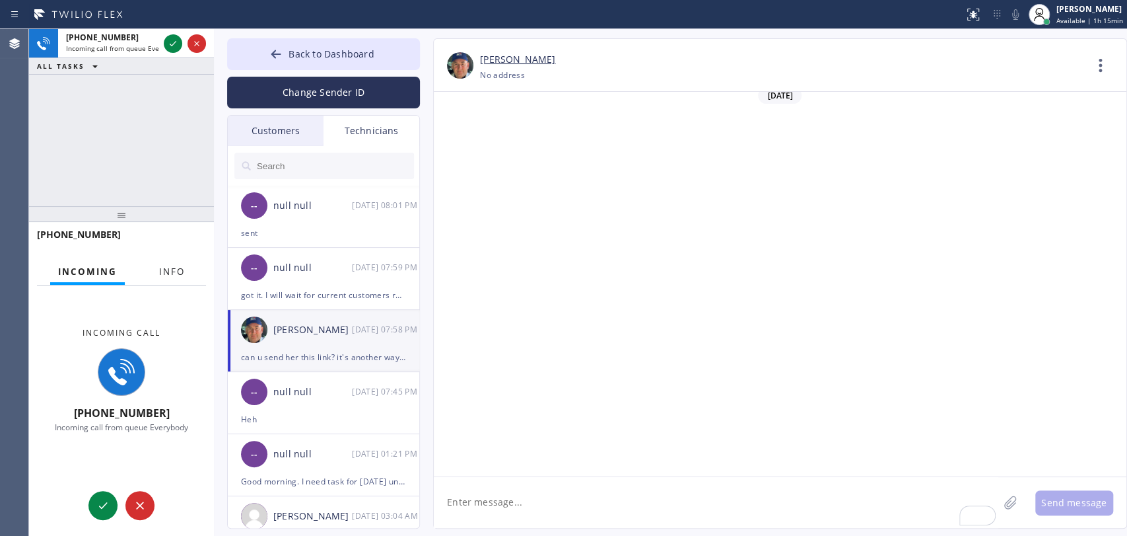
click at [169, 279] on button "Info" at bounding box center [172, 272] width 42 height 26
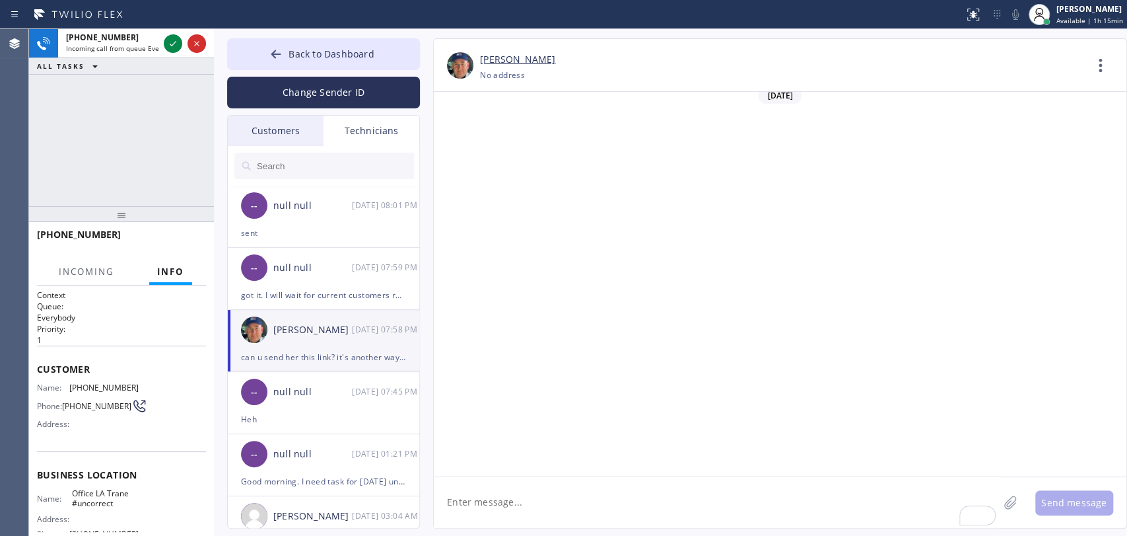
scroll to position [131, 0]
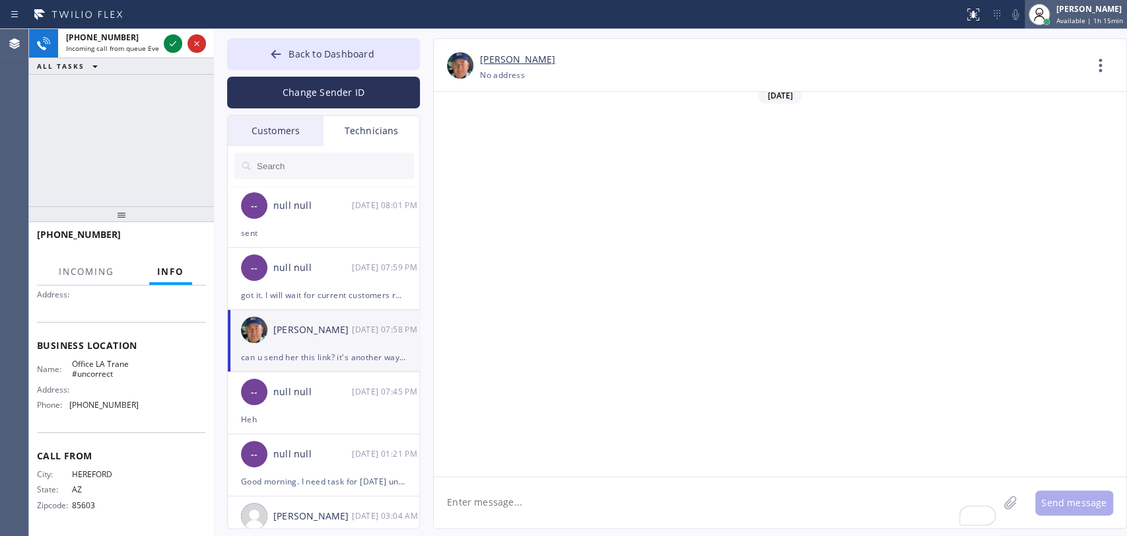
click at [1080, 16] on span "Available | 1h 15min" at bounding box center [1090, 20] width 67 height 9
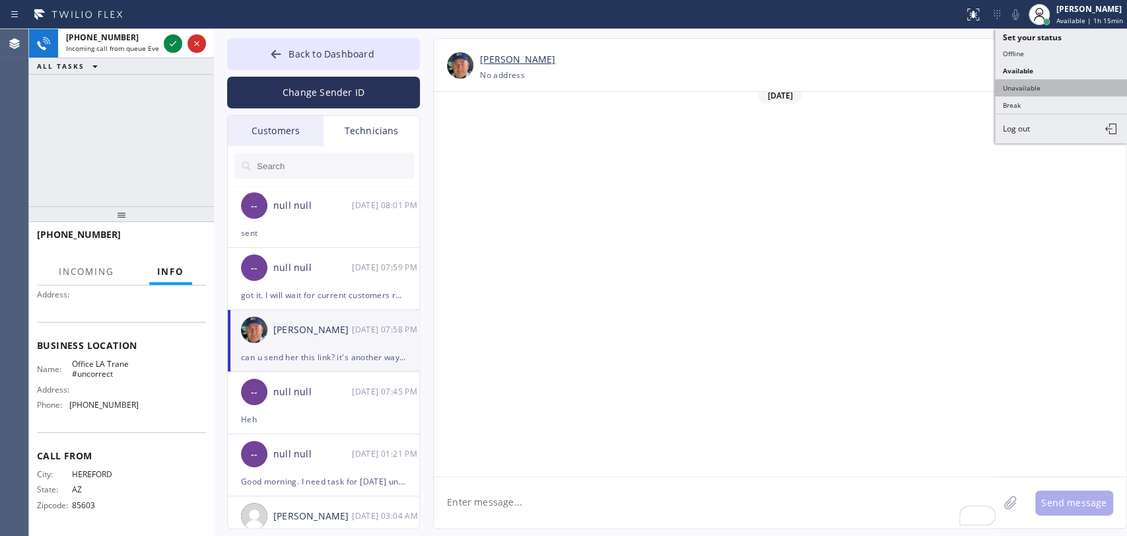
click at [1034, 87] on button "Unavailable" at bounding box center [1061, 87] width 132 height 17
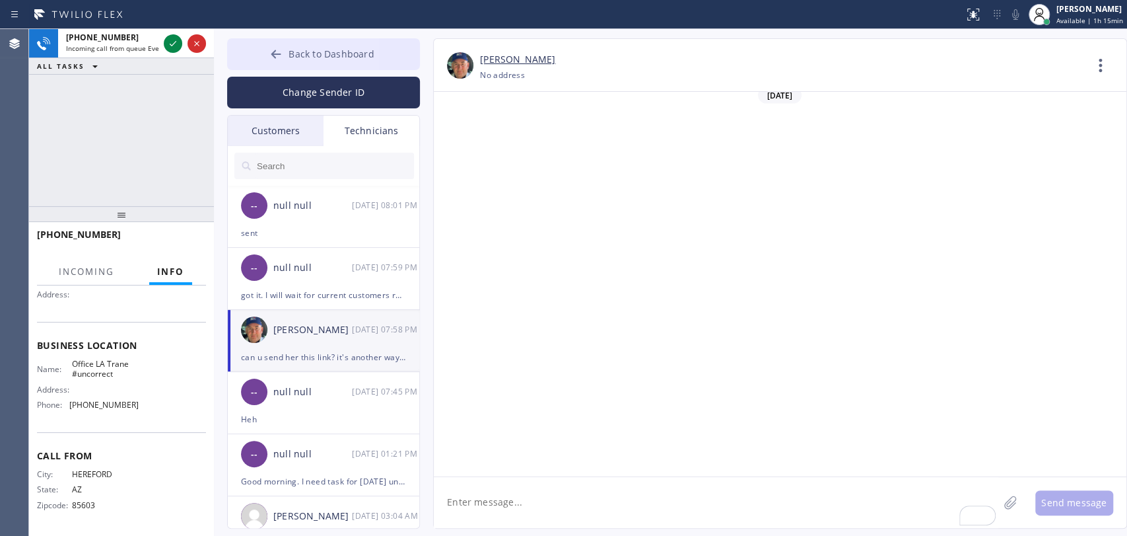
click at [333, 52] on span "Back to Dashboard" at bounding box center [331, 54] width 85 height 13
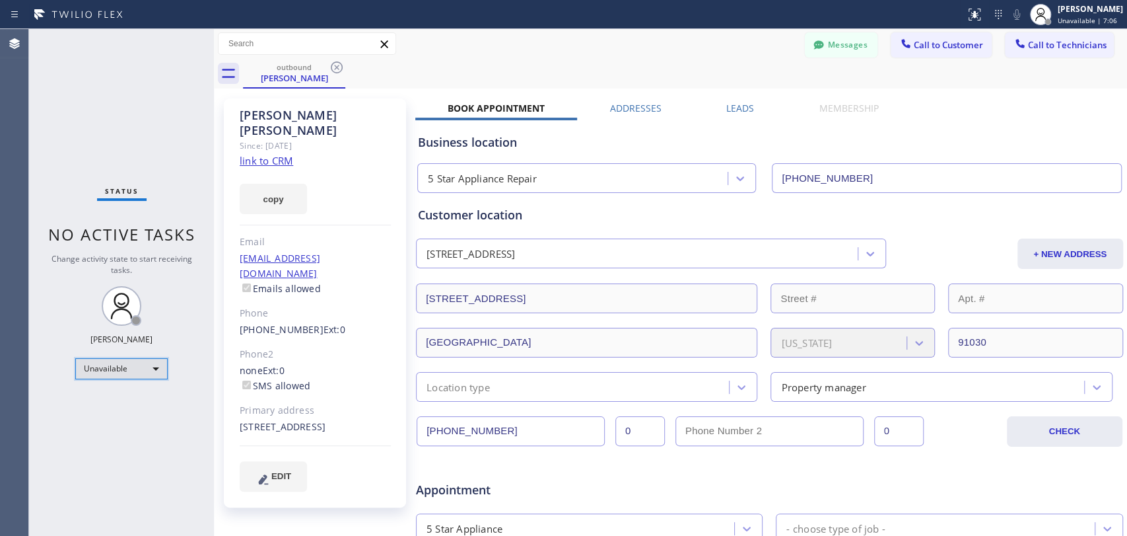
click at [145, 365] on div "Unavailable" at bounding box center [121, 368] width 92 height 21
click at [120, 396] on li "Available" at bounding box center [121, 402] width 90 height 16
click at [120, 396] on div "Status No active tasks Change activity state to start receiving tasks. Oleksiy …" at bounding box center [121, 282] width 185 height 507
click at [1051, 53] on button "Call to Technicians" at bounding box center [1059, 44] width 109 height 25
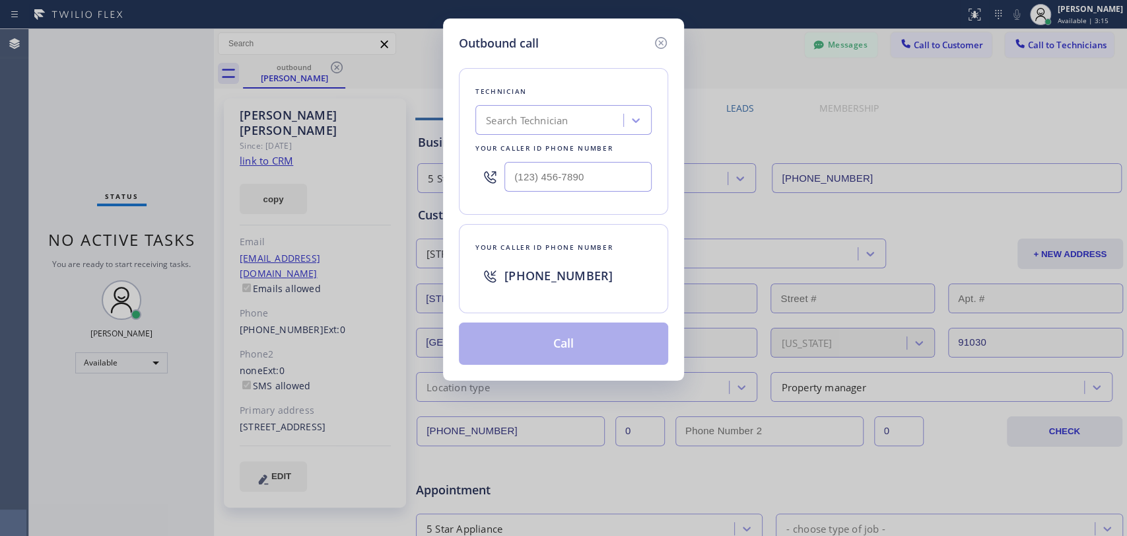
drag, startPoint x: 660, startPoint y: 48, endPoint x: 713, endPoint y: 47, distance: 52.2
click at [660, 48] on icon at bounding box center [661, 43] width 12 height 12
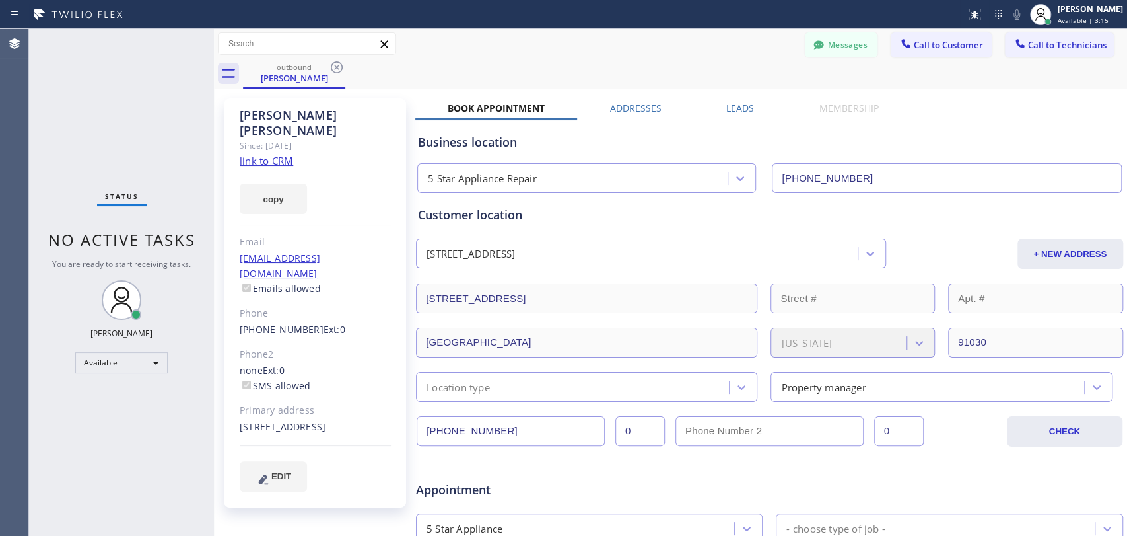
click at [833, 42] on button "Messages" at bounding box center [841, 44] width 73 height 25
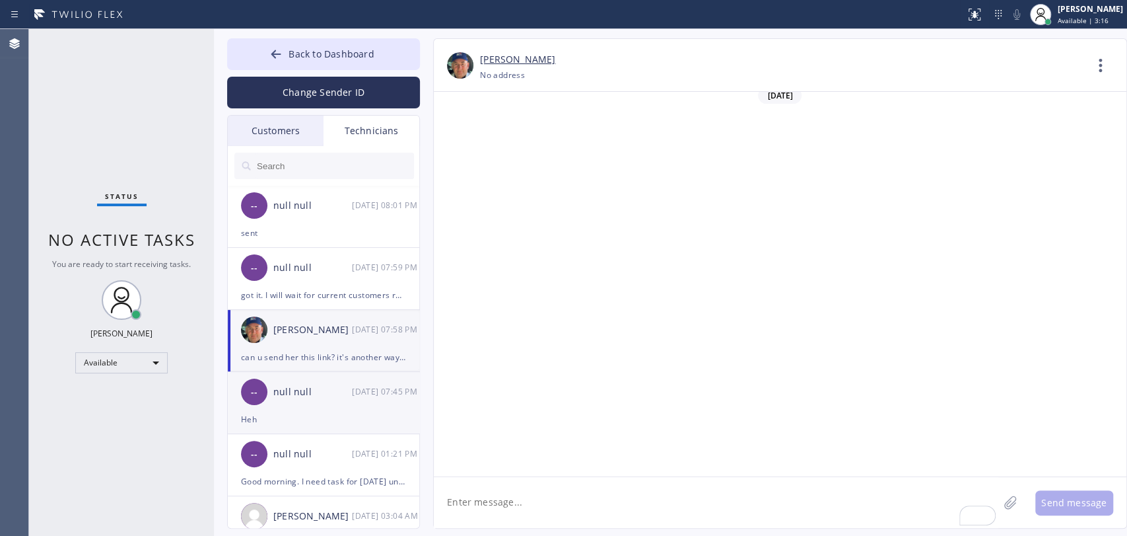
click at [308, 411] on div "Heh" at bounding box center [323, 418] width 165 height 15
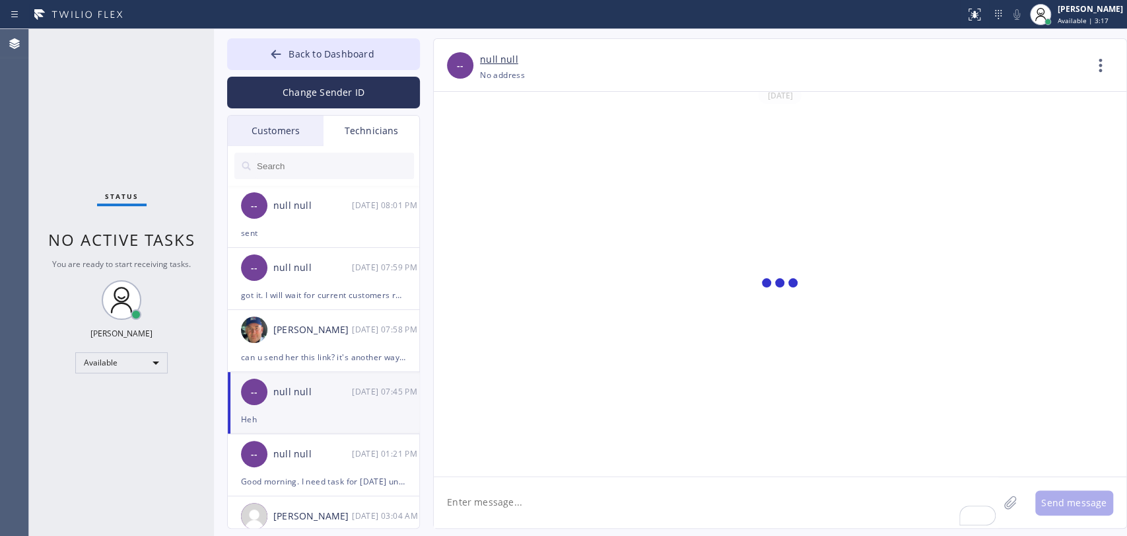
click at [474, 503] on textarea "To enrich screen reader interactions, please activate Accessibility in Grammarl…" at bounding box center [716, 502] width 565 height 51
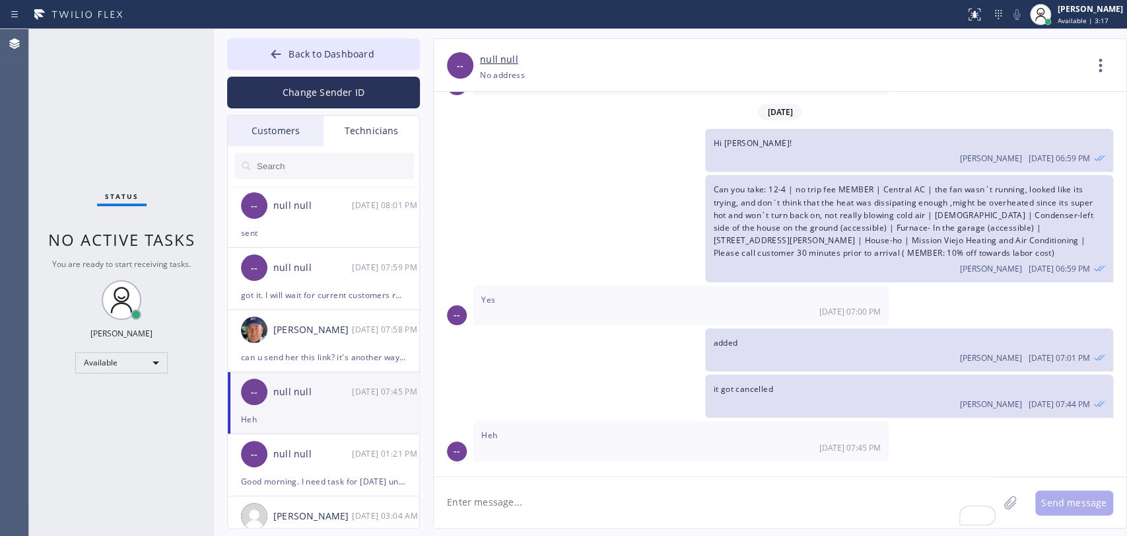
paste textarea "1-5 | $170 and up | Central HVAC system | need Tstat installation - already has…"
type textarea "1-5 | $170 and up | Central HVAC system | need Tstat installation - already has…"
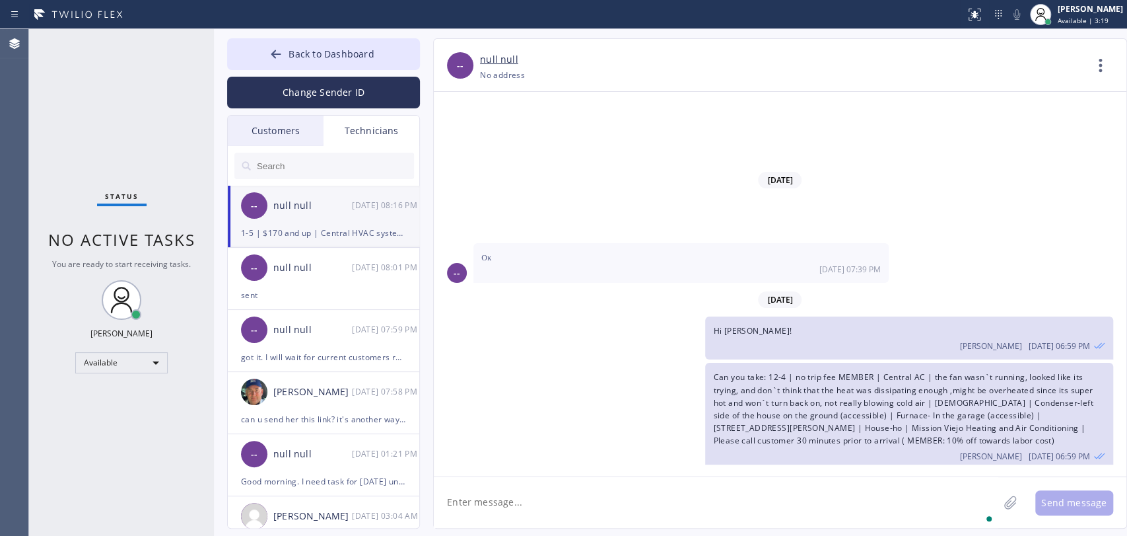
scroll to position [18179, 0]
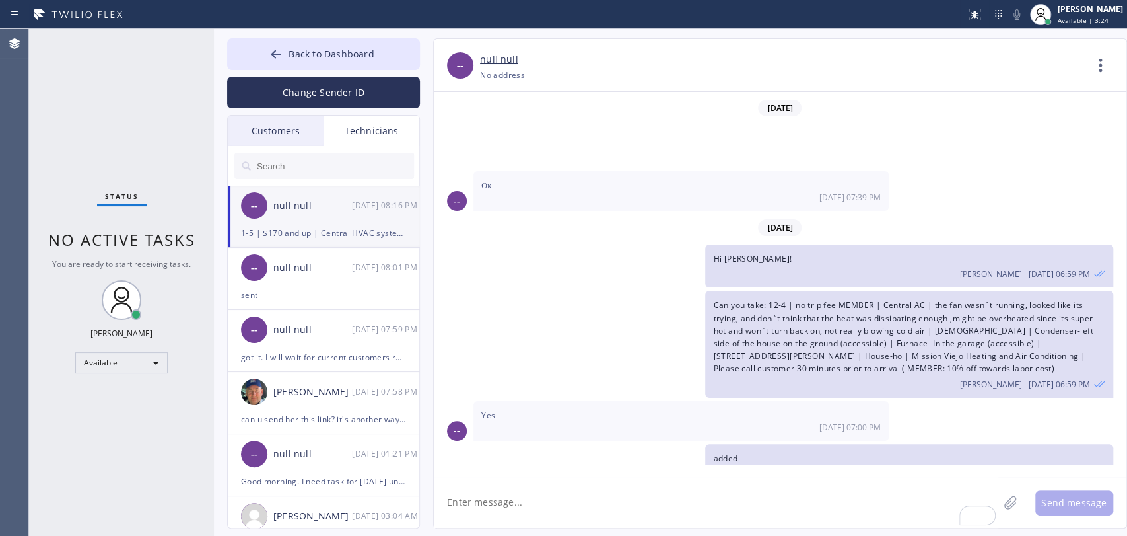
click at [485, 508] on textarea "To enrich screen reader interactions, please activate Accessibility in Grammarl…" at bounding box center [716, 502] width 565 height 51
type textarea "Можете эту взять вместо той, чт отменилась?"
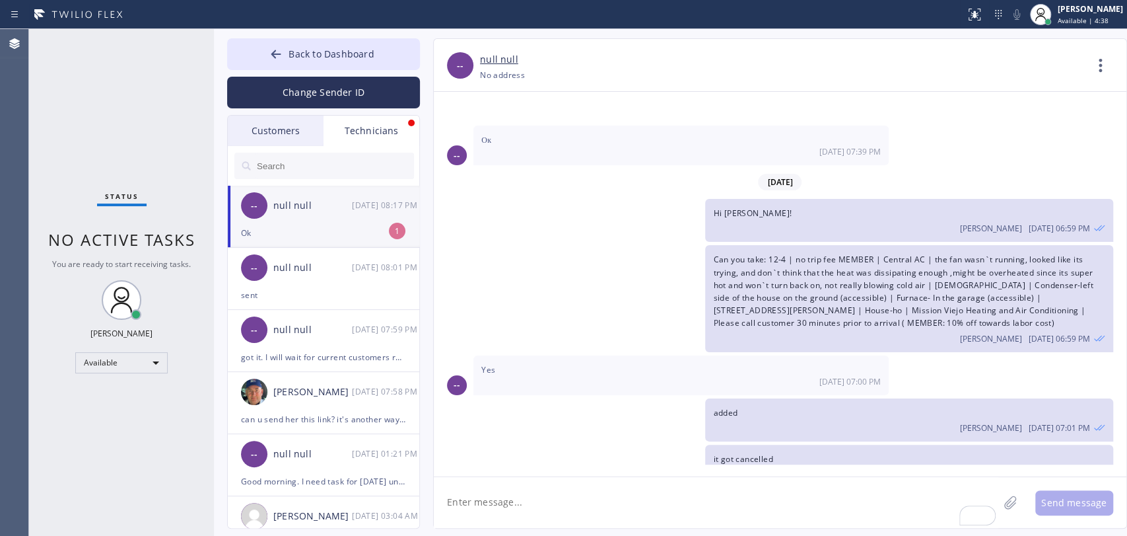
scroll to position [18268, 0]
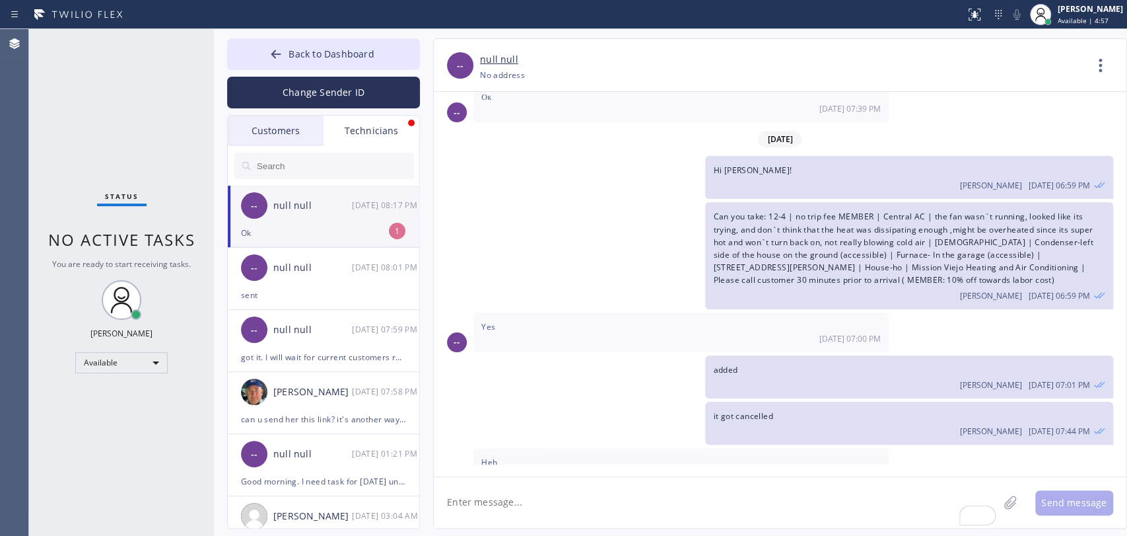
click at [306, 221] on div "-- null null 08/25 08:17 PM" at bounding box center [324, 206] width 193 height 40
click at [582, 499] on textarea "To enrich screen reader interactions, please activate Accessibility in Grammarl…" at bounding box center [716, 502] width 565 height 51
type textarea "thanks"
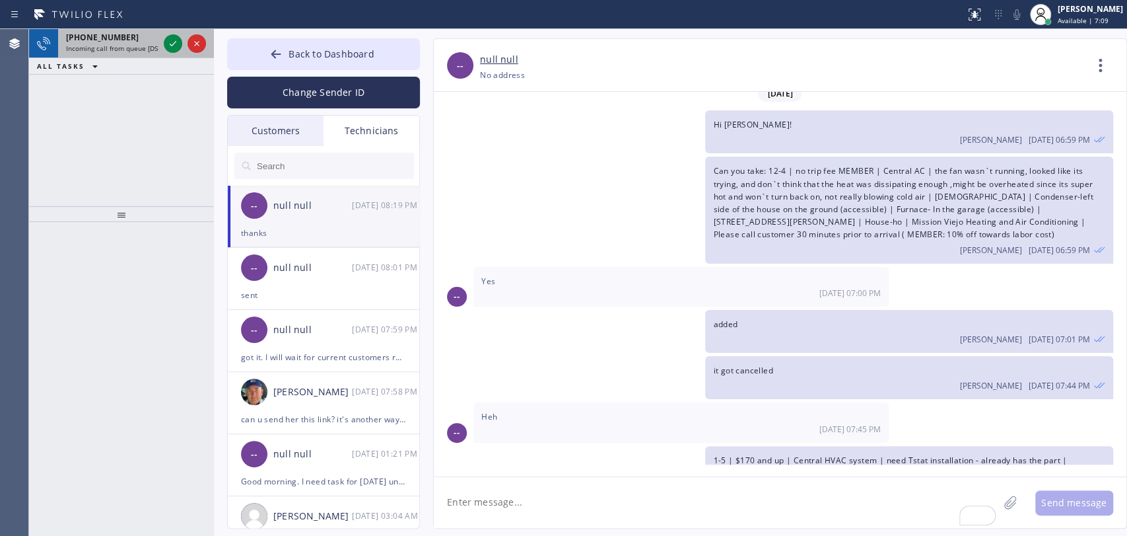
click at [131, 48] on span "Incoming call from queue [DSRs]" at bounding box center [116, 48] width 101 height 9
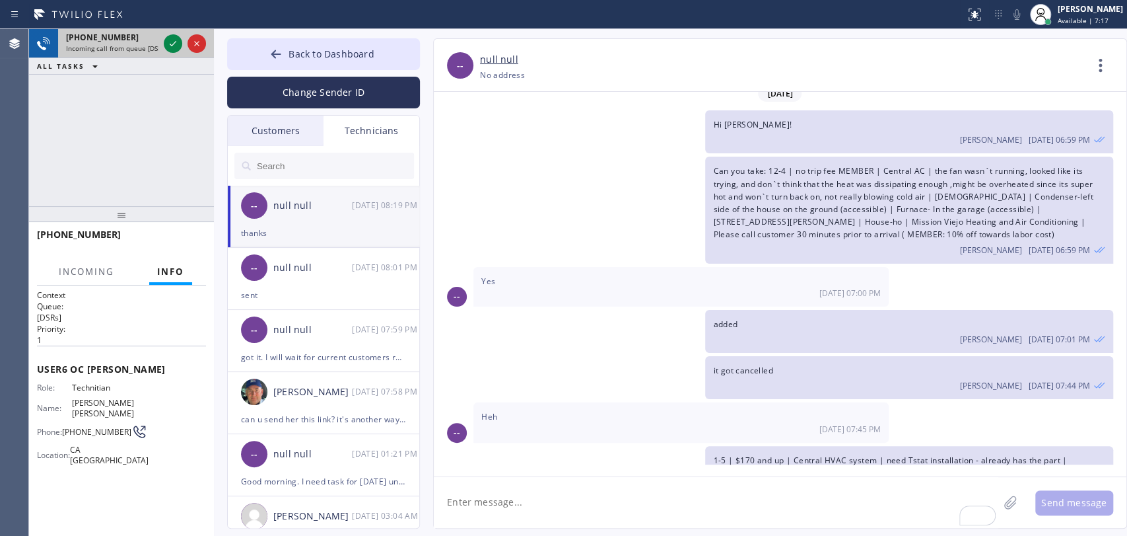
click at [122, 52] on div "+19095347004 Incoming call from queue [DSRs]" at bounding box center [109, 43] width 103 height 29
click at [104, 54] on div "+19095347004 Incoming call from queue [DSRs]" at bounding box center [109, 43] width 103 height 29
click at [170, 44] on icon at bounding box center [173, 44] width 16 height 16
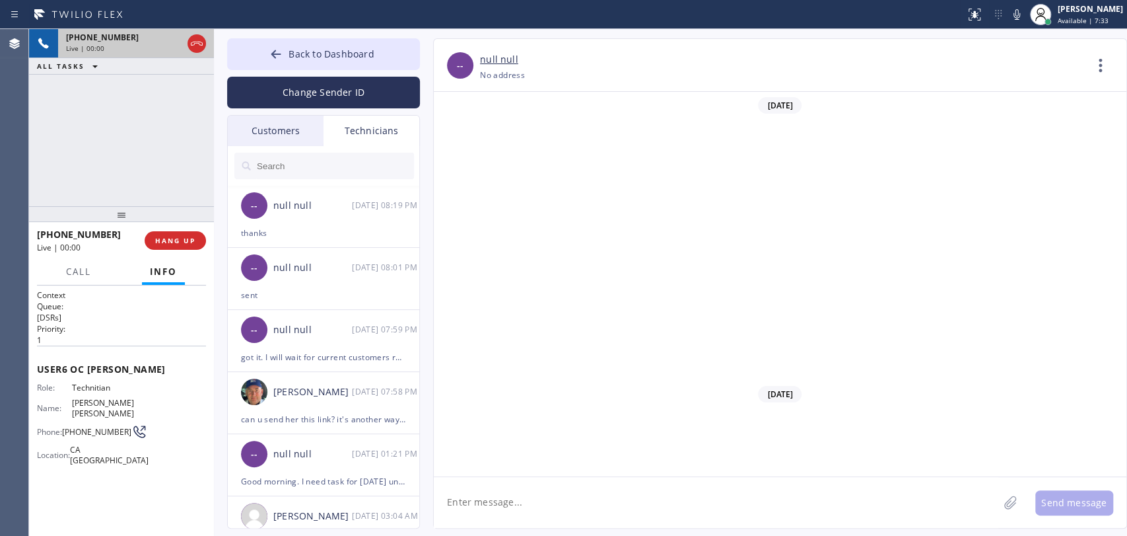
scroll to position [8965, 0]
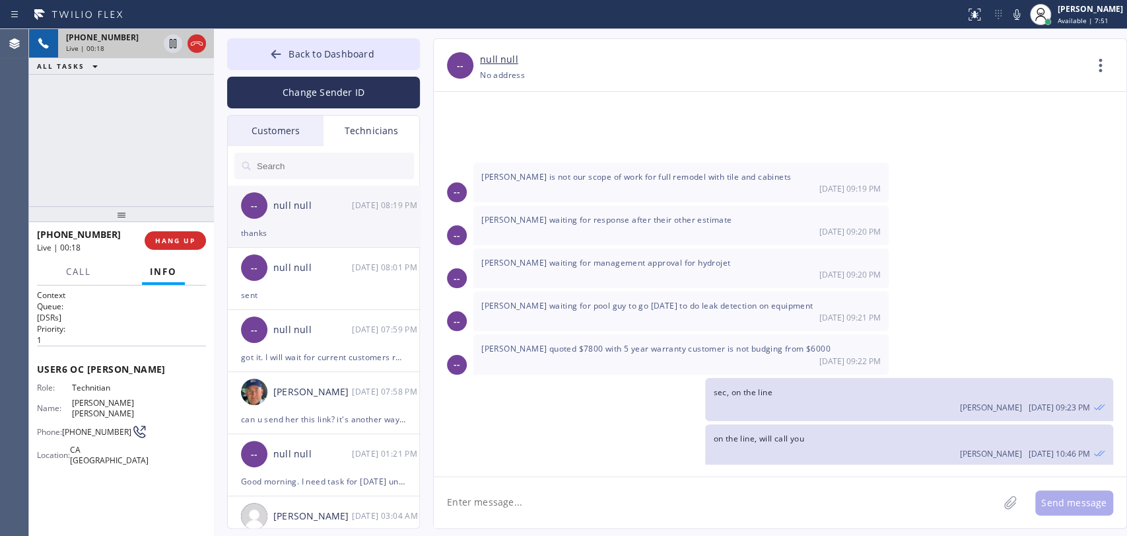
click at [306, 189] on div "-- null null 08/25 08:19 PM" at bounding box center [324, 206] width 193 height 40
click at [306, 179] on div at bounding box center [324, 166] width 193 height 40
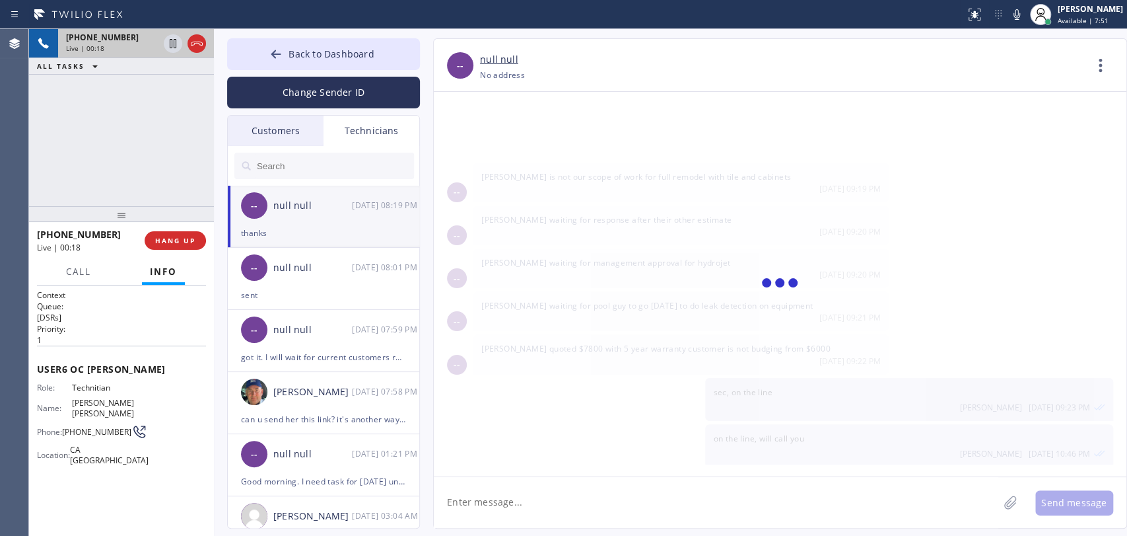
click at [306, 174] on input "text" at bounding box center [335, 166] width 158 height 26
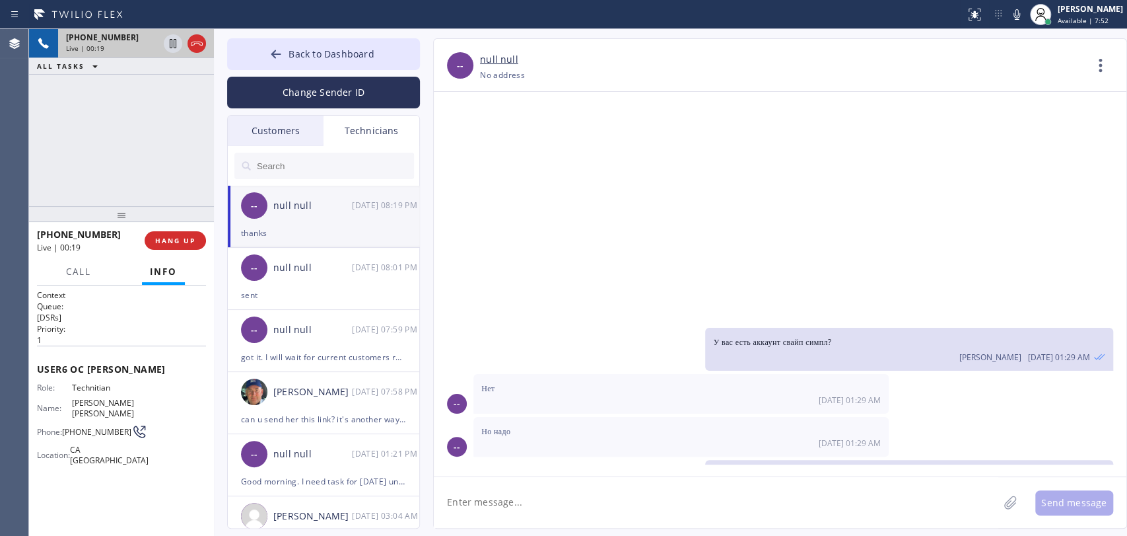
scroll to position [18313, 0]
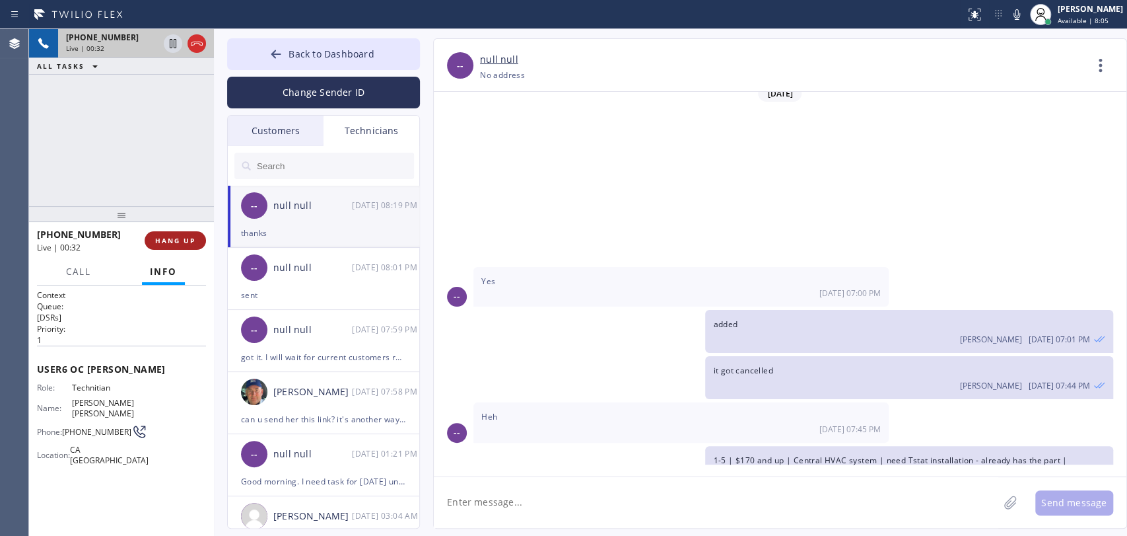
click at [176, 242] on span "HANG UP" at bounding box center [175, 240] width 40 height 9
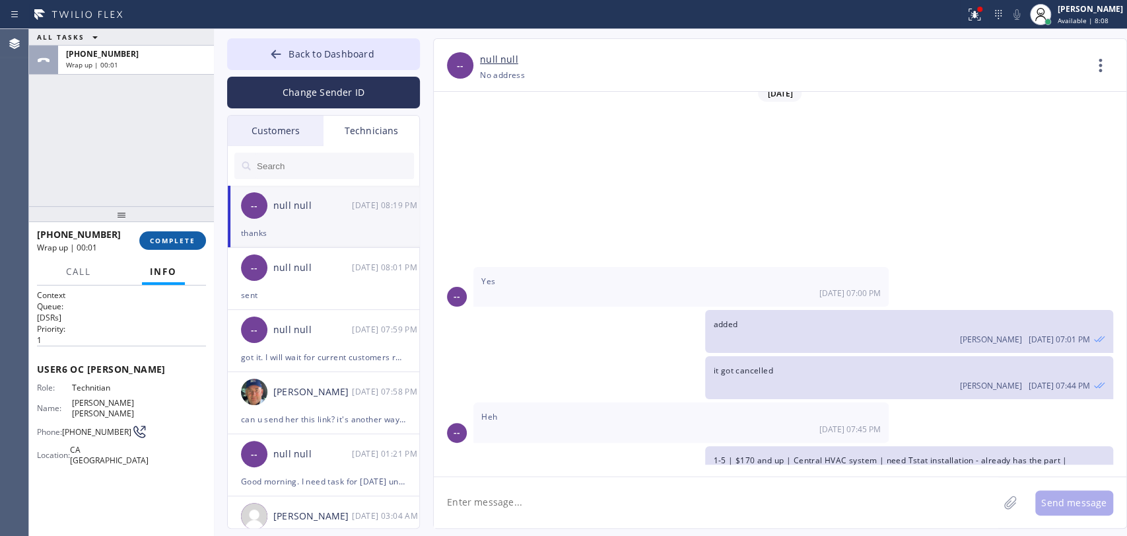
click at [153, 240] on span "COMPLETE" at bounding box center [173, 240] width 46 height 9
click at [152, 183] on div "ALL TASKS ALL TASKS ACTIVE TASKS TASKS IN WRAP UP +19095347004 Wrap up | 00:01" at bounding box center [121, 117] width 185 height 177
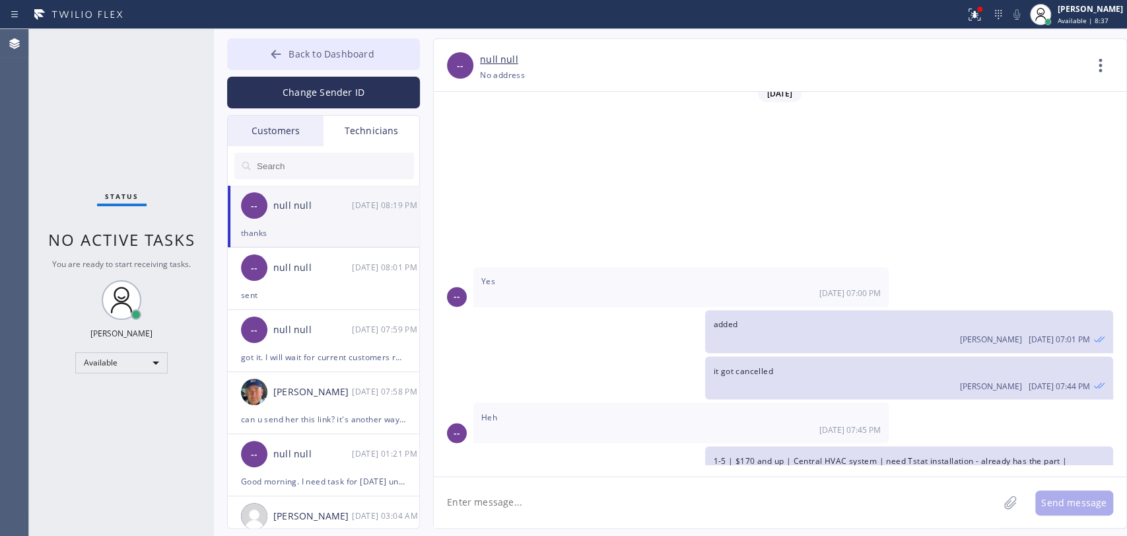
click at [275, 64] on button "Back to Dashboard" at bounding box center [323, 54] width 193 height 32
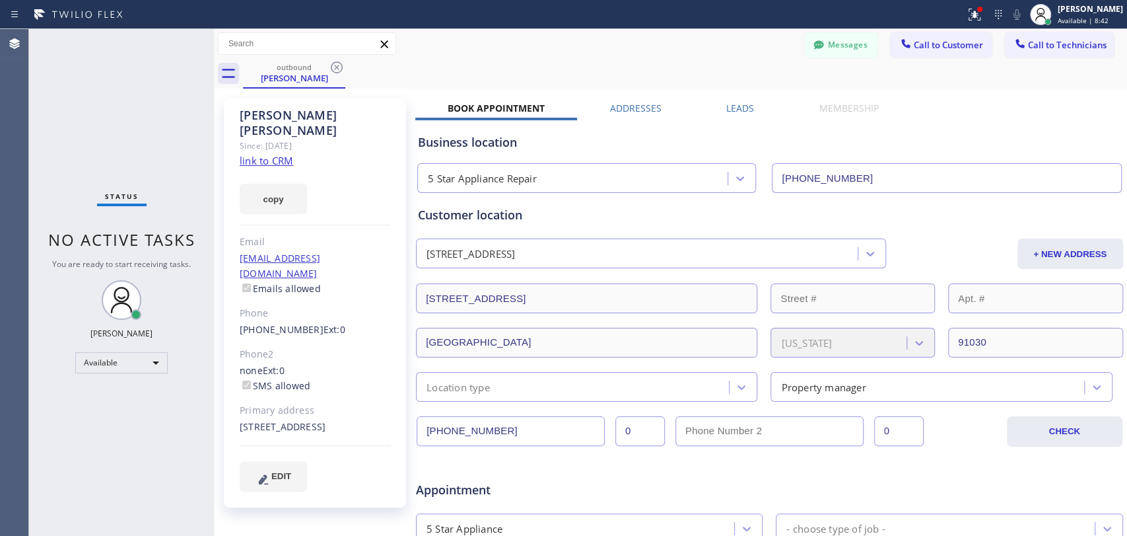
drag, startPoint x: 330, startPoint y: 65, endPoint x: 15, endPoint y: 50, distance: 315.3
click at [330, 65] on icon at bounding box center [337, 67] width 16 height 16
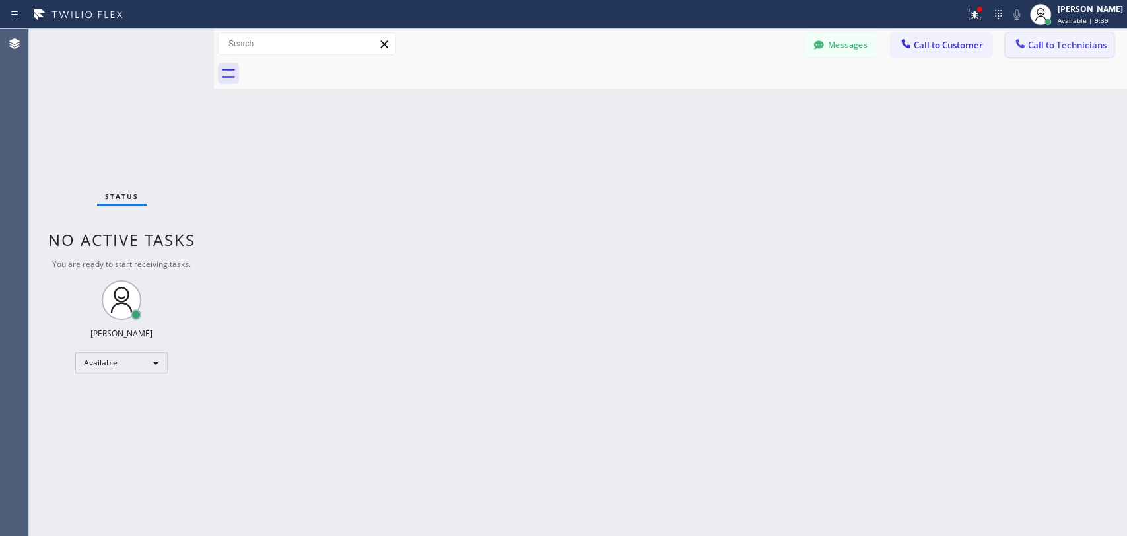
click at [1055, 38] on button "Call to Technicians" at bounding box center [1059, 44] width 109 height 25
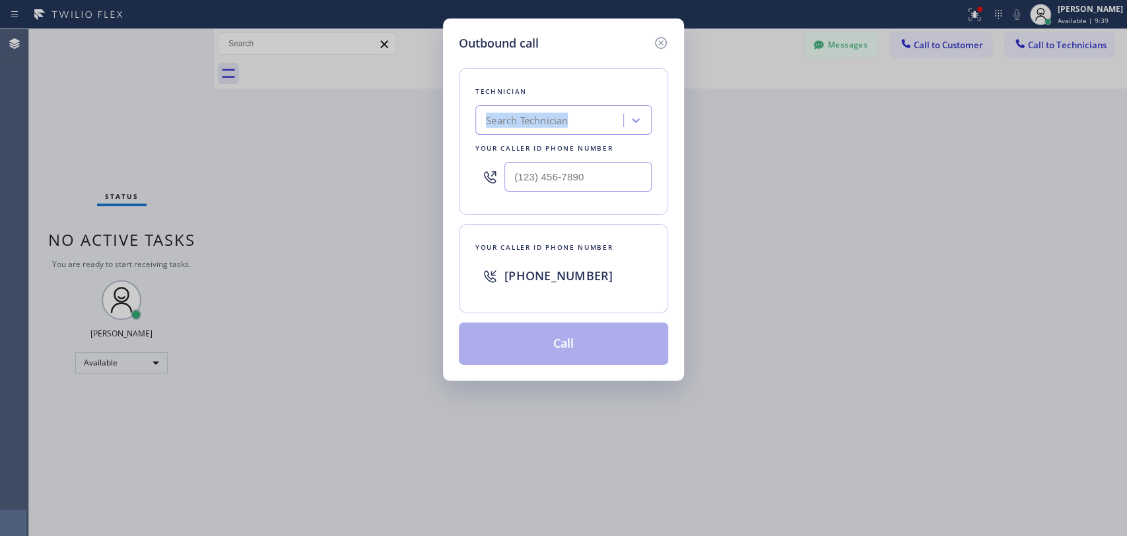
click at [565, 98] on div "Technician Search Technician Your caller id phone number" at bounding box center [563, 141] width 209 height 147
click at [555, 121] on div "Search Technician" at bounding box center [527, 120] width 82 height 15
type input "j"
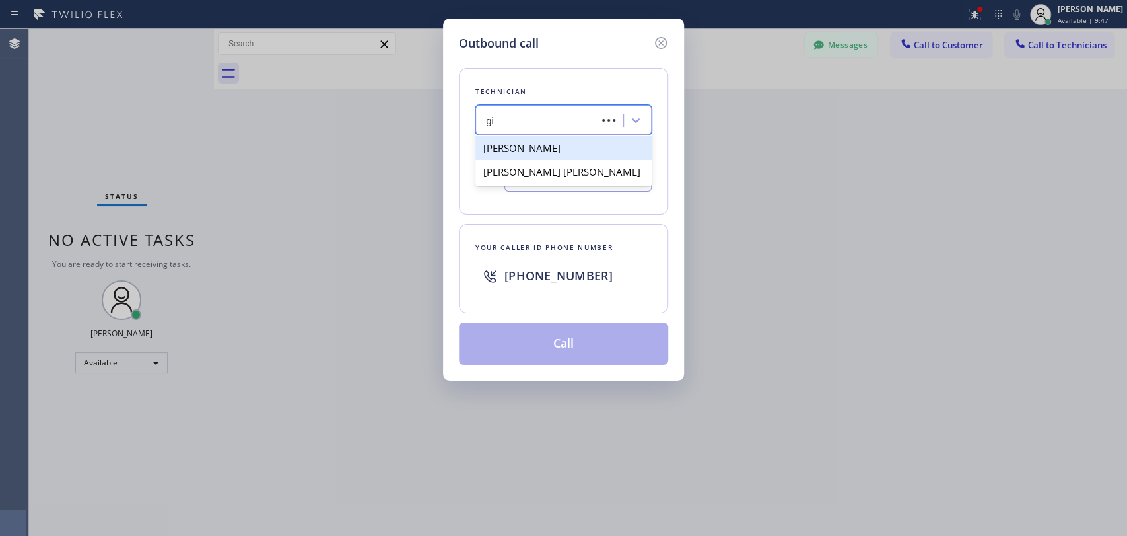
type input "g"
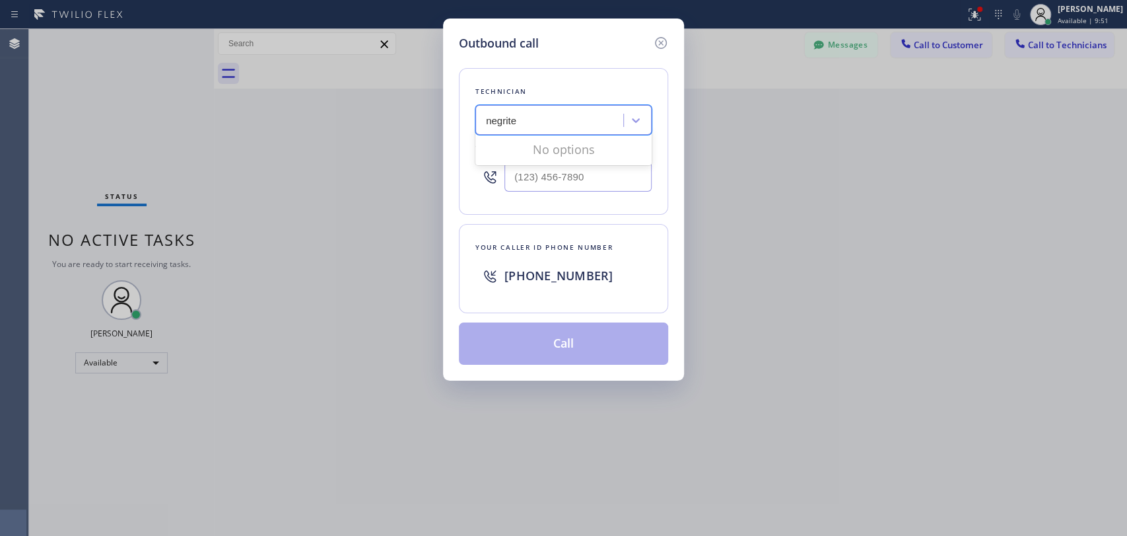
type input "negrite"
click at [669, 40] on div "Outbound call Technician 0 results available for search term negrite. Use Up an…" at bounding box center [563, 199] width 241 height 362
click at [664, 33] on div "Outbound call Technician Search Technician Your caller id phone number Your cal…" at bounding box center [563, 199] width 241 height 362
click at [663, 37] on icon at bounding box center [661, 43] width 16 height 16
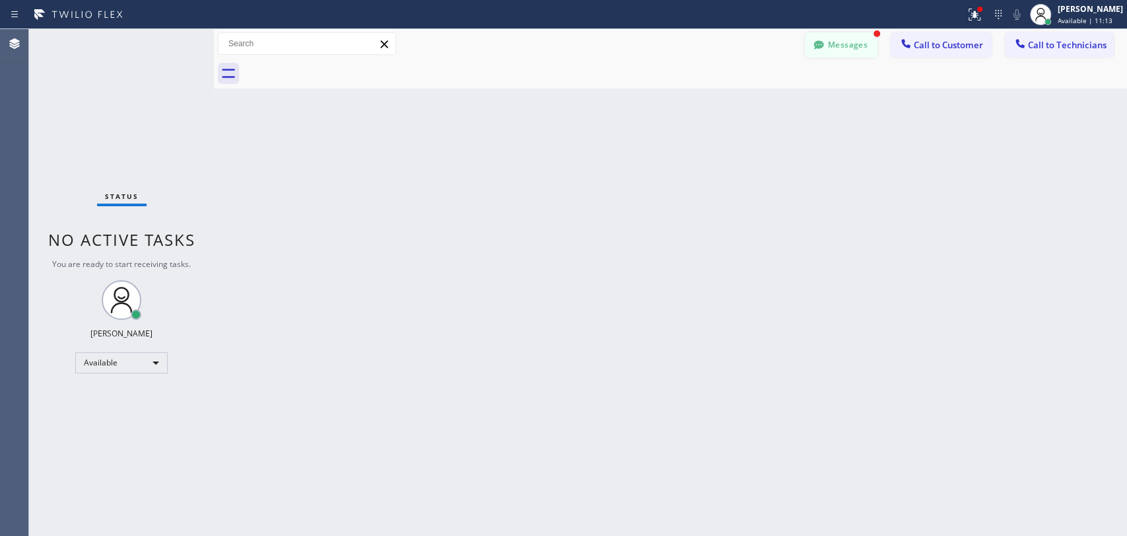
click at [853, 49] on button "Messages" at bounding box center [841, 44] width 73 height 25
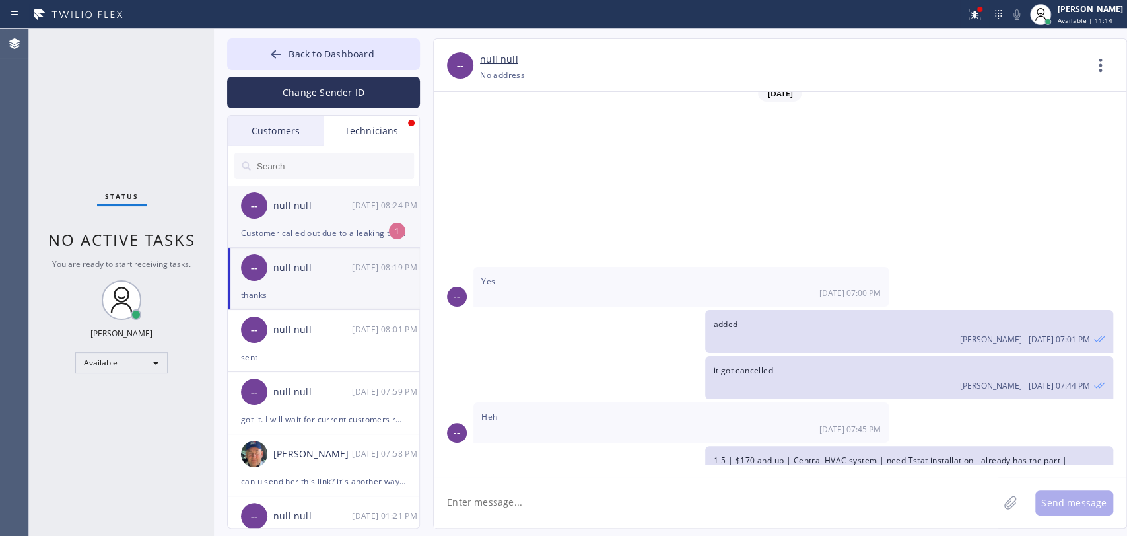
click at [333, 202] on div "null null" at bounding box center [312, 205] width 79 height 15
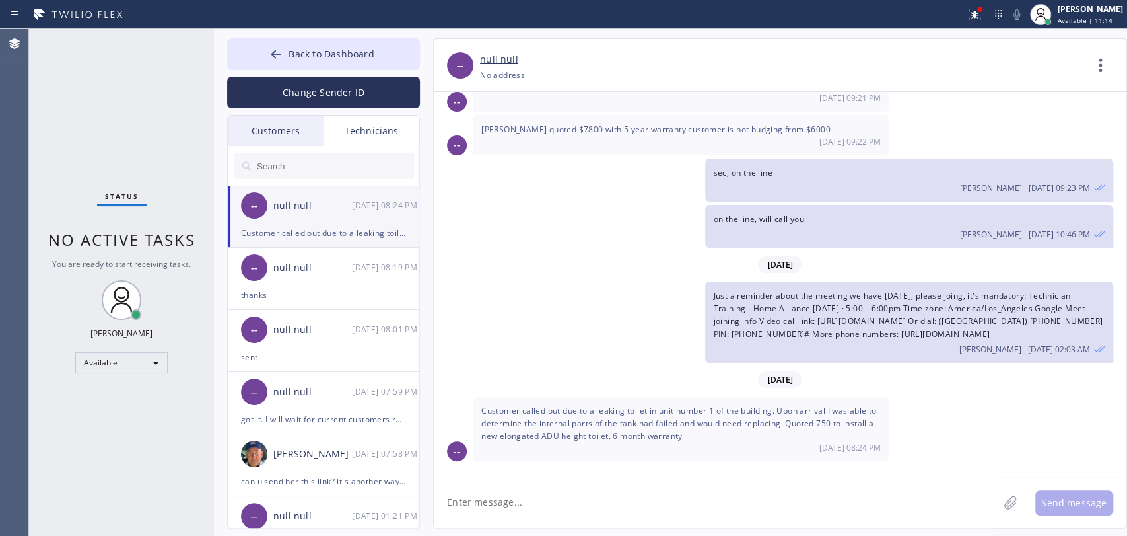
scroll to position [9063, 0]
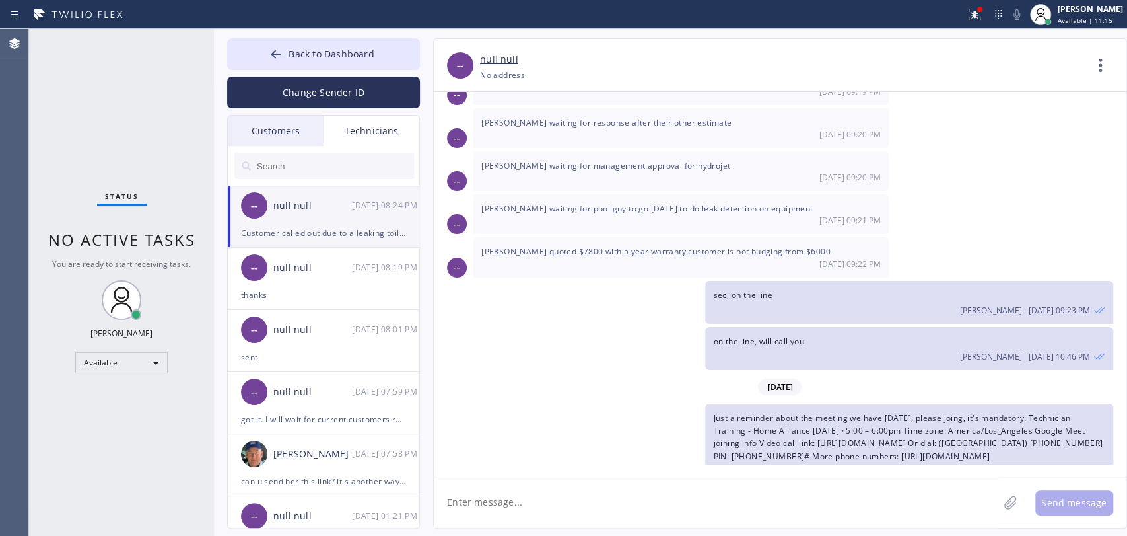
click at [567, 477] on textarea at bounding box center [716, 502] width 565 height 51
type textarea "thanks, will do"
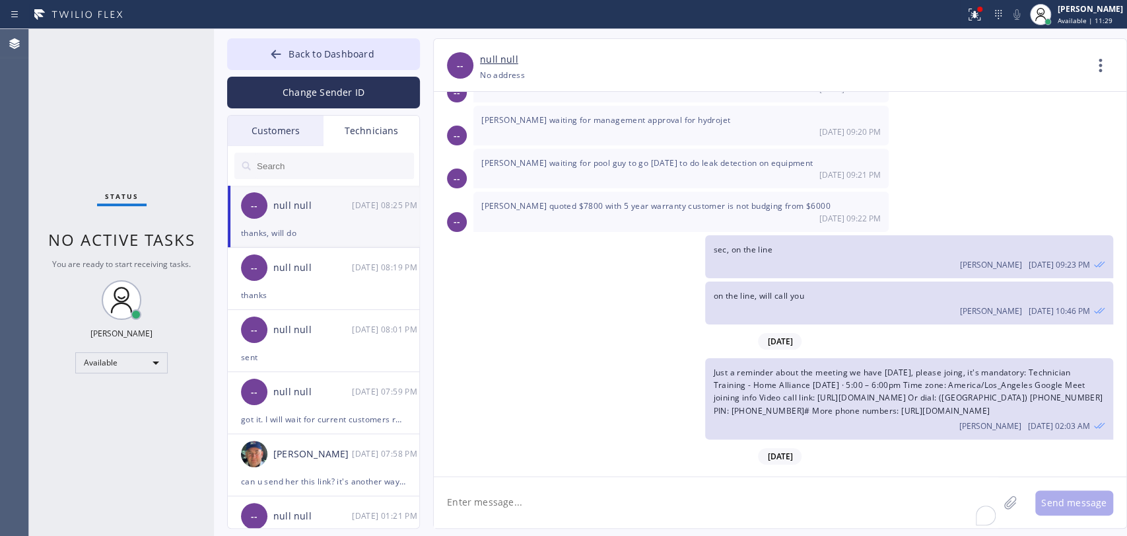
click at [799, 367] on span "Just a reminder about the meeting we have [DATE], please joing, it's mandatory:…" at bounding box center [908, 392] width 390 height 50
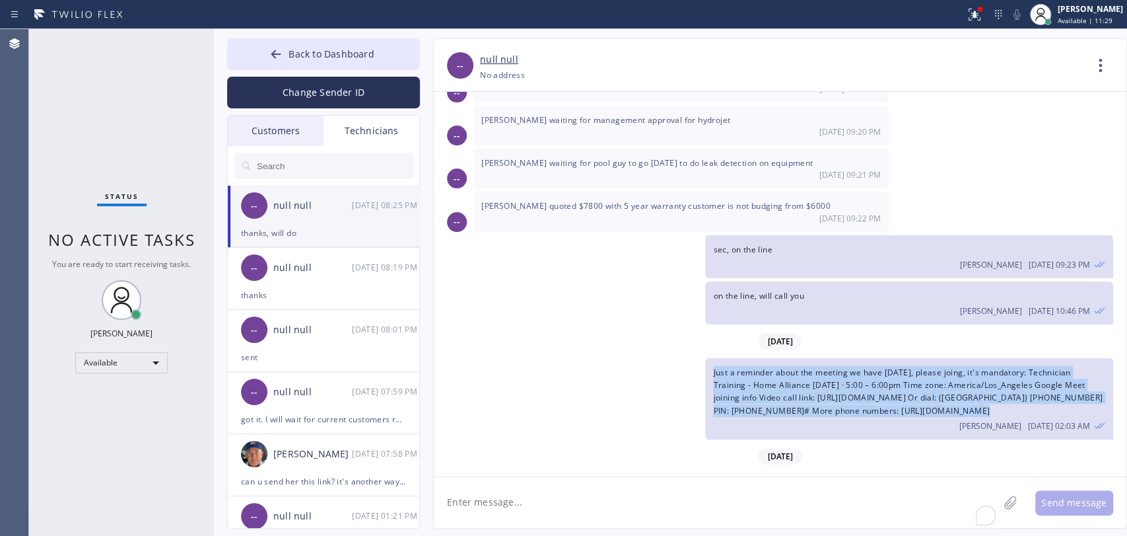
click at [799, 367] on span "Just a reminder about the meeting we have [DATE], please joing, it's mandatory:…" at bounding box center [908, 392] width 390 height 50
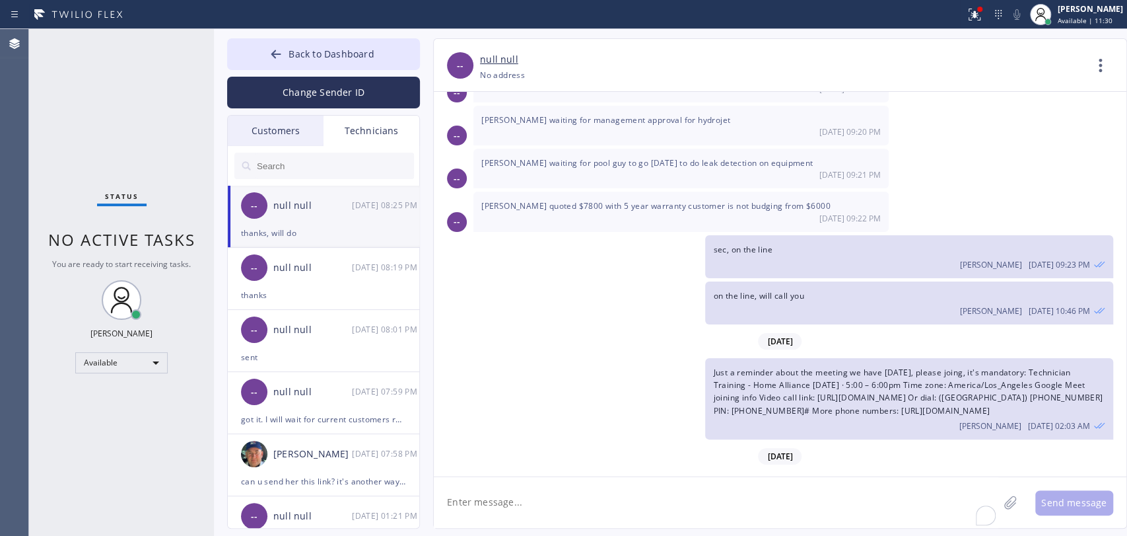
click at [538, 481] on span "Customer called out due to a leaking toilet in unit number 1 of the building. U…" at bounding box center [679, 499] width 396 height 36
click at [623, 481] on span "Customer called out due to a leaking toilet in unit number 1 of the building. U…" at bounding box center [679, 499] width 396 height 36
drag, startPoint x: 622, startPoint y: 370, endPoint x: 607, endPoint y: 369, distance: 15.2
click at [622, 481] on span "Customer called out due to a leaking toilet in unit number 1 of the building. U…" at bounding box center [679, 499] width 396 height 36
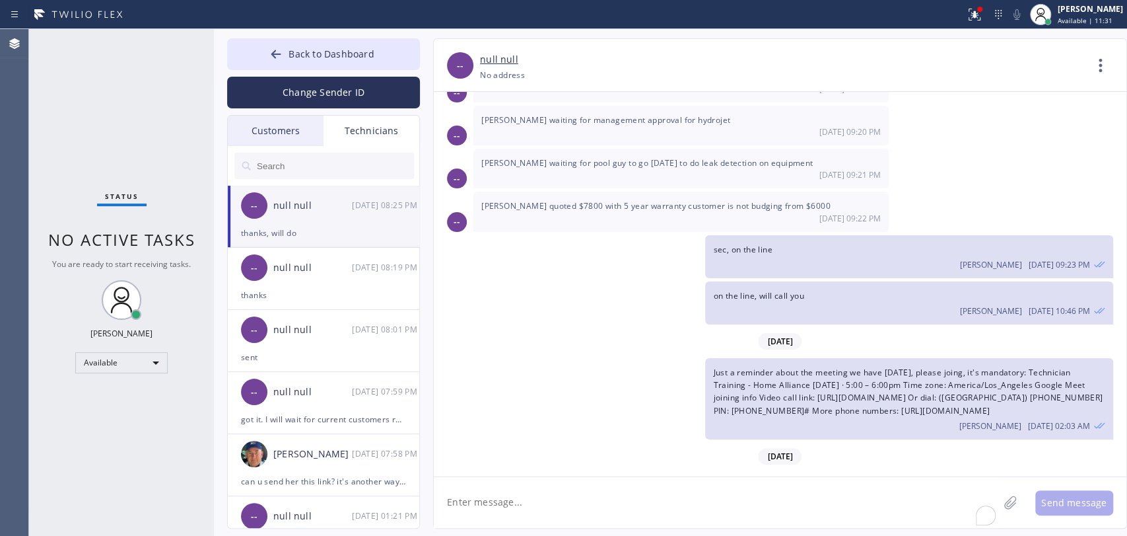
click at [607, 473] on div "Customer called out due to a leaking toilet in unit number 1 of the building. U…" at bounding box center [680, 505] width 415 height 65
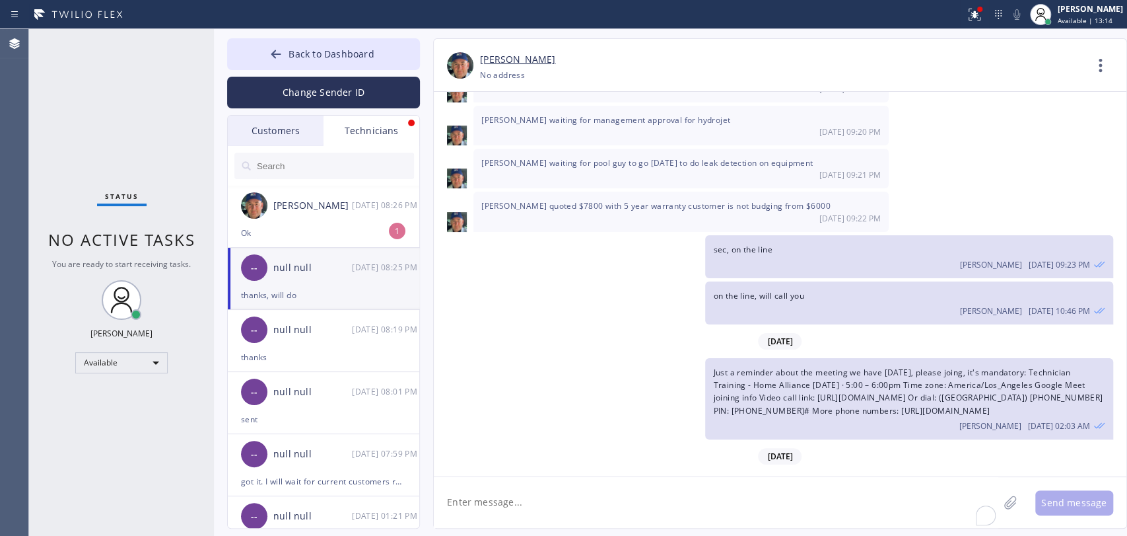
click at [685, 481] on span "Customer called out due to a leaking toilet in unit number 1 of the building. U…" at bounding box center [679, 499] width 396 height 36
copy span "Customer called out due to a leaking toilet in unit number 1 of the building. U…"
click at [379, 238] on div "Try please" at bounding box center [323, 232] width 165 height 15
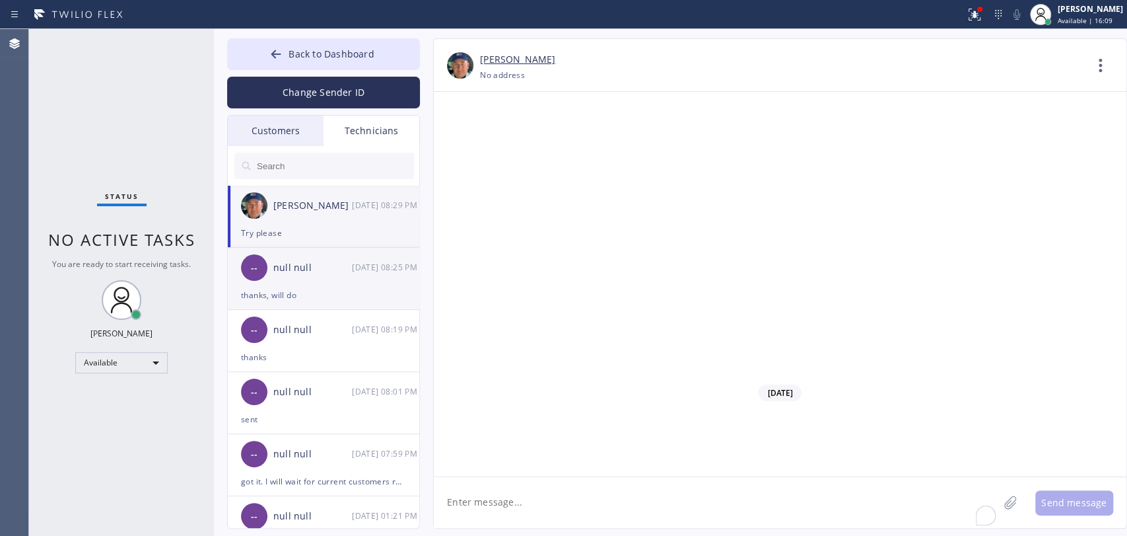
scroll to position [140567, 0]
click at [542, 501] on textarea "To enrich screen reader interactions, please activate Accessibility in Grammarl…" at bounding box center [716, 502] width 565 height 51
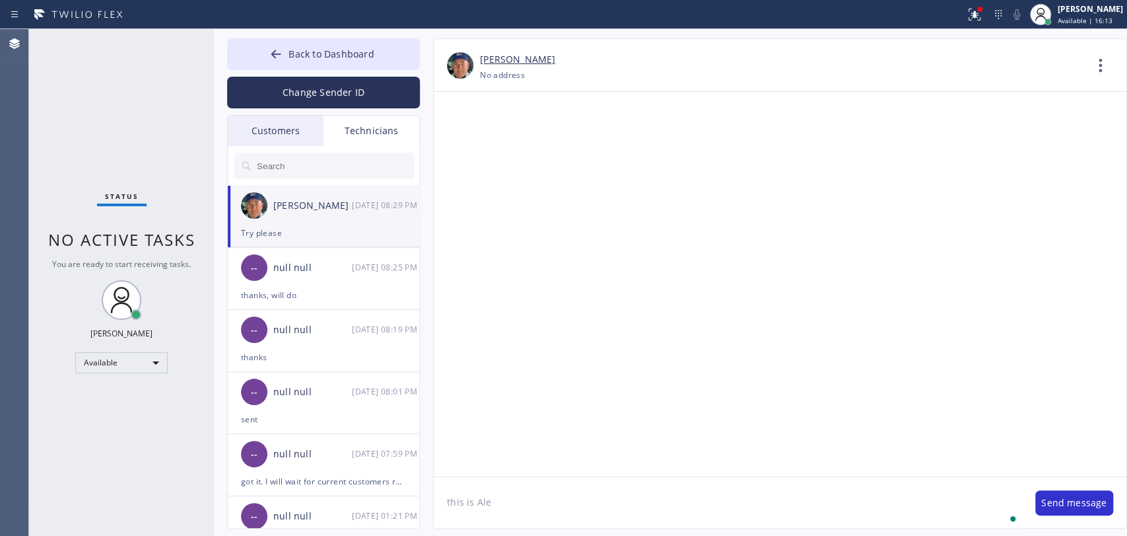
type textarea "this is Alex"
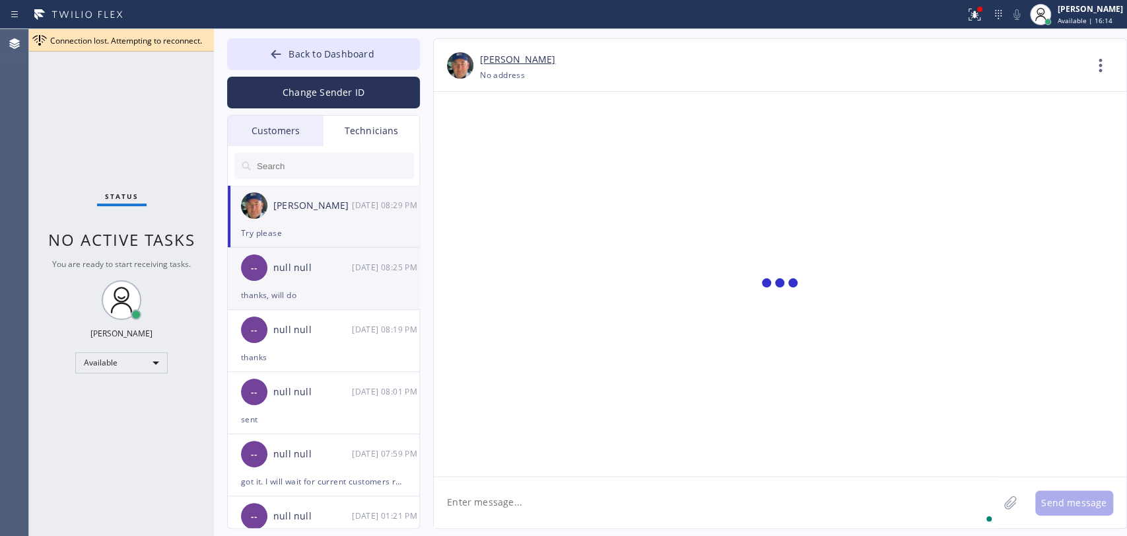
click at [285, 260] on div "null null" at bounding box center [312, 267] width 79 height 15
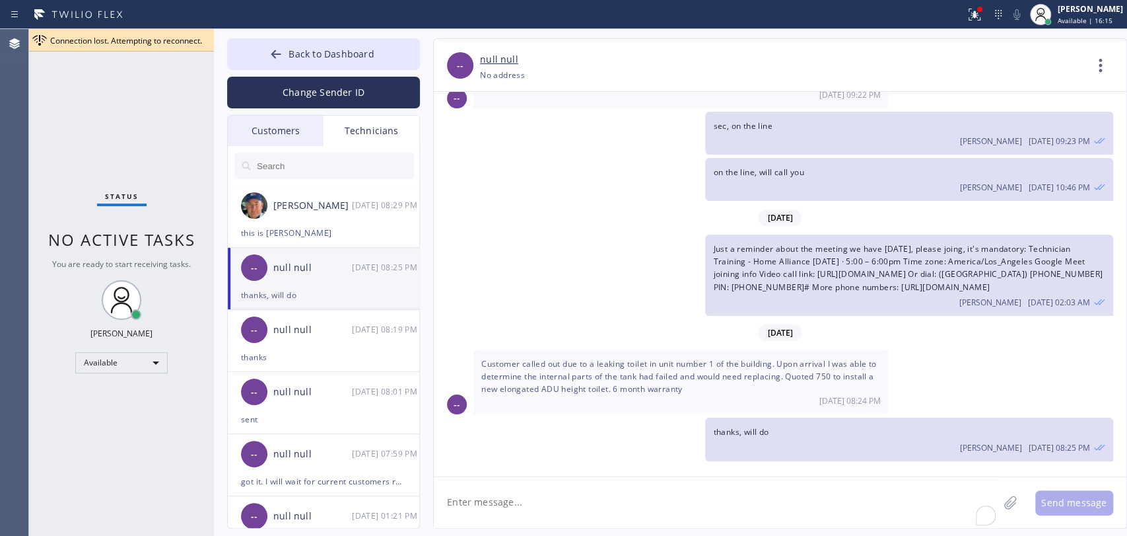
scroll to position [9108, 0]
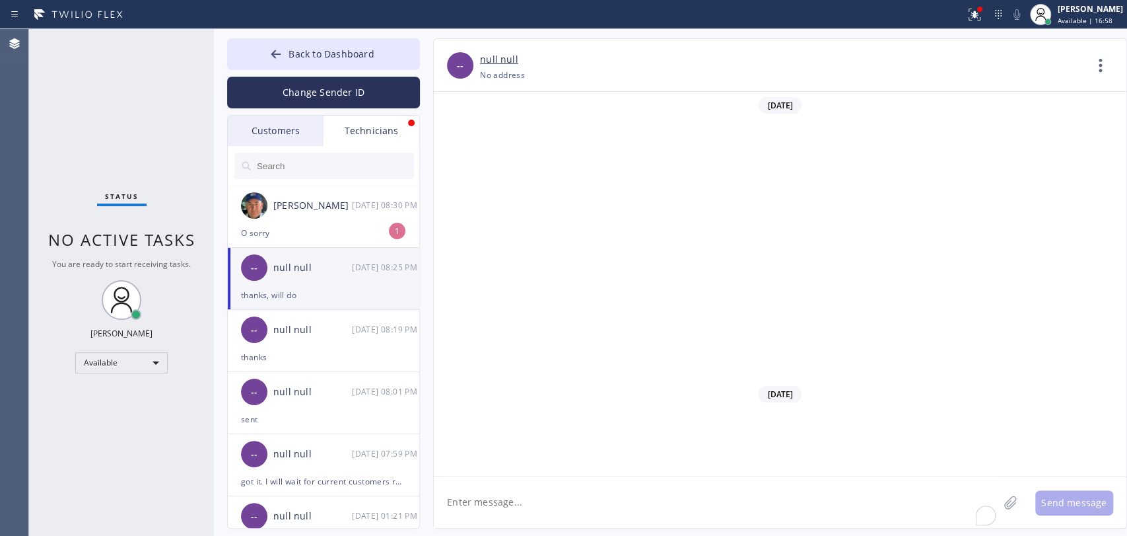
scroll to position [9108, 0]
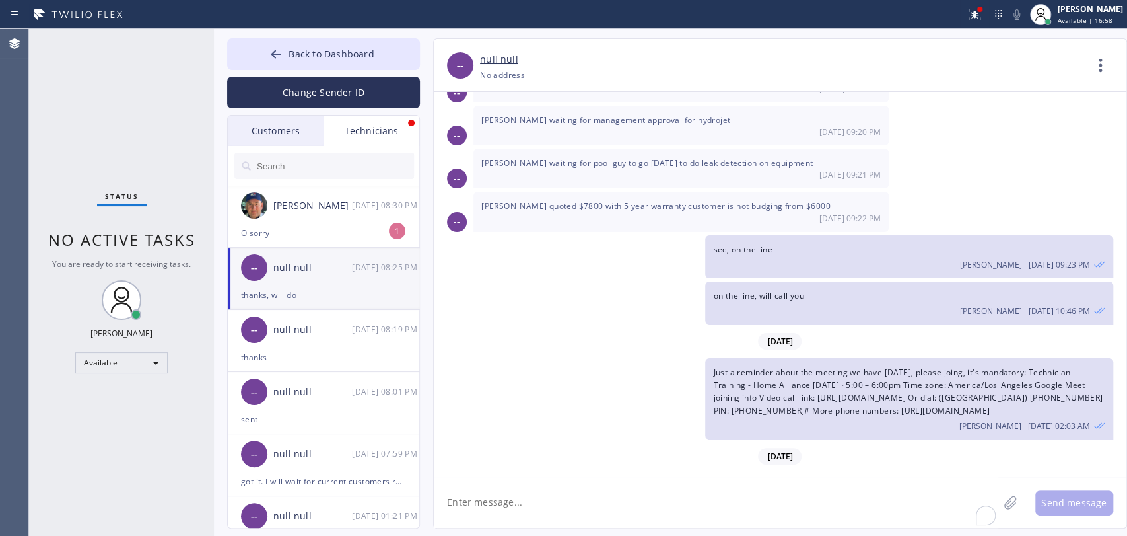
click at [487, 501] on textarea "To enrich screen reader interactions, please activate Accessibility in Grammarl…" at bounding box center [716, 502] width 565 height 51
type textarea "I sent her the quote for signature"
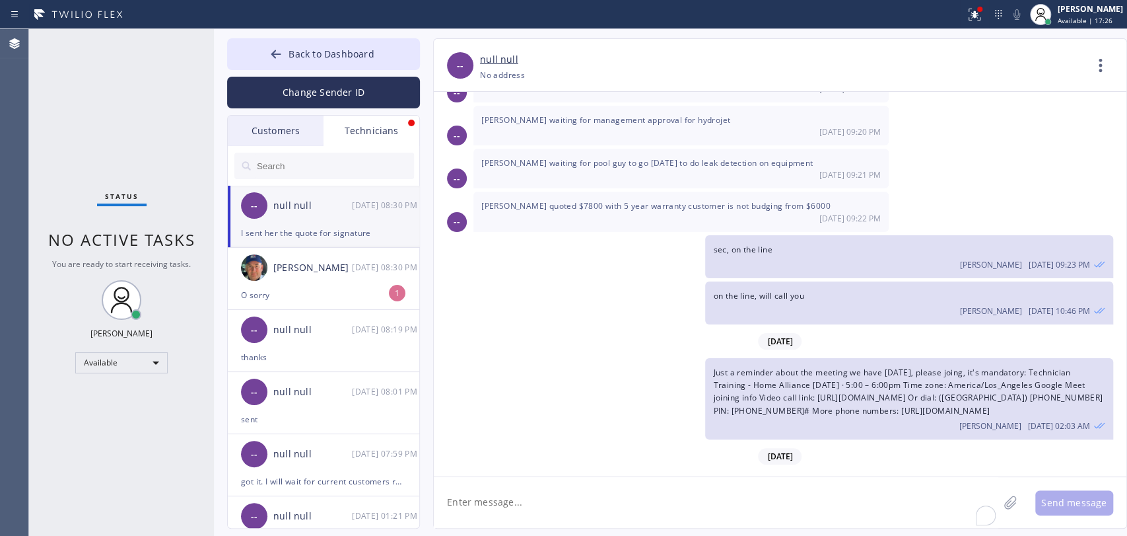
scroll to position [9155, 0]
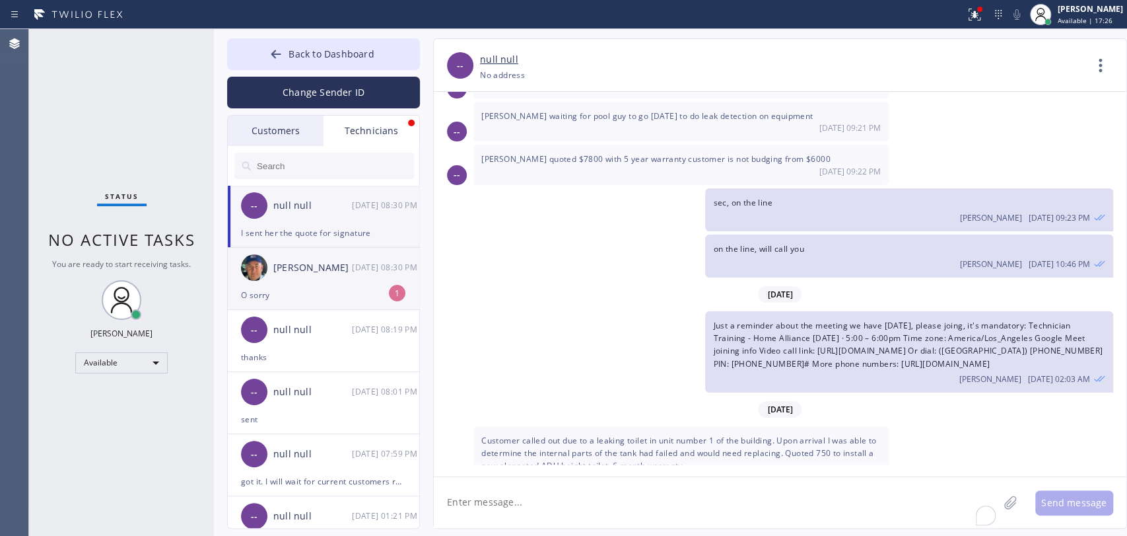
click at [330, 301] on div "O sorry" at bounding box center [323, 294] width 165 height 15
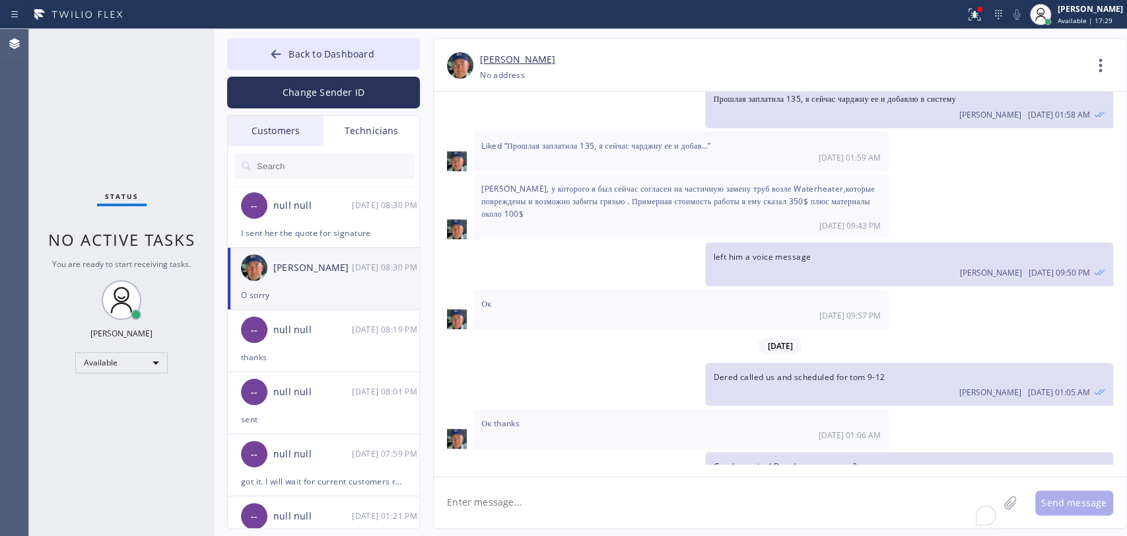
scroll to position [140656, 0]
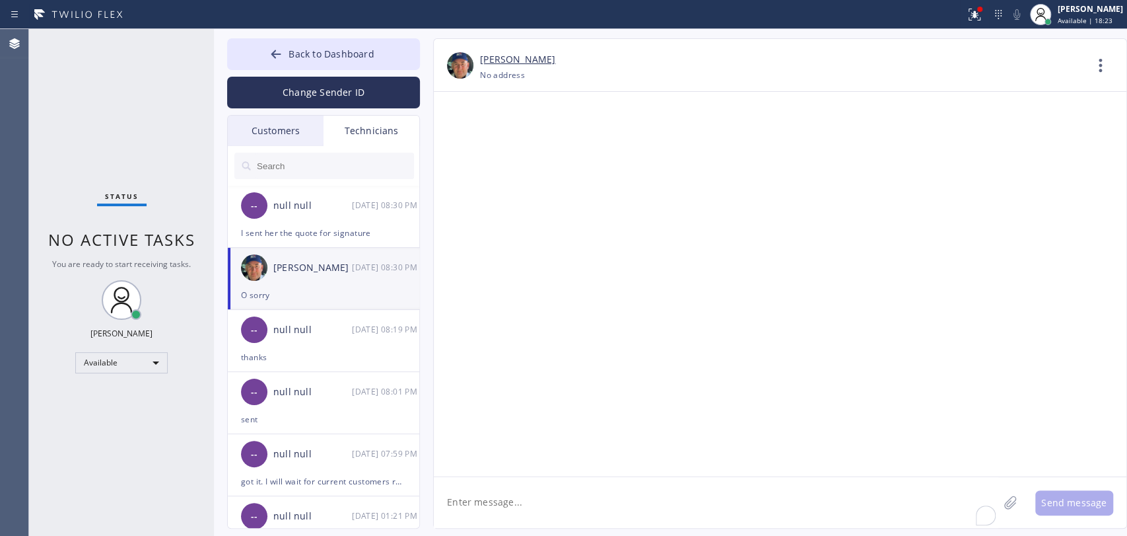
drag, startPoint x: 302, startPoint y: 213, endPoint x: 422, endPoint y: 330, distance: 167.2
click at [301, 214] on div "-- null null [DATE] 08:30 PM" at bounding box center [324, 206] width 193 height 40
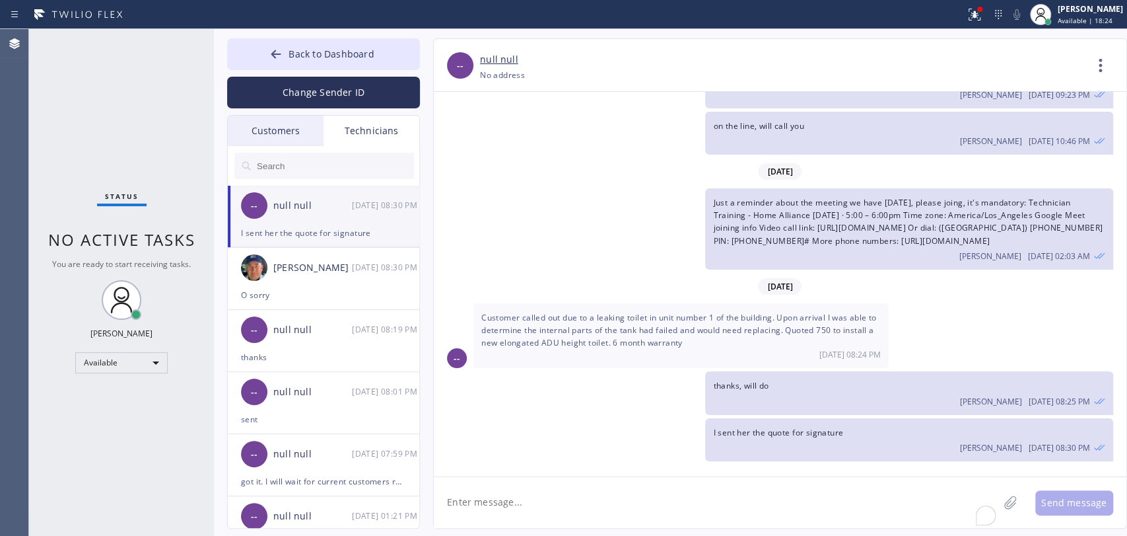
scroll to position [9155, 0]
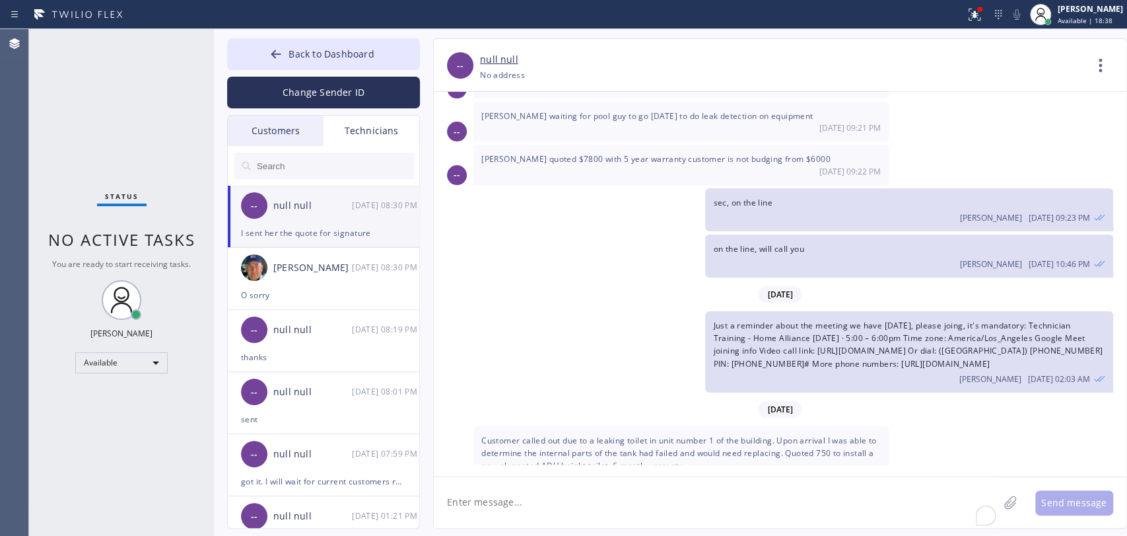
click at [333, 164] on input "text" at bounding box center [335, 166] width 158 height 26
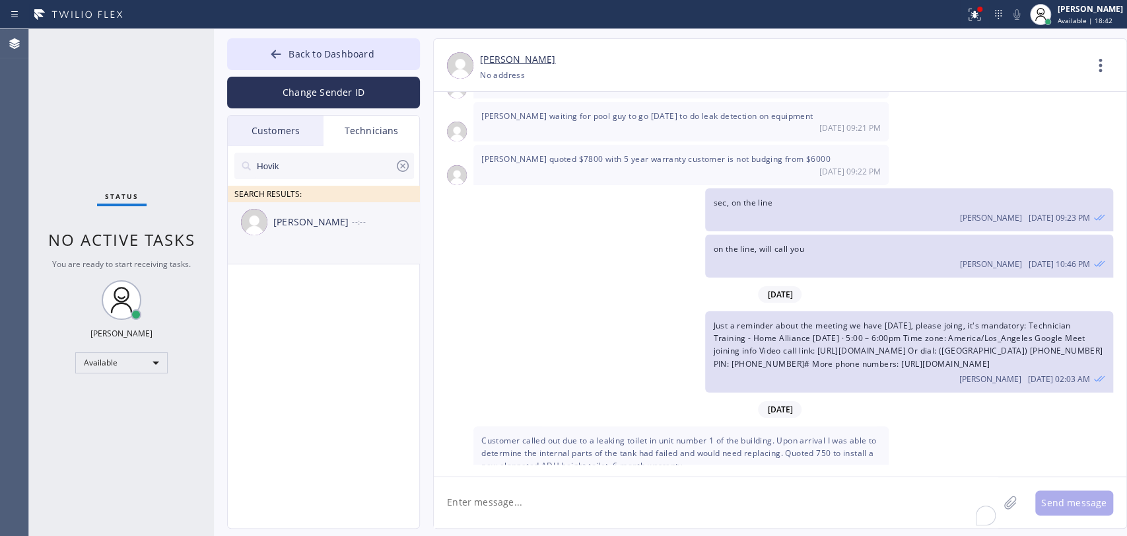
type input "Hovik"
click at [302, 233] on div "[PERSON_NAME] --:--" at bounding box center [324, 222] width 193 height 40
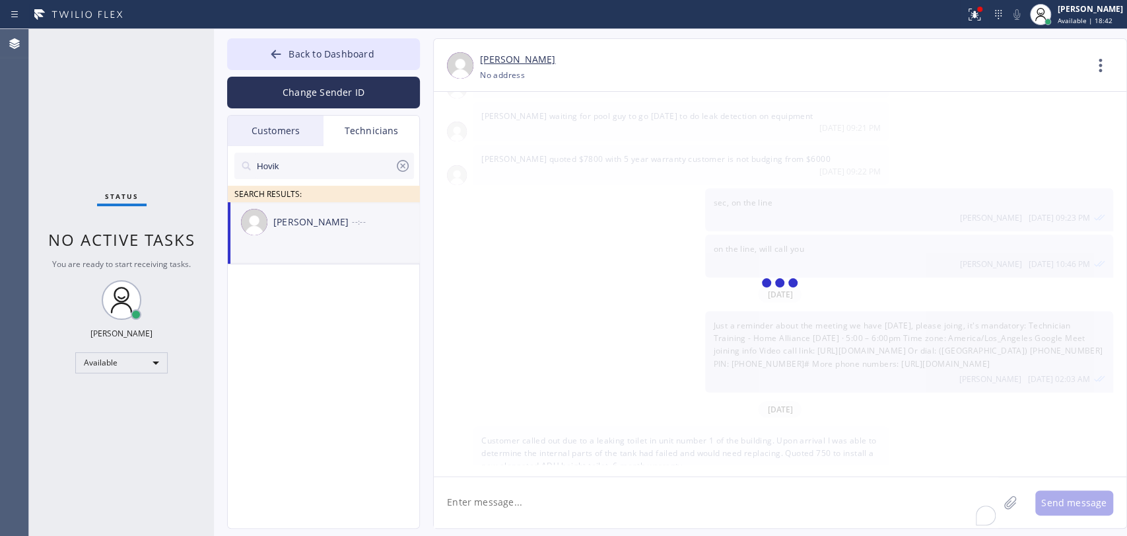
click at [473, 516] on textarea "To enrich screen reader interactions, please activate Accessibility in Grammarl…" at bounding box center [716, 502] width 565 height 51
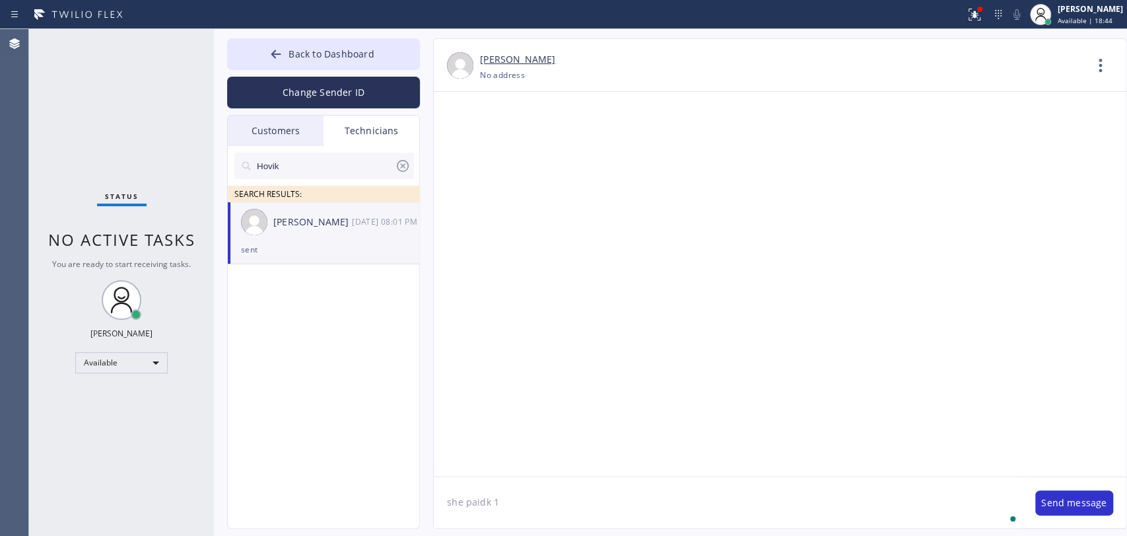
scroll to position [105918, 0]
type textarea "she paid 1k"
click at [137, 265] on span "You are ready to start receiving tasks." at bounding box center [121, 263] width 139 height 11
drag, startPoint x: 258, startPoint y: 129, endPoint x: 478, endPoint y: 2, distance: 254.2
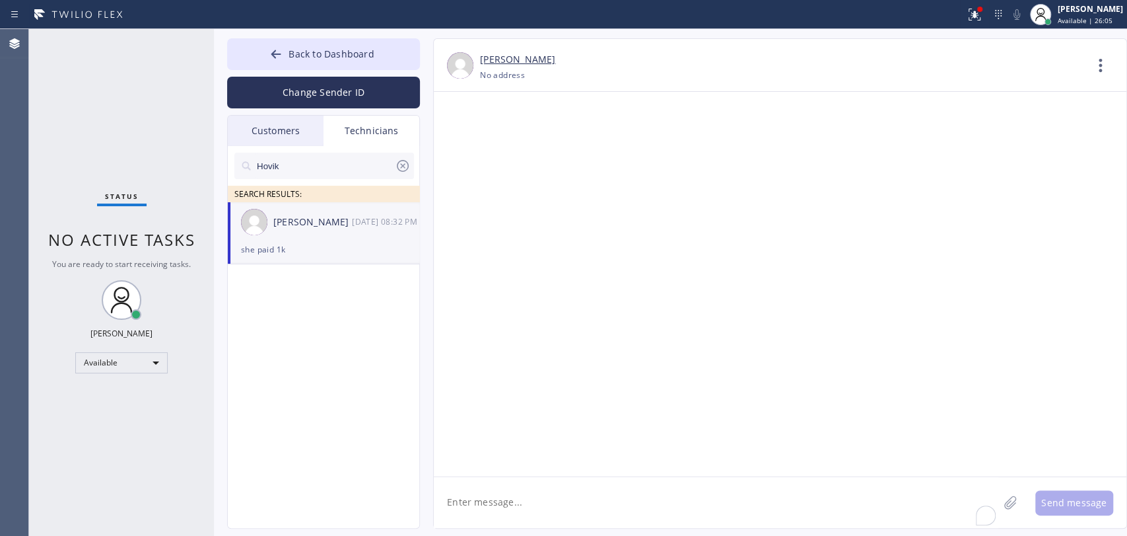
click at [258, 129] on div "Customers" at bounding box center [276, 131] width 96 height 30
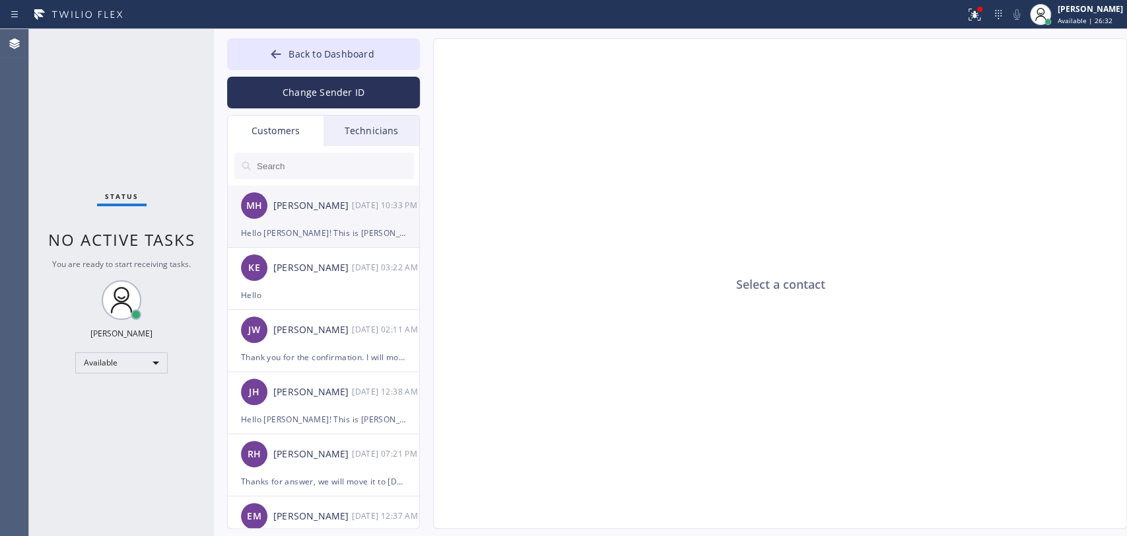
click at [291, 202] on div "[PERSON_NAME]" at bounding box center [312, 205] width 79 height 15
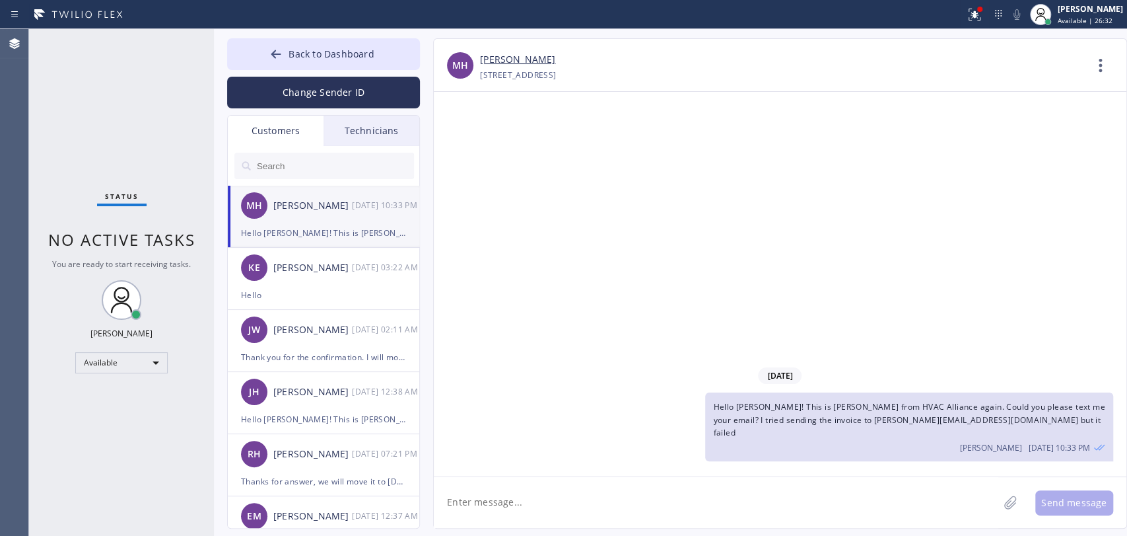
click at [491, 503] on textarea at bounding box center [716, 502] width 565 height 51
type textarea "H"
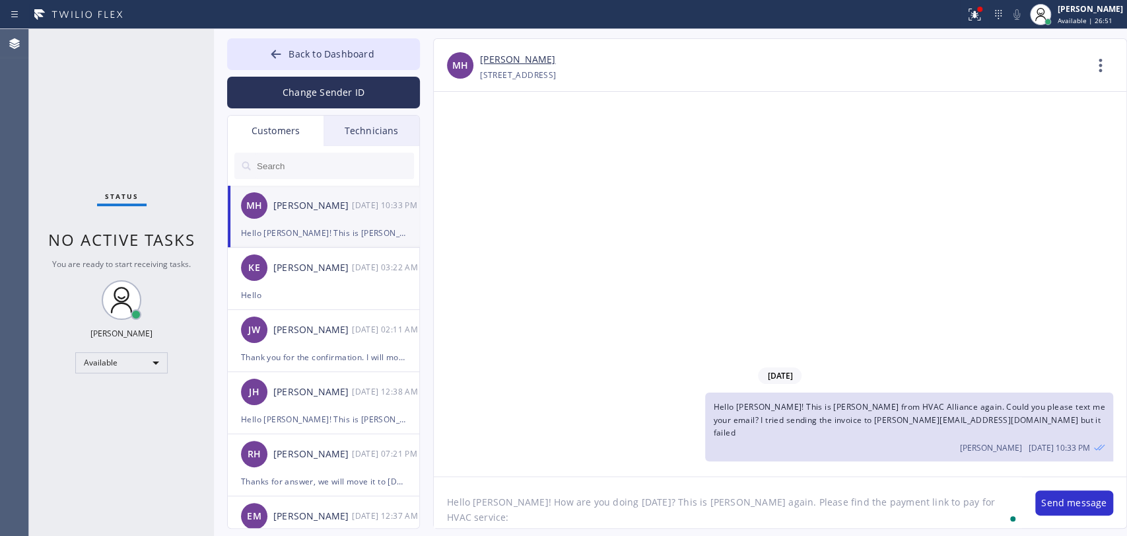
paste textarea "[URL][DOMAIN_NAME]"
type textarea "Hello [PERSON_NAME]! How are you doing [DATE]? This is [PERSON_NAME] again. Ple…"
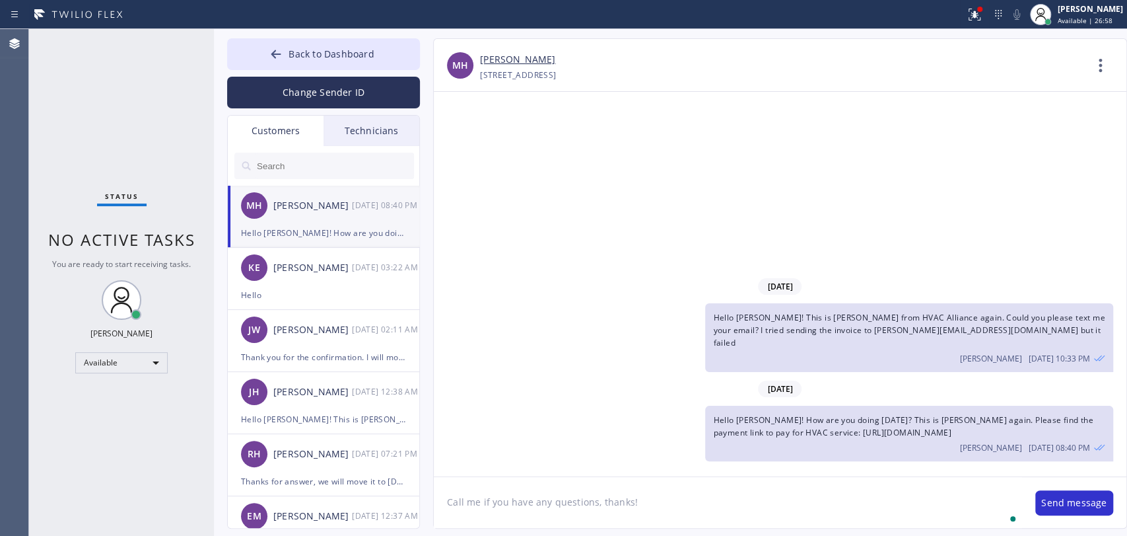
type textarea "Call me if you have any questions, thanks!"
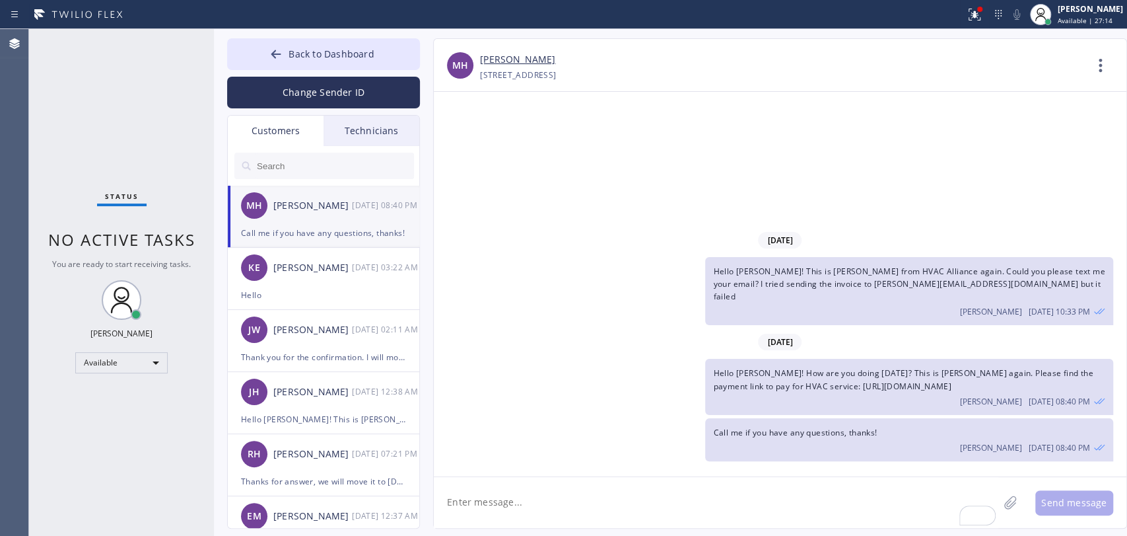
drag, startPoint x: 391, startPoint y: 54, endPoint x: 719, endPoint y: 77, distance: 328.4
click at [392, 54] on button "Back to Dashboard" at bounding box center [323, 54] width 193 height 32
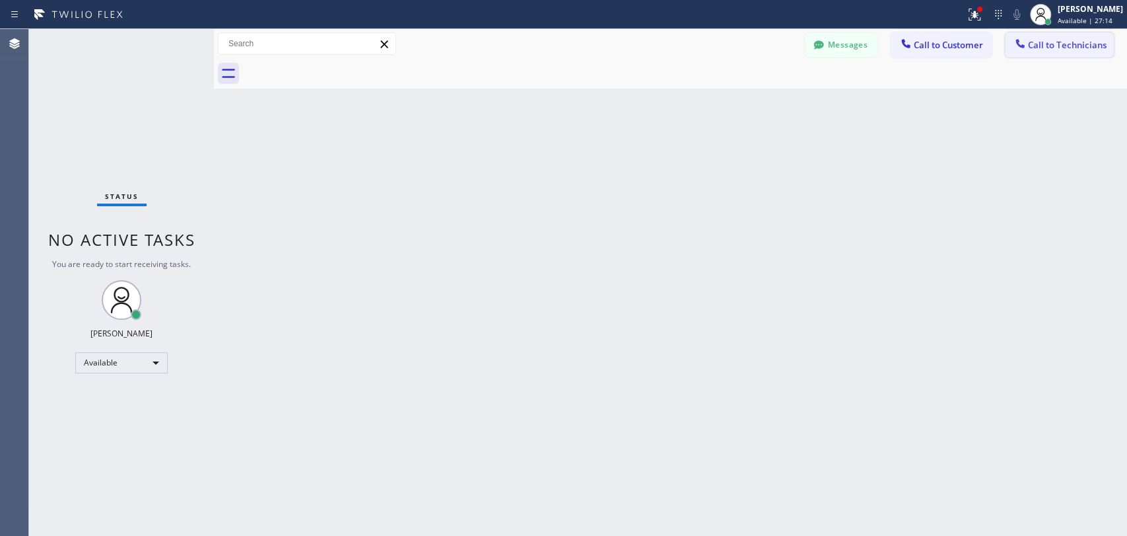
click at [1019, 43] on icon at bounding box center [1020, 43] width 13 height 13
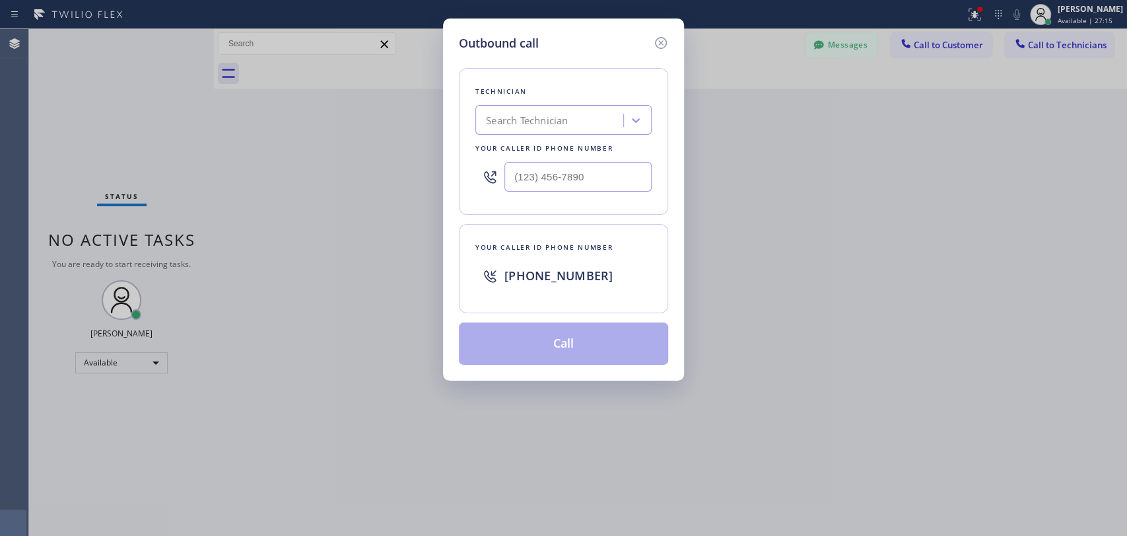
click at [544, 87] on div "Technician" at bounding box center [563, 92] width 176 height 14
click at [549, 113] on div "Search Technician" at bounding box center [527, 120] width 82 height 15
type input "[PERSON_NAME]"
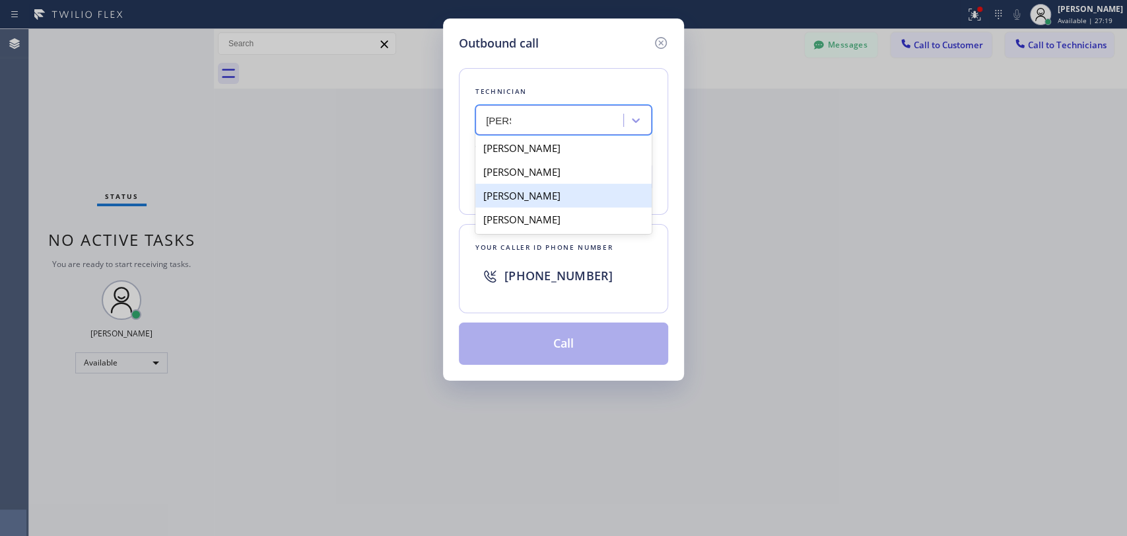
click at [534, 194] on div "[PERSON_NAME]" at bounding box center [563, 196] width 176 height 24
type input "[PHONE_NUMBER]"
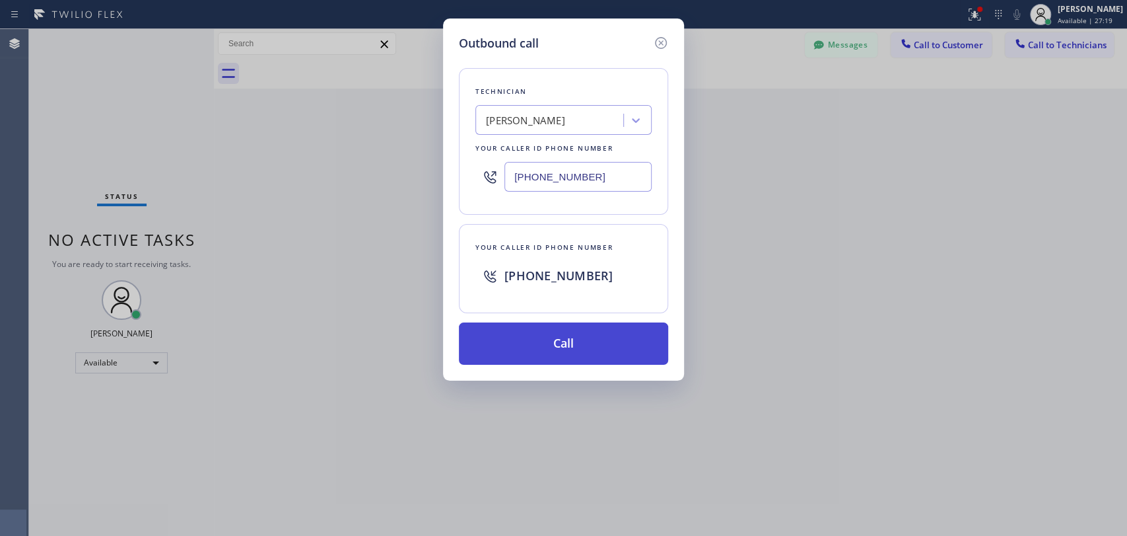
click at [549, 337] on button "Call" at bounding box center [563, 343] width 209 height 42
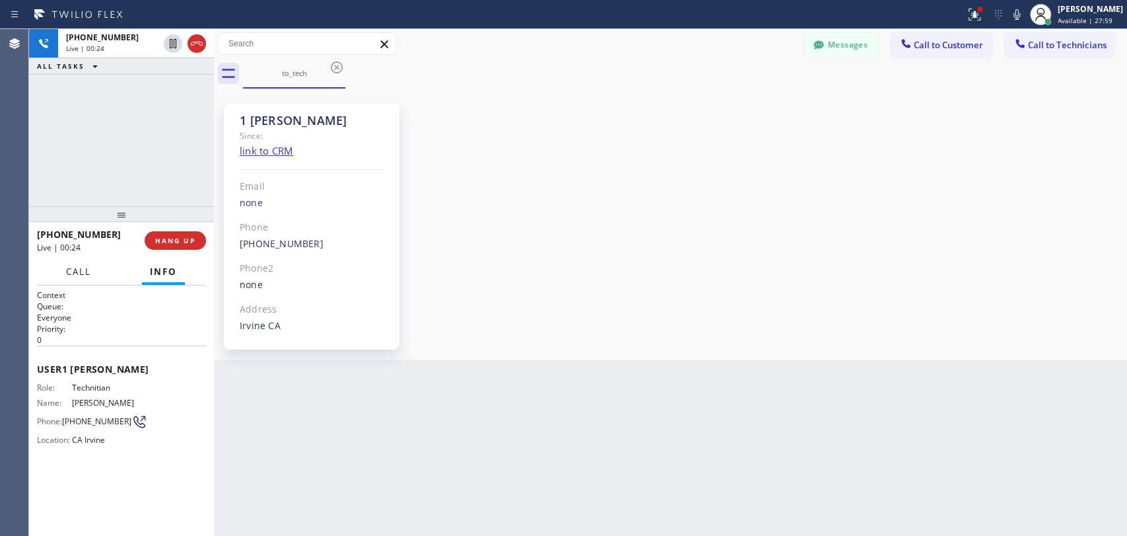
click at [73, 269] on span "Call" at bounding box center [78, 271] width 25 height 12
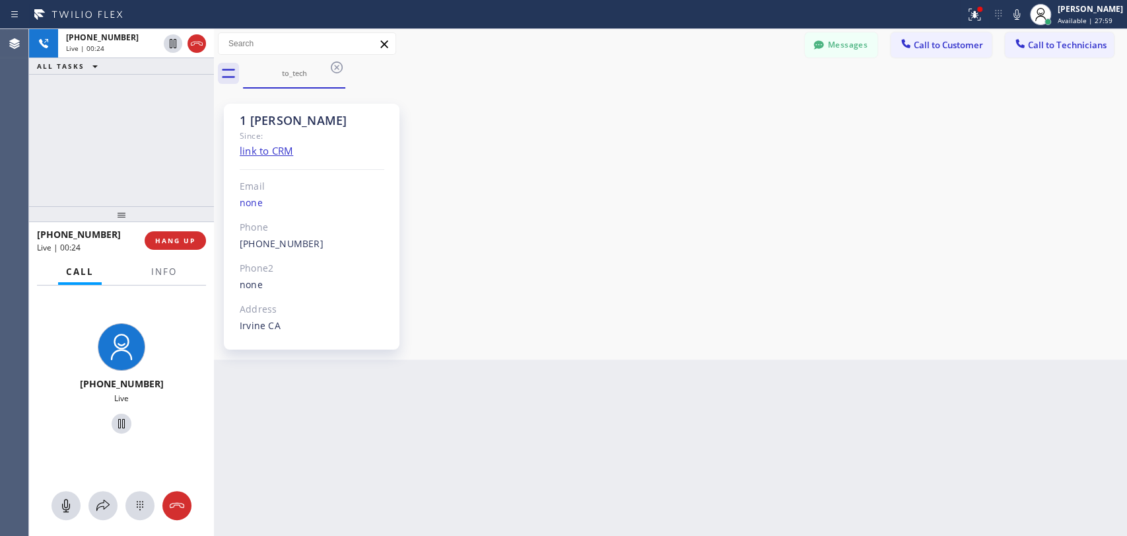
click at [106, 200] on div "[PHONE_NUMBER] Live | 00:24 ALL TASKS ALL TASKS ACTIVE TASKS TASKS IN WRAP UP" at bounding box center [121, 117] width 185 height 177
click at [106, 209] on div at bounding box center [121, 214] width 185 height 16
drag, startPoint x: 141, startPoint y: 218, endPoint x: 139, endPoint y: 227, distance: 9.0
click at [139, 222] on div at bounding box center [121, 214] width 185 height 16
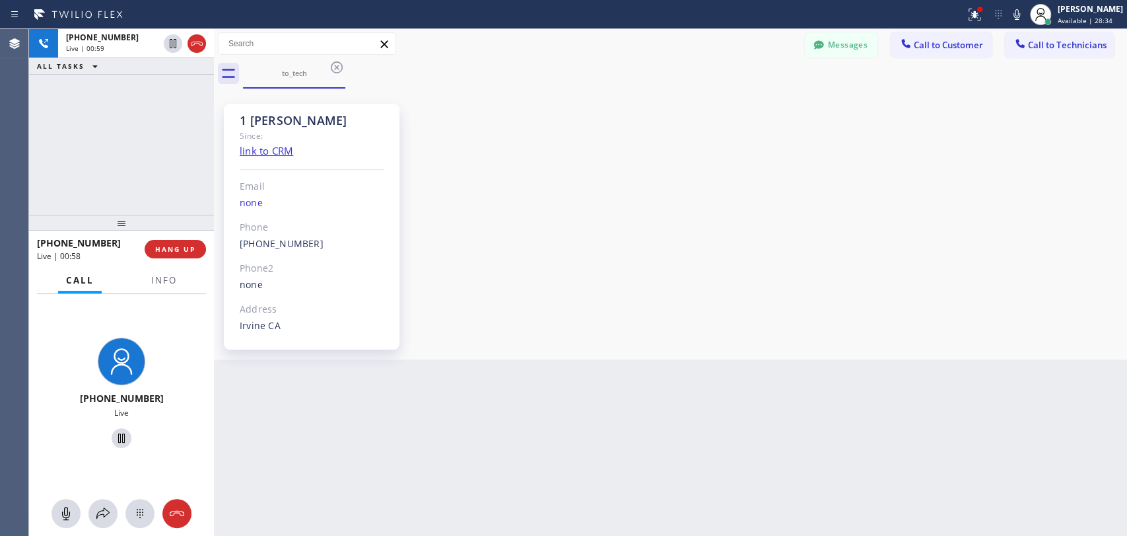
drag, startPoint x: 168, startPoint y: 249, endPoint x: 950, endPoint y: 85, distance: 798.4
click at [168, 249] on span "HANG UP" at bounding box center [175, 248] width 40 height 9
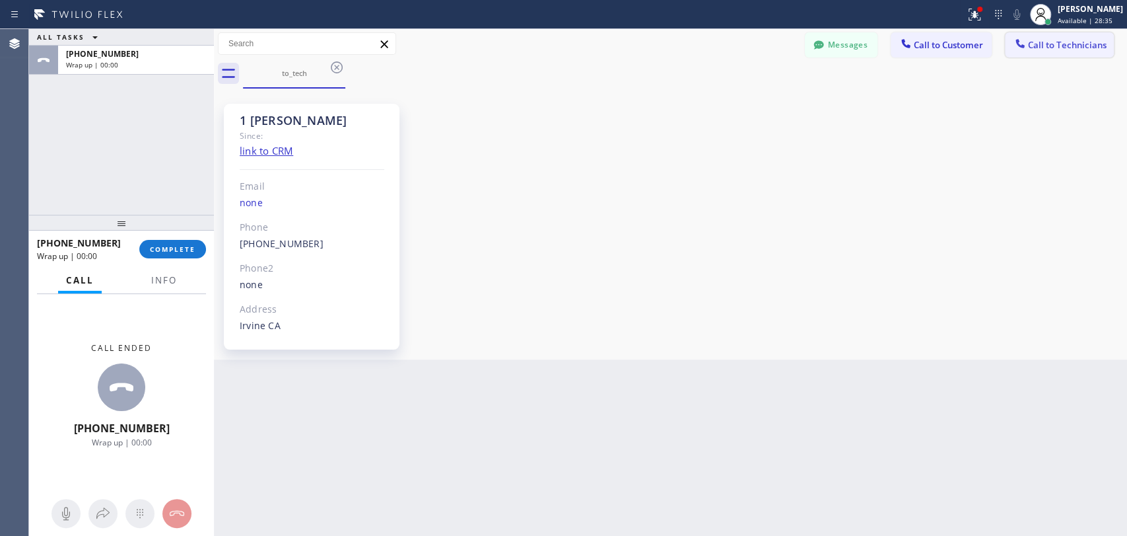
click at [1087, 36] on button "Call to Technicians" at bounding box center [1059, 44] width 109 height 25
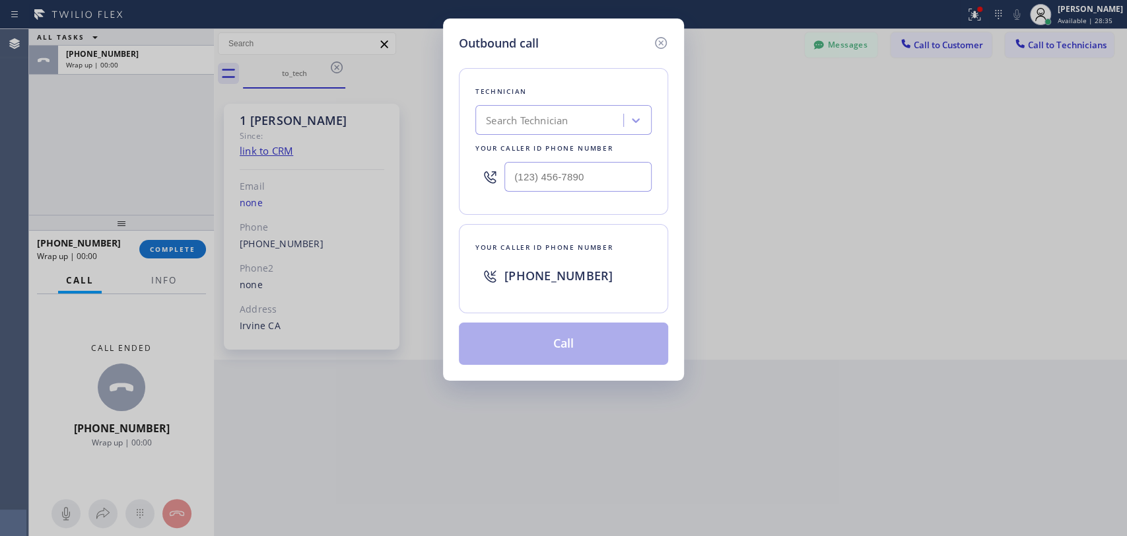
click at [585, 93] on div "Technician" at bounding box center [563, 92] width 176 height 14
click at [580, 113] on div "Search Technician" at bounding box center [551, 120] width 144 height 23
type input "[PERSON_NAME]"
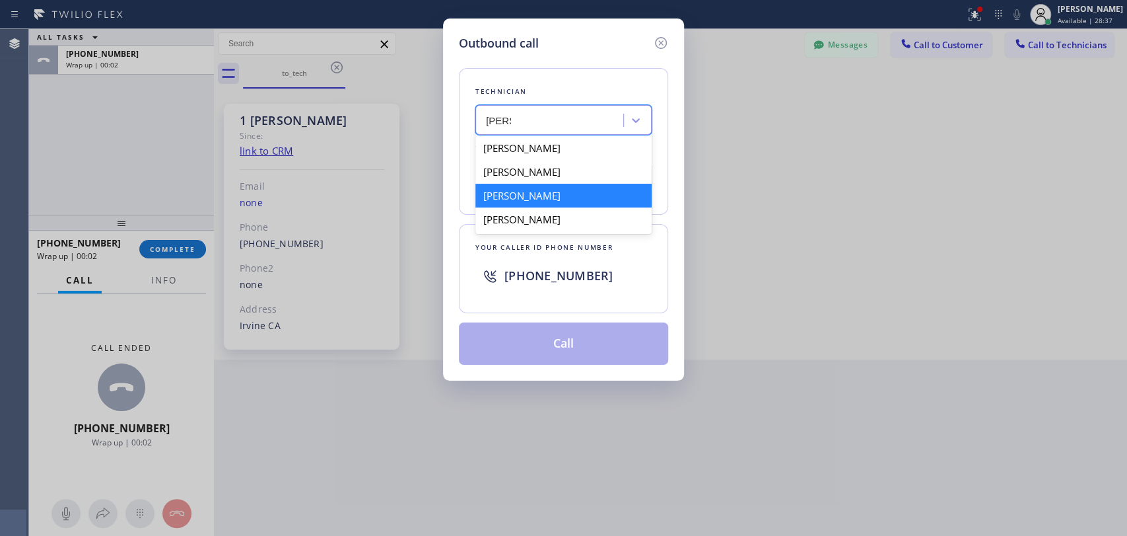
click at [539, 197] on div "[PERSON_NAME]" at bounding box center [563, 196] width 176 height 24
type input "[PHONE_NUMBER]"
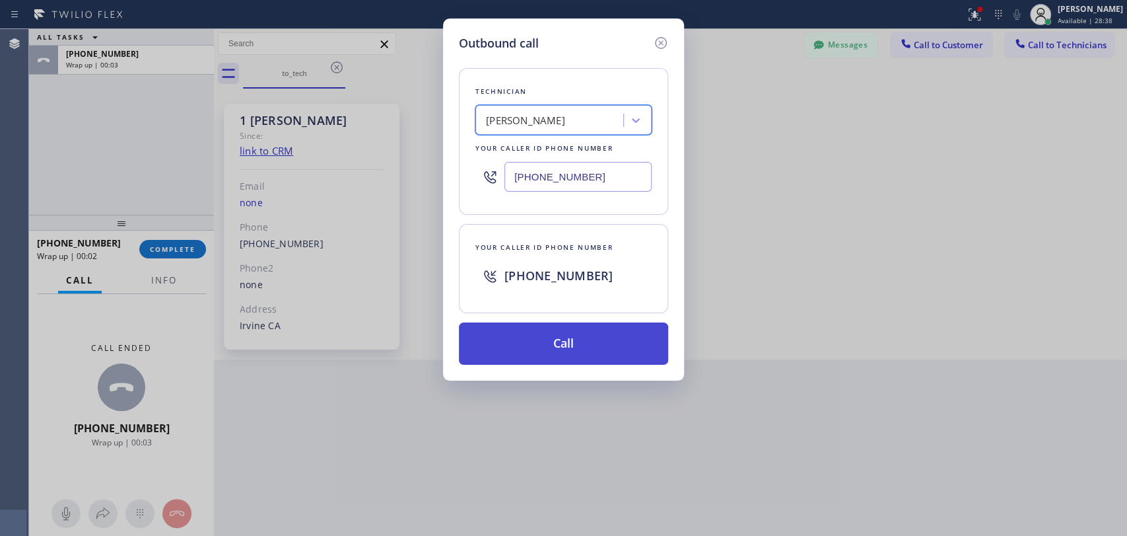
click at [523, 334] on button "Call" at bounding box center [563, 343] width 209 height 42
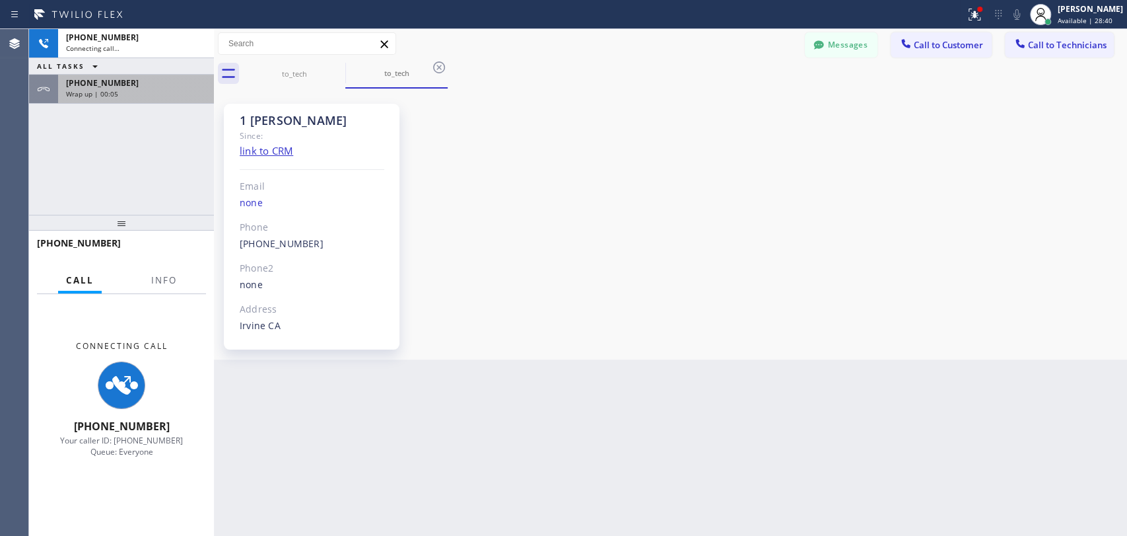
click at [131, 77] on div "[PHONE_NUMBER]" at bounding box center [136, 82] width 140 height 11
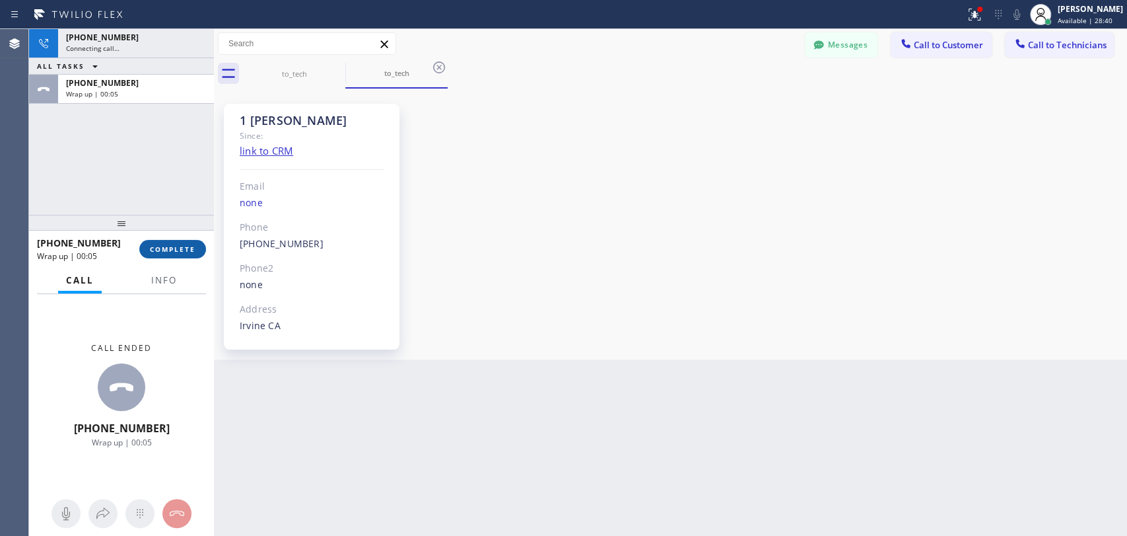
scroll to position [18313, 0]
click at [164, 240] on button "COMPLETE" at bounding box center [172, 249] width 67 height 18
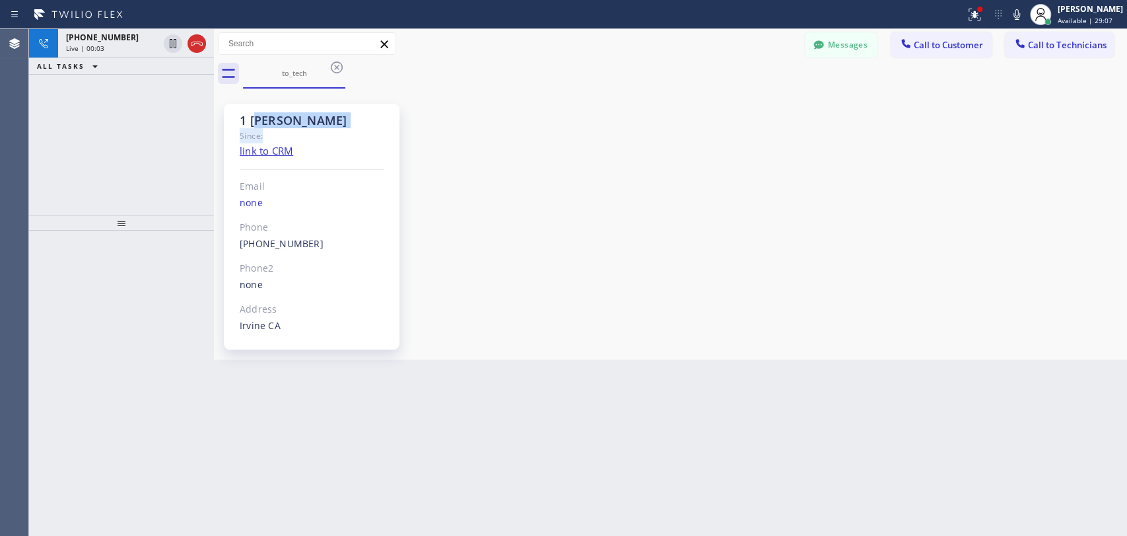
drag, startPoint x: 304, startPoint y: 133, endPoint x: 255, endPoint y: 118, distance: 52.0
click at [255, 118] on div "1 [PERSON_NAME] Since: link to CRM Email none Phone [PHONE_NUMBER] Outbound cal…" at bounding box center [312, 227] width 176 height 246
click at [254, 118] on div "1 [PERSON_NAME]" at bounding box center [312, 120] width 145 height 15
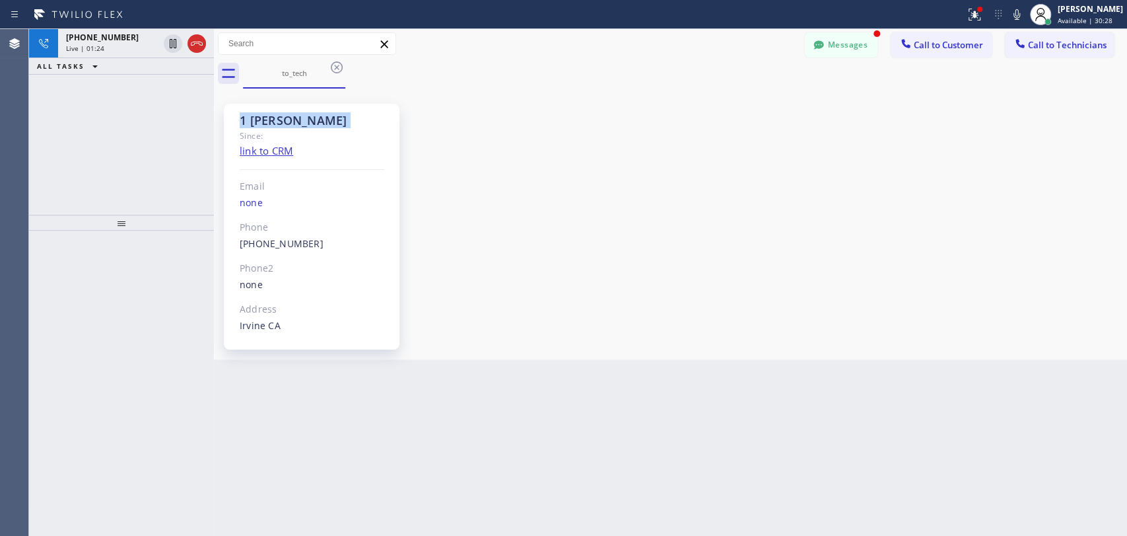
click at [332, 121] on div "1 [PERSON_NAME]" at bounding box center [312, 120] width 145 height 15
drag, startPoint x: 839, startPoint y: 52, endPoint x: 425, endPoint y: 244, distance: 457.1
click at [840, 48] on button "Messages" at bounding box center [841, 44] width 73 height 25
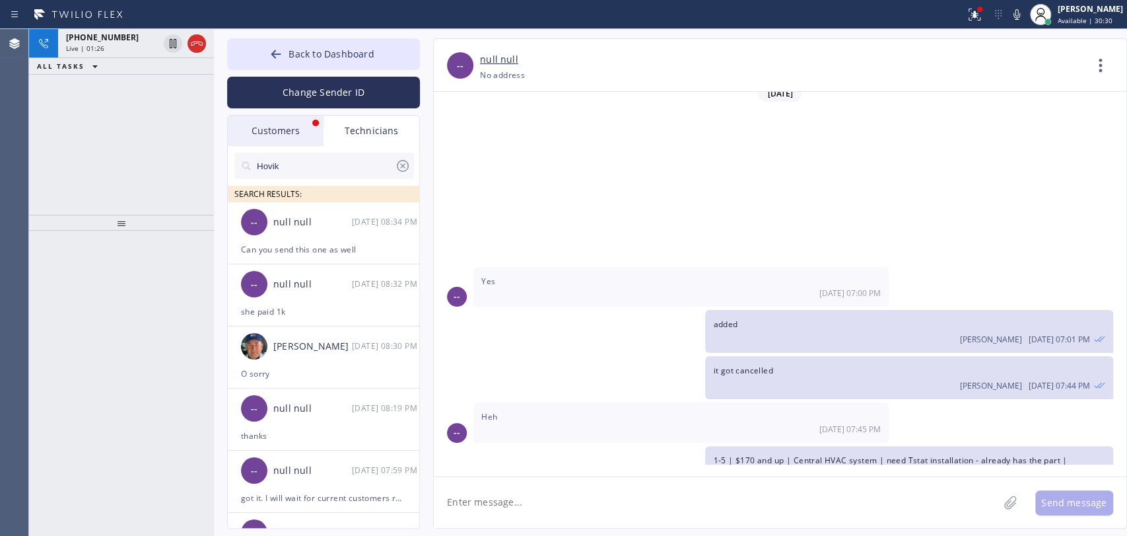
click at [252, 118] on div "Customers" at bounding box center [276, 131] width 96 height 30
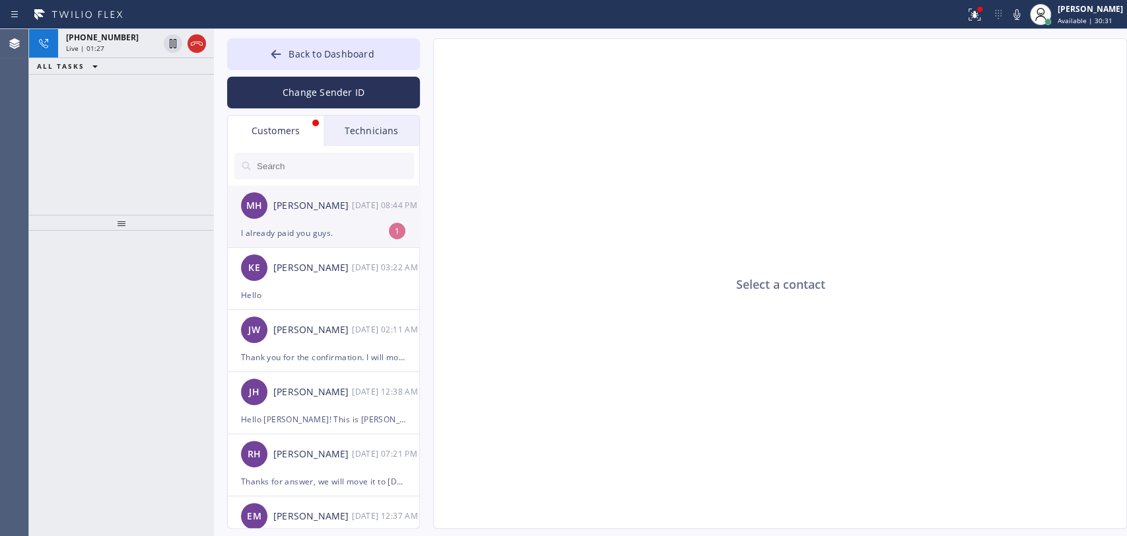
click at [310, 240] on div "I already paid you guys." at bounding box center [323, 232] width 165 height 15
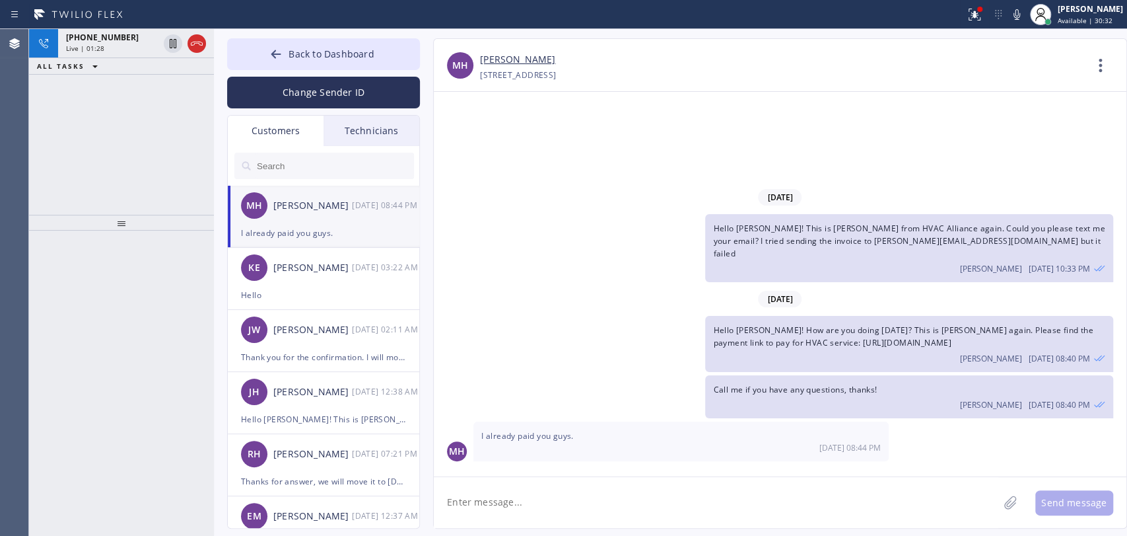
click at [516, 501] on textarea at bounding box center [716, 502] width 565 height 51
click at [248, 57] on button "Back to Dashboard" at bounding box center [323, 54] width 193 height 32
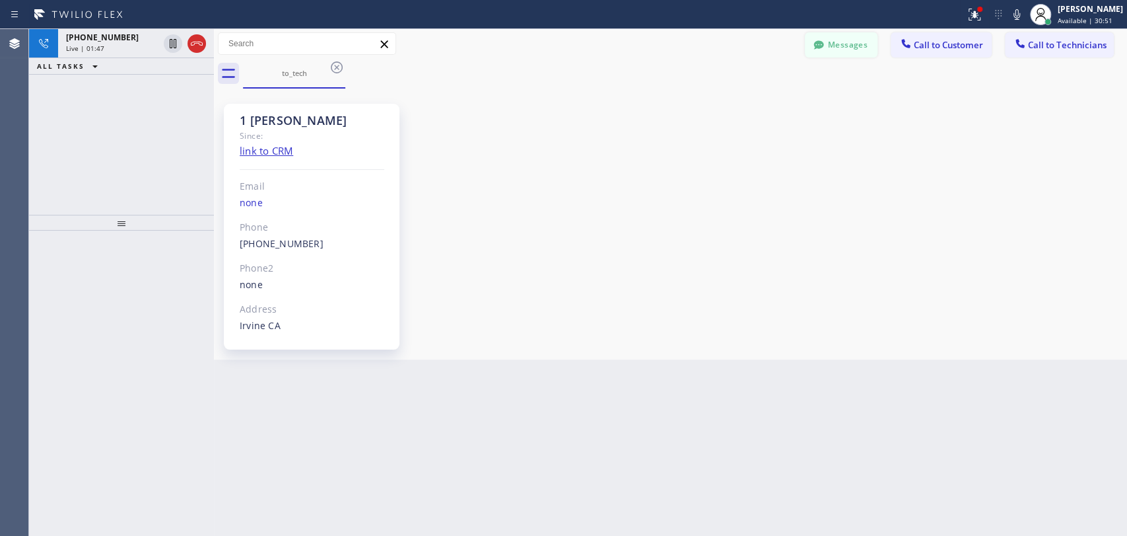
click at [824, 38] on button "Messages" at bounding box center [841, 44] width 73 height 25
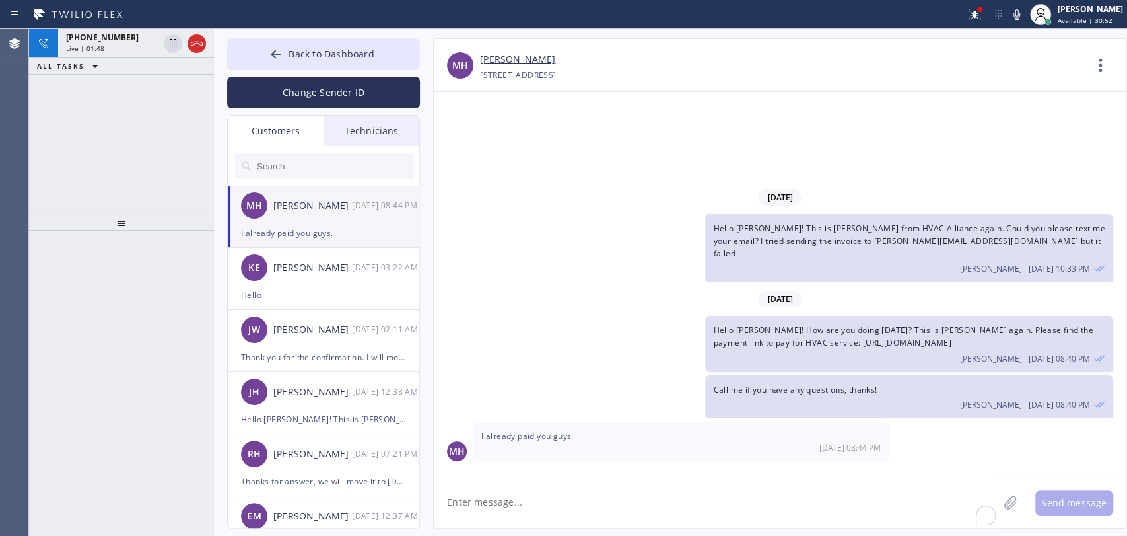
click at [528, 500] on textarea "To enrich screen reader interactions, please activate Accessibility in Grammarl…" at bounding box center [716, 502] width 565 height 51
type textarea "We haven't received the payment yet, did you pay over the payment link?"
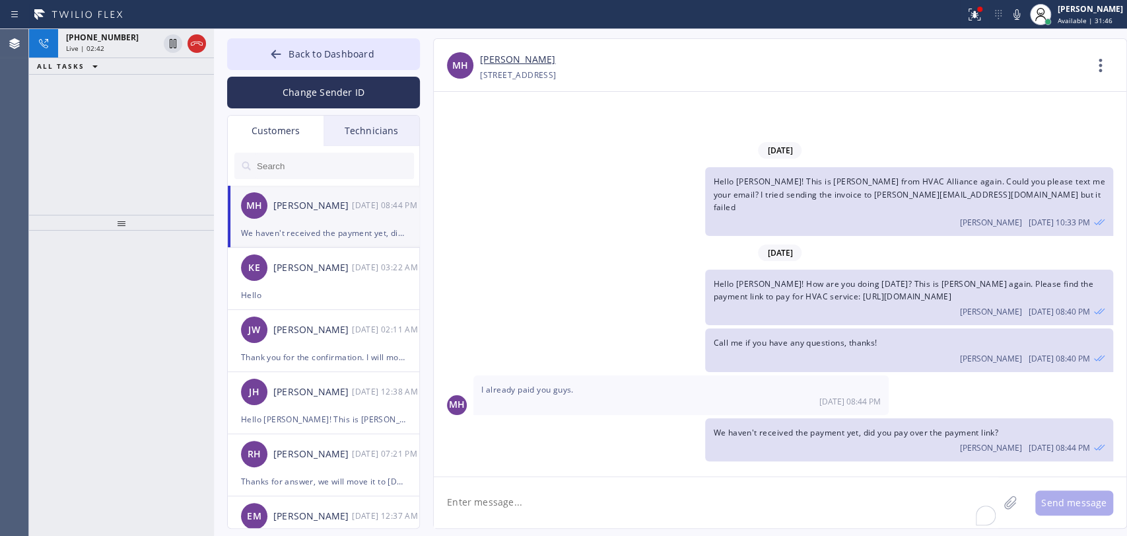
drag, startPoint x: 137, startPoint y: 221, endPoint x: 125, endPoint y: 265, distance: 45.8
click at [125, 230] on div at bounding box center [121, 223] width 185 height 16
drag, startPoint x: 120, startPoint y: 268, endPoint x: 5, endPoint y: 312, distance: 122.3
click at [120, 271] on div at bounding box center [121, 267] width 185 height 16
drag, startPoint x: 150, startPoint y: 273, endPoint x: 145, endPoint y: 297, distance: 24.4
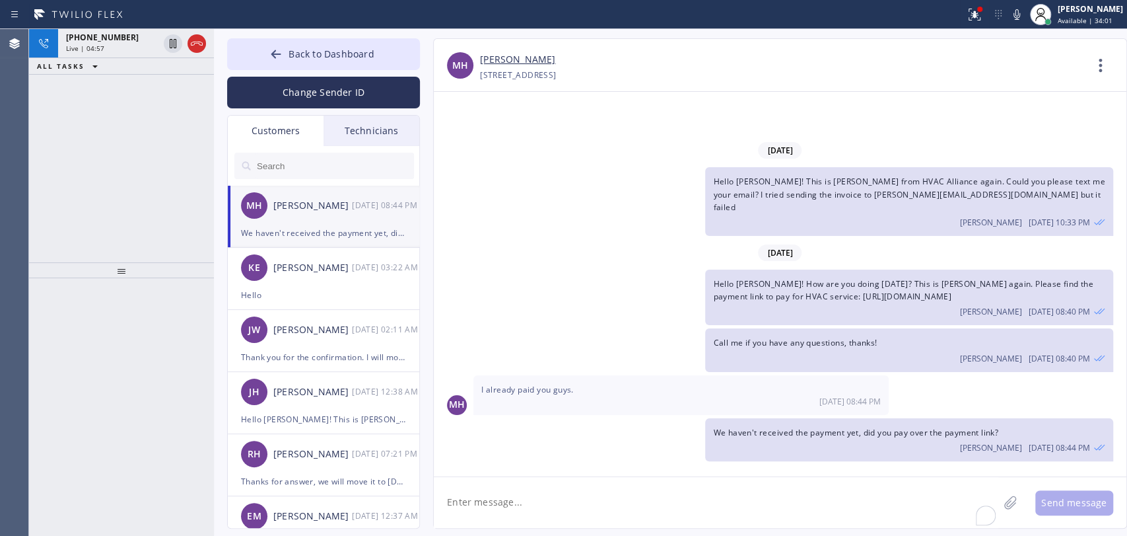
click at [145, 278] on div at bounding box center [121, 270] width 185 height 16
click at [782, 353] on div "Oleksiy Dmitriev 08/25 08:40 PM" at bounding box center [909, 356] width 392 height 15
drag, startPoint x: 782, startPoint y: 353, endPoint x: 780, endPoint y: 333, distance: 19.3
click at [782, 351] on div "Oleksiy Dmitriev 08/25 08:40 PM" at bounding box center [909, 356] width 392 height 15
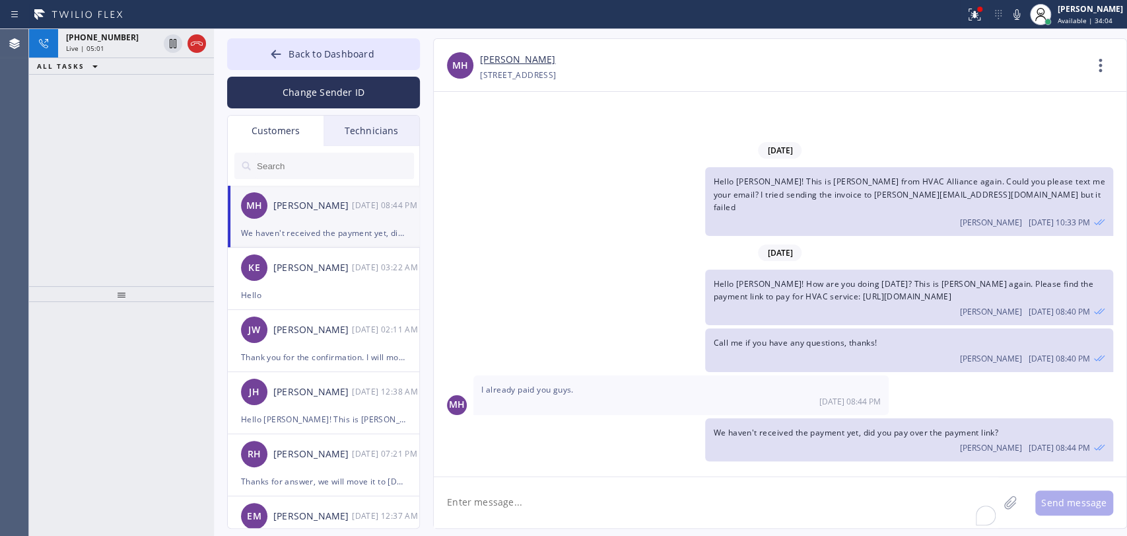
click at [780, 333] on div "Call me if you have any questions, thanks! Oleksiy Dmitriev 08/25 08:40 PM" at bounding box center [908, 349] width 407 height 43
click at [772, 297] on span "Hello [PERSON_NAME]! How are you doing [DATE]? This is [PERSON_NAME] again. Ple…" at bounding box center [903, 290] width 380 height 24
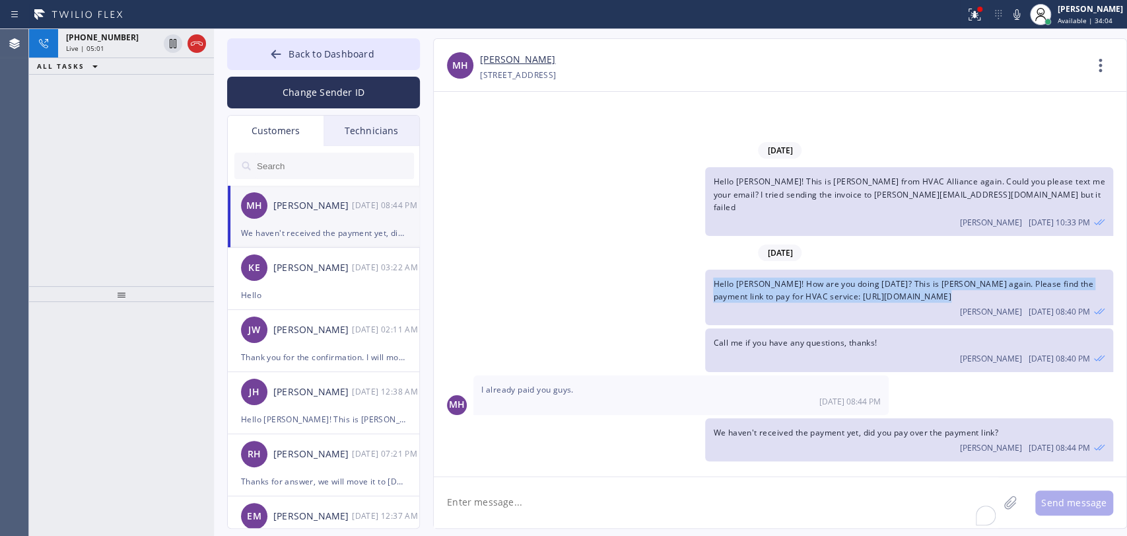
drag, startPoint x: 772, startPoint y: 297, endPoint x: 755, endPoint y: 292, distance: 18.0
click at [771, 297] on span "Hello [PERSON_NAME]! How are you doing [DATE]? This is [PERSON_NAME] again. Ple…" at bounding box center [903, 290] width 380 height 24
click at [755, 292] on span "Hello [PERSON_NAME]! How are you doing [DATE]? This is [PERSON_NAME] again. Ple…" at bounding box center [903, 290] width 380 height 24
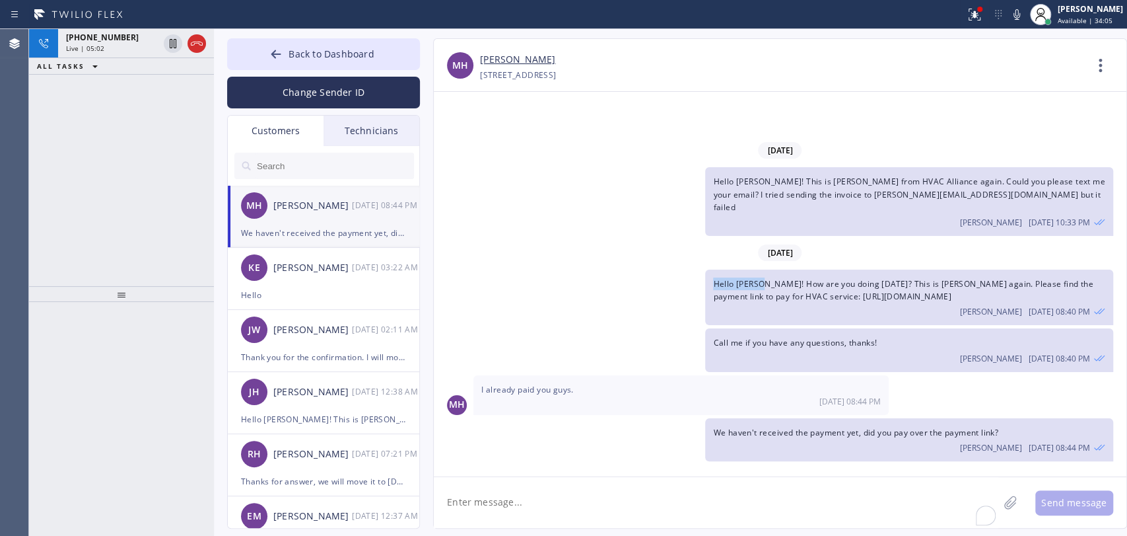
drag, startPoint x: 755, startPoint y: 292, endPoint x: 347, endPoint y: 206, distance: 416.4
click at [706, 279] on div "Hello Milton! How are you doing today? This is Alex again. Please find the paym…" at bounding box center [908, 296] width 407 height 55
click at [773, 423] on div "We haven't received the payment yet, did you pay over the payment link? Oleksiy…" at bounding box center [908, 439] width 407 height 43
click at [812, 425] on div "We haven't received the payment yet, did you pay over the payment link? Oleksiy…" at bounding box center [908, 439] width 407 height 43
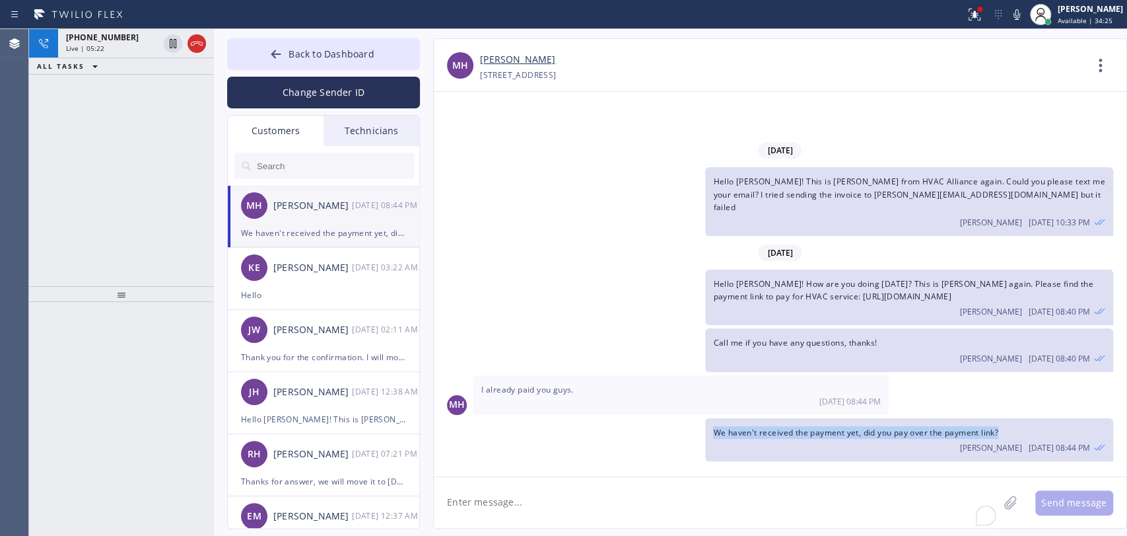
click at [812, 425] on div "We haven't received the payment yet, did you pay over the payment link? Oleksiy…" at bounding box center [908, 439] width 407 height 43
click at [793, 435] on span "We haven't received the payment yet, did you pay over the payment link?" at bounding box center [855, 432] width 285 height 11
click at [750, 344] on span "Call me if you have any questions, thanks!" at bounding box center [795, 342] width 164 height 11
click at [783, 300] on span "Hello [PERSON_NAME]! How are you doing [DATE]? This is [PERSON_NAME] again. Ple…" at bounding box center [903, 290] width 380 height 24
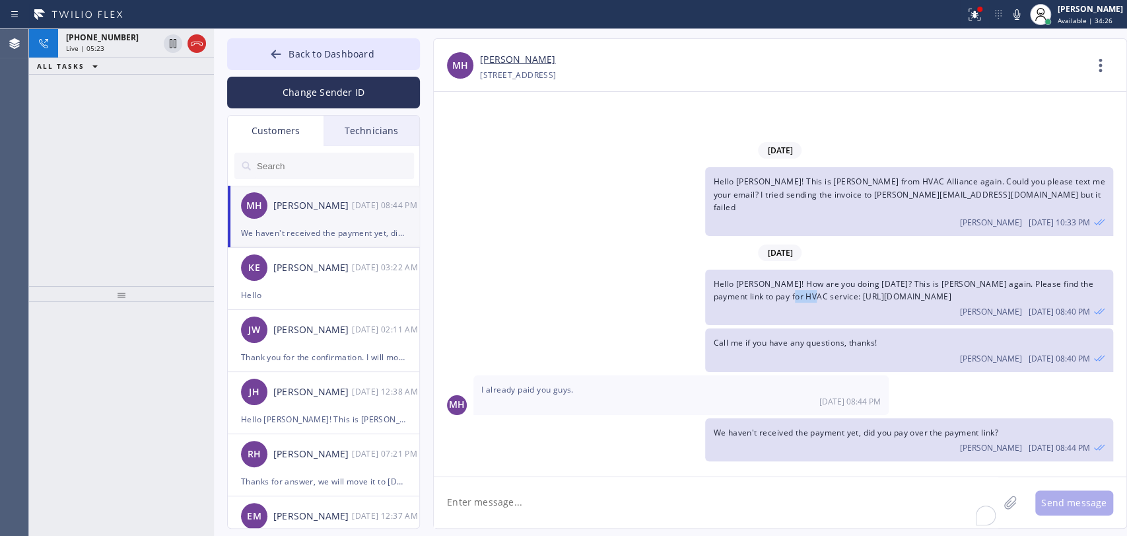
click at [783, 300] on span "Hello [PERSON_NAME]! How are you doing [DATE]? This is [PERSON_NAME] again. Ple…" at bounding box center [903, 290] width 380 height 24
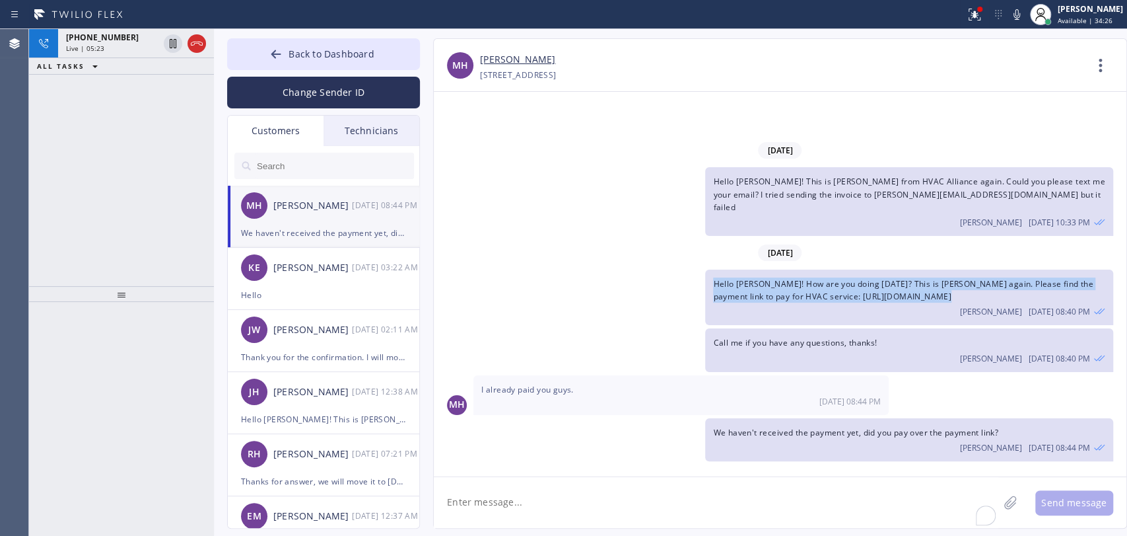
click at [783, 300] on span "Hello [PERSON_NAME]! How are you doing [DATE]? This is [PERSON_NAME] again. Ple…" at bounding box center [903, 290] width 380 height 24
click at [756, 290] on div "Hello Milton! How are you doing today? This is Alex again. Please find the paym…" at bounding box center [908, 296] width 407 height 55
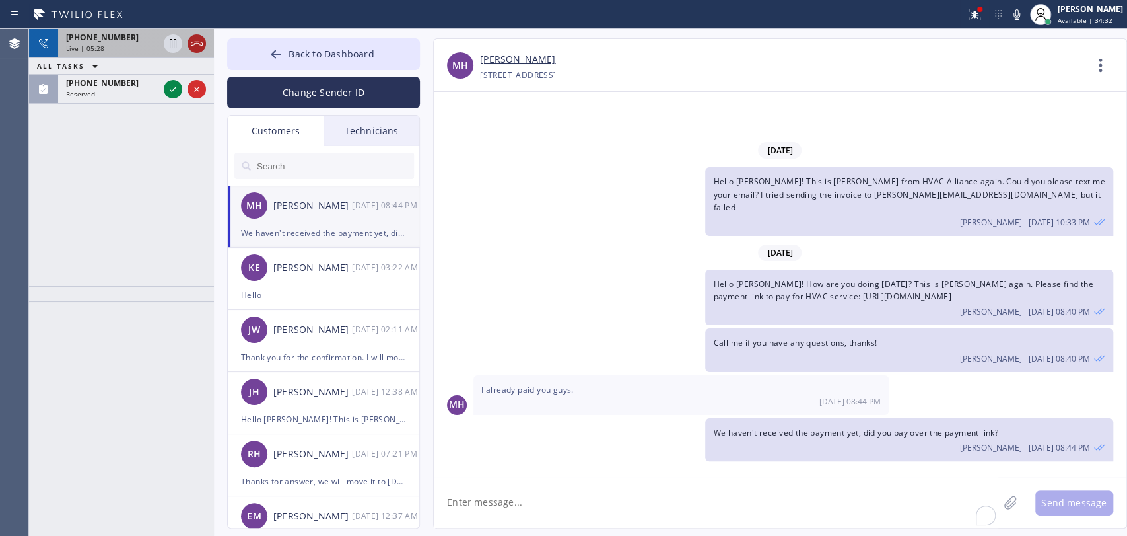
click at [193, 40] on icon at bounding box center [197, 44] width 16 height 16
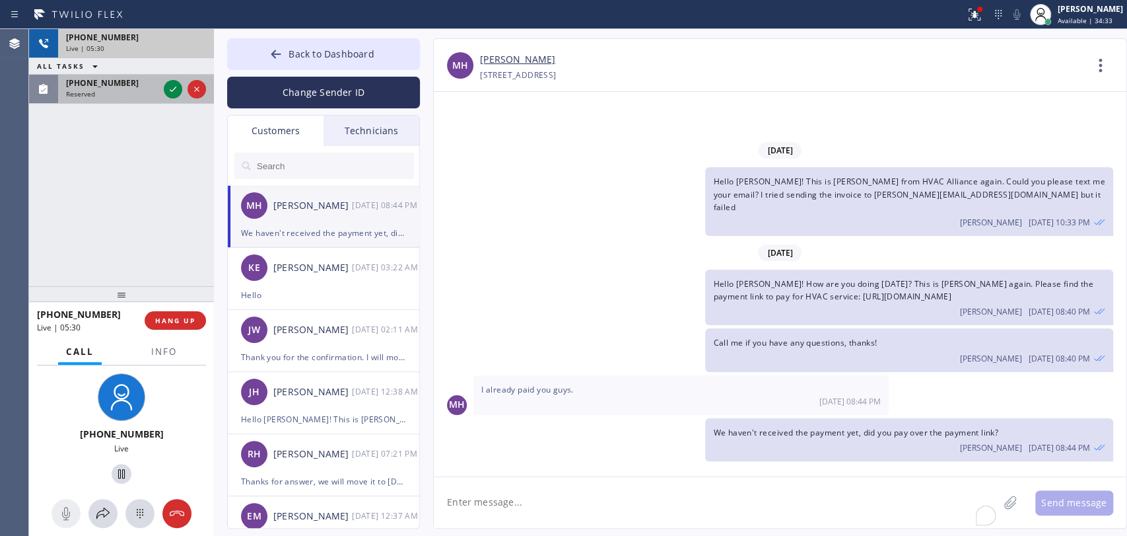
click at [118, 92] on div "Reserved" at bounding box center [112, 93] width 92 height 9
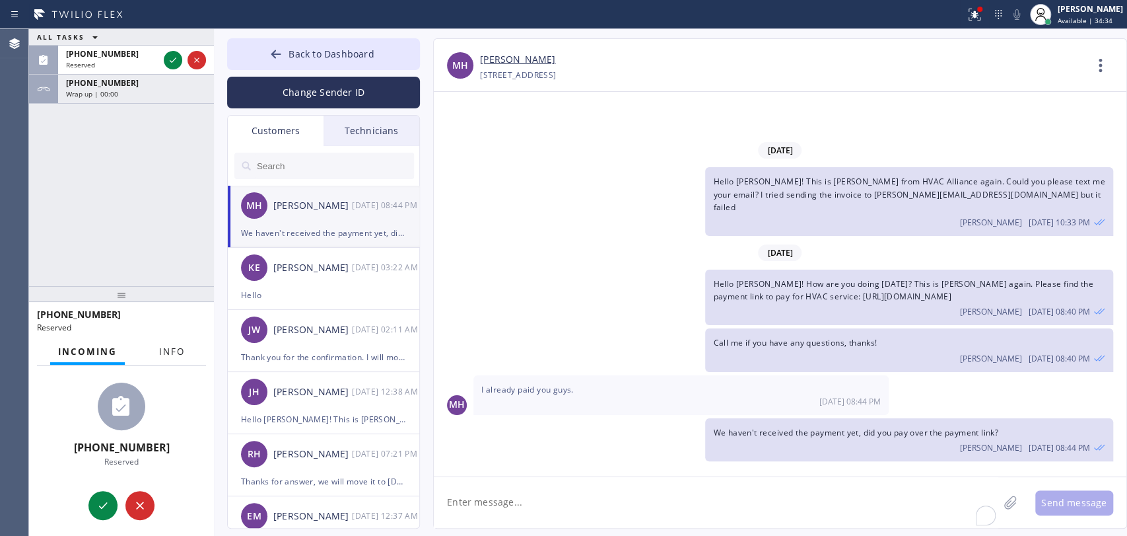
click at [173, 360] on button "Info" at bounding box center [172, 352] width 42 height 26
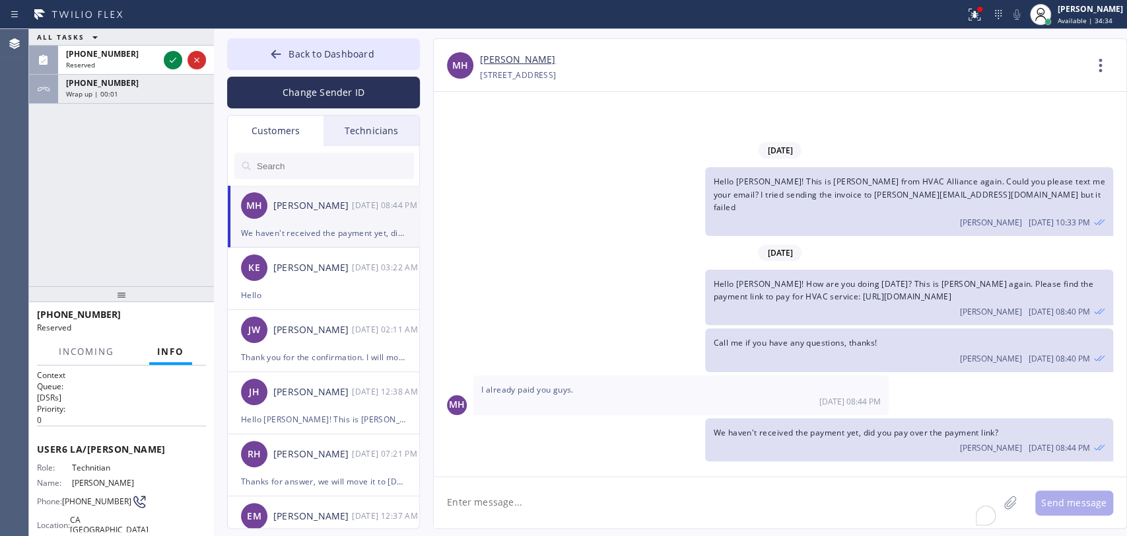
drag, startPoint x: 136, startPoint y: 299, endPoint x: 132, endPoint y: 274, distance: 25.4
click at [133, 286] on div at bounding box center [121, 294] width 185 height 16
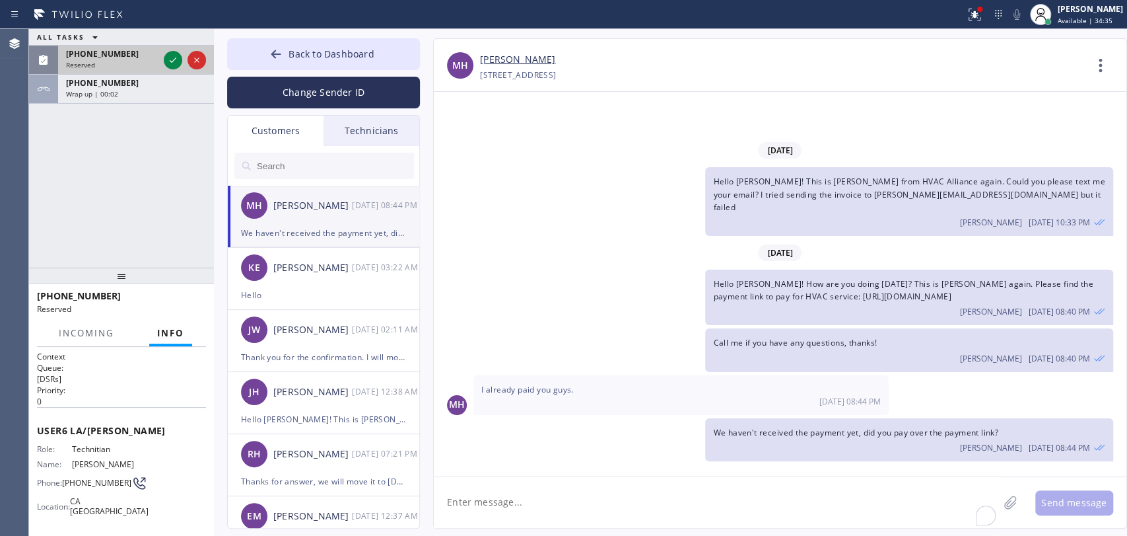
click at [147, 60] on div "Reserved" at bounding box center [112, 64] width 92 height 9
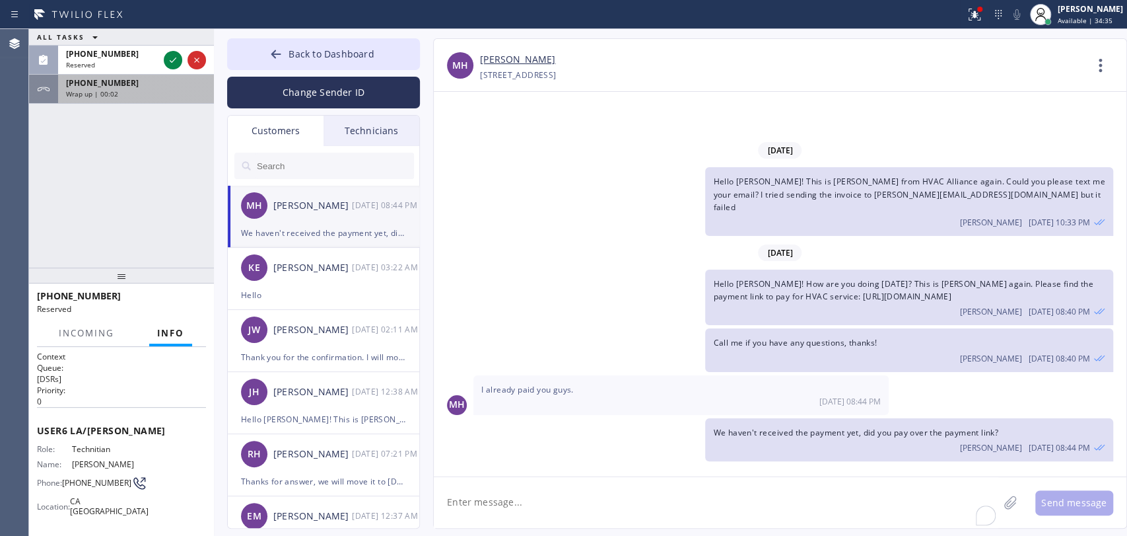
click at [108, 102] on div "+19493940845 Wrap up | 00:02" at bounding box center [133, 89] width 151 height 29
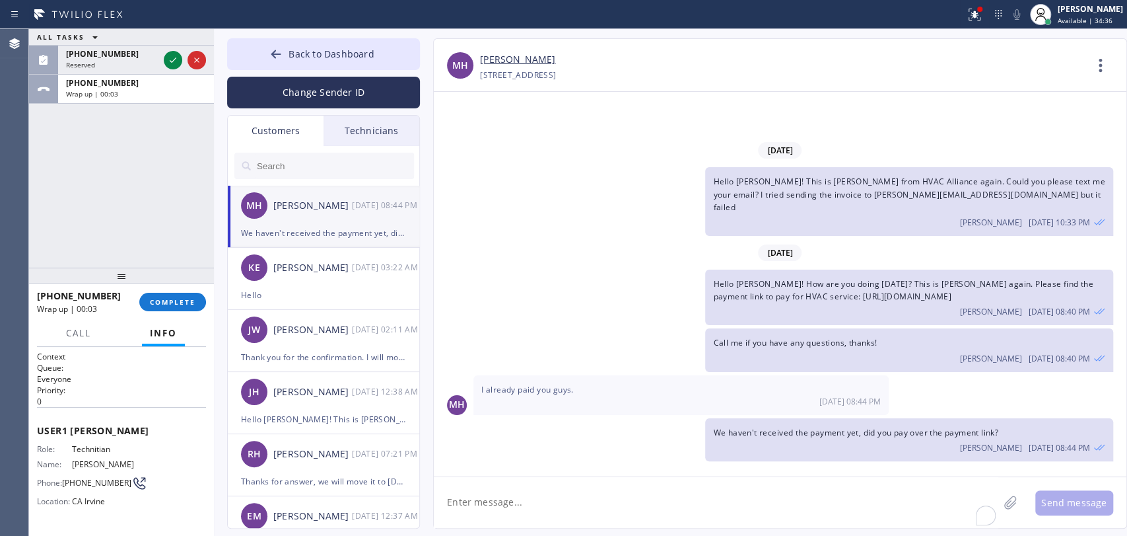
click at [163, 291] on div "+19493940845 Wrap up | 00:03 COMPLETE" at bounding box center [121, 302] width 169 height 34
click at [166, 302] on button "COMPLETE" at bounding box center [172, 302] width 67 height 18
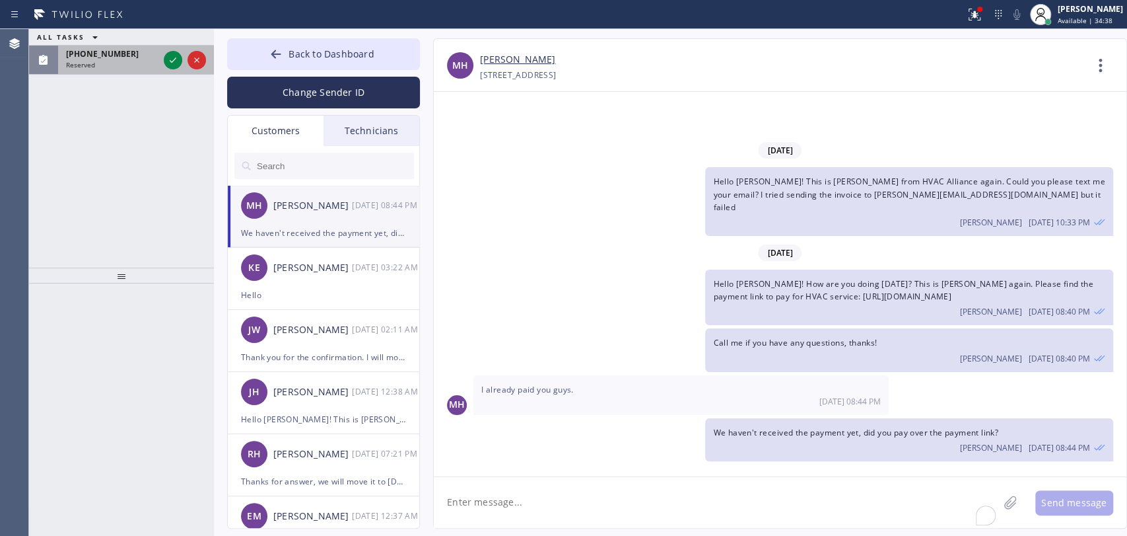
click at [81, 67] on span "Reserved" at bounding box center [80, 64] width 29 height 9
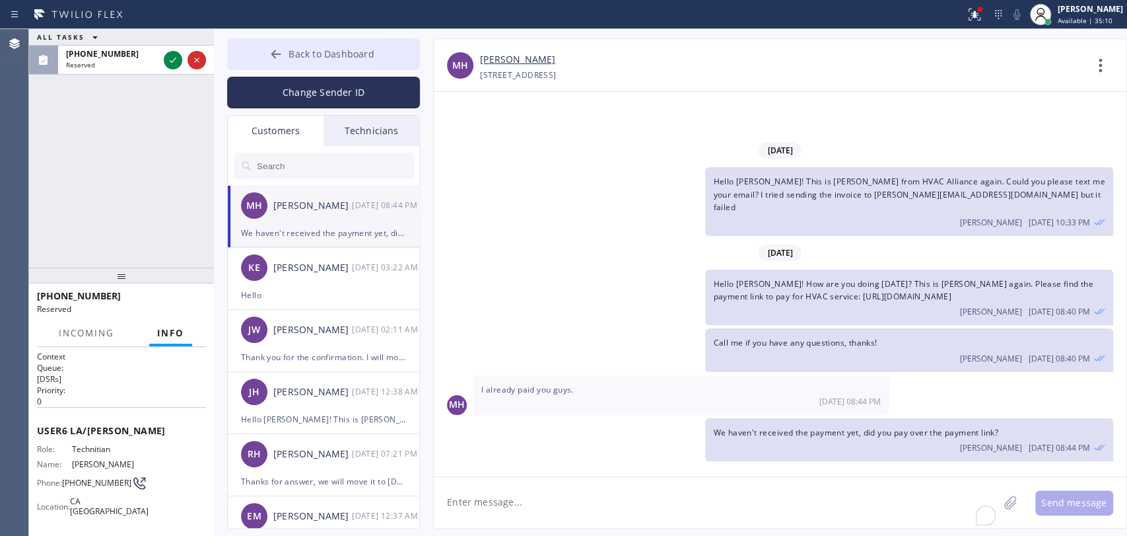
click at [318, 58] on span "Back to Dashboard" at bounding box center [331, 54] width 85 height 13
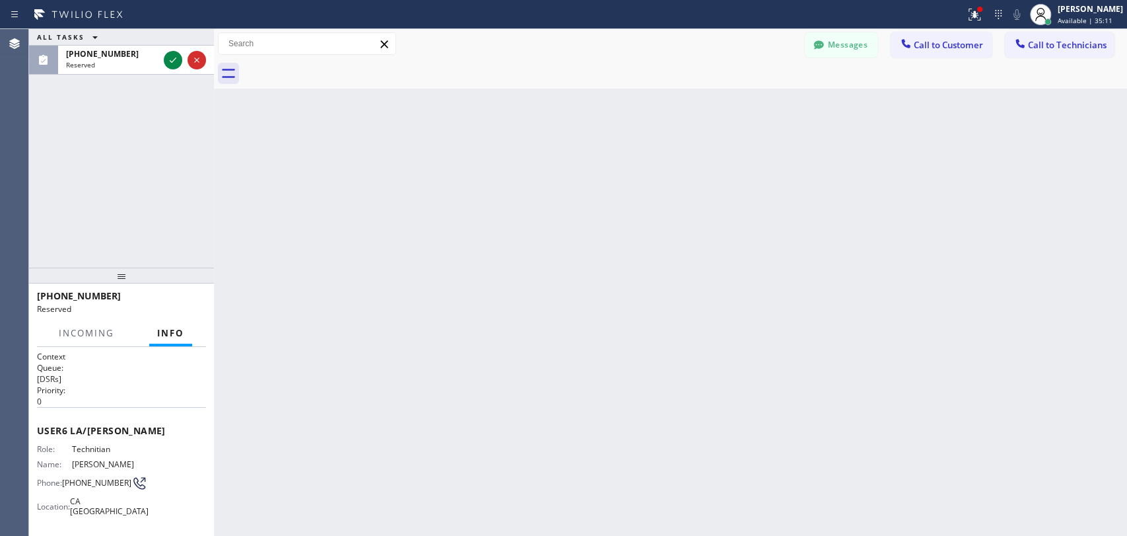
drag, startPoint x: 1080, startPoint y: 48, endPoint x: 1057, endPoint y: 42, distance: 23.4
click at [1080, 46] on span "Call to Technicians" at bounding box center [1067, 45] width 79 height 12
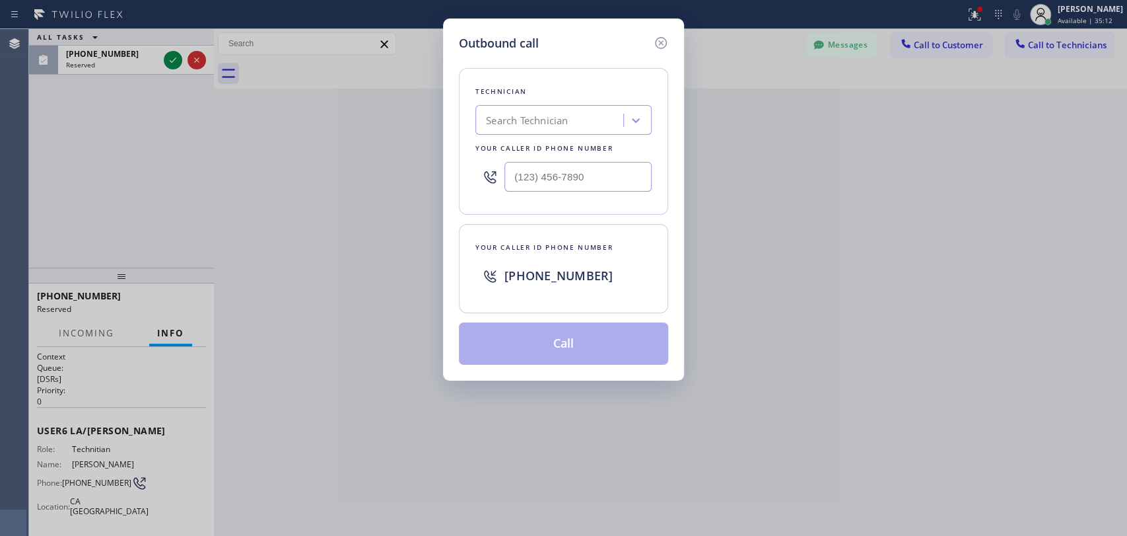
click at [592, 121] on div "Search Technician" at bounding box center [551, 120] width 144 height 23
click at [573, 120] on div "Search Technician" at bounding box center [551, 120] width 144 height 23
type input "Roy"
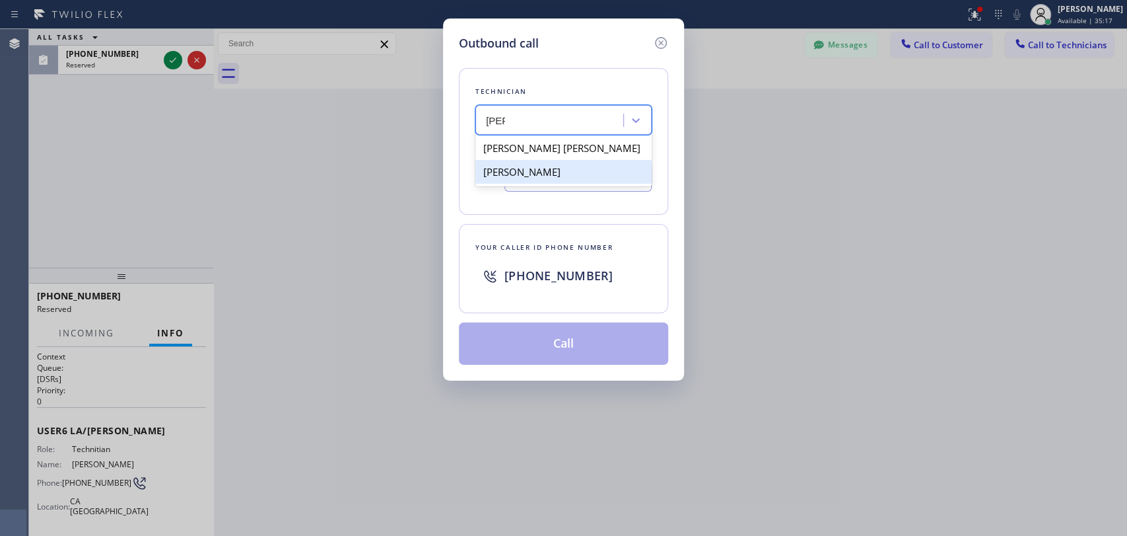
click at [559, 166] on div "[PERSON_NAME]" at bounding box center [563, 172] width 176 height 24
type input "(657) 799-6035"
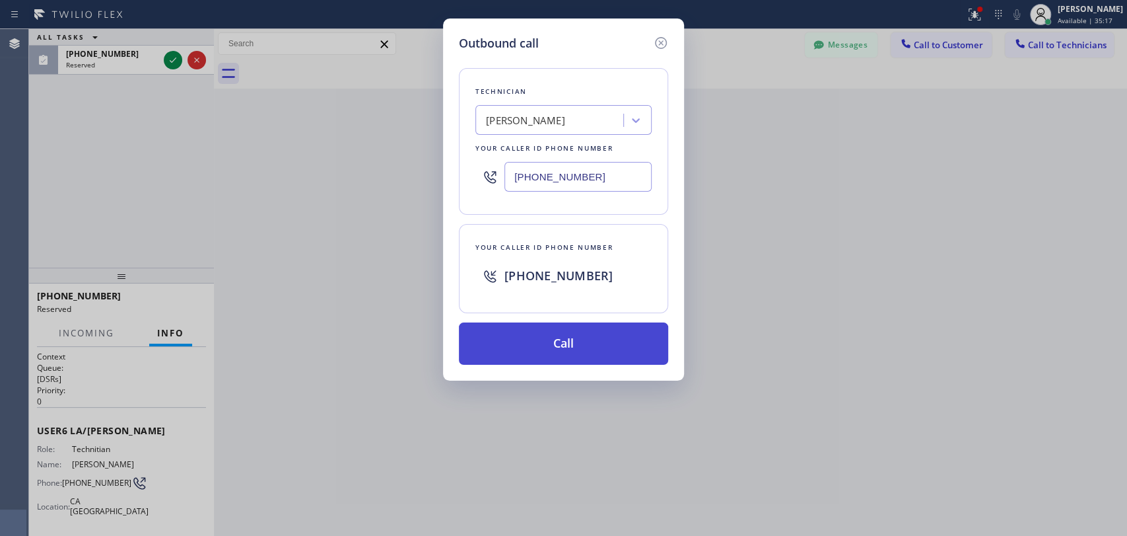
click at [529, 345] on button "Call" at bounding box center [563, 343] width 209 height 42
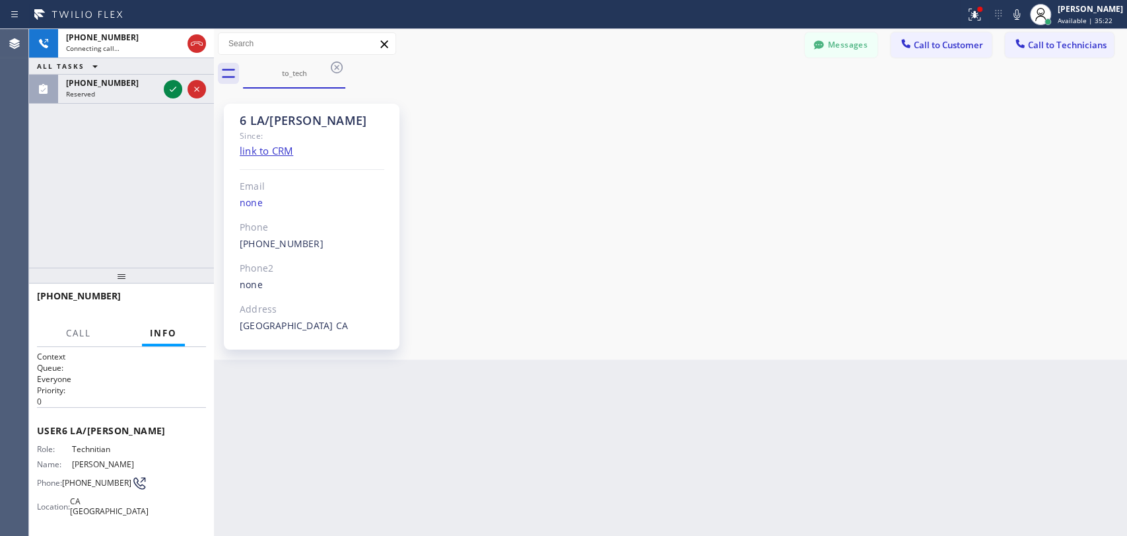
scroll to position [74064, 0]
click at [173, 300] on span "HANG UP" at bounding box center [175, 301] width 40 height 9
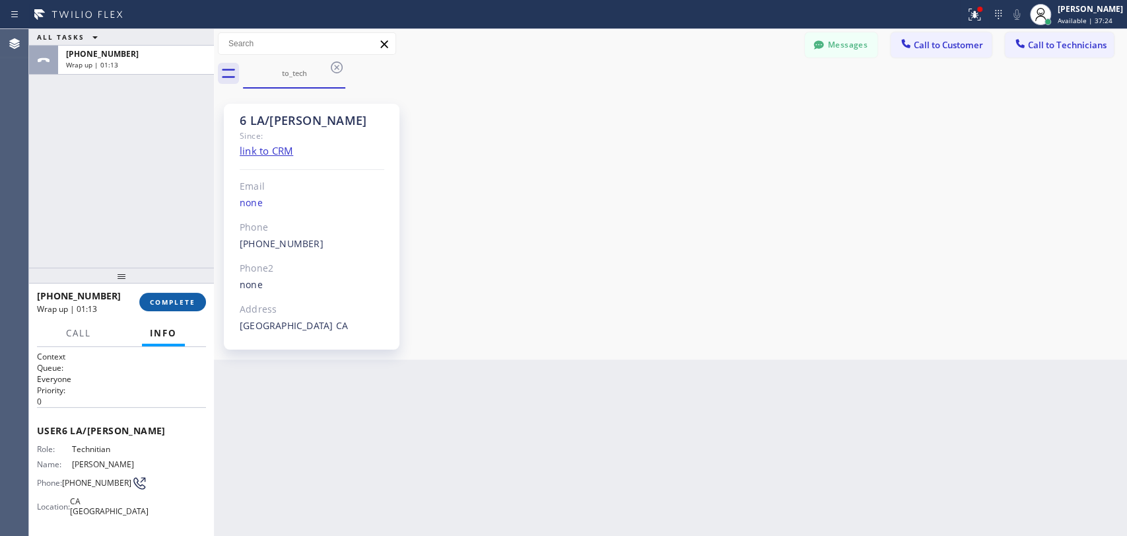
click at [186, 291] on div "+16577996035 Wrap up | 01:13 COMPLETE" at bounding box center [121, 302] width 169 height 34
click at [186, 297] on button "COMPLETE" at bounding box center [172, 302] width 67 height 18
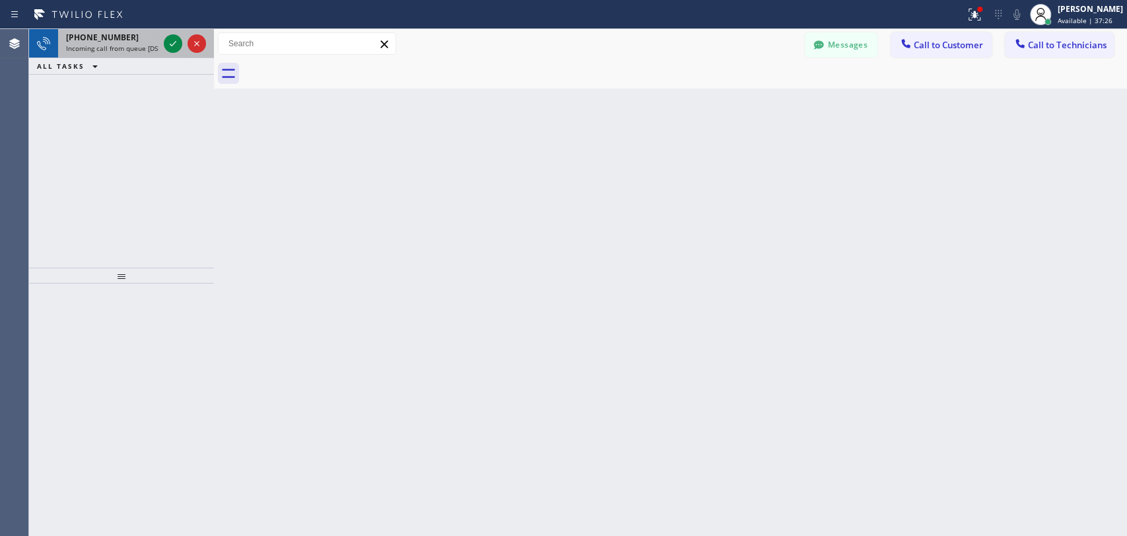
click at [130, 45] on span "Incoming call from queue [DSRs]" at bounding box center [116, 48] width 101 height 9
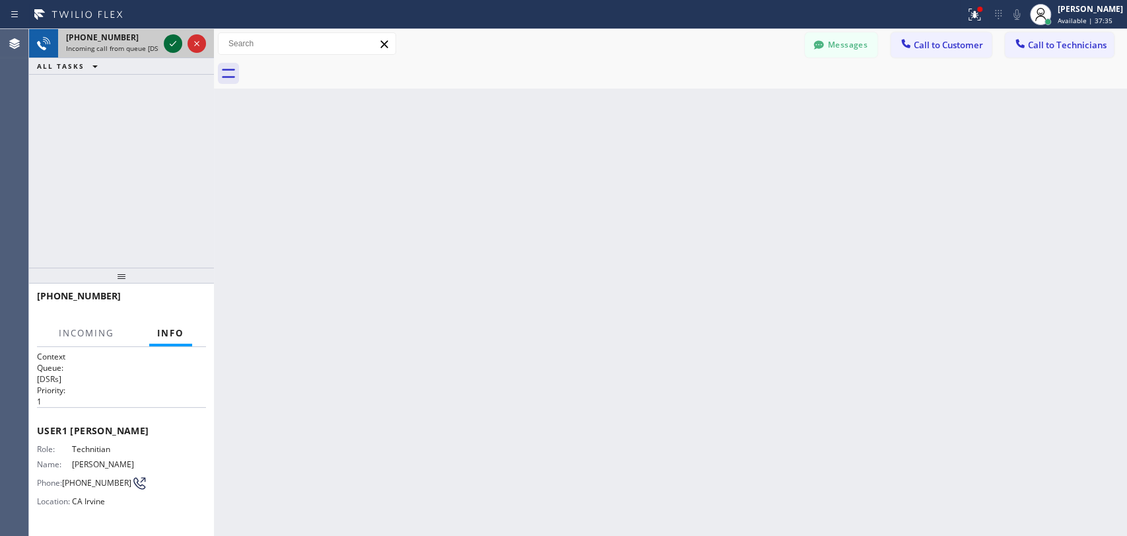
click at [170, 46] on icon at bounding box center [173, 44] width 16 height 16
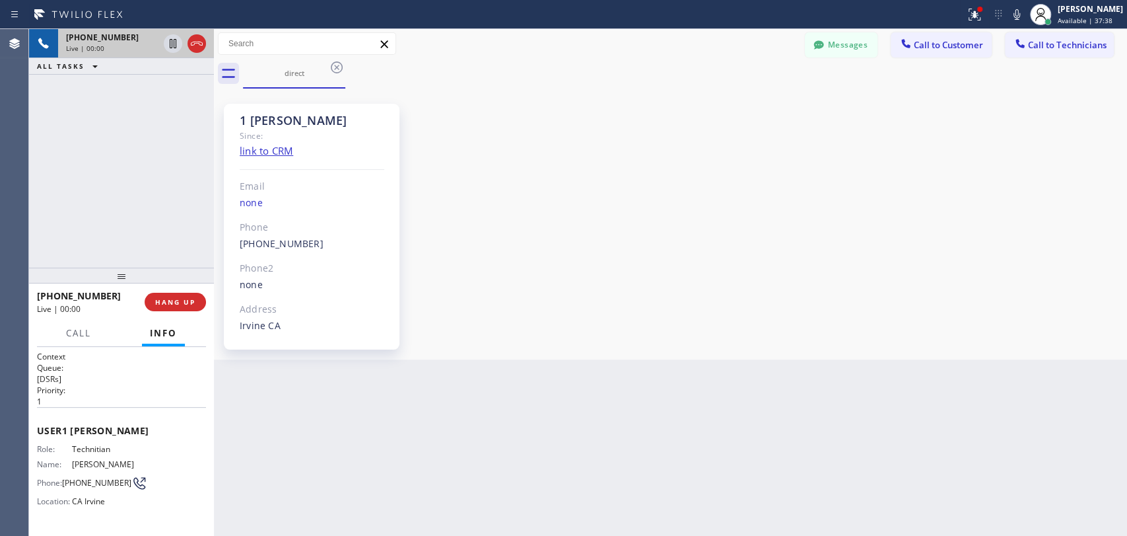
scroll to position [18313, 0]
click at [825, 46] on icon at bounding box center [818, 44] width 13 height 13
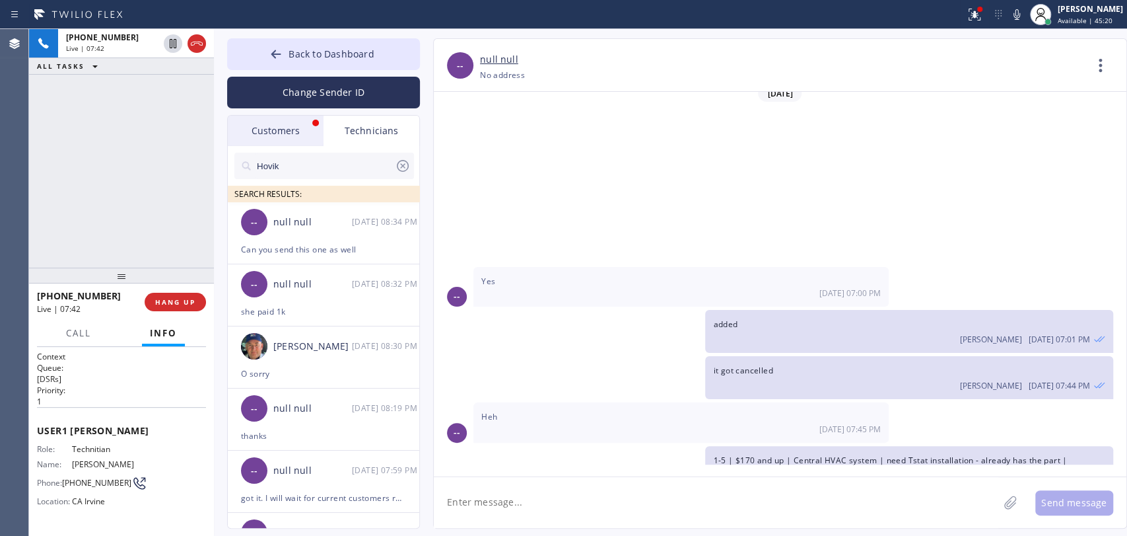
click at [304, 128] on div "Customers" at bounding box center [276, 131] width 96 height 30
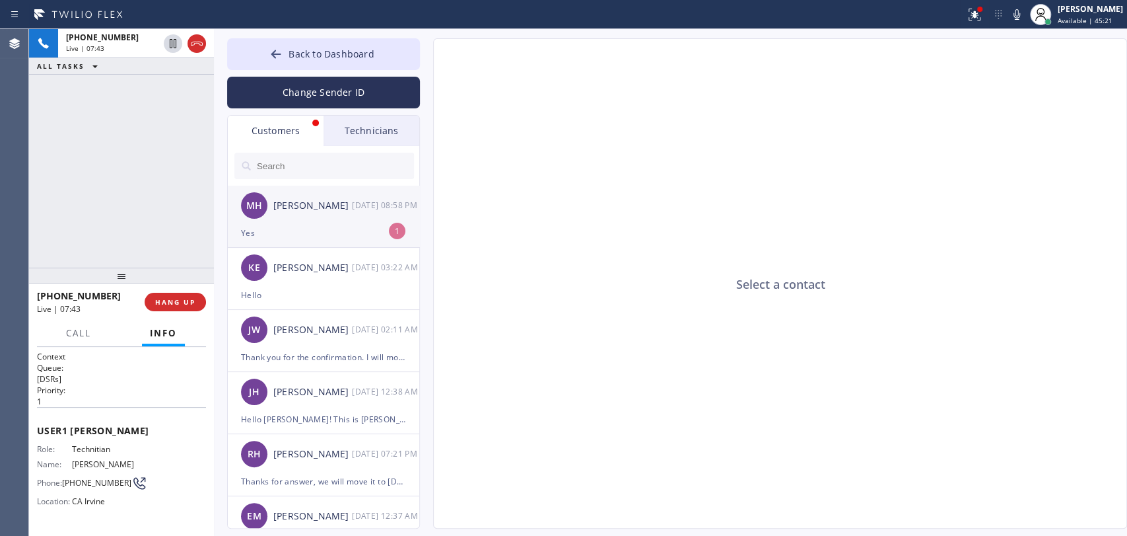
click at [312, 236] on div "Yes" at bounding box center [323, 232] width 165 height 15
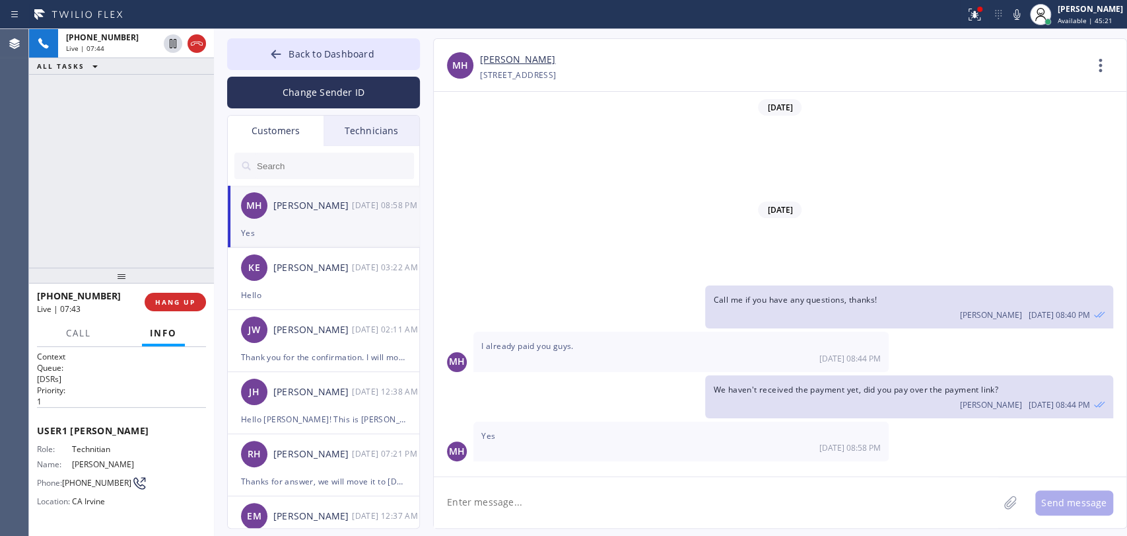
click at [547, 508] on textarea at bounding box center [716, 502] width 565 height 51
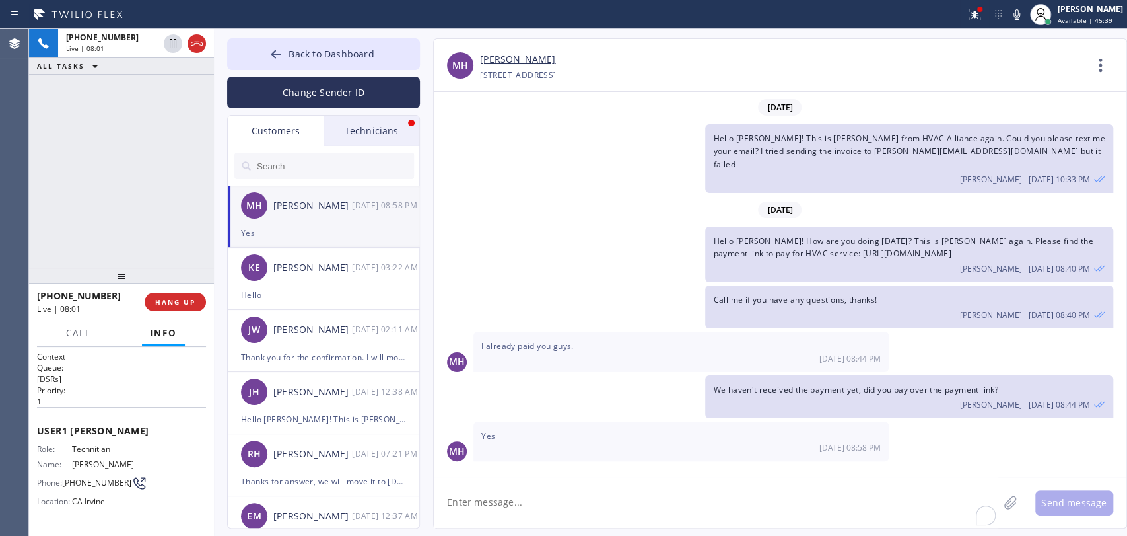
click at [369, 108] on div "Back to Dashboard Change Sender ID Customers Technicians [PERSON_NAME] [DATE] 0…" at bounding box center [323, 283] width 193 height 490
click at [361, 128] on div "Technicians" at bounding box center [372, 131] width 96 height 30
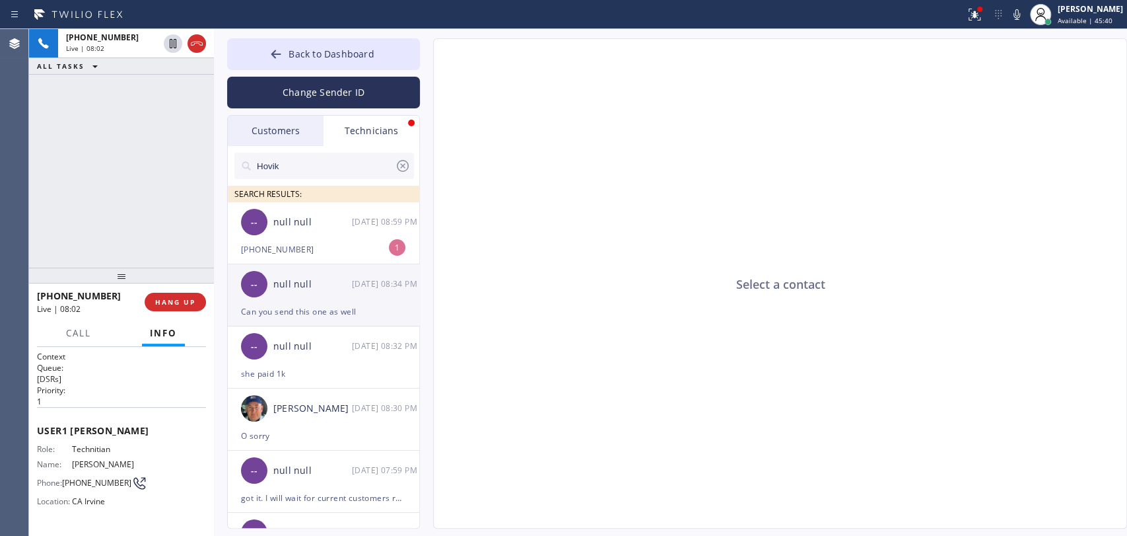
click at [276, 236] on div "-- null null [DATE] 08:59 PM" at bounding box center [324, 222] width 193 height 40
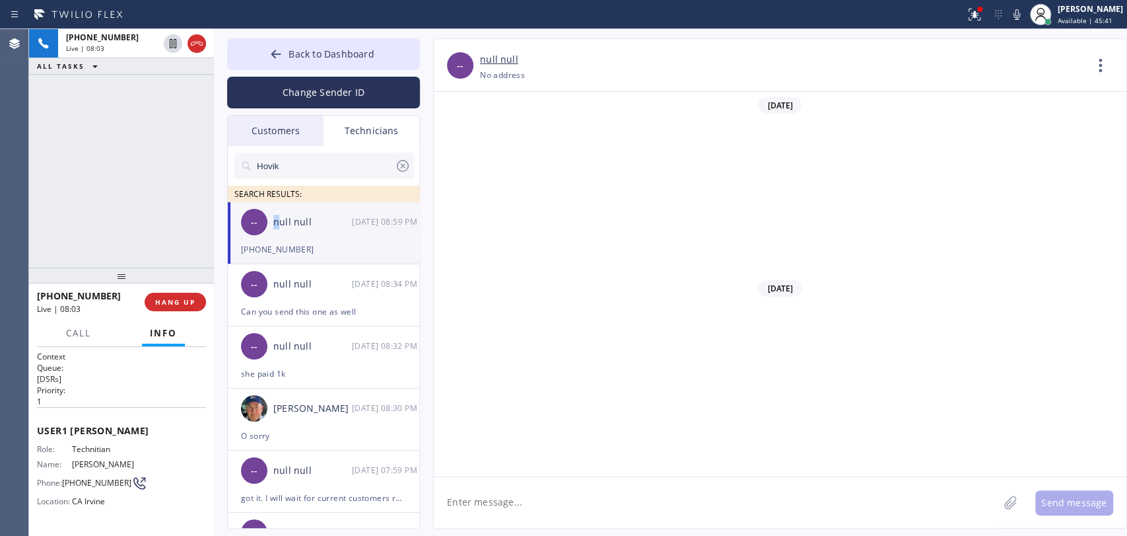
scroll to position [18356, 0]
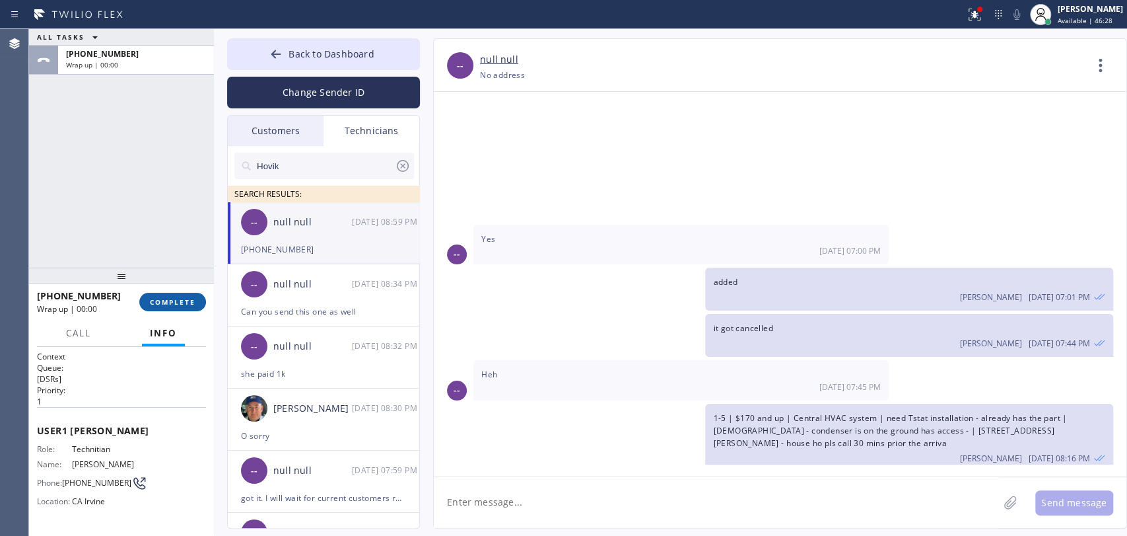
click at [178, 303] on span "COMPLETE" at bounding box center [173, 301] width 46 height 9
click at [160, 238] on div "ALL TASKS ALL TASKS ACTIVE TASKS TASKS IN WRAP UP [PHONE_NUMBER] Wrap up | 00:01" at bounding box center [121, 148] width 185 height 238
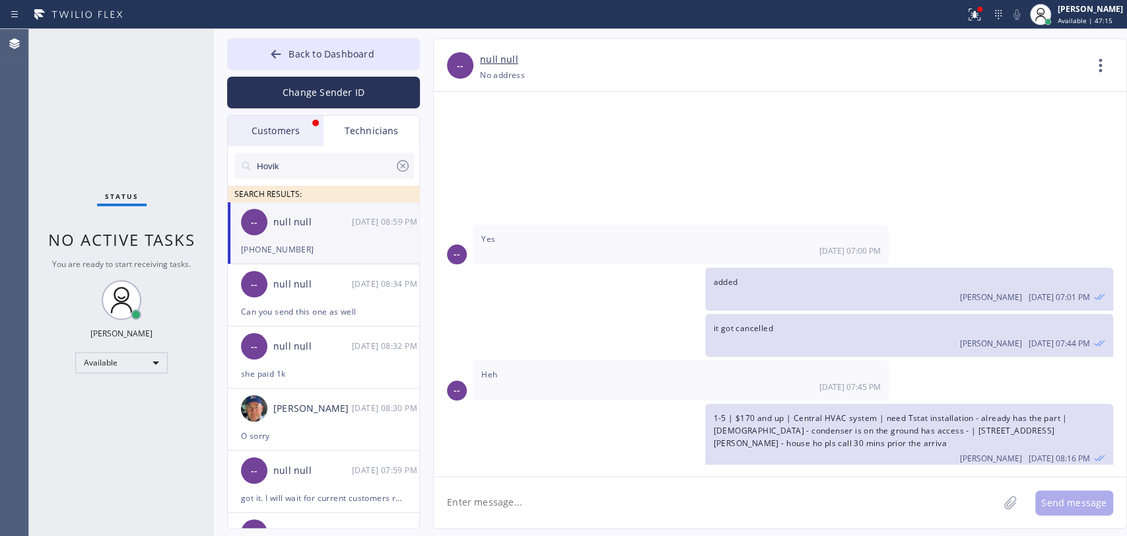
click at [270, 129] on div "Customers" at bounding box center [276, 131] width 96 height 30
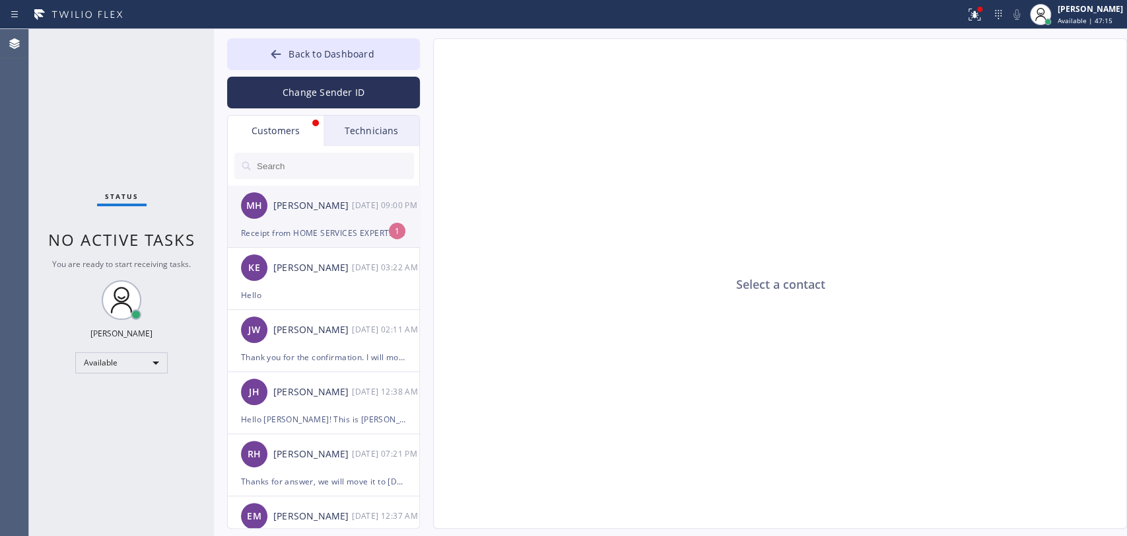
click at [293, 233] on div "Receipt from HOME SERVICES EXPERTS INC (Transaction #10236791-4070)" at bounding box center [323, 232] width 165 height 15
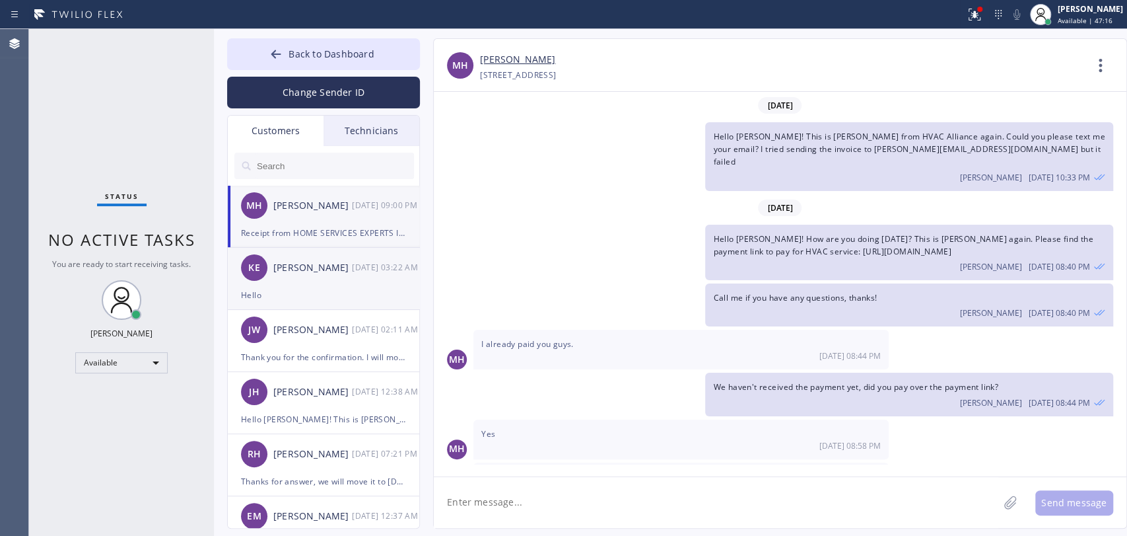
scroll to position [24, 0]
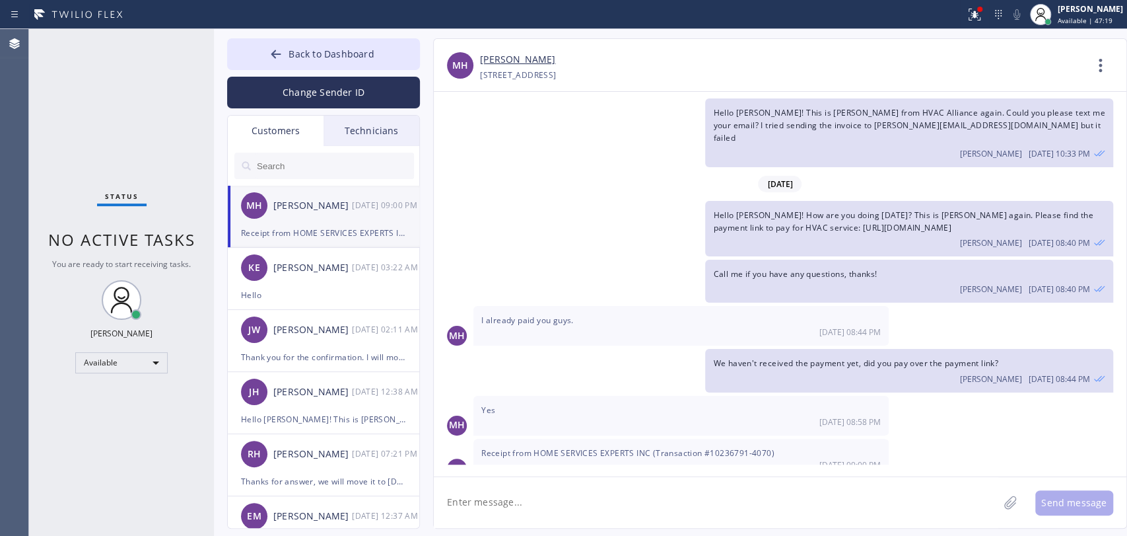
click at [602, 498] on textarea at bounding box center [716, 502] width 565 height 51
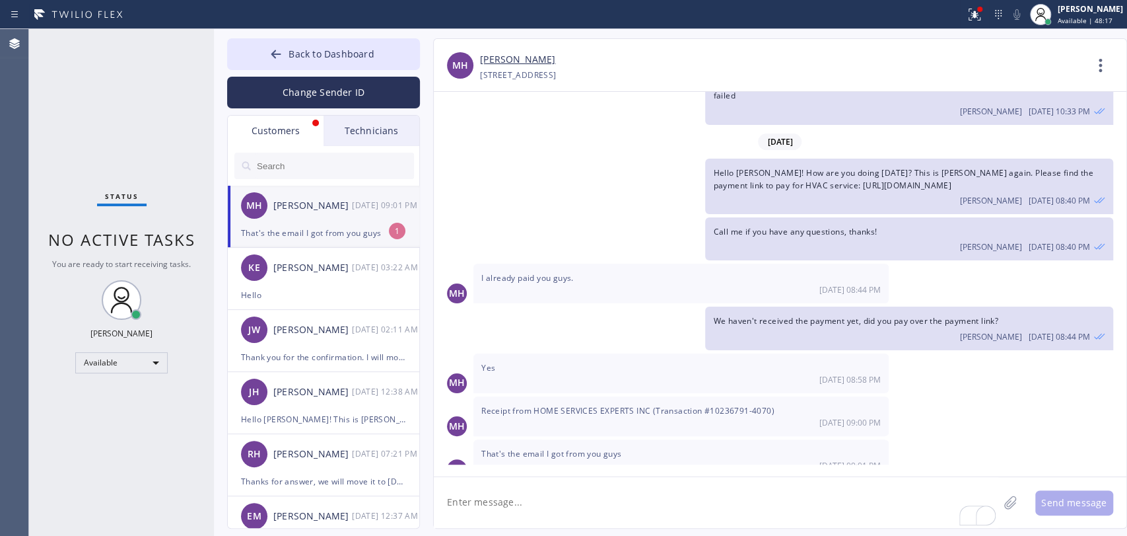
click at [502, 506] on textarea "To enrich screen reader interactions, please activate Accessibility in Grammarl…" at bounding box center [716, 502] width 565 height 51
type textarea "I'm sorry, we received the payment, i checked a wrong account"
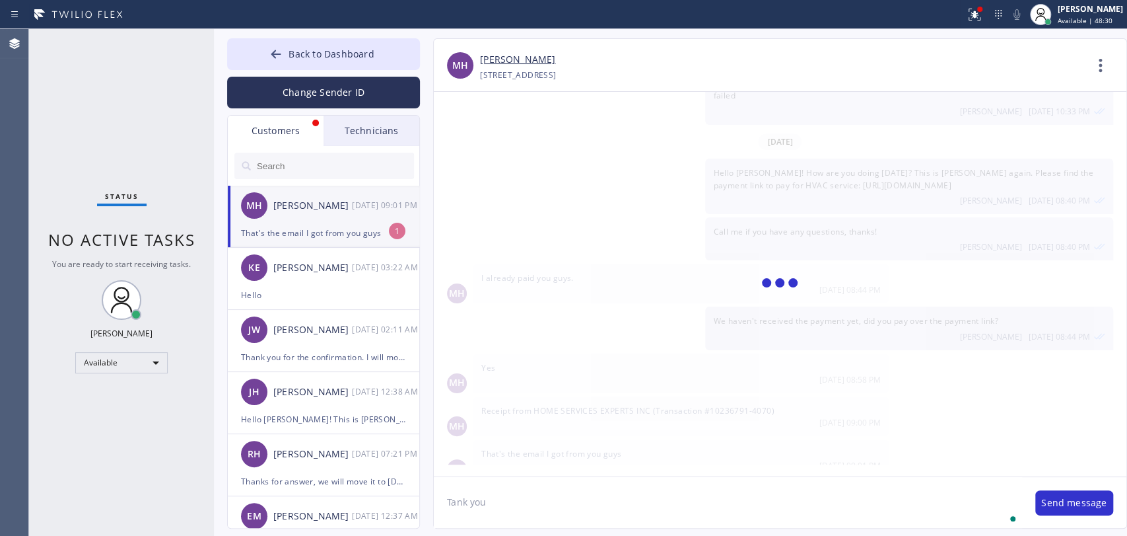
scroll to position [112, 0]
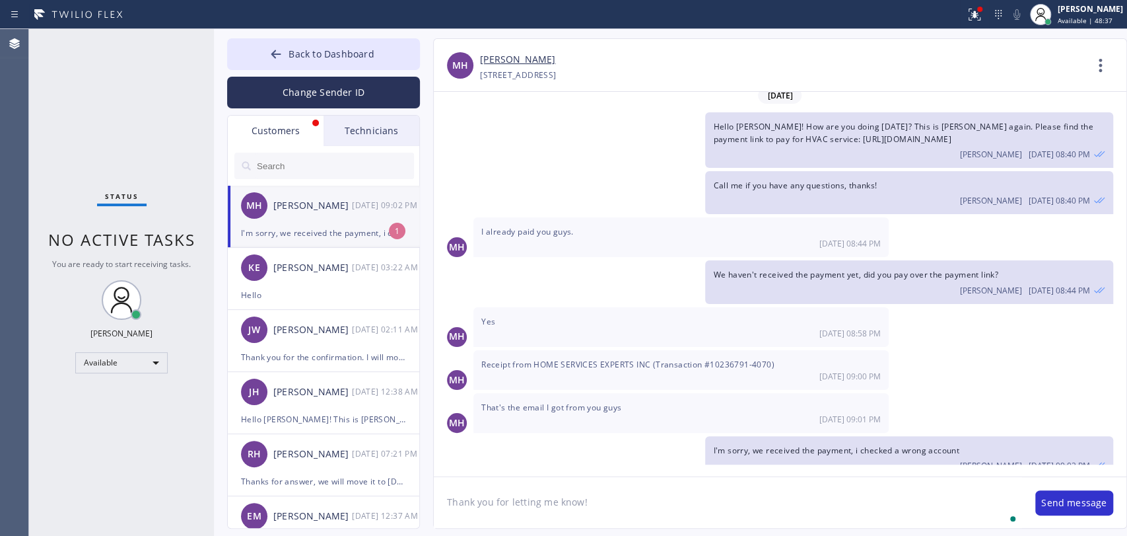
type textarea "Thank you for letting me know!"
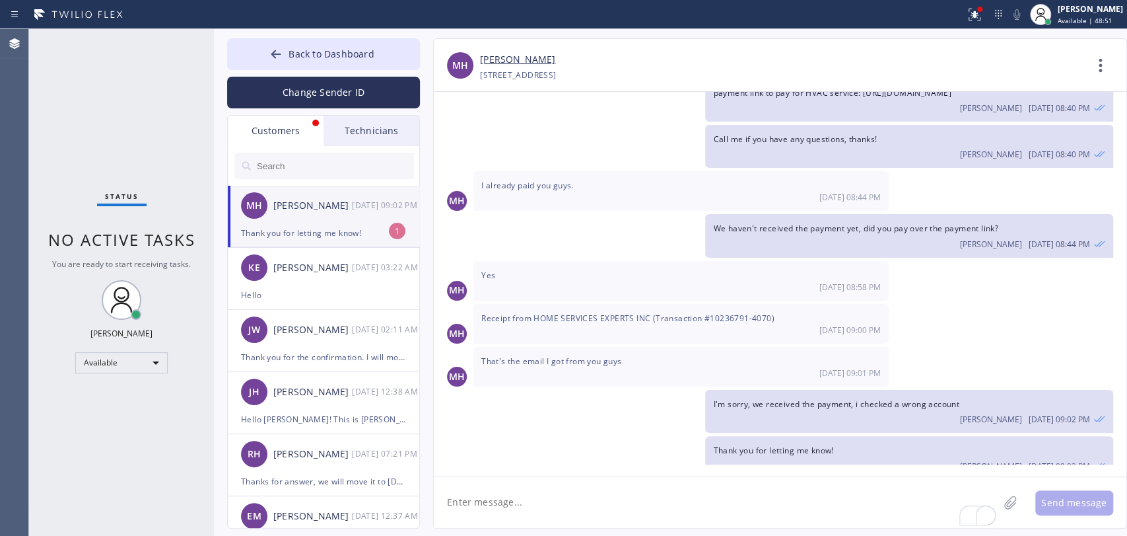
click at [249, 211] on span "MH" at bounding box center [254, 205] width 16 height 15
click at [755, 398] on span "I'm sorry, we received the payment, i checked a wrong account" at bounding box center [836, 403] width 246 height 11
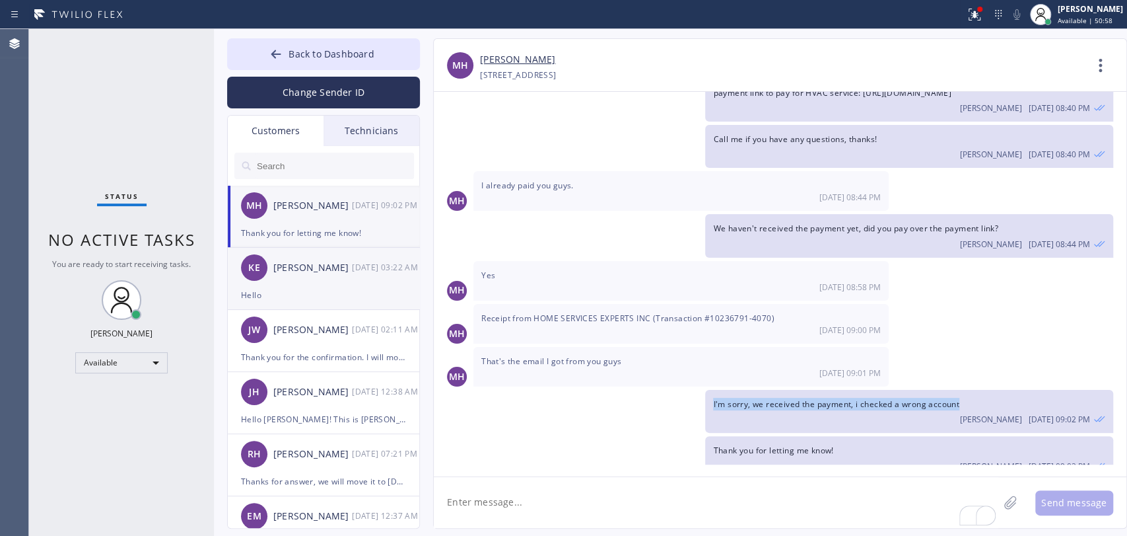
click at [263, 276] on div "KE" at bounding box center [254, 267] width 26 height 26
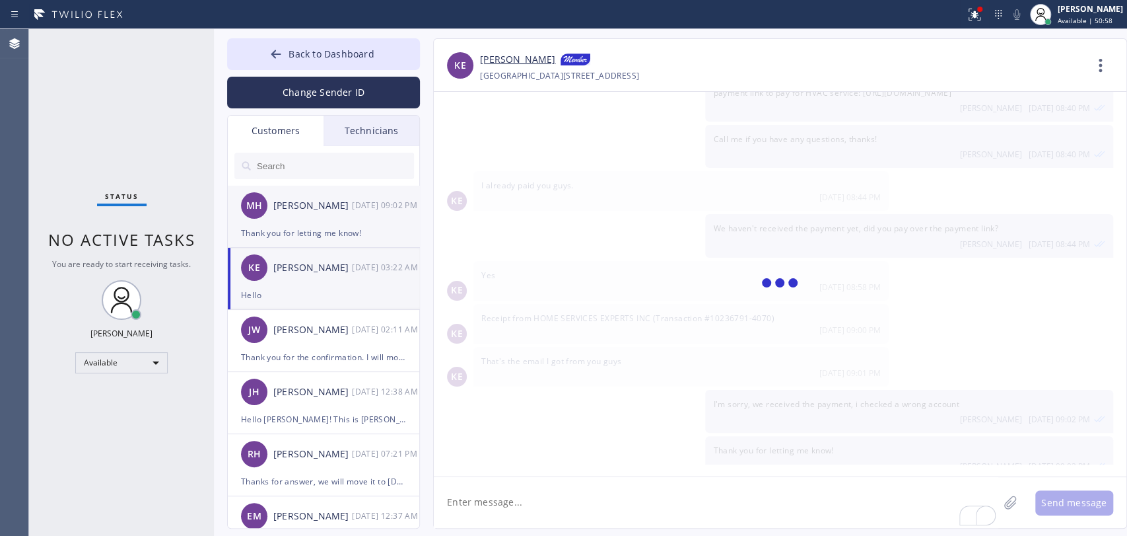
click at [294, 231] on div "Thank you for letting me know!" at bounding box center [323, 232] width 165 height 15
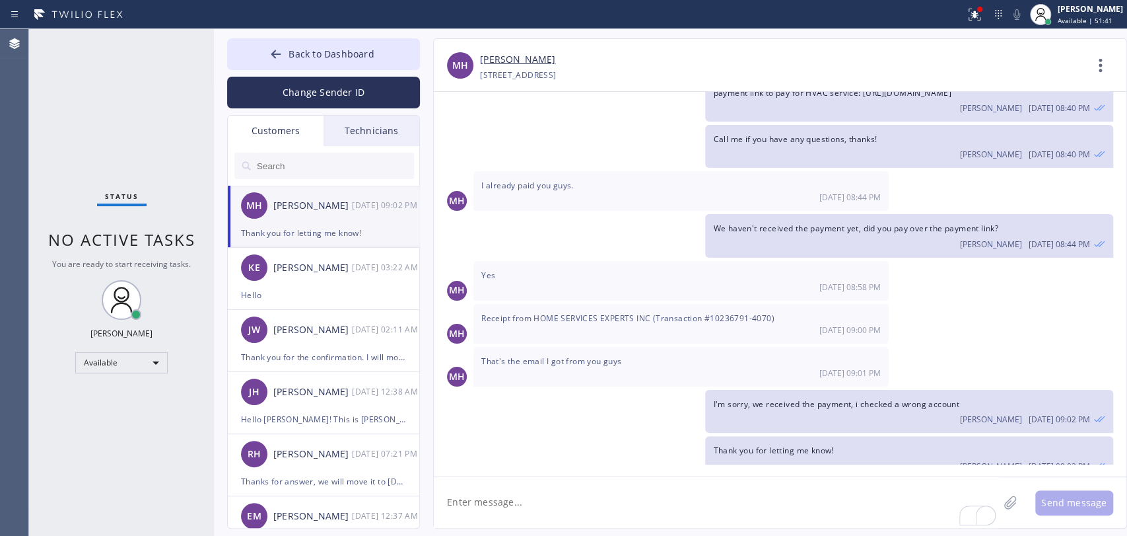
click at [375, 125] on div "Technicians" at bounding box center [372, 131] width 96 height 30
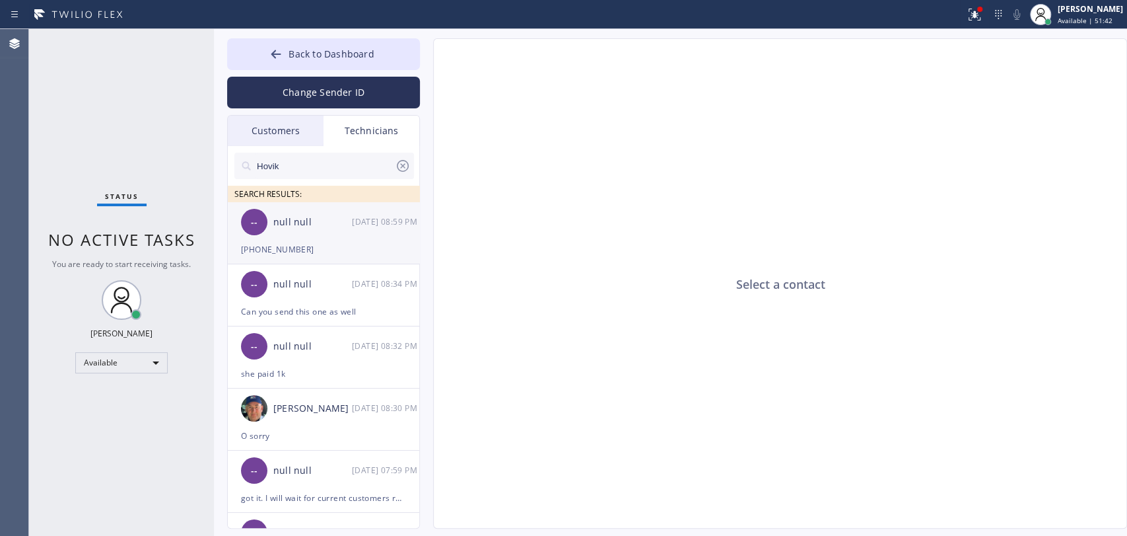
click at [308, 256] on div "[PHONE_NUMBER]" at bounding box center [323, 249] width 165 height 15
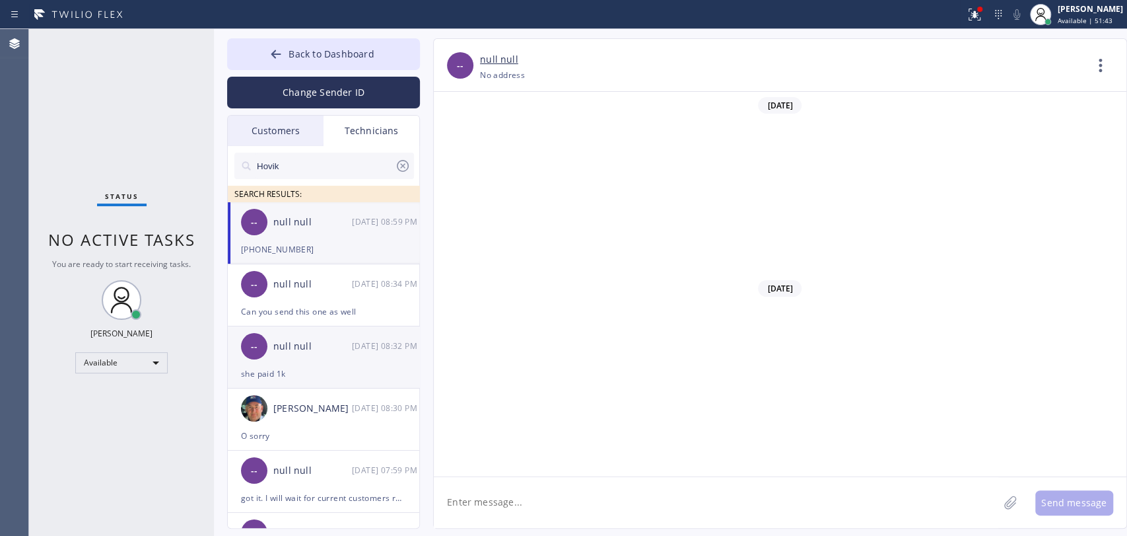
scroll to position [18356, 0]
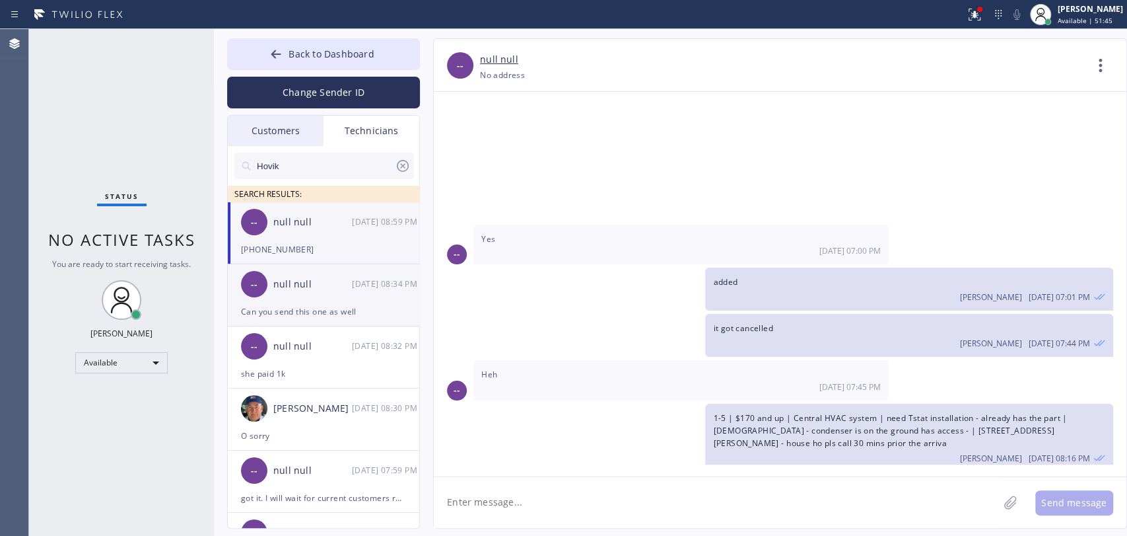
click at [309, 311] on div "Can you send this one as well" at bounding box center [323, 311] width 165 height 15
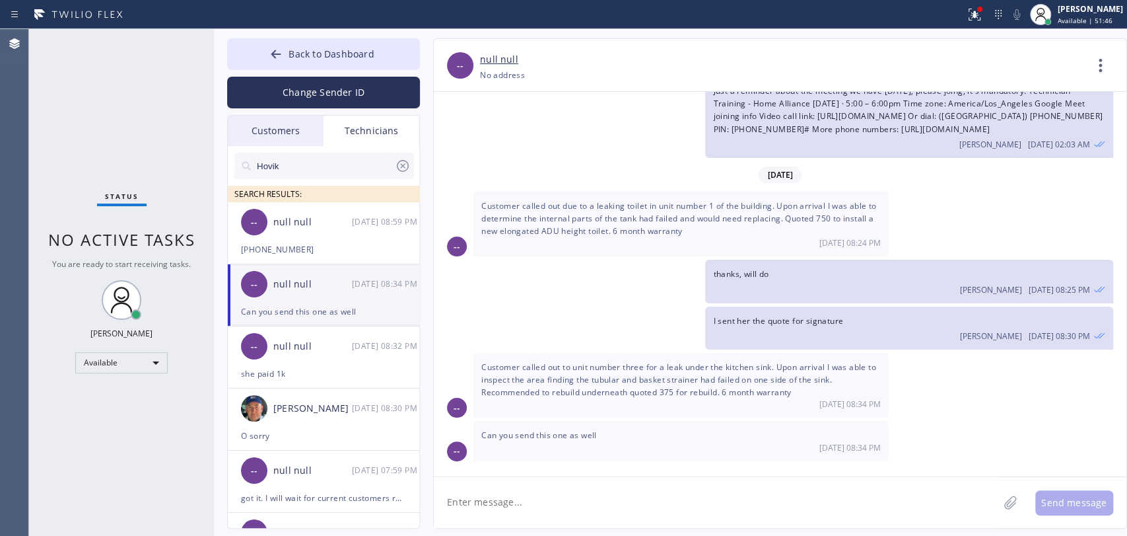
scroll to position [9265, 0]
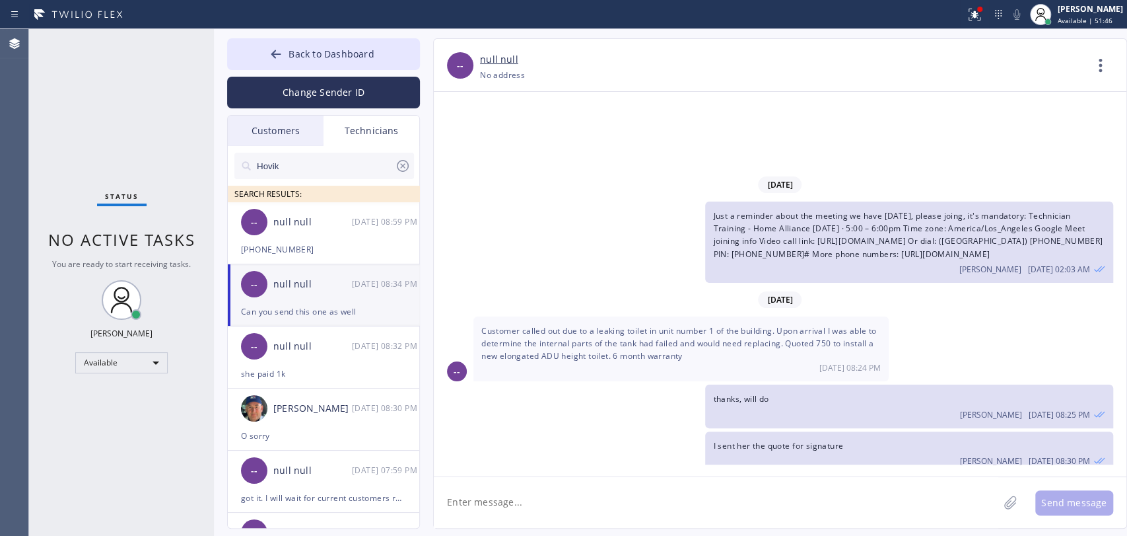
click at [524, 486] on span "Customer called out to unit number three for a leak under the kitchen sink. Upo…" at bounding box center [678, 504] width 395 height 36
drag, startPoint x: 586, startPoint y: 366, endPoint x: 703, endPoint y: 382, distance: 117.3
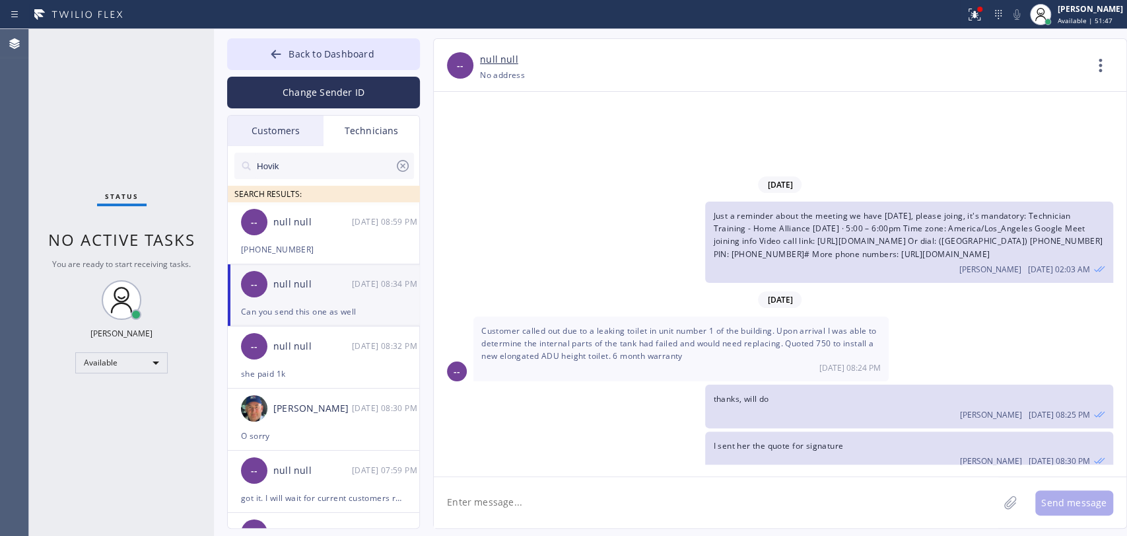
click at [680, 486] on span "Customer called out to unit number three for a leak under the kitchen sink. Upo…" at bounding box center [678, 504] width 395 height 36
click at [703, 486] on span "Customer called out to unit number three for a leak under the kitchen sink. Upo…" at bounding box center [678, 504] width 395 height 36
click at [683, 486] on span "Customer called out to unit number three for a leak under the kitchen sink. Upo…" at bounding box center [678, 504] width 395 height 36
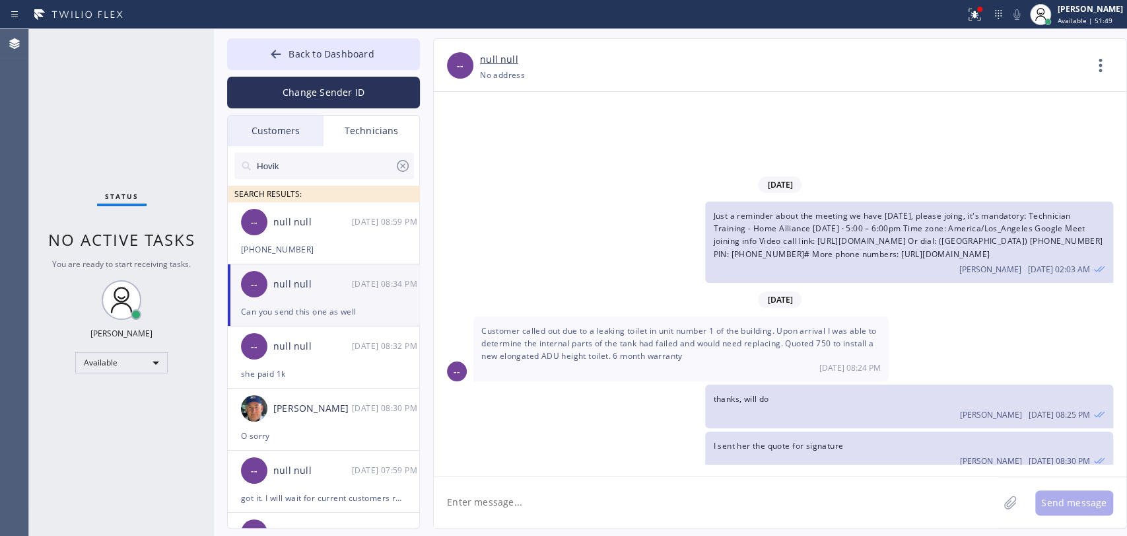
click at [597, 495] on textarea at bounding box center [716, 502] width 565 height 51
click at [542, 486] on span "Customer called out to unit number three for a leak under the kitchen sink. Upo…" at bounding box center [678, 504] width 395 height 36
copy span "Customer called out to unit number three for a leak under the kitchen sink. Upo…"
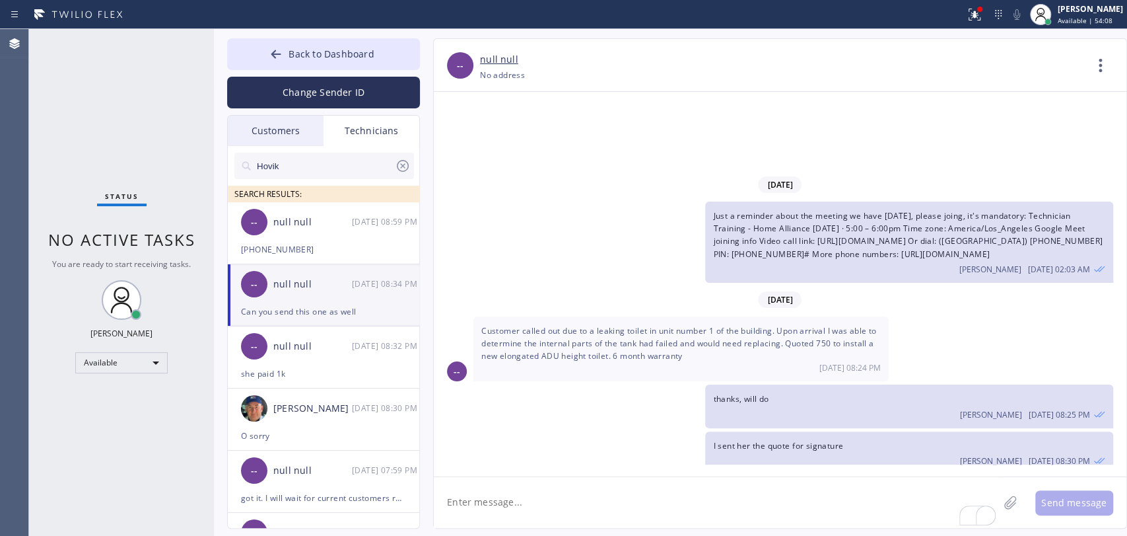
click at [487, 515] on textarea "To enrich screen reader interactions, please activate Accessibility in Grammarl…" at bounding box center [716, 502] width 565 height 51
type textarea "sent"
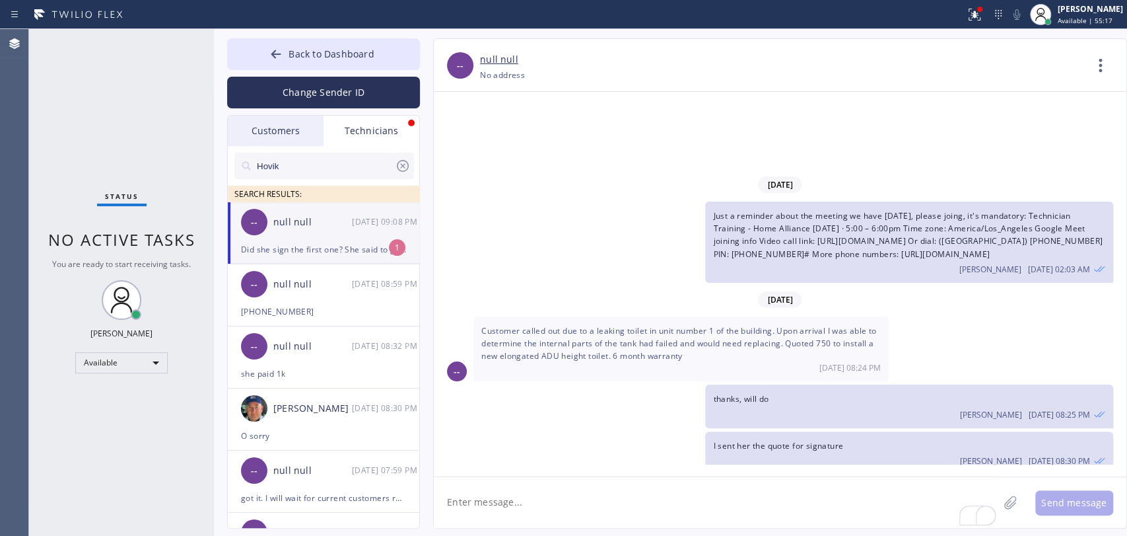
scroll to position [9353, 0]
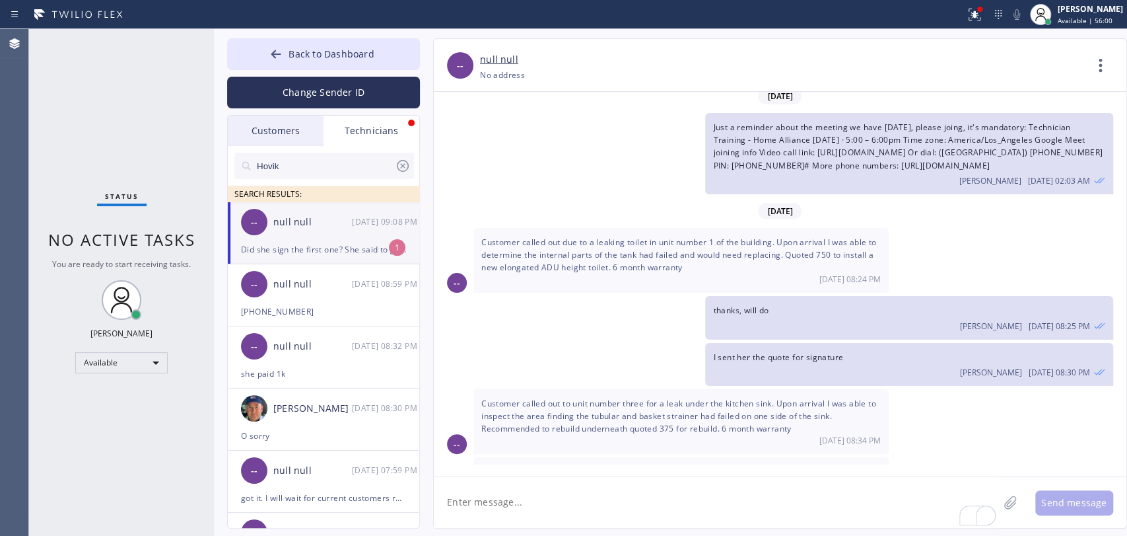
click at [318, 216] on div "null null" at bounding box center [312, 222] width 79 height 15
click at [559, 478] on textarea "To enrich screen reader interactions, please activate Accessibility in Grammarl…" at bounding box center [716, 502] width 565 height 51
click at [608, 495] on textarea "To enrich screen reader interactions, please activate Accessibility in Grammarl…" at bounding box center [716, 502] width 565 height 51
type textarea "no, she didn't"
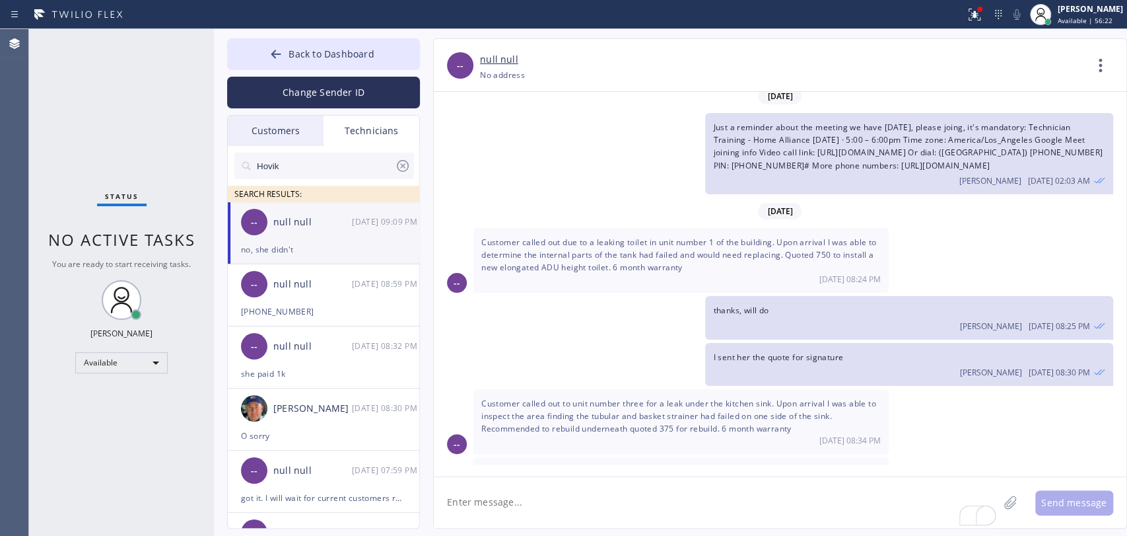
scroll to position [9399, 0]
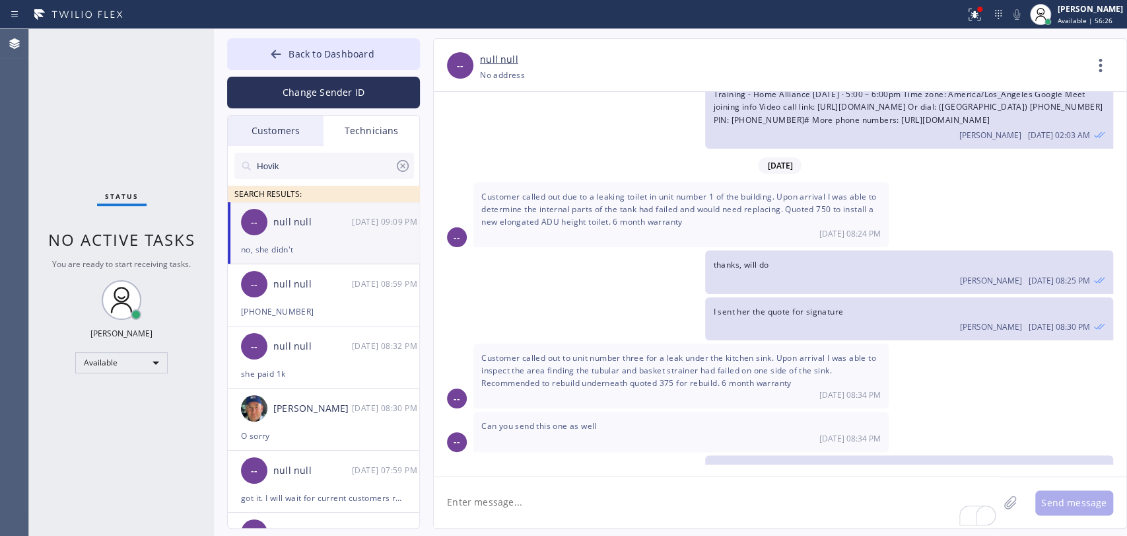
click at [494, 472] on div "[DATE] Hello [PERSON_NAME]! This is [PERSON_NAME]. got 1 job booked for [DATE] …" at bounding box center [780, 284] width 693 height 384
click at [500, 484] on textarea "To enrich screen reader interactions, please activate Accessibility in Grammarl…" at bounding box center [716, 502] width 565 height 51
type textarea "and hasn't opened it yet"
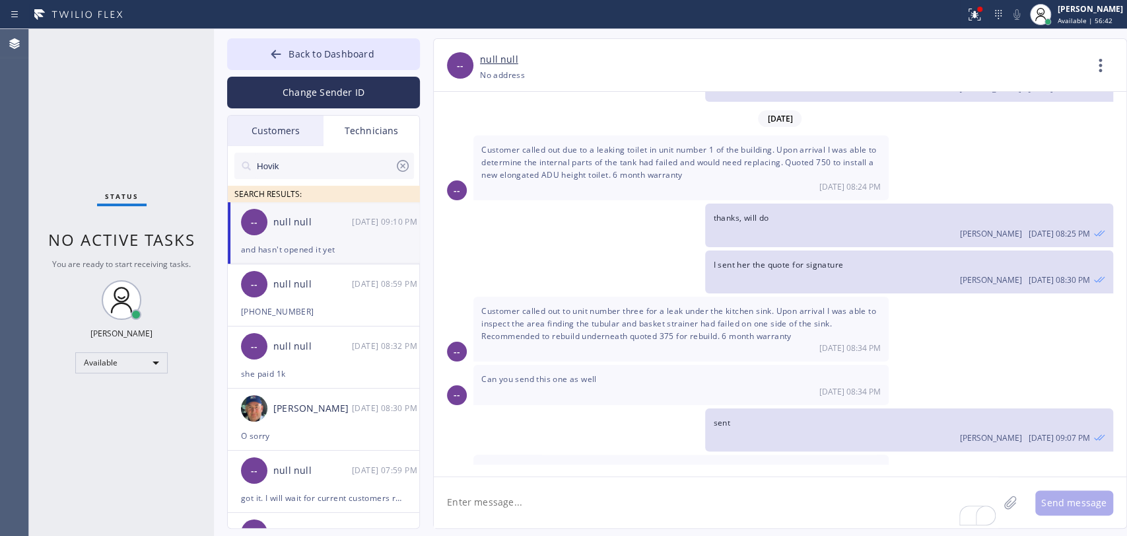
click at [278, 135] on div "Customers" at bounding box center [276, 131] width 96 height 30
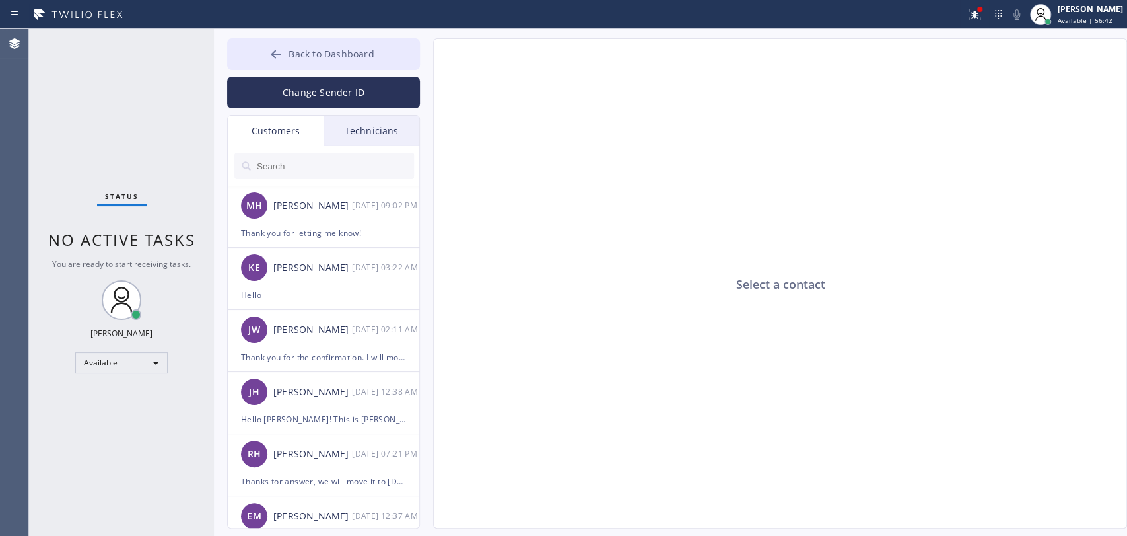
click at [292, 57] on span "Back to Dashboard" at bounding box center [331, 54] width 85 height 13
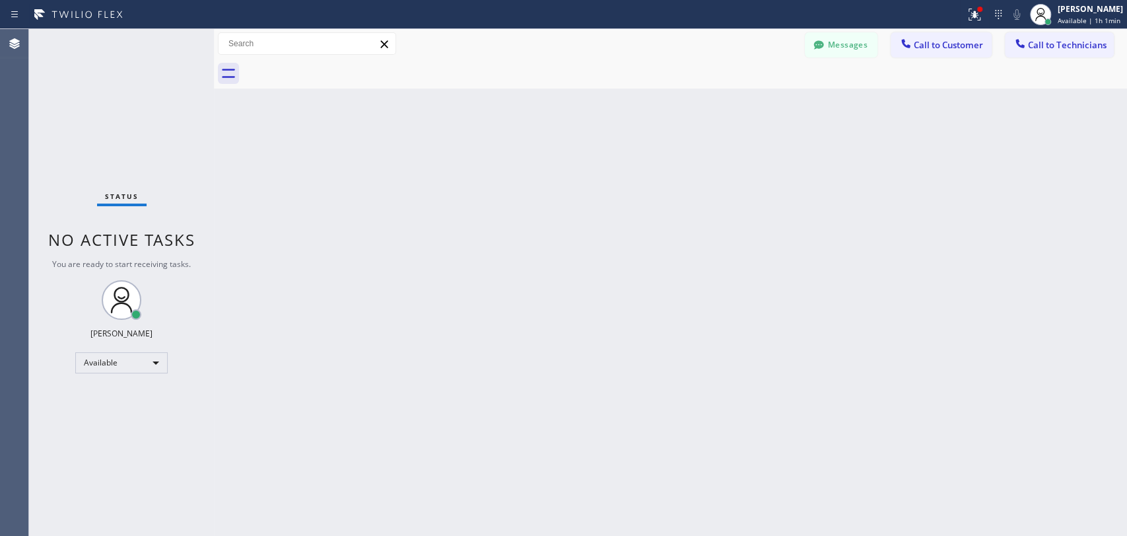
click at [809, 49] on button "Messages" at bounding box center [841, 44] width 73 height 25
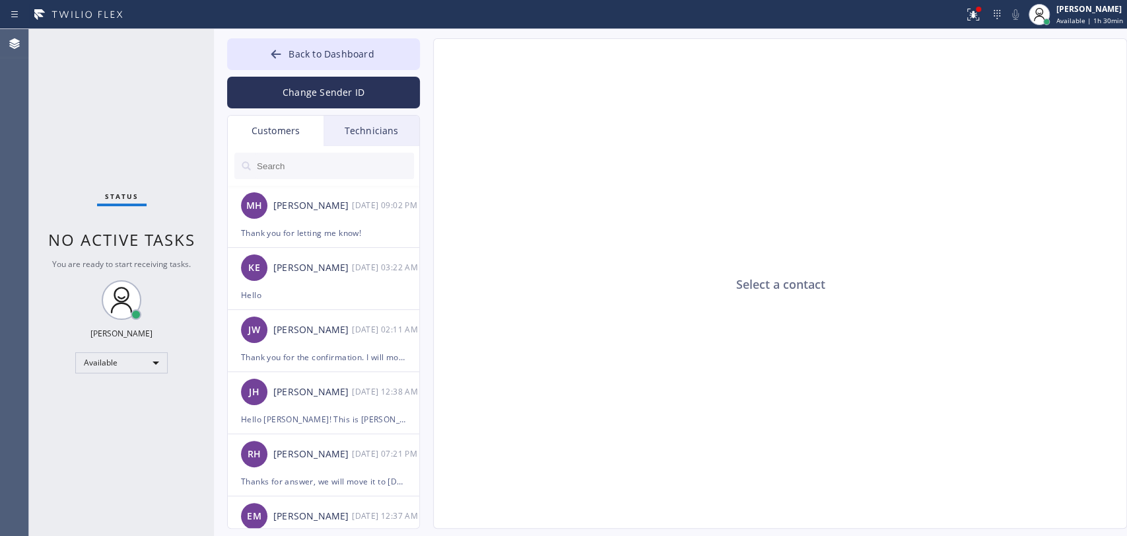
click at [365, 134] on div "Technicians" at bounding box center [372, 131] width 96 height 30
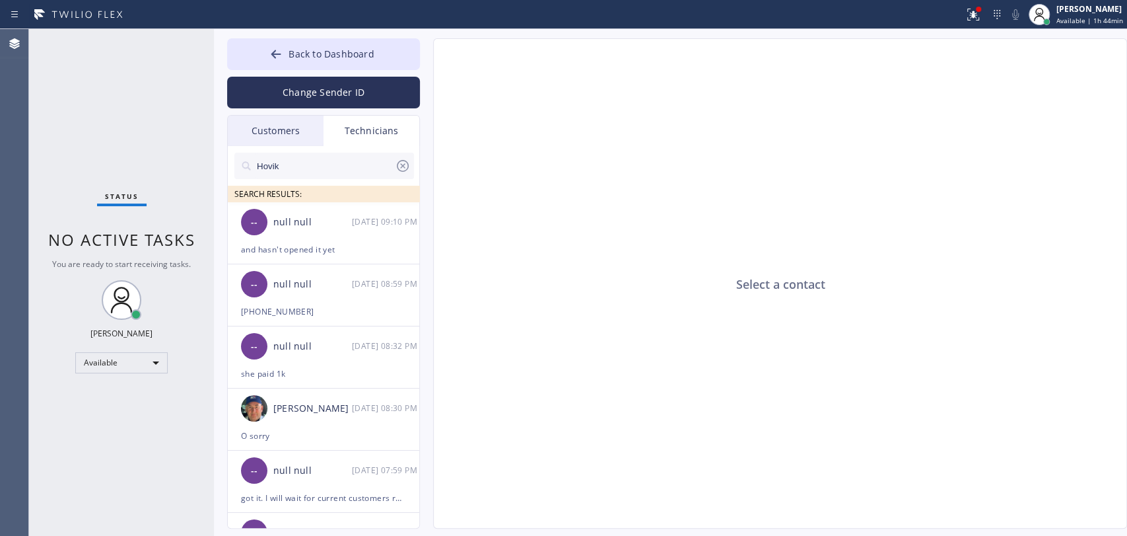
click at [96, 45] on div "Status No active tasks You are ready to start receiving tasks. Oleksiy Dmitriev…" at bounding box center [121, 282] width 185 height 507
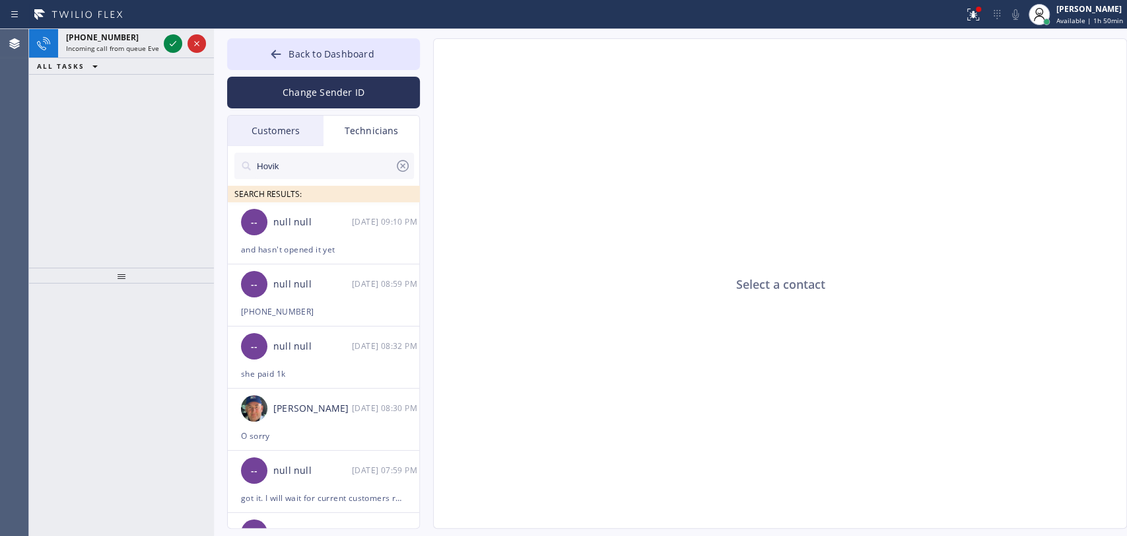
click at [153, 240] on div "+18184190938 Incoming call from queue Everybody ALL TASKS ALL TASKS ACTIVE TASK…" at bounding box center [121, 148] width 185 height 238
click at [121, 36] on div "+18184800219" at bounding box center [112, 37] width 92 height 11
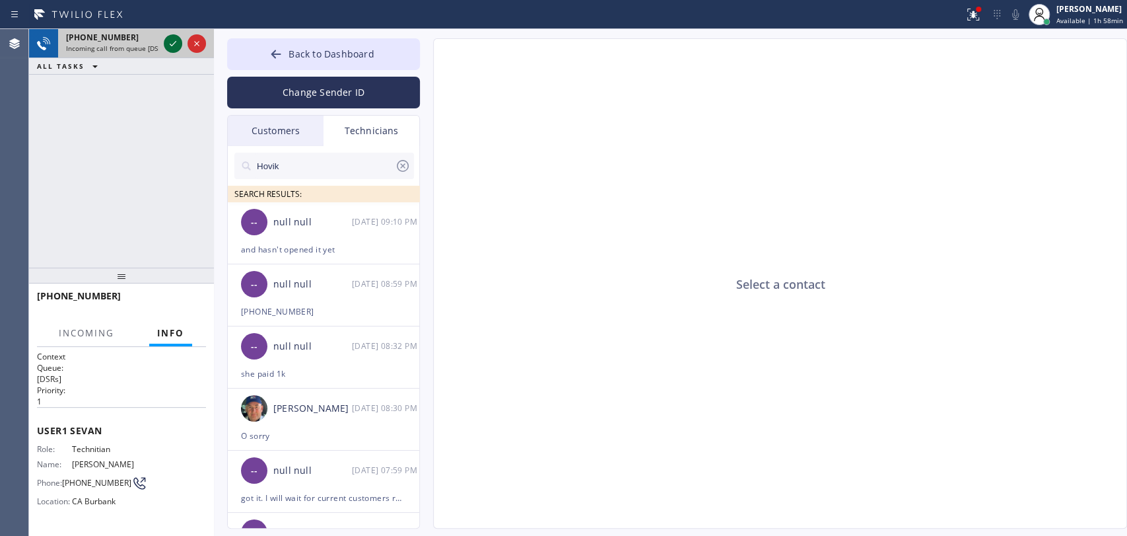
click at [174, 44] on icon at bounding box center [173, 43] width 7 height 5
click at [162, 116] on div "+18184800219 Incoming call from queue [DSRs] ALL TASKS ALL TASKS ACTIVE TASKS T…" at bounding box center [121, 148] width 185 height 238
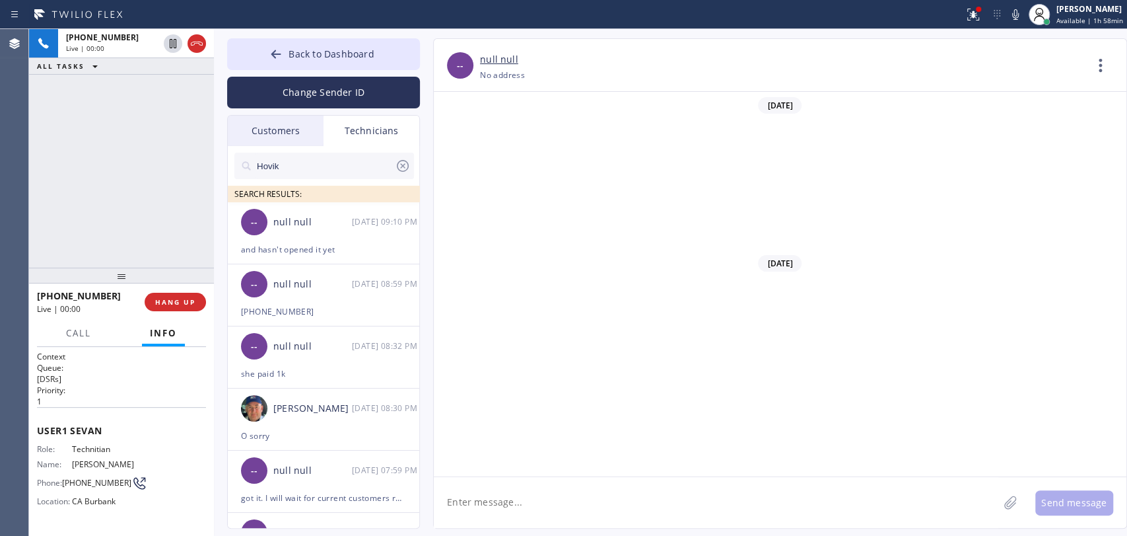
scroll to position [4039, 0]
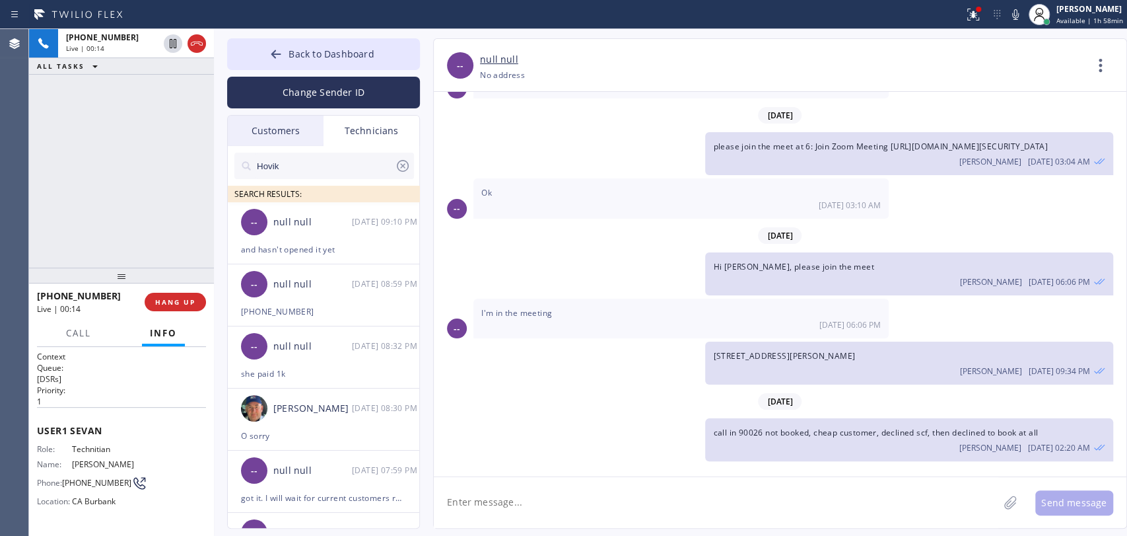
drag, startPoint x: 114, startPoint y: 269, endPoint x: 100, endPoint y: 259, distance: 18.0
click at [112, 267] on div at bounding box center [121, 275] width 185 height 16
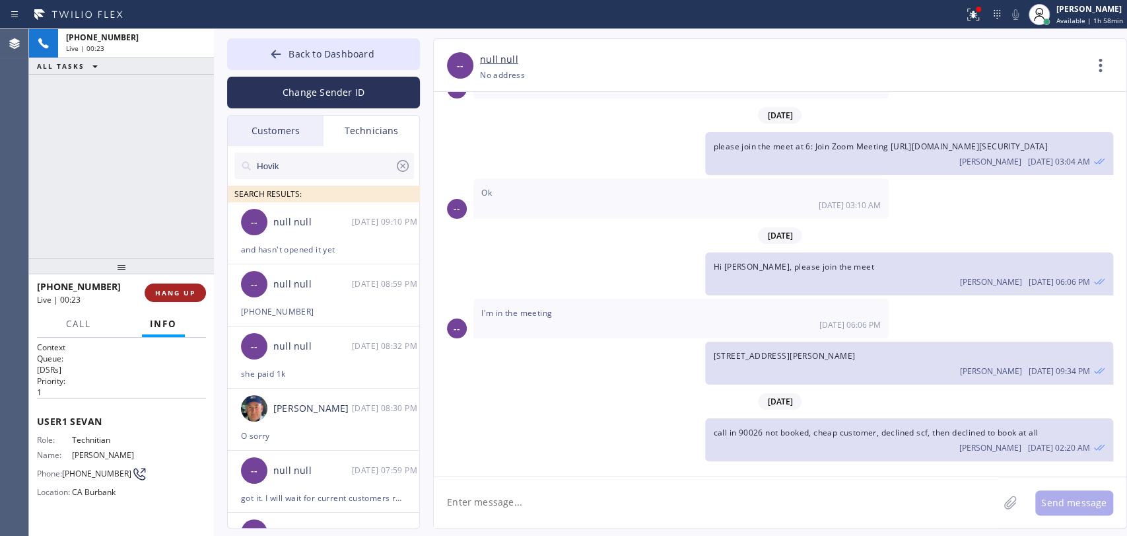
click at [201, 291] on button "HANG UP" at bounding box center [175, 292] width 61 height 18
click at [168, 230] on div "+18184800219 Live | 00:23 ALL TASKS ALL TASKS ACTIVE TASKS TASKS IN WRAP UP" at bounding box center [121, 143] width 185 height 229
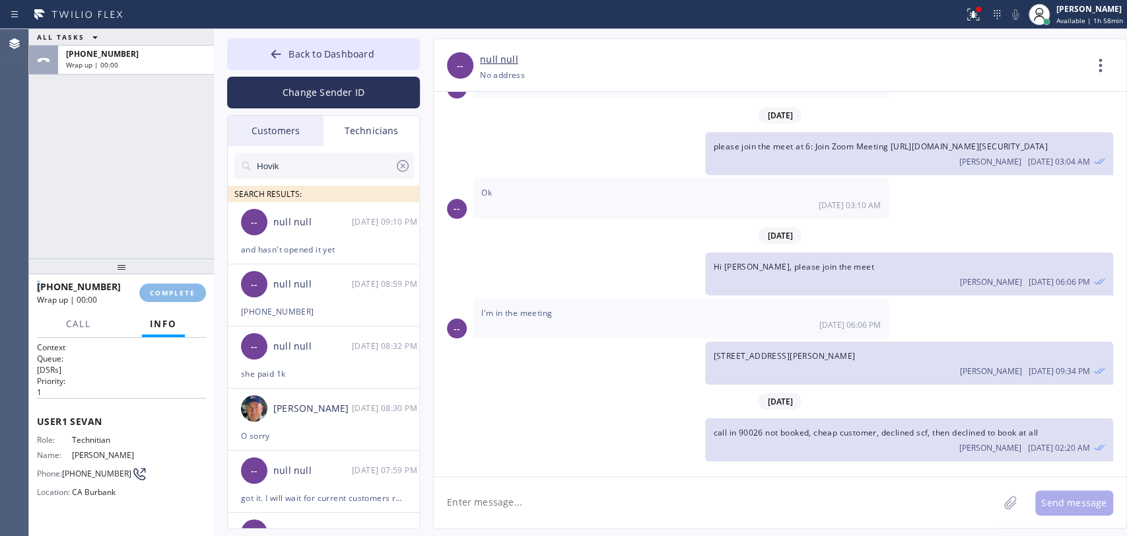
click at [168, 230] on div "ALL TASKS ALL TASKS ACTIVE TASKS TASKS IN WRAP UP +18184800219 Wrap up | 00:00" at bounding box center [121, 143] width 185 height 229
click at [170, 289] on button "COMPLETE" at bounding box center [172, 292] width 67 height 18
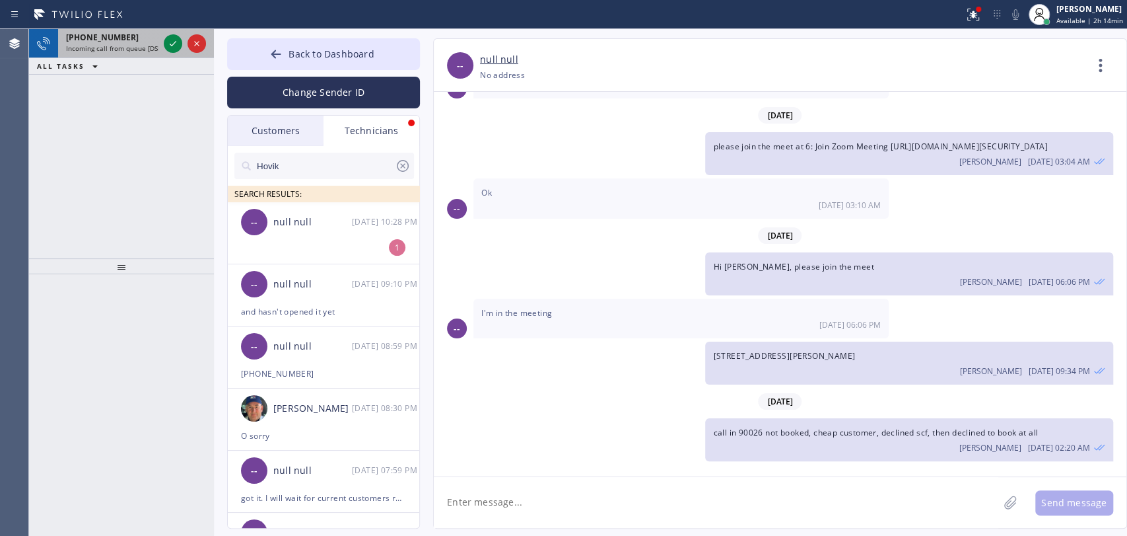
click at [85, 48] on span "Incoming call from queue [DSRs]" at bounding box center [116, 48] width 101 height 9
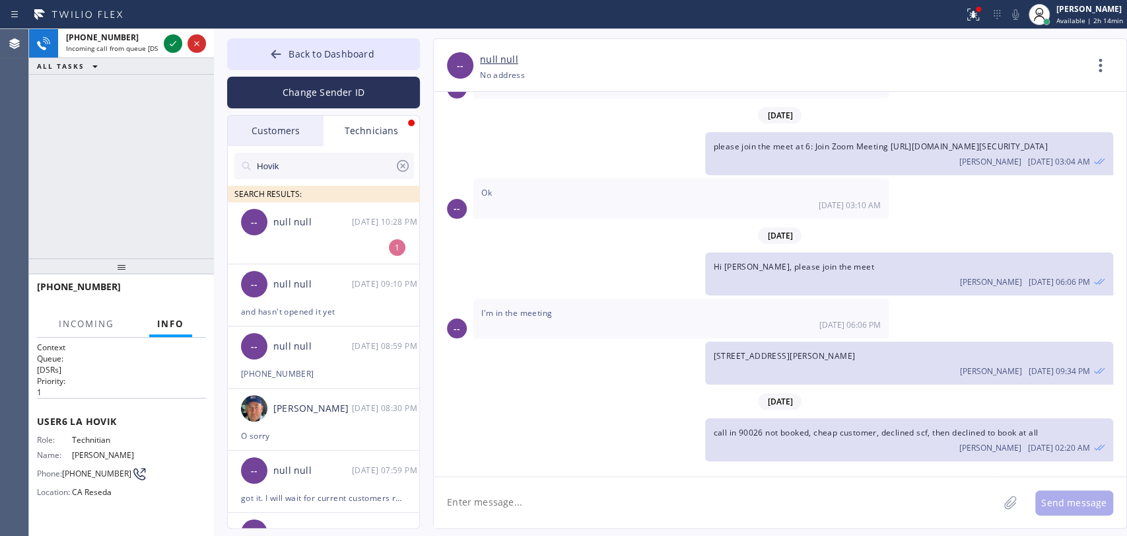
click at [262, 197] on span "SEARCH RESULTS:" at bounding box center [267, 193] width 67 height 11
click at [284, 229] on div "-- null null 08/25 10:28 PM" at bounding box center [324, 222] width 193 height 40
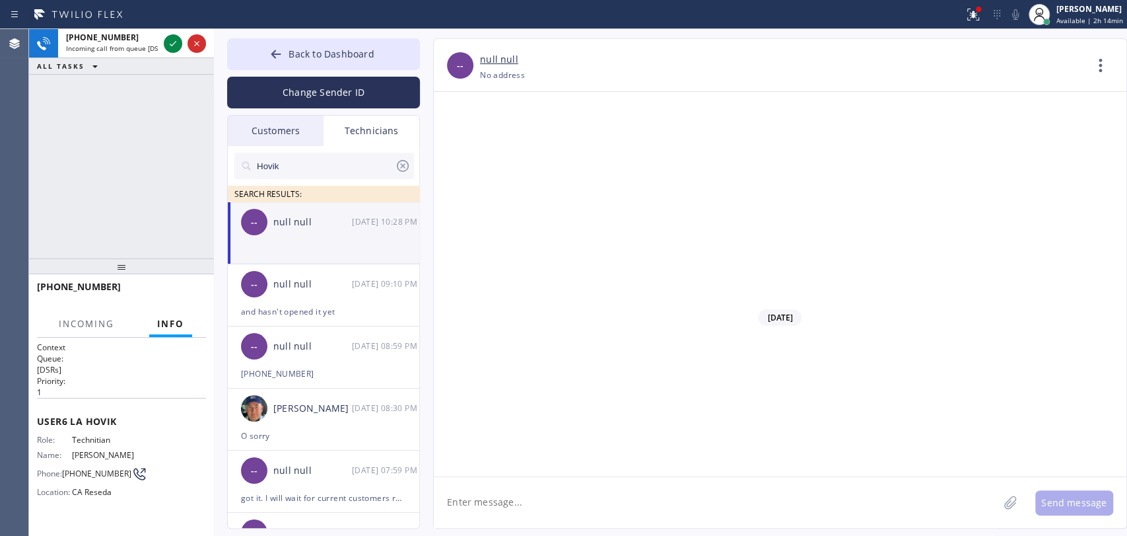
scroll to position [106074, 0]
click at [174, 45] on icon at bounding box center [173, 44] width 16 height 16
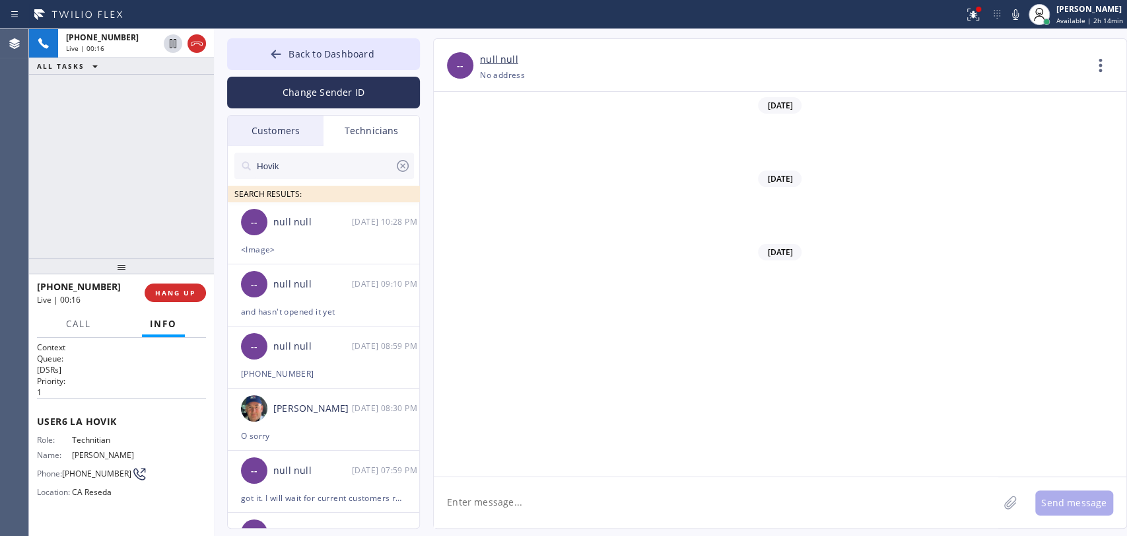
scroll to position [106074, 0]
click at [162, 293] on span "HANG UP" at bounding box center [175, 292] width 40 height 9
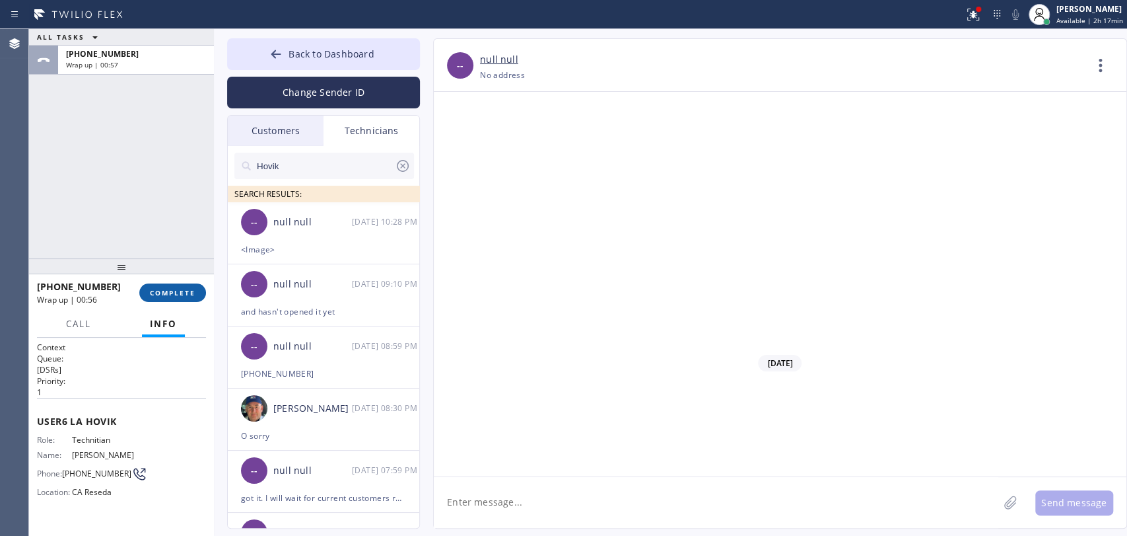
click at [179, 291] on span "COMPLETE" at bounding box center [173, 292] width 46 height 9
click at [166, 241] on div "ALL TASKS ALL TASKS ACTIVE TASKS TASKS IN WRAP UP +18189669606 Wrap up | 00:57" at bounding box center [121, 143] width 185 height 229
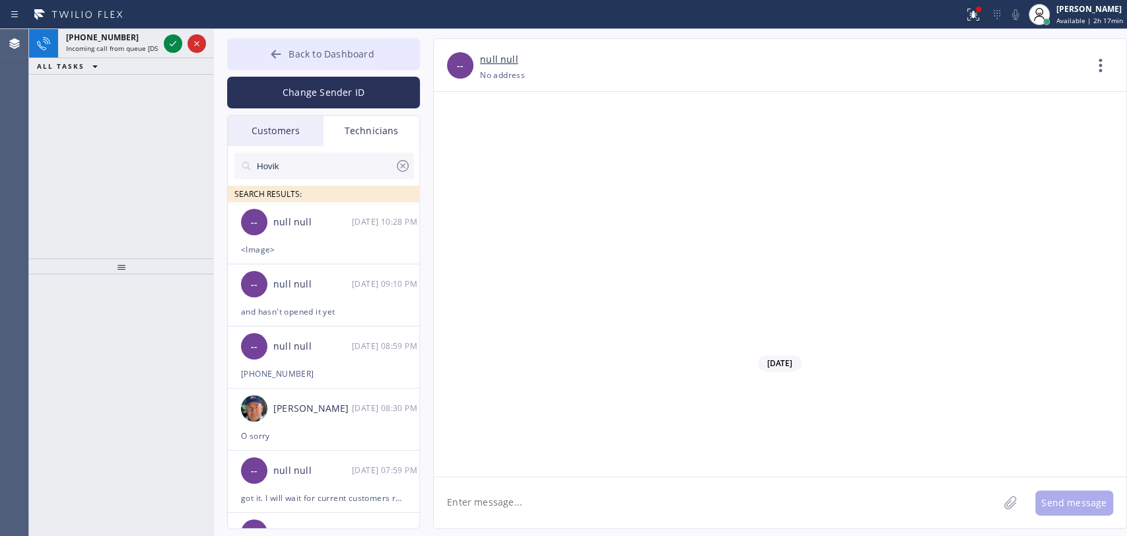
click at [319, 57] on span "Back to Dashboard" at bounding box center [331, 54] width 85 height 13
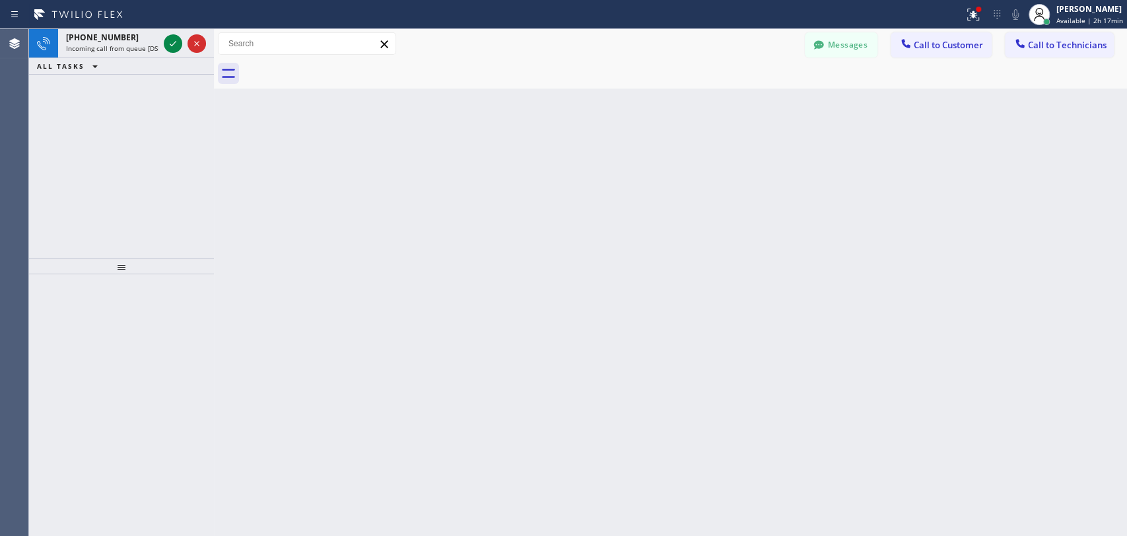
click at [137, 44] on span "Incoming call from queue [DSRs]" at bounding box center [116, 48] width 101 height 9
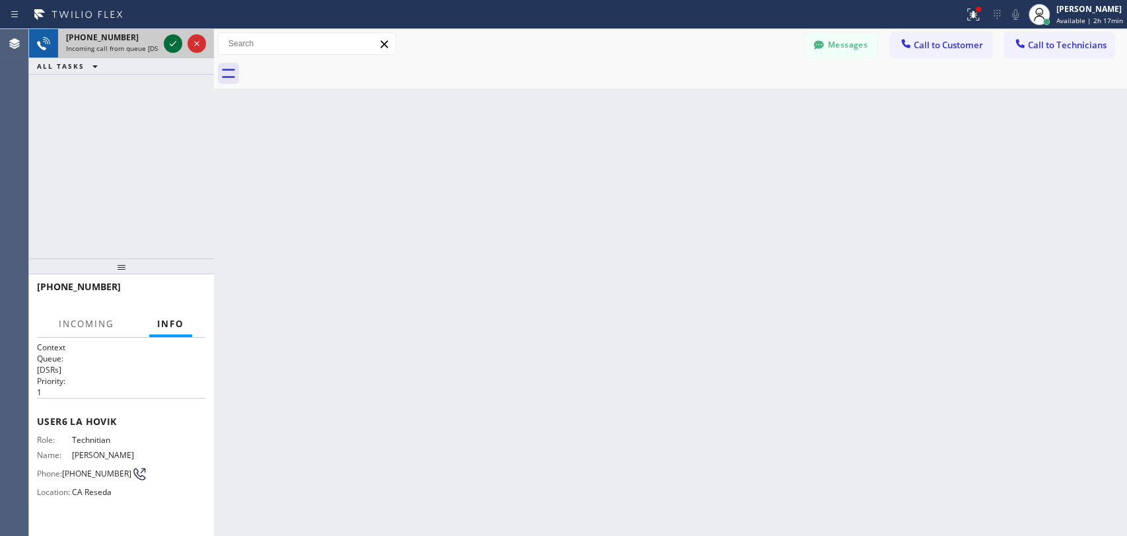
click at [169, 44] on icon at bounding box center [173, 44] width 16 height 16
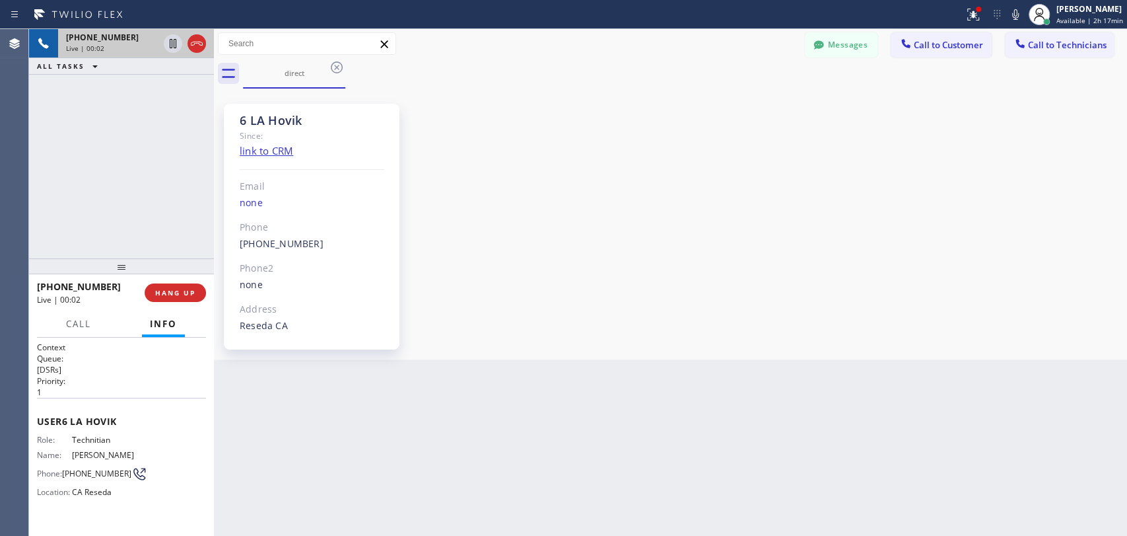
scroll to position [106074, 0]
click at [846, 56] on button "Messages" at bounding box center [841, 44] width 73 height 25
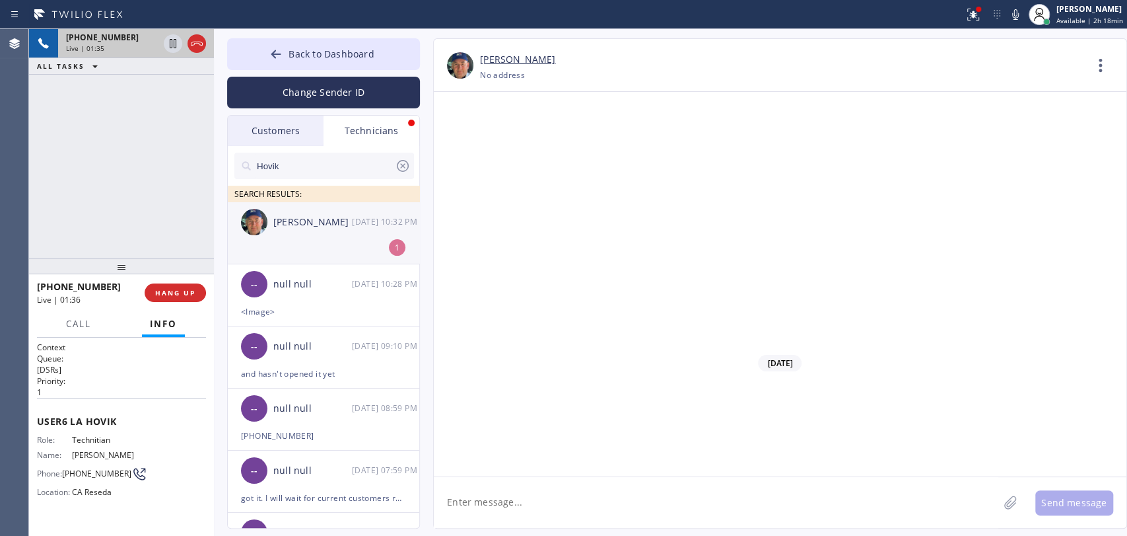
click at [294, 216] on div "[PERSON_NAME]" at bounding box center [312, 222] width 79 height 15
click at [184, 297] on span "HANG UP" at bounding box center [175, 292] width 40 height 9
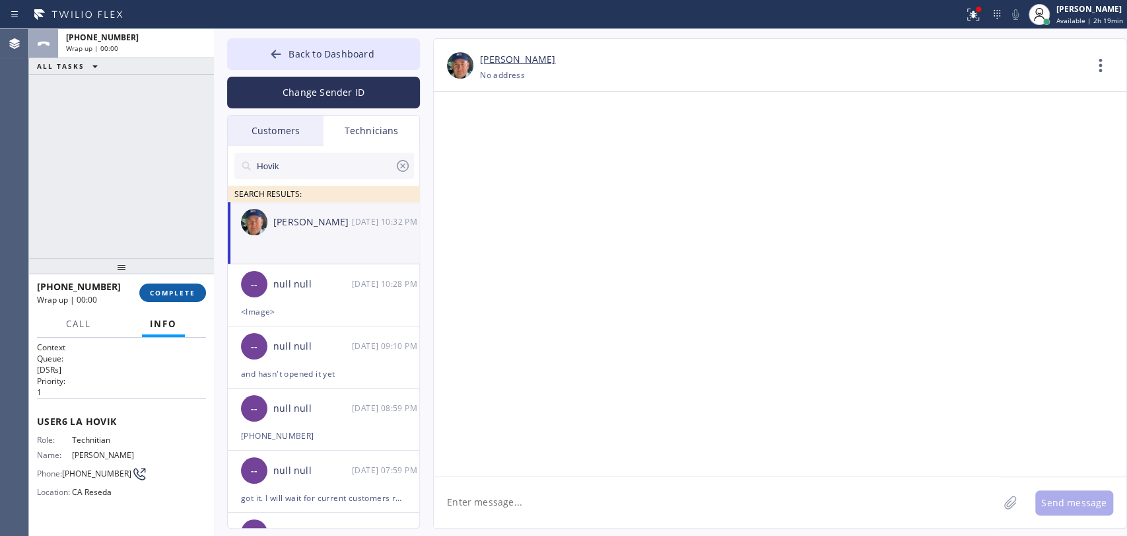
click at [184, 297] on span "COMPLETE" at bounding box center [173, 292] width 46 height 9
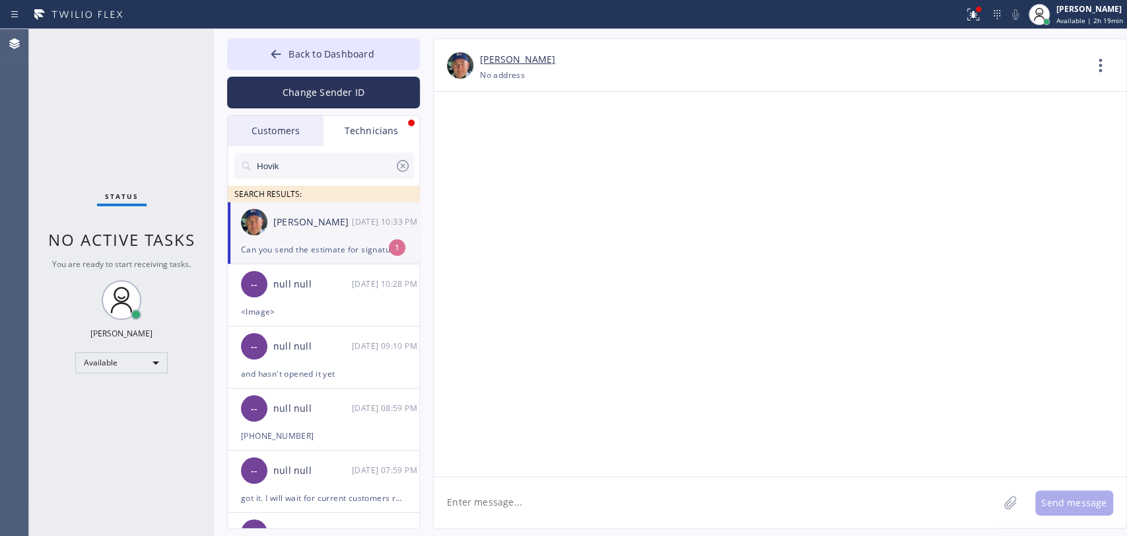
scroll to position [140807, 0]
click at [347, 244] on div "Can you send the estimate for signature for them please" at bounding box center [323, 249] width 165 height 15
click at [579, 510] on textarea at bounding box center [716, 502] width 565 height 51
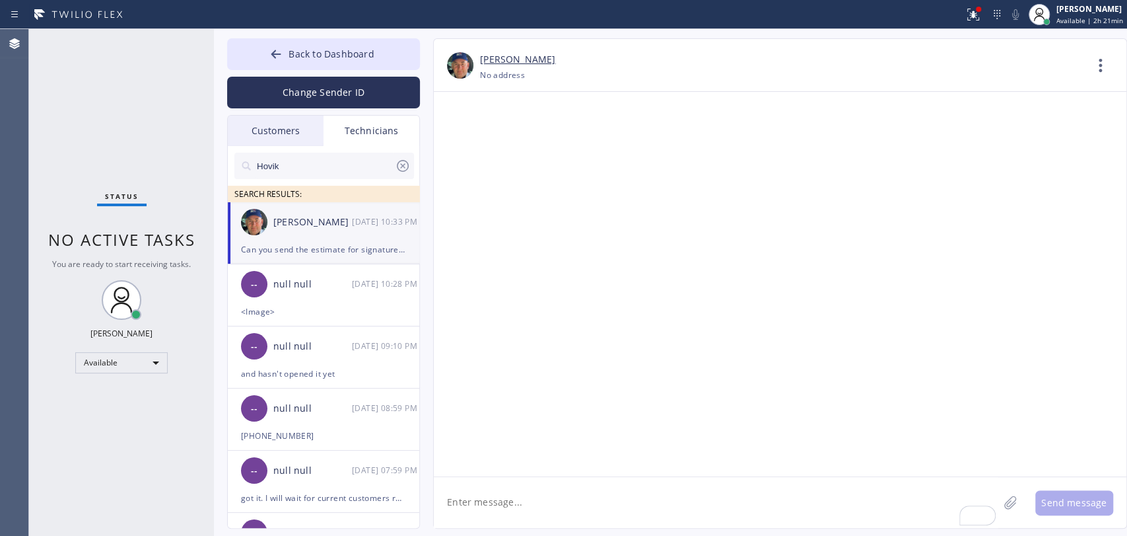
click at [554, 508] on textarea "To enrich screen reader interactions, please activate Accessibility in Grammarl…" at bounding box center [716, 502] width 565 height 51
type textarea "Will ask Red to do that"
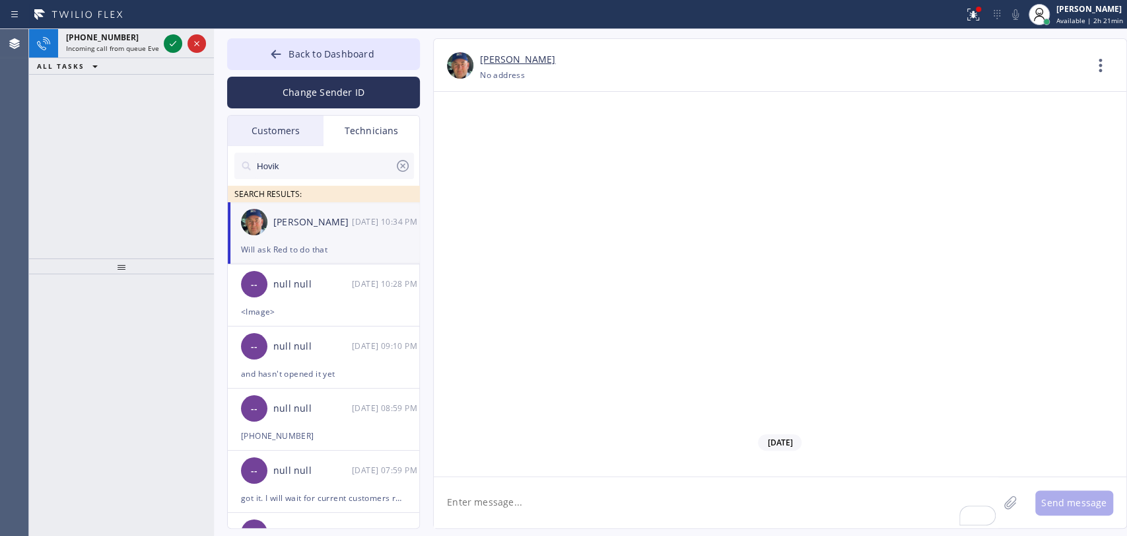
click at [102, 49] on span "Incoming call from queue Everybody" at bounding box center [123, 48] width 114 height 9
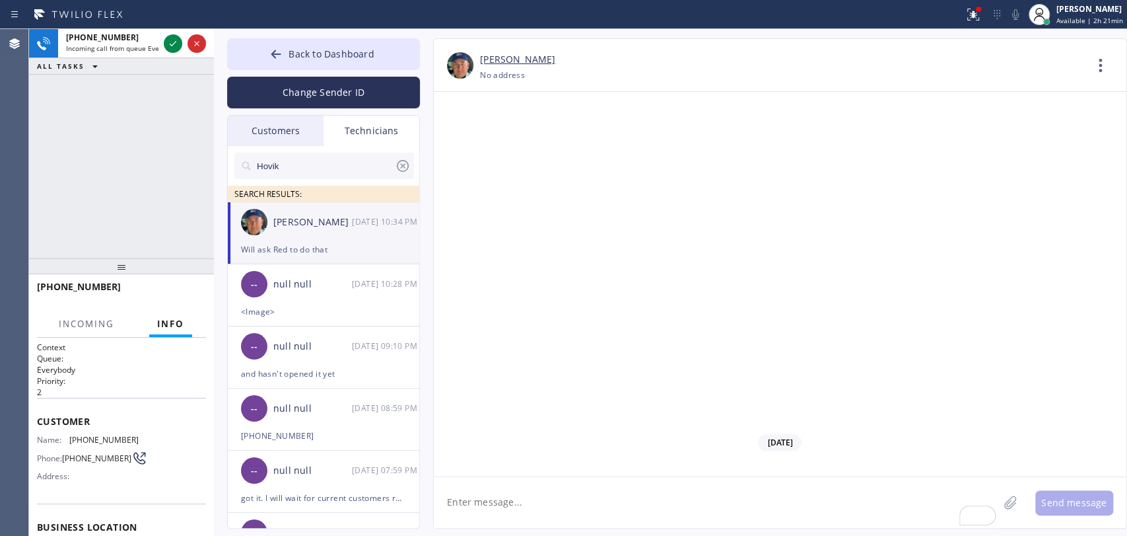
scroll to position [174, 0]
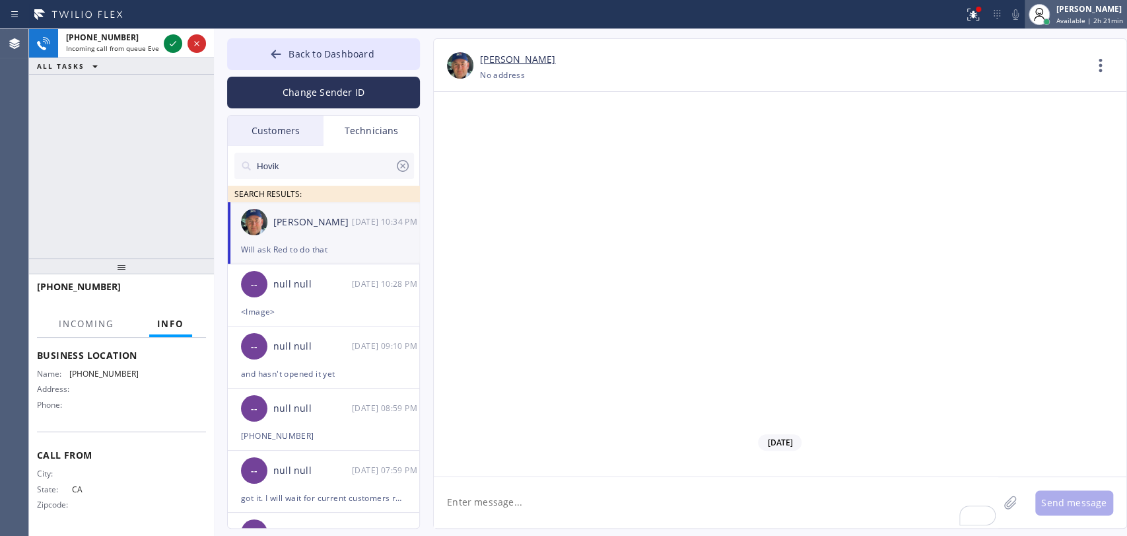
click at [1085, 3] on div "[PERSON_NAME]" at bounding box center [1090, 8] width 67 height 11
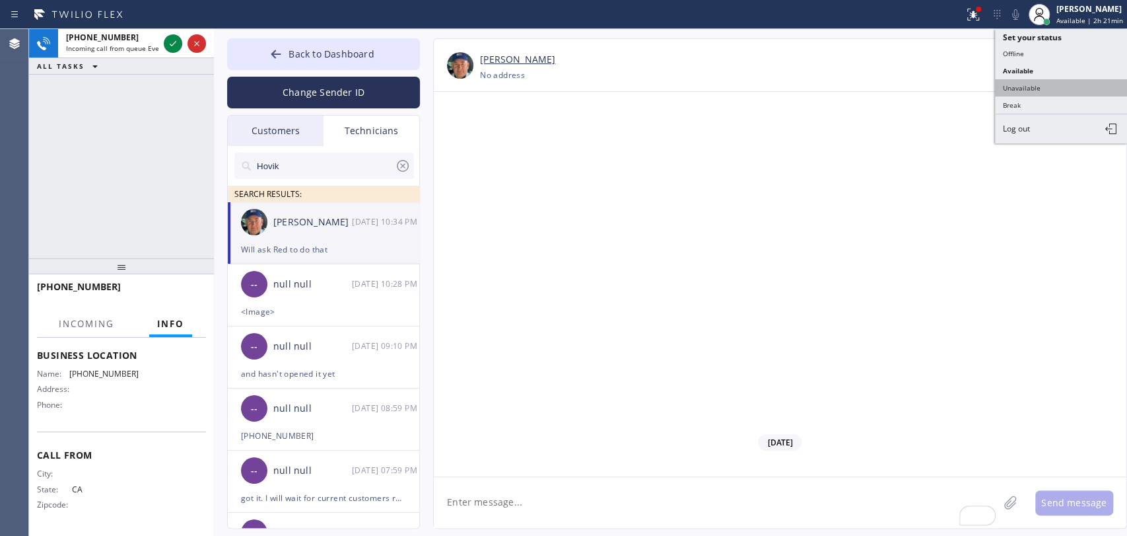
click at [1022, 90] on button "Unavailable" at bounding box center [1061, 87] width 132 height 17
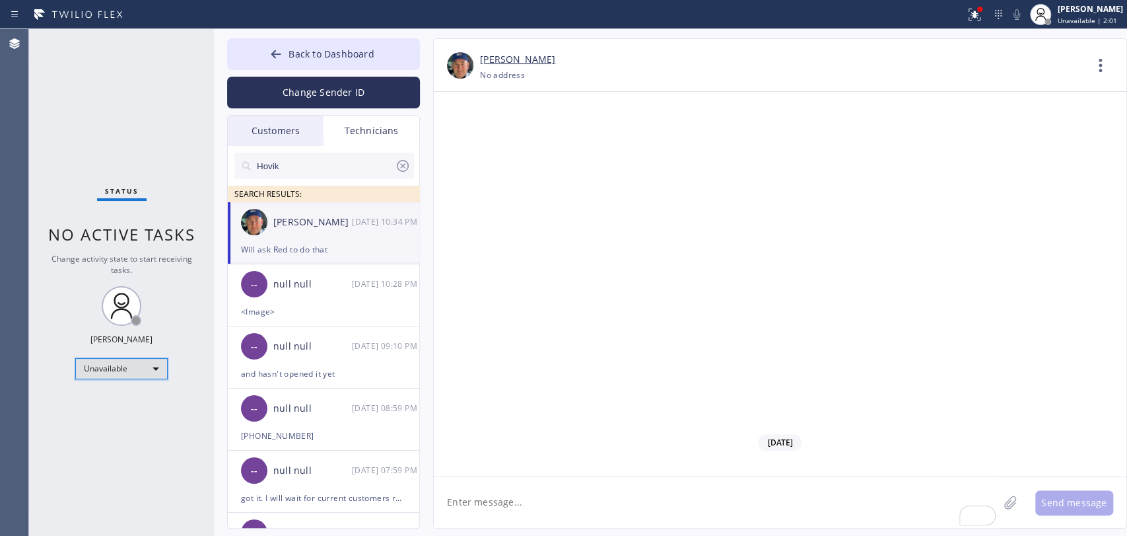
click at [108, 370] on div "Unavailable" at bounding box center [121, 368] width 92 height 21
click at [106, 402] on li "Available" at bounding box center [121, 402] width 90 height 16
click at [108, 407] on div "Status No active tasks Change activity state to start receiving tasks. Oleksiy …" at bounding box center [121, 282] width 185 height 507
click at [137, 298] on div at bounding box center [121, 299] width 37 height 37
click at [353, 49] on span "Back to Dashboard" at bounding box center [331, 54] width 85 height 13
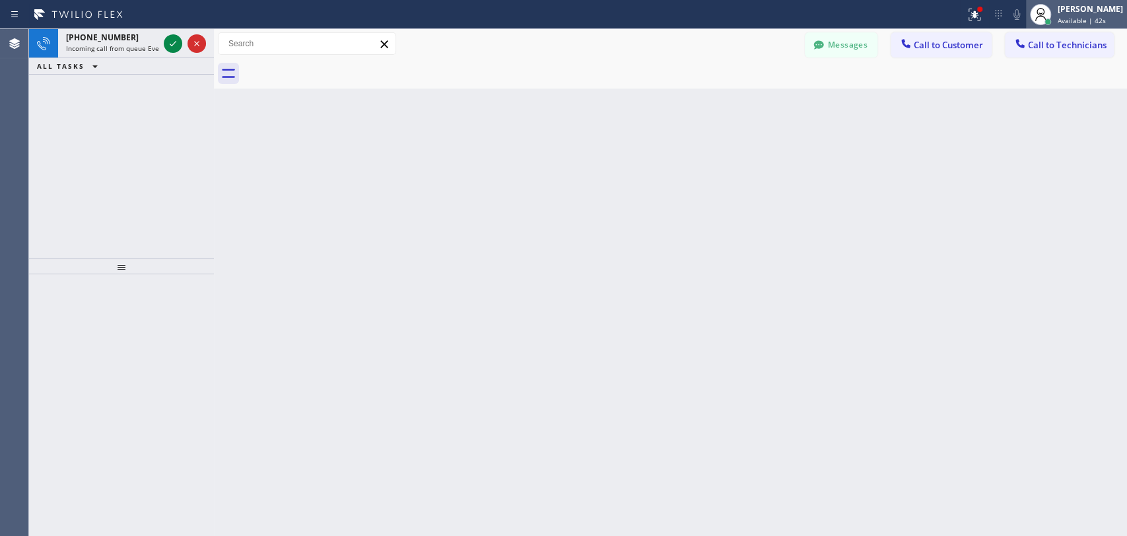
click at [1088, 11] on div "[PERSON_NAME]" at bounding box center [1090, 8] width 65 height 11
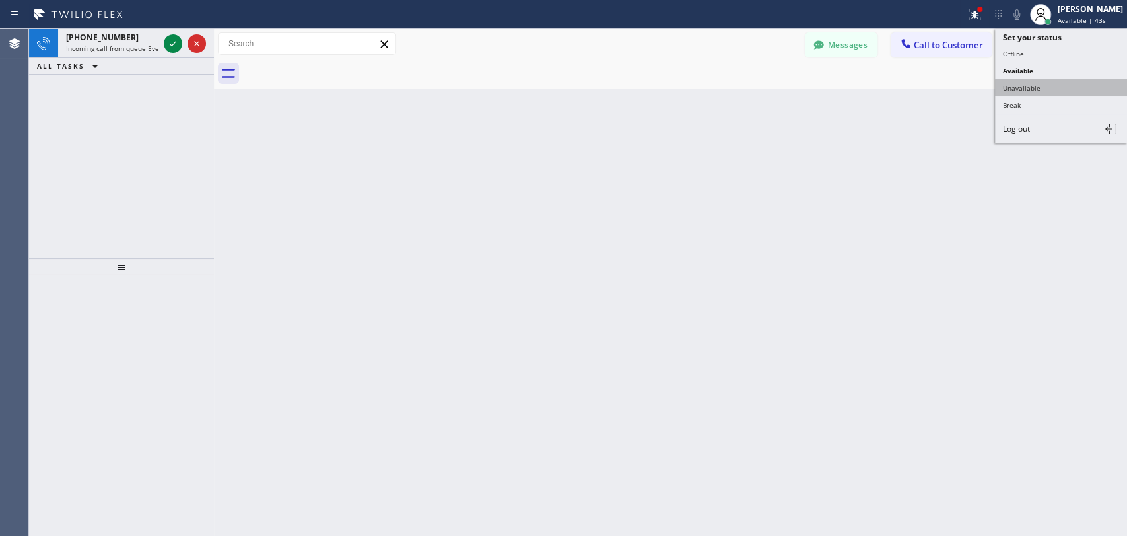
click at [1049, 86] on button "Unavailable" at bounding box center [1061, 87] width 132 height 17
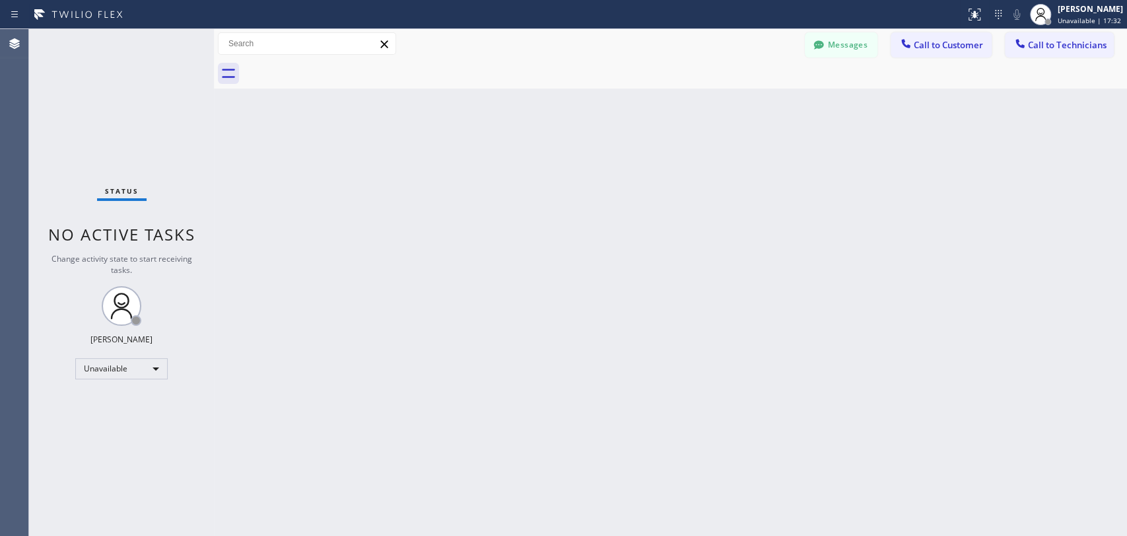
click at [543, 275] on div "Back to Dashboard Change Sender ID Customers Technicians [PERSON_NAME] [DATE] 0…" at bounding box center [670, 282] width 913 height 507
drag, startPoint x: 754, startPoint y: 147, endPoint x: 835, endPoint y: 3, distance: 165.6
click at [754, 147] on div "Back to Dashboard Change Sender ID Customers Technicians [PERSON_NAME] [DATE] 0…" at bounding box center [670, 282] width 913 height 507
